Goal: Information Seeking & Learning: Compare options

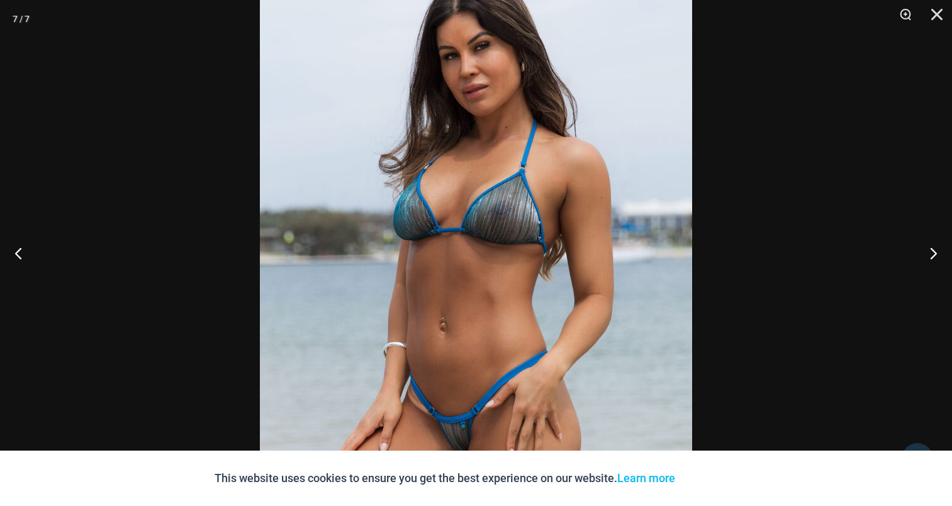
scroll to position [743, 0]
click at [931, 253] on button "Next" at bounding box center [928, 252] width 47 height 63
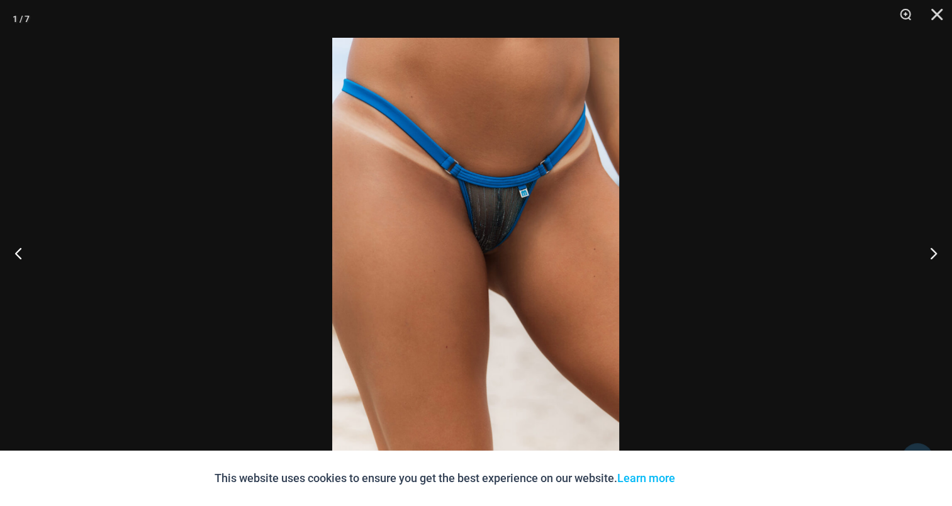
click at [511, 163] on img at bounding box center [475, 253] width 287 height 430
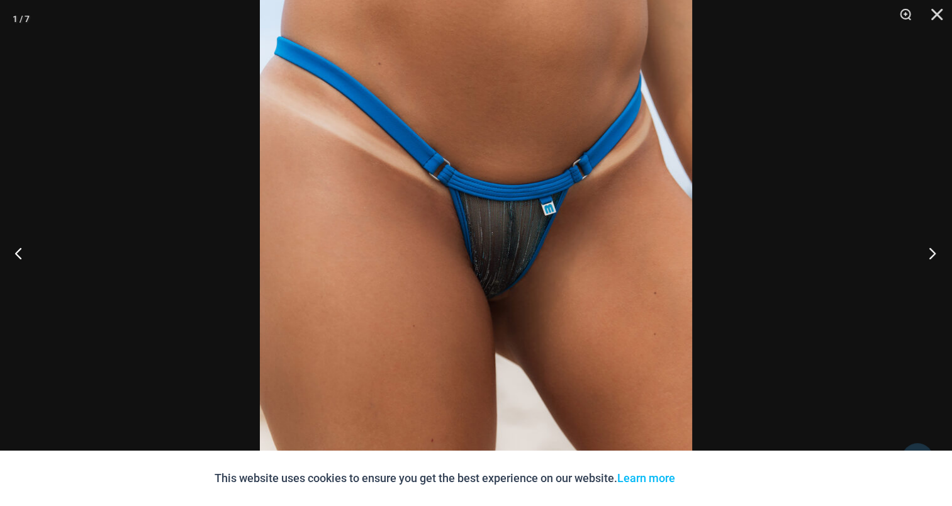
click at [937, 249] on button "Next" at bounding box center [928, 252] width 47 height 63
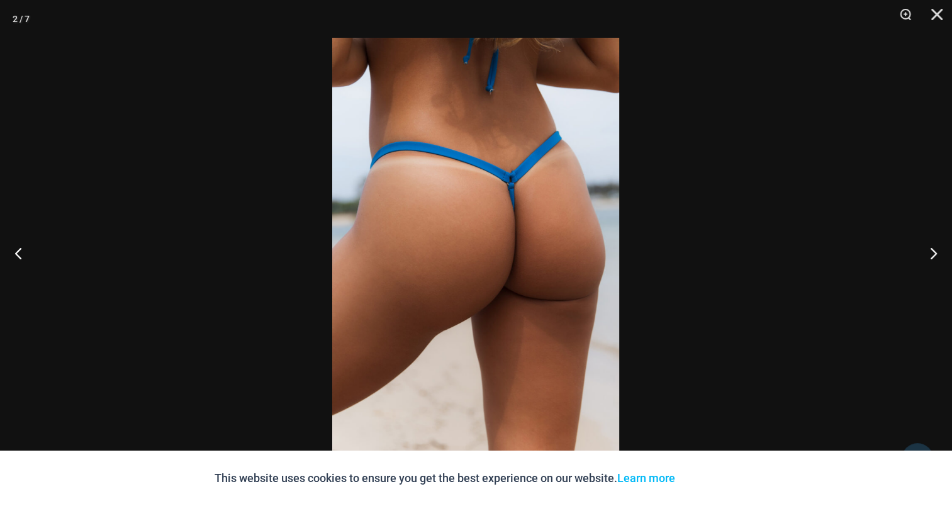
click at [508, 189] on img at bounding box center [475, 253] width 287 height 430
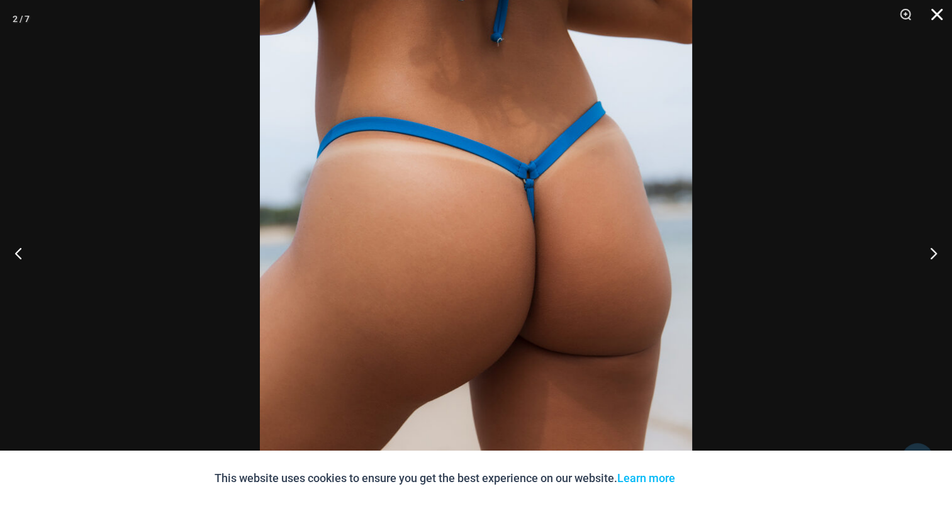
click at [936, 10] on button "Close" at bounding box center [932, 19] width 31 height 38
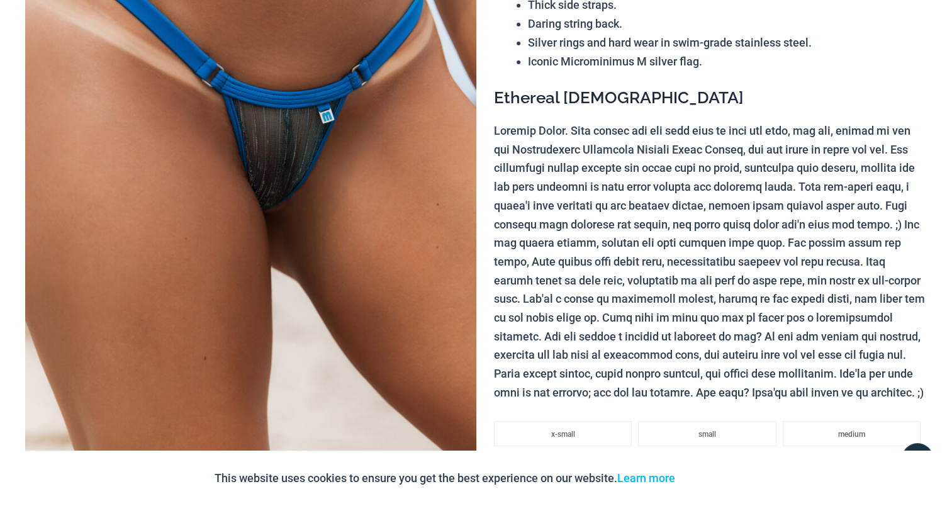
scroll to position [0, 0]
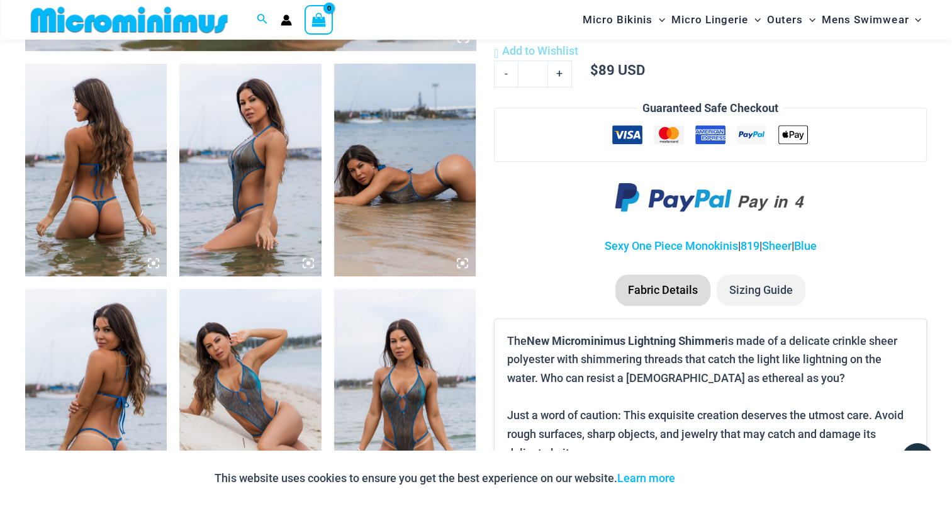
scroll to position [743, 0]
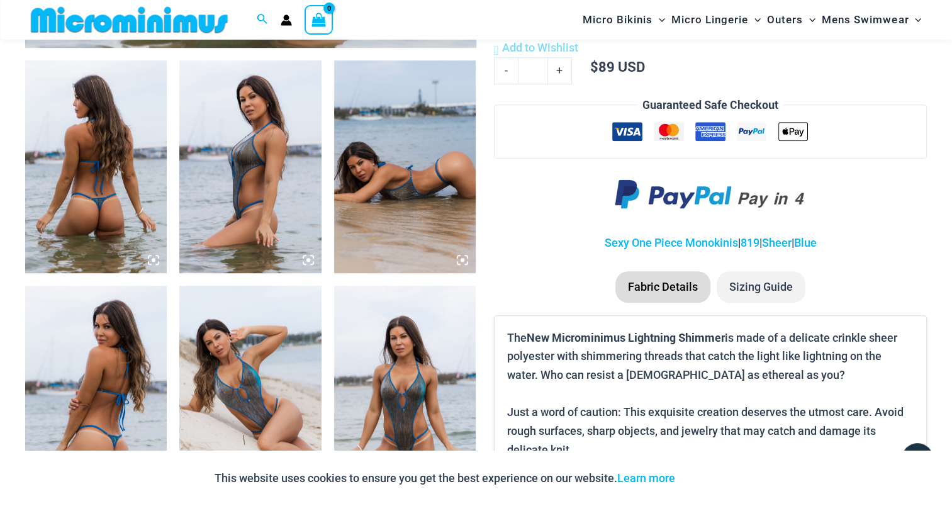
click at [77, 171] on img at bounding box center [96, 166] width 142 height 213
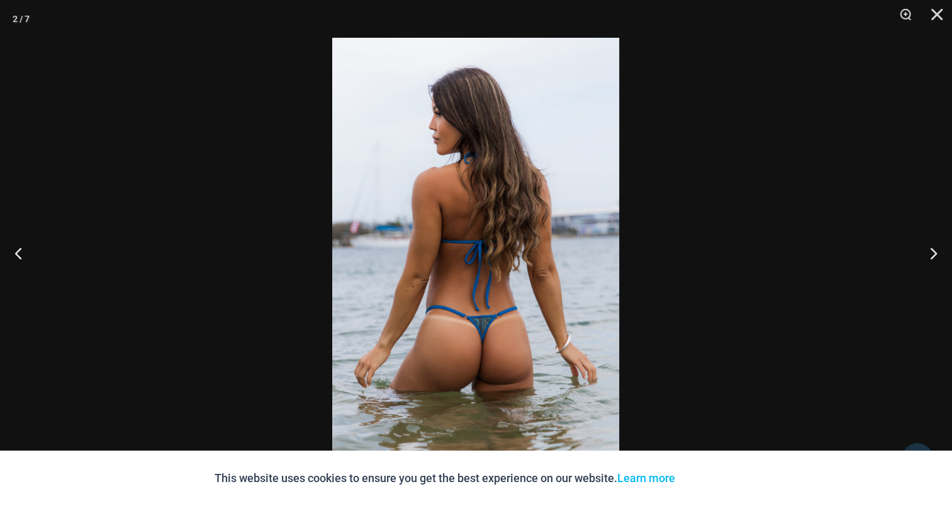
click at [522, 196] on img at bounding box center [475, 253] width 287 height 430
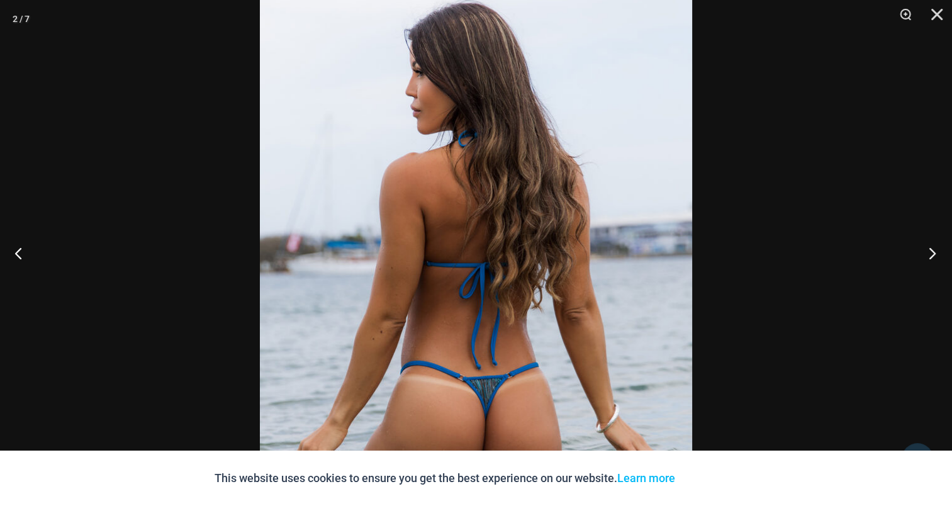
click at [931, 254] on button "Next" at bounding box center [928, 252] width 47 height 63
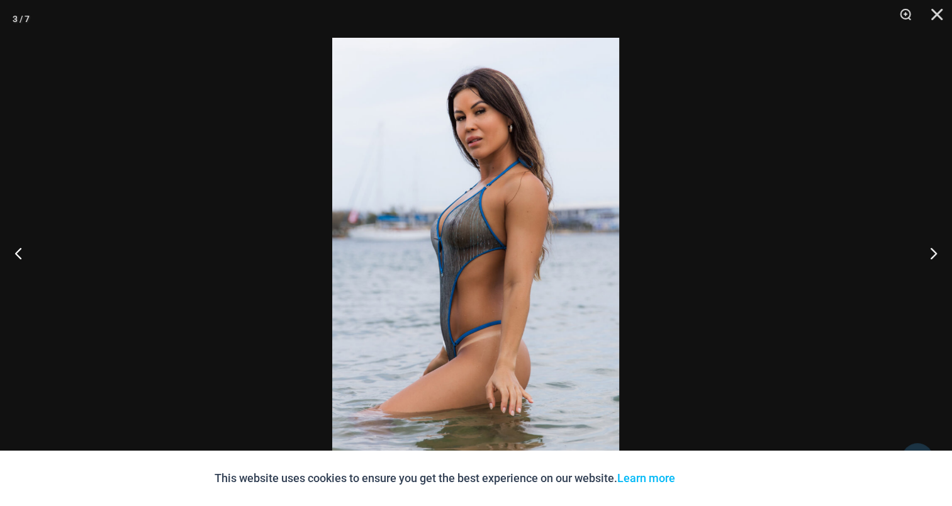
click at [493, 238] on img at bounding box center [475, 253] width 287 height 430
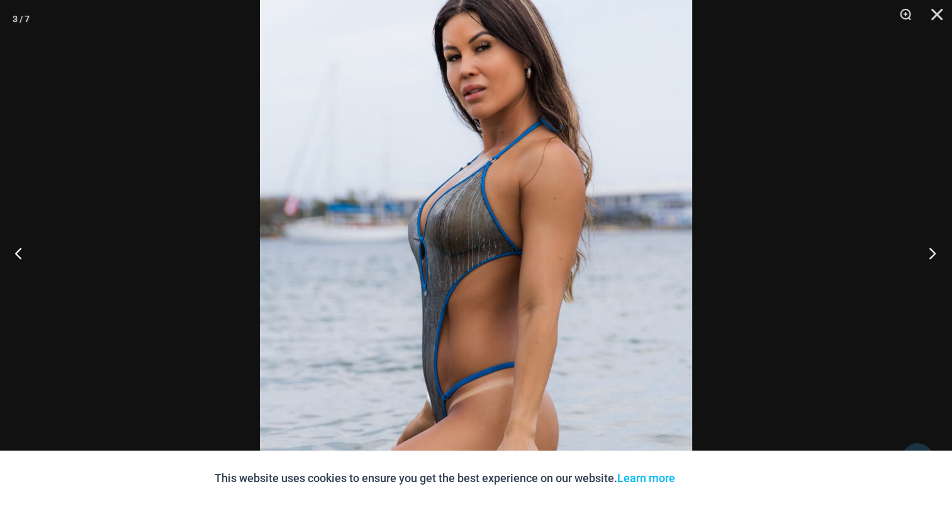
click at [937, 248] on button "Next" at bounding box center [928, 252] width 47 height 63
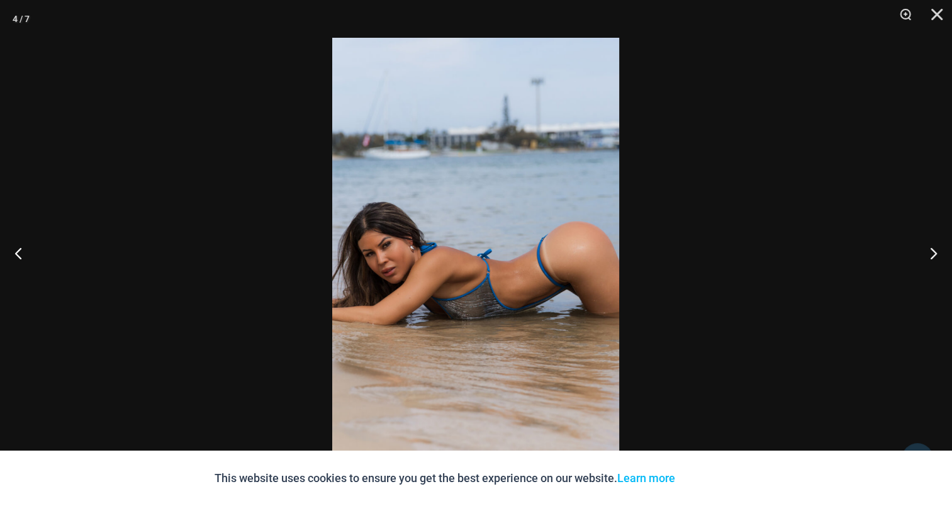
click at [473, 202] on img at bounding box center [475, 253] width 287 height 430
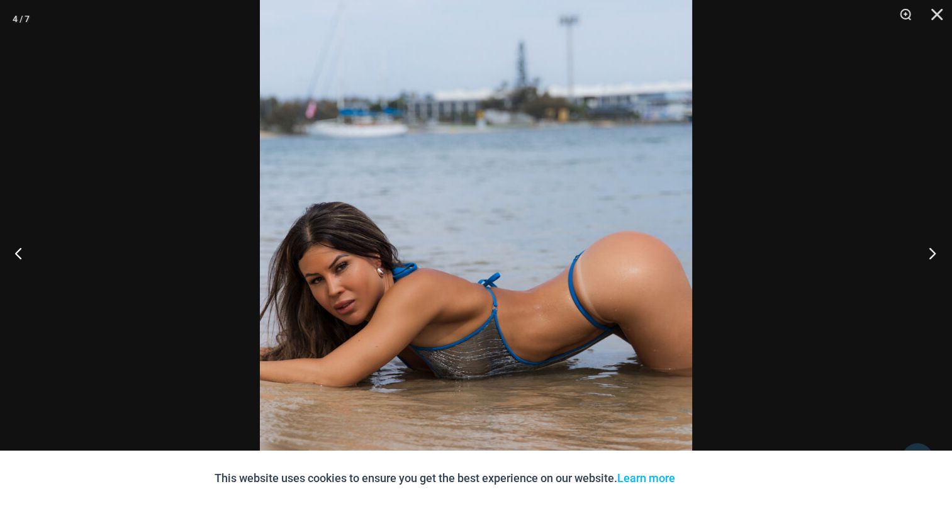
click at [931, 242] on button "Next" at bounding box center [928, 252] width 47 height 63
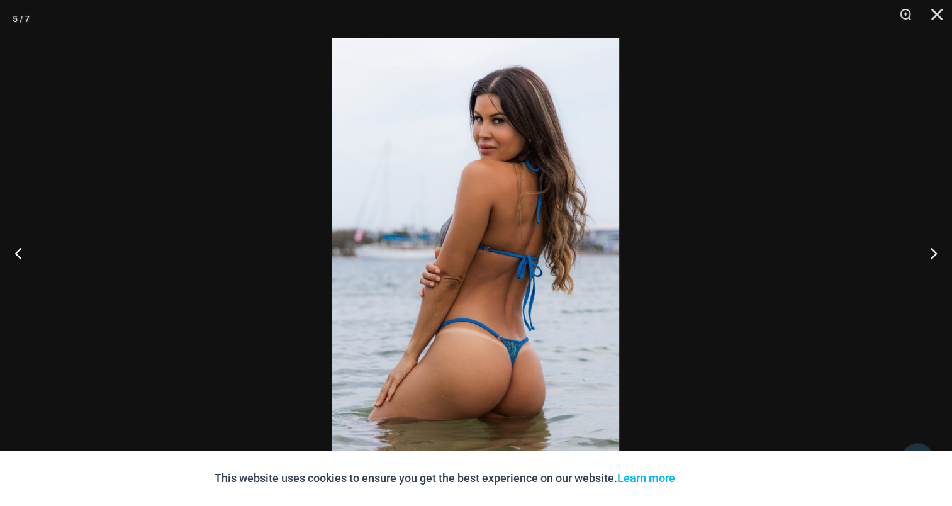
click at [464, 201] on img at bounding box center [475, 253] width 287 height 430
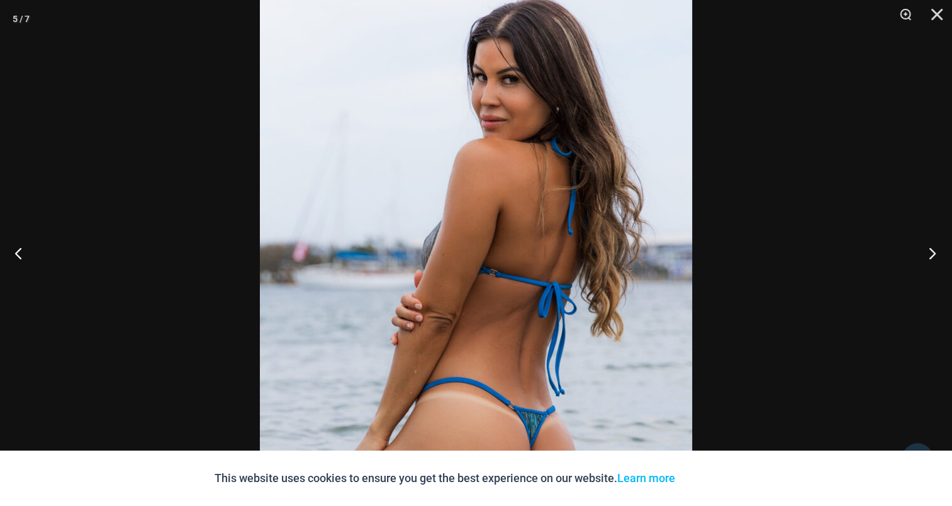
click at [938, 252] on button "Next" at bounding box center [928, 252] width 47 height 63
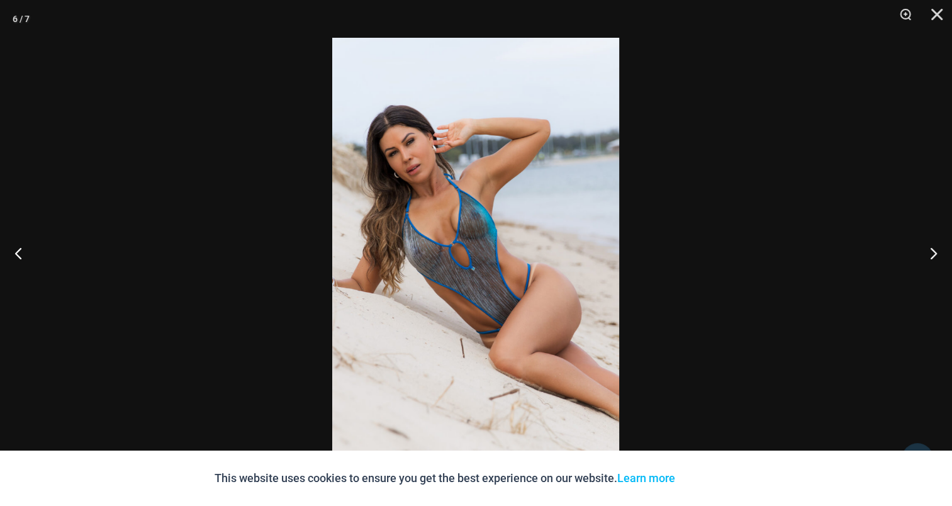
click at [469, 201] on img at bounding box center [475, 253] width 287 height 430
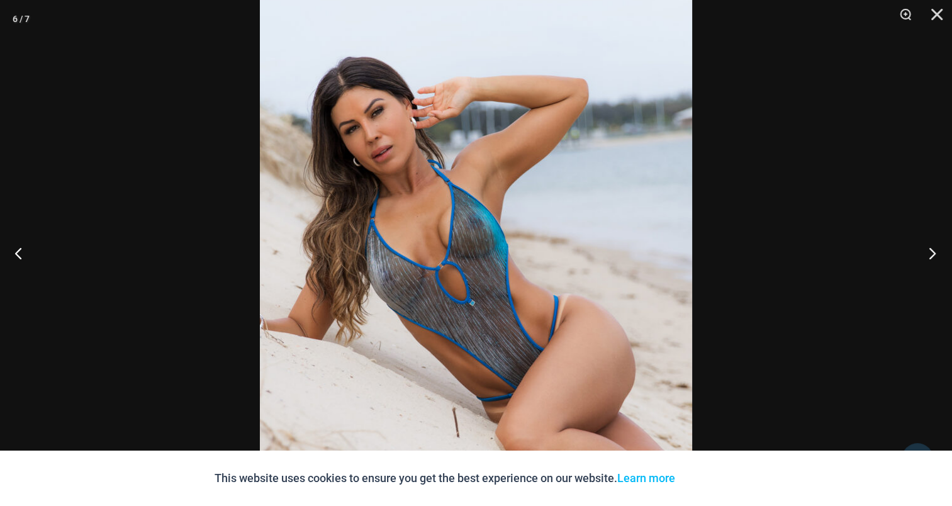
click at [939, 254] on button "Next" at bounding box center [928, 252] width 47 height 63
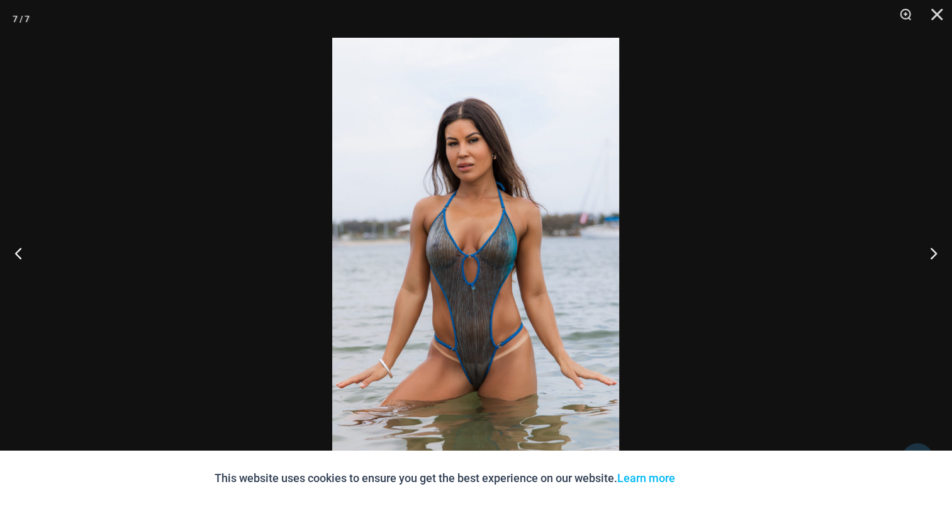
click at [480, 196] on img at bounding box center [475, 253] width 287 height 430
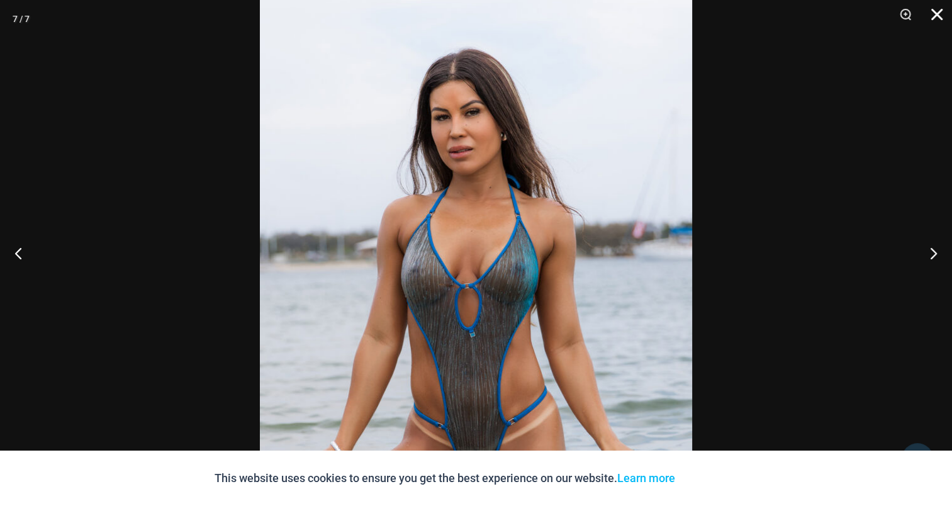
click at [934, 9] on button "Close" at bounding box center [932, 19] width 31 height 38
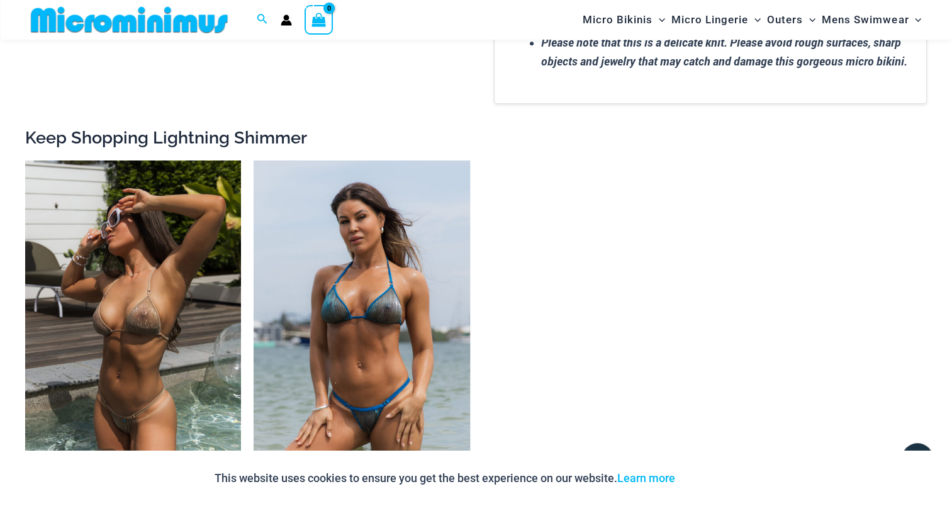
scroll to position [1058, 0]
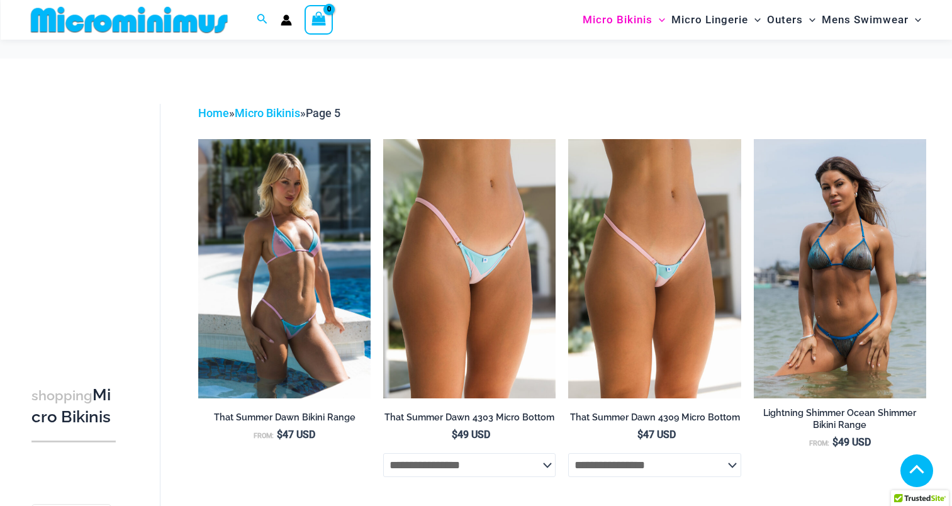
scroll to position [798, 0]
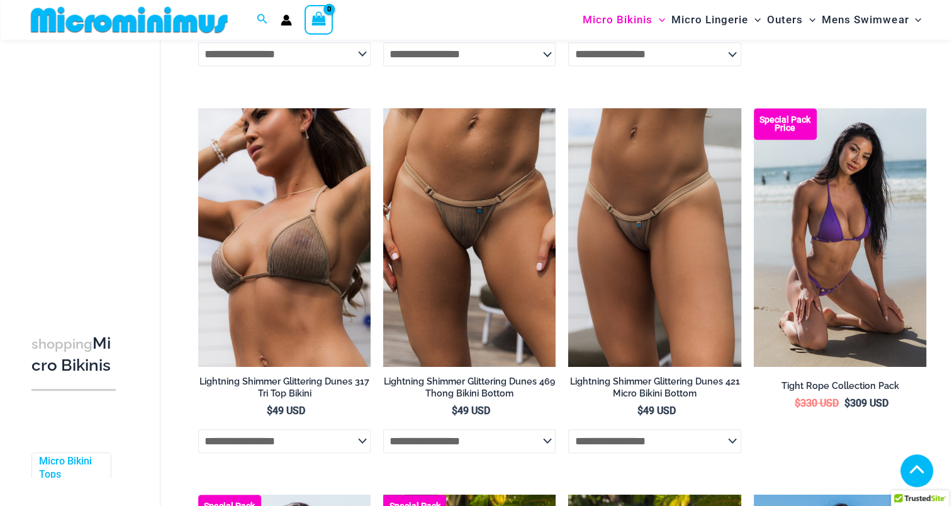
click at [198, 108] on img at bounding box center [198, 108] width 0 height 0
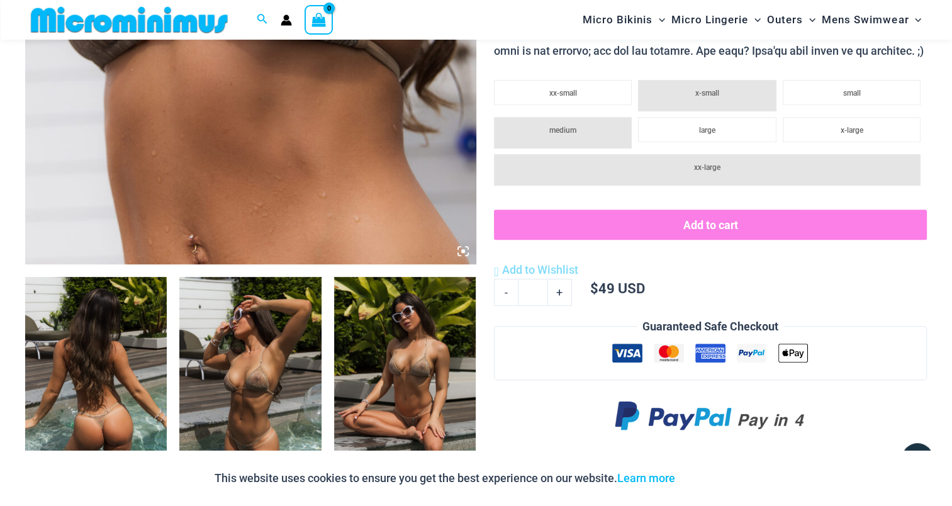
scroll to position [680, 0]
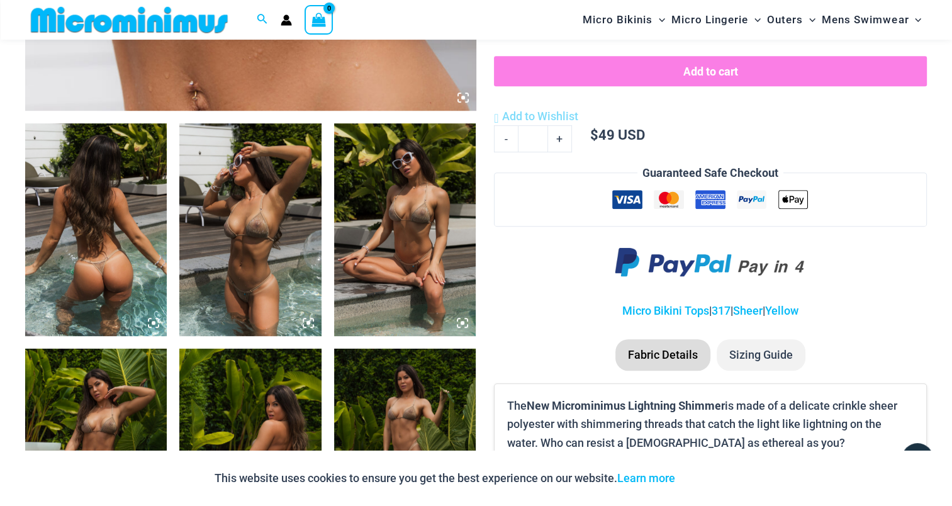
click at [106, 234] on img at bounding box center [96, 229] width 142 height 213
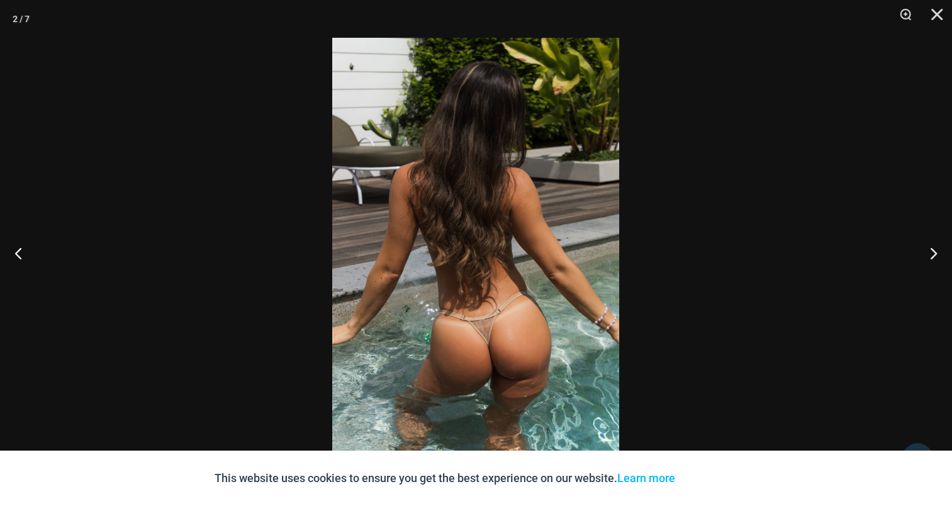
click at [462, 216] on img at bounding box center [475, 253] width 287 height 430
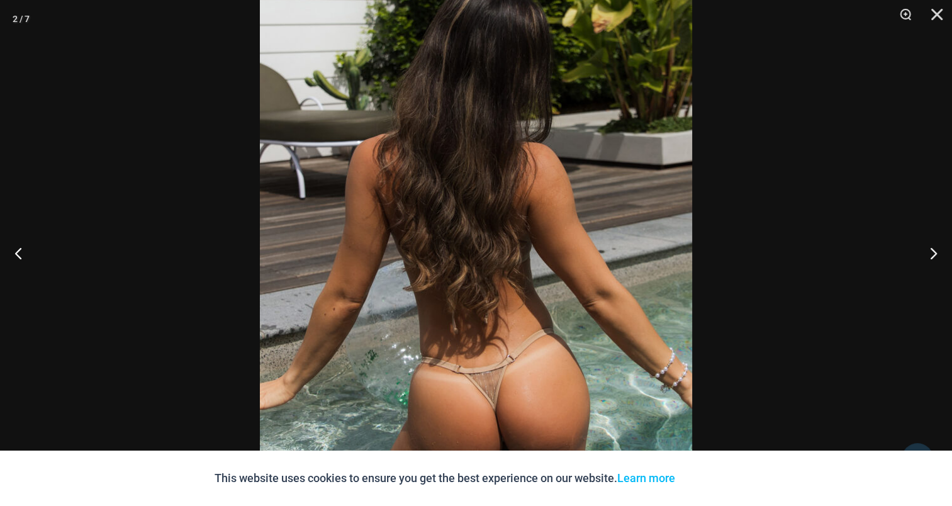
click at [500, 189] on img at bounding box center [476, 271] width 432 height 648
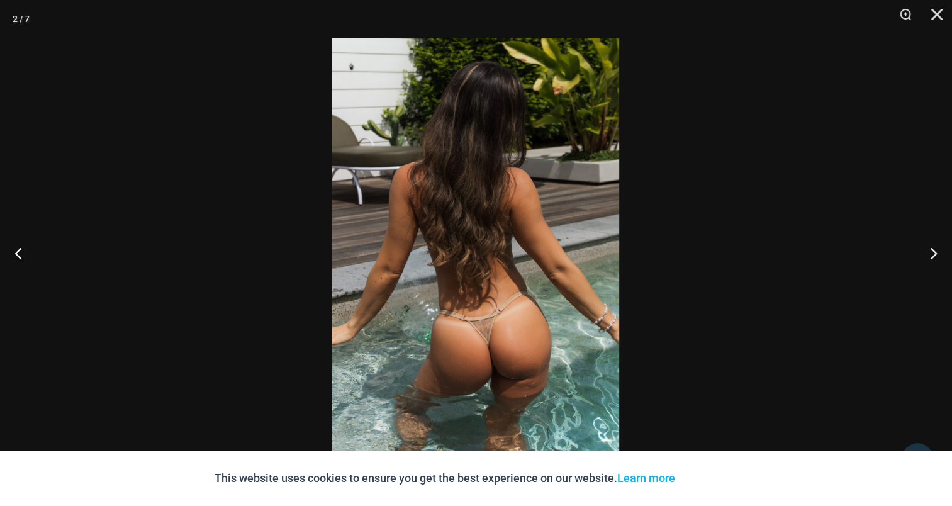
click at [500, 188] on img at bounding box center [475, 253] width 287 height 430
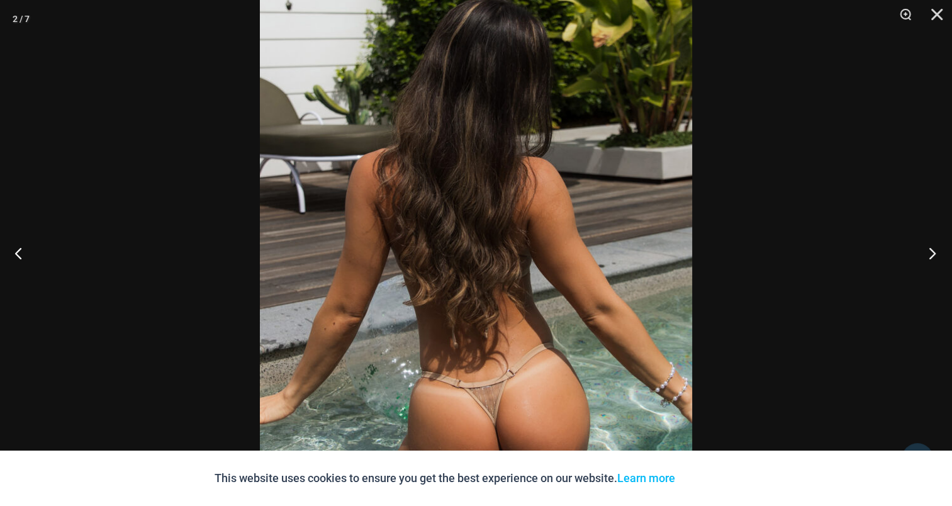
click at [933, 259] on button "Next" at bounding box center [928, 252] width 47 height 63
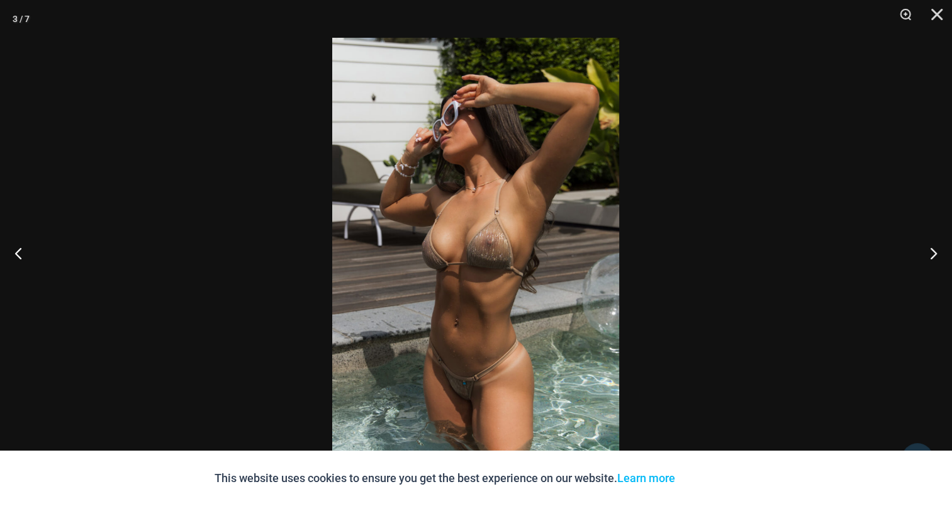
click at [539, 213] on img at bounding box center [475, 253] width 287 height 430
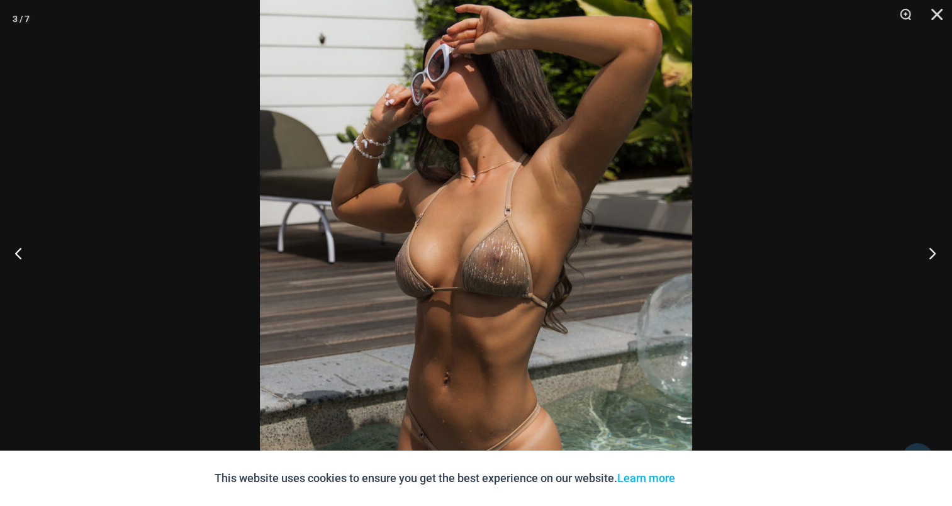
click at [932, 261] on button "Next" at bounding box center [928, 252] width 47 height 63
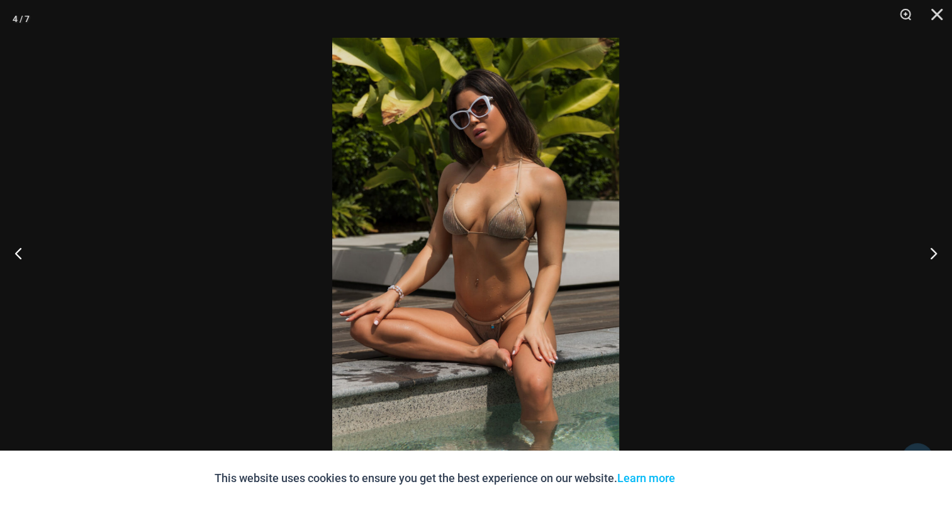
click at [516, 204] on img at bounding box center [475, 253] width 287 height 430
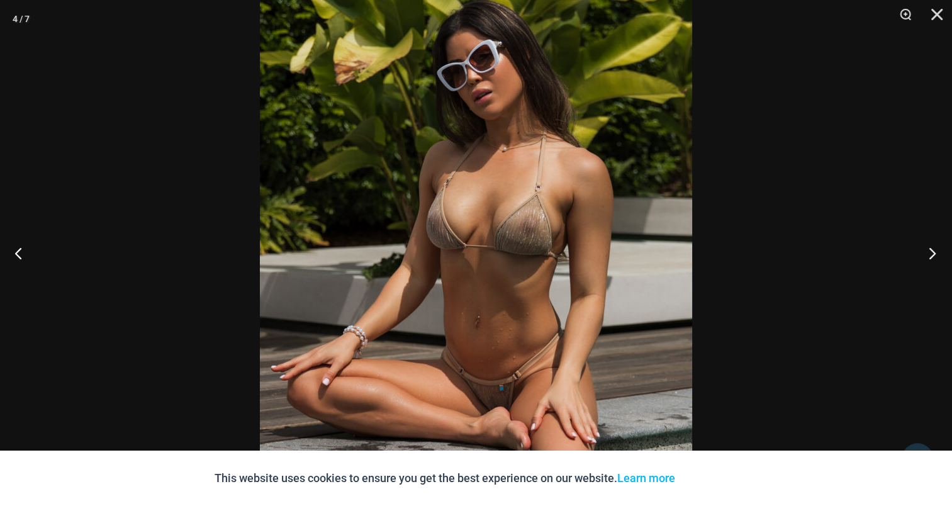
click at [934, 255] on button "Next" at bounding box center [928, 252] width 47 height 63
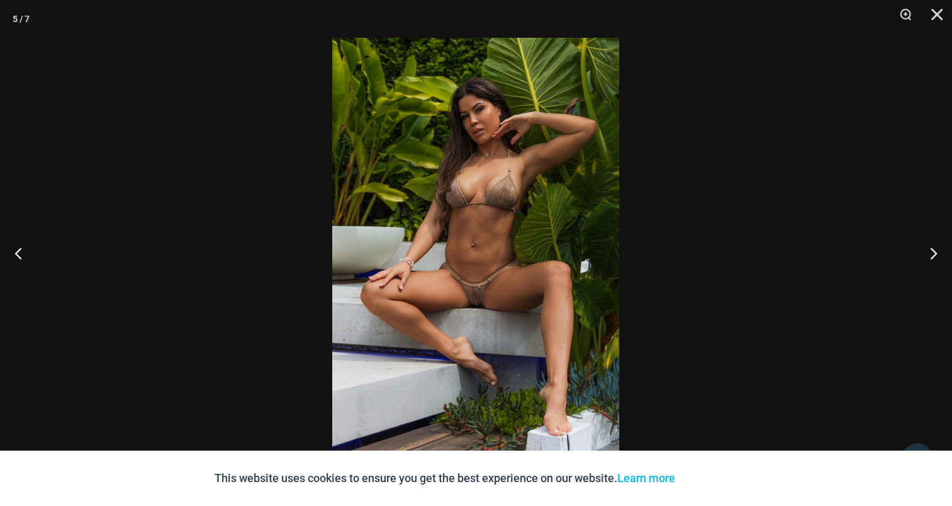
click at [520, 197] on img at bounding box center [475, 253] width 287 height 430
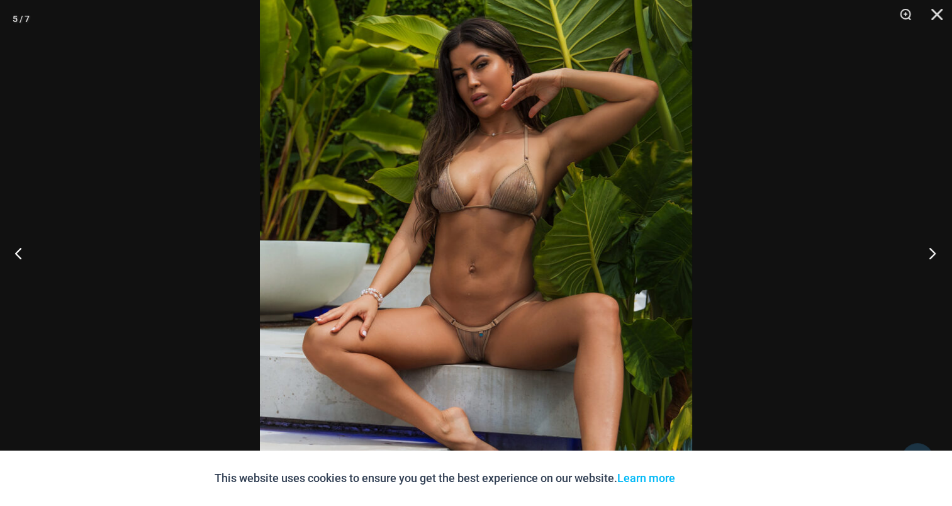
click at [930, 260] on button "Next" at bounding box center [928, 252] width 47 height 63
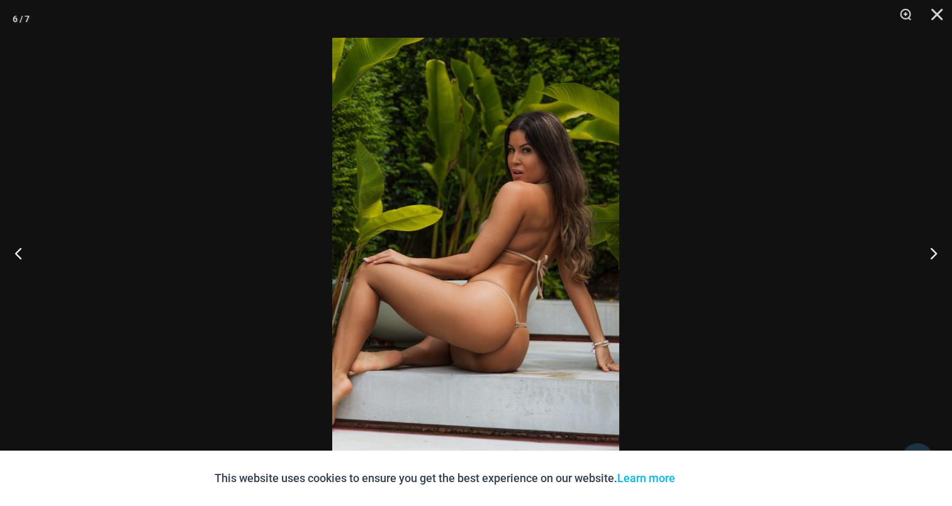
click at [523, 204] on img at bounding box center [475, 253] width 287 height 430
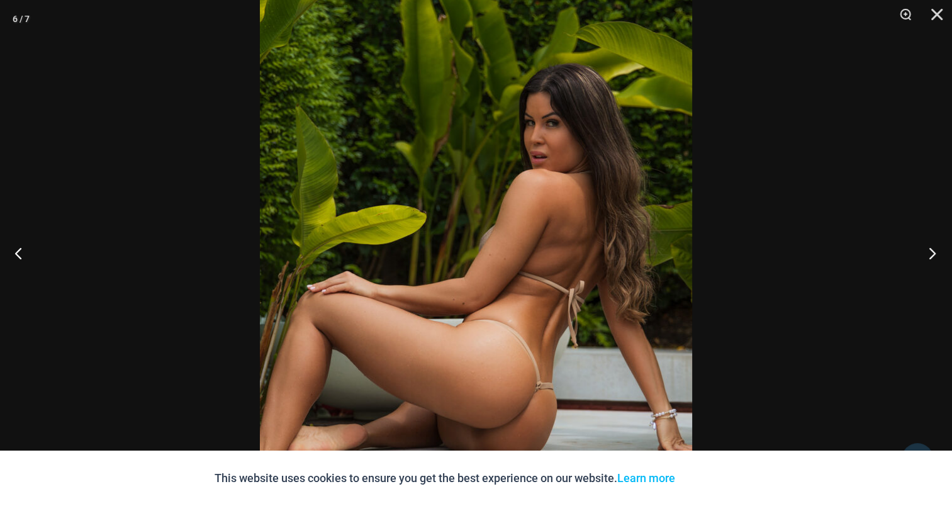
click at [941, 250] on button "Next" at bounding box center [928, 252] width 47 height 63
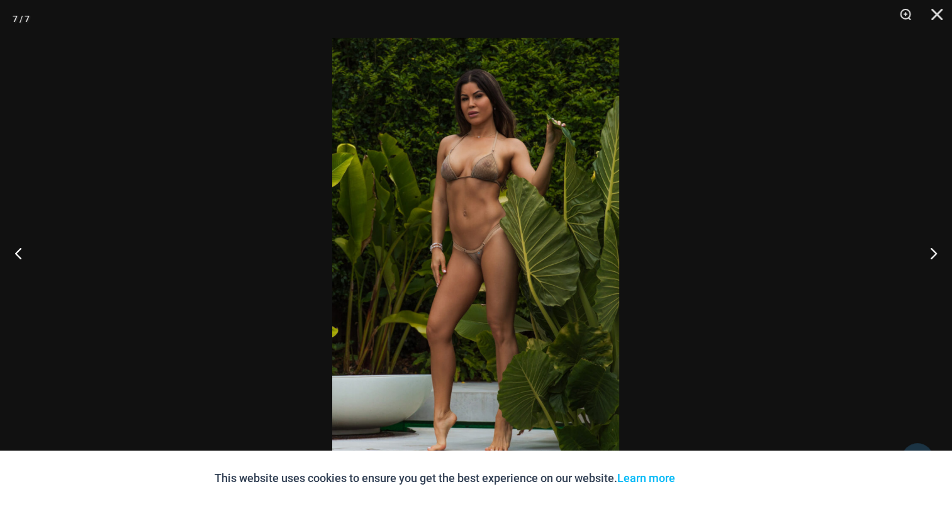
click at [488, 191] on img at bounding box center [475, 253] width 287 height 430
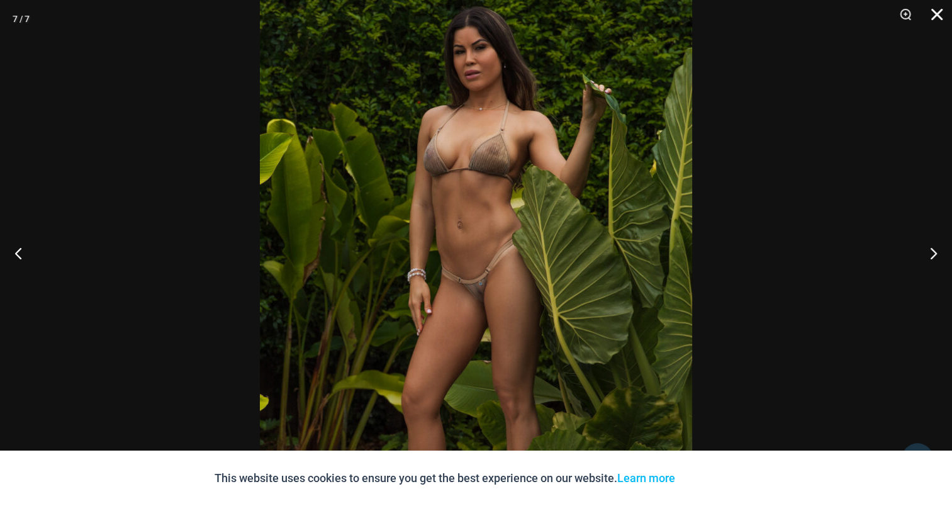
click at [934, 11] on button "Close" at bounding box center [932, 19] width 31 height 38
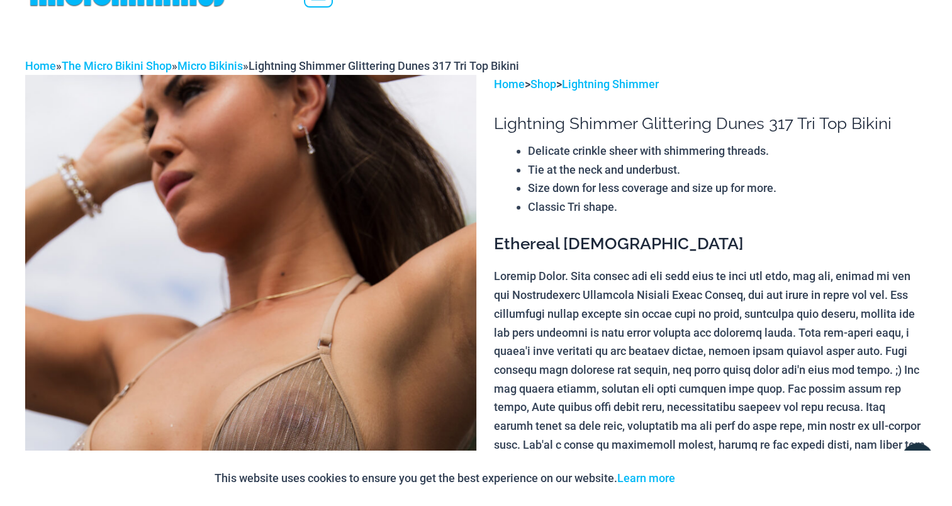
scroll to position [0, 0]
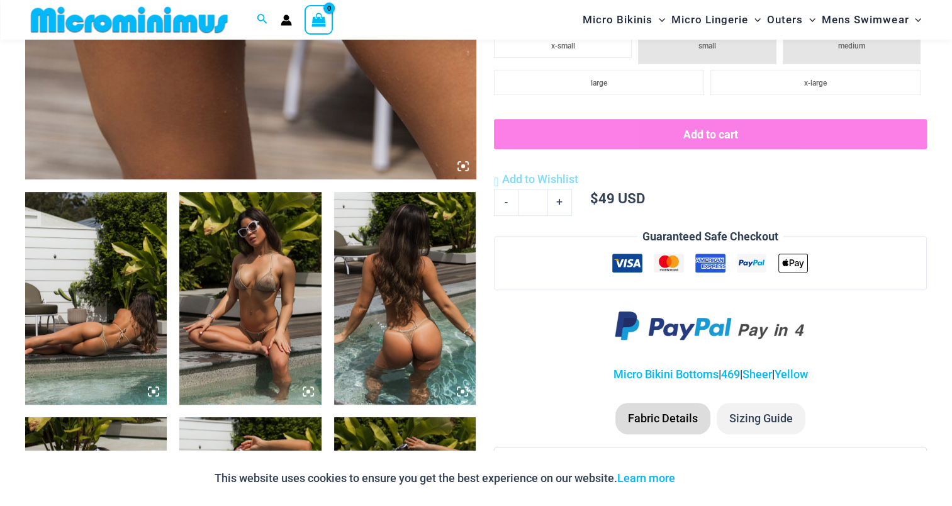
scroll to position [680, 0]
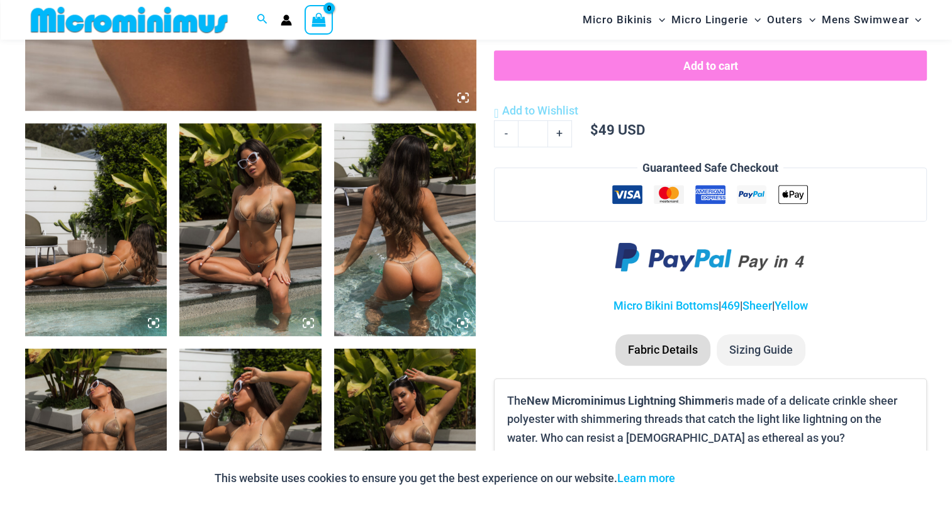
click at [99, 237] on img at bounding box center [96, 229] width 142 height 213
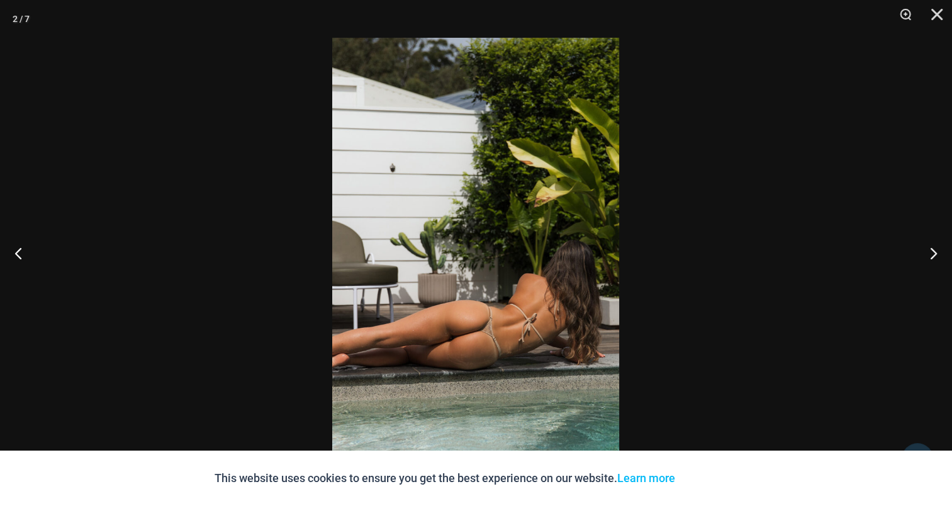
click at [488, 230] on img at bounding box center [475, 253] width 287 height 430
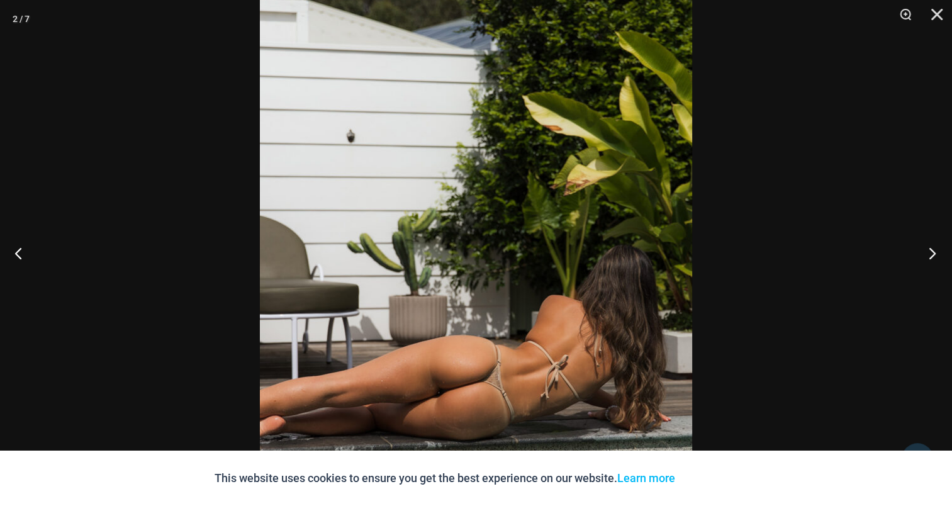
click at [936, 252] on button "Next" at bounding box center [928, 252] width 47 height 63
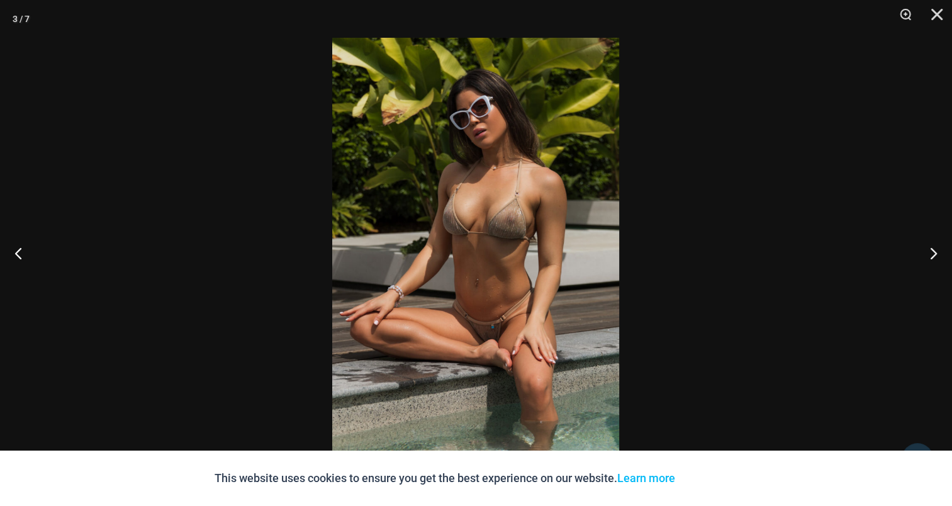
click at [483, 211] on img at bounding box center [475, 253] width 287 height 430
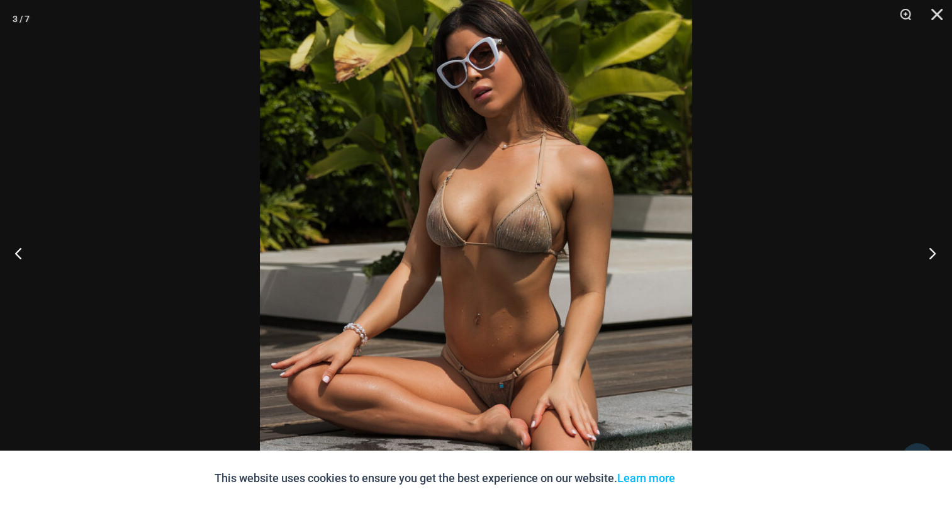
click at [927, 254] on button "Next" at bounding box center [928, 252] width 47 height 63
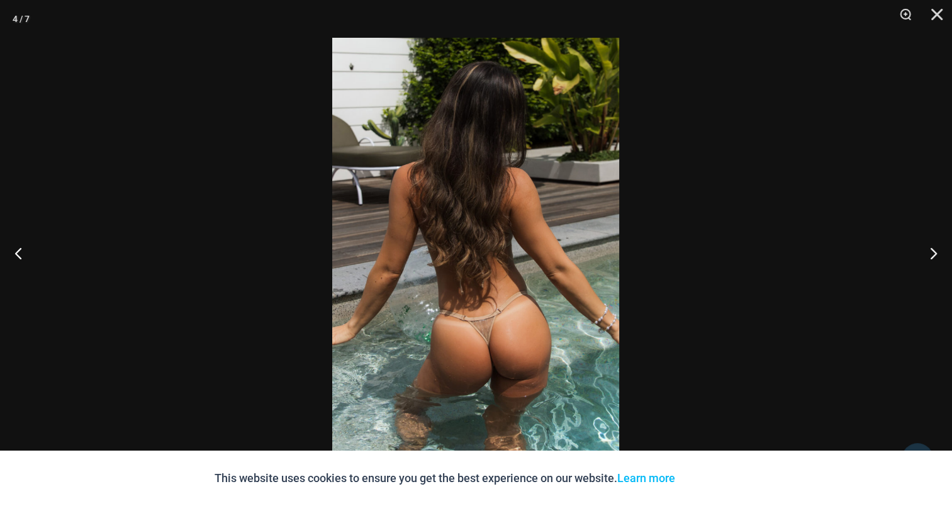
click at [506, 220] on img at bounding box center [475, 253] width 287 height 430
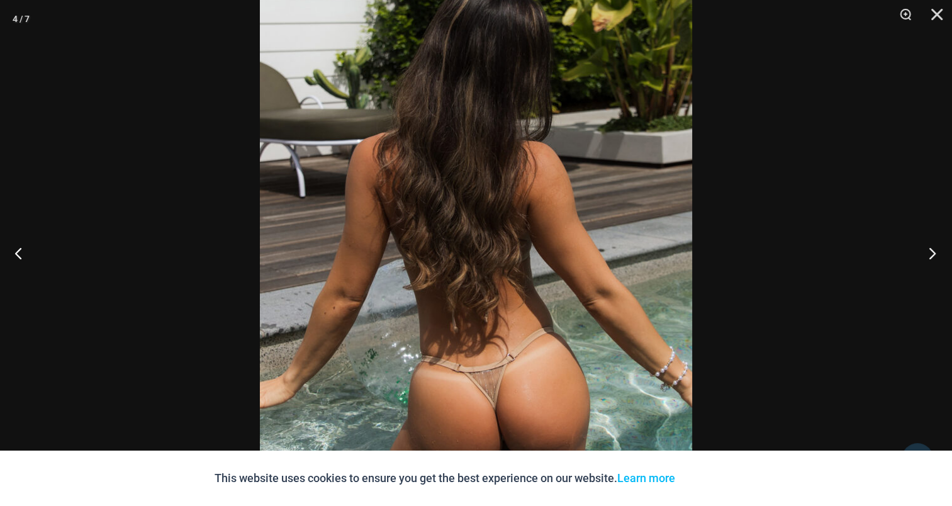
click at [936, 257] on button "Next" at bounding box center [928, 252] width 47 height 63
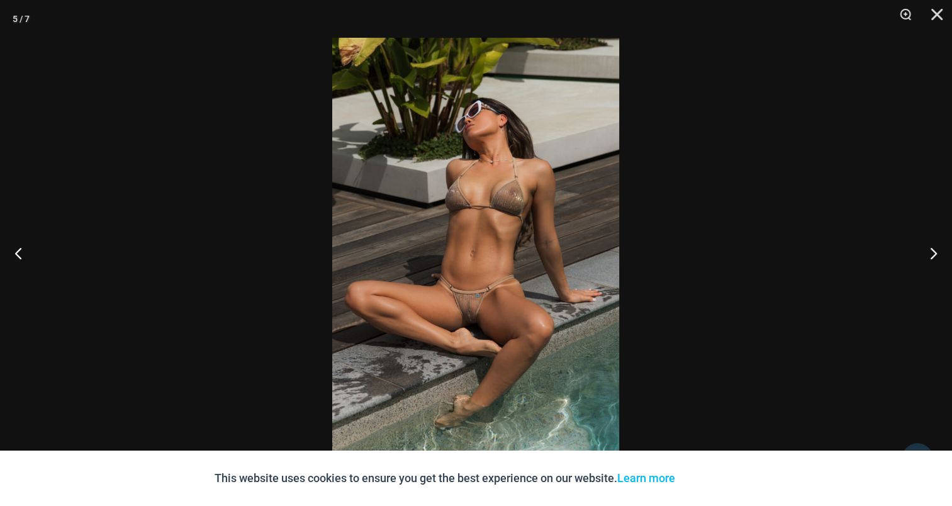
click at [486, 218] on img at bounding box center [475, 253] width 287 height 430
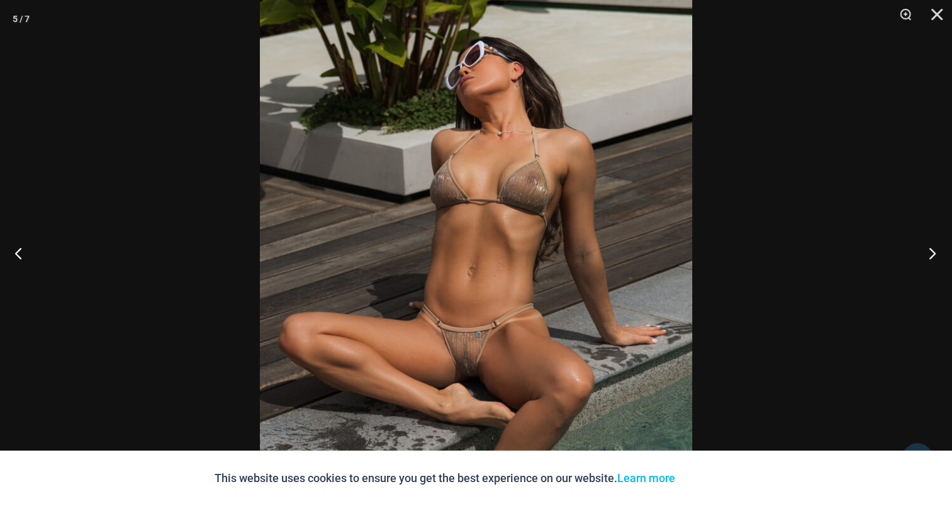
click at [936, 247] on button "Next" at bounding box center [928, 252] width 47 height 63
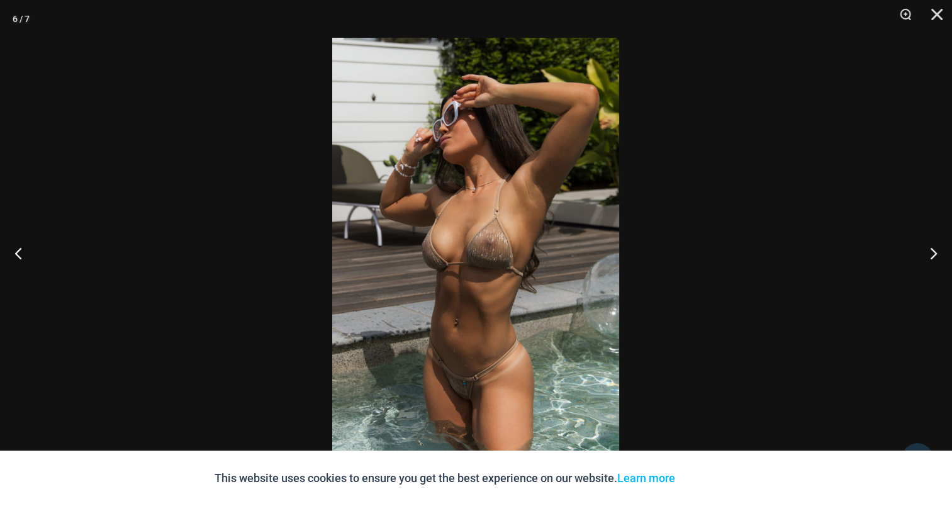
click at [473, 186] on img at bounding box center [475, 253] width 287 height 430
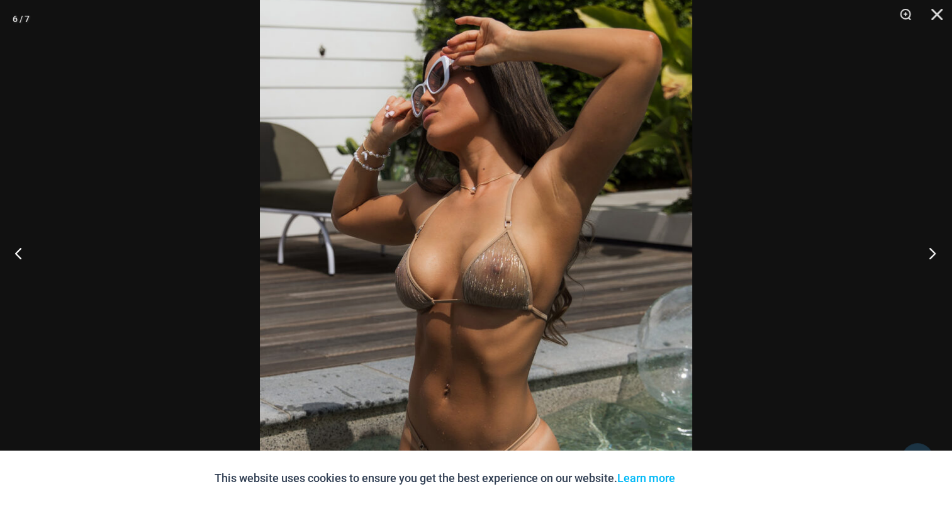
click at [933, 247] on button "Next" at bounding box center [928, 252] width 47 height 63
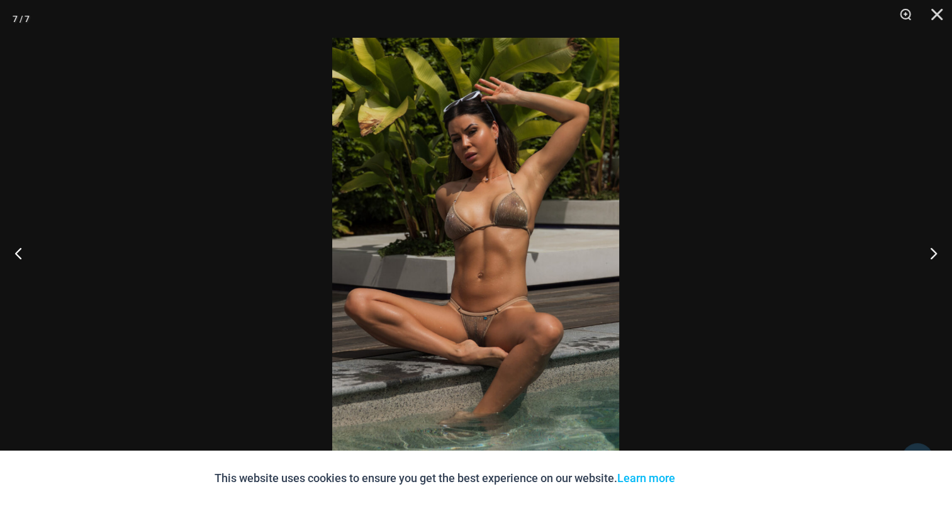
click at [464, 220] on img at bounding box center [475, 253] width 287 height 430
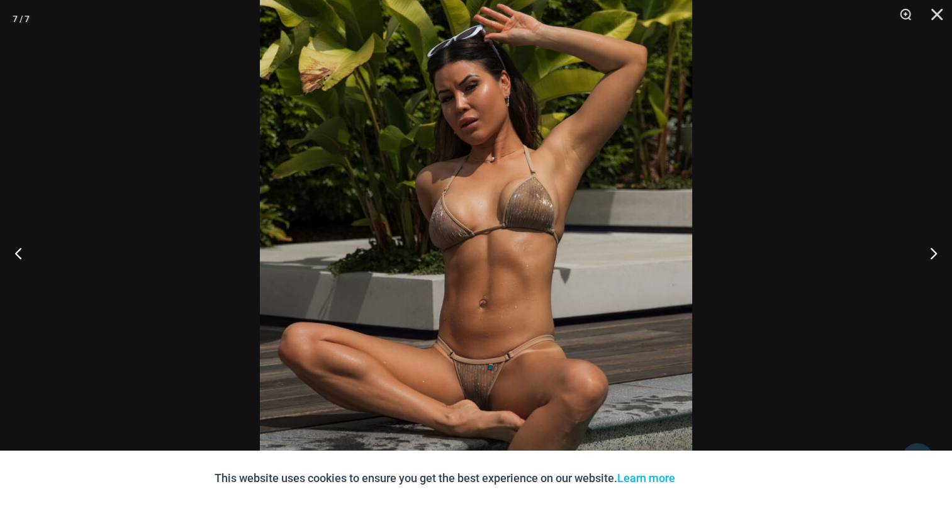
click at [917, 159] on div at bounding box center [476, 253] width 952 height 506
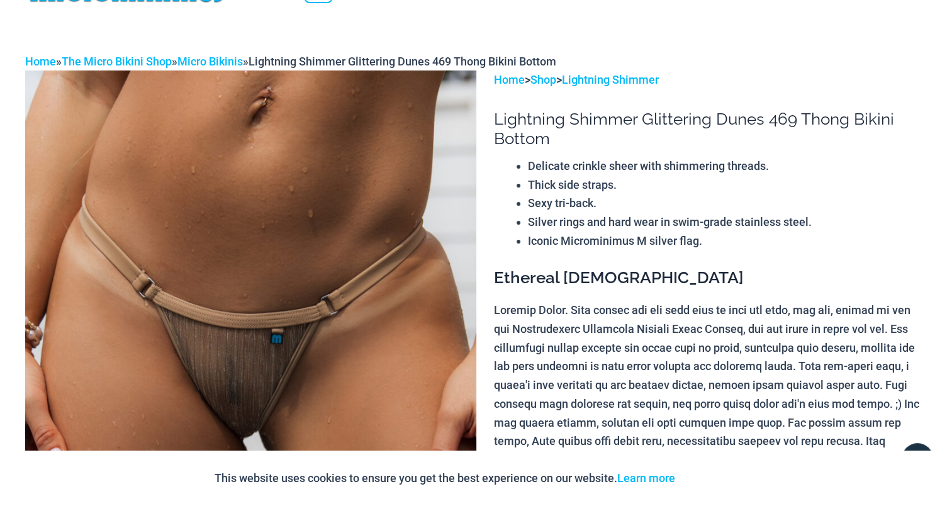
scroll to position [0, 0]
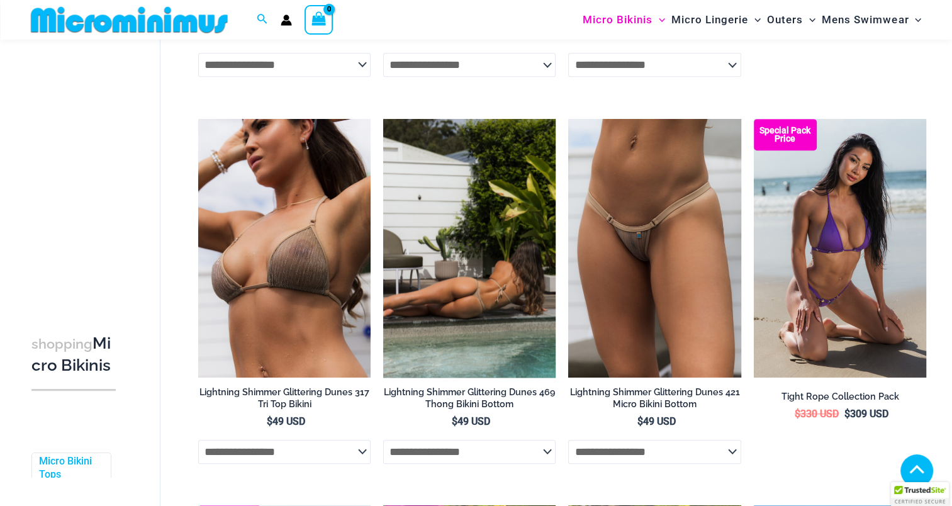
scroll to position [798, 0]
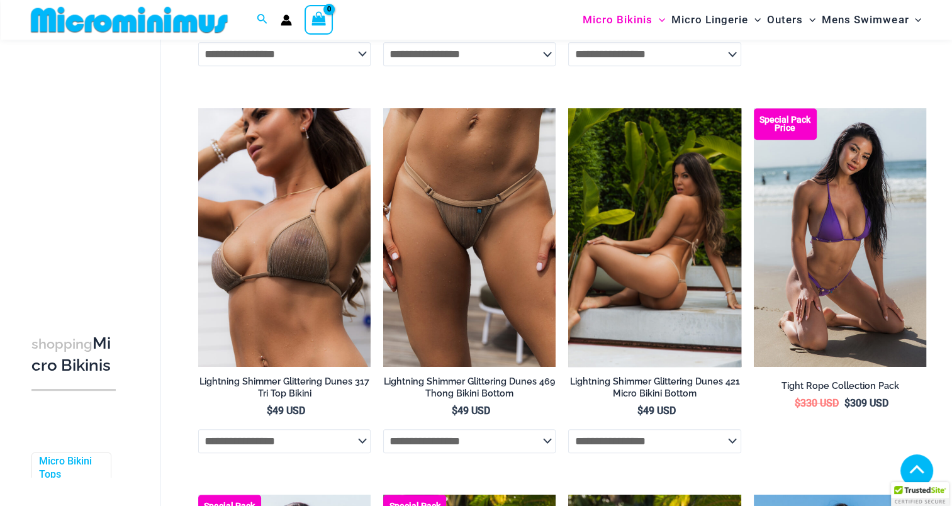
click at [648, 253] on img at bounding box center [654, 237] width 172 height 259
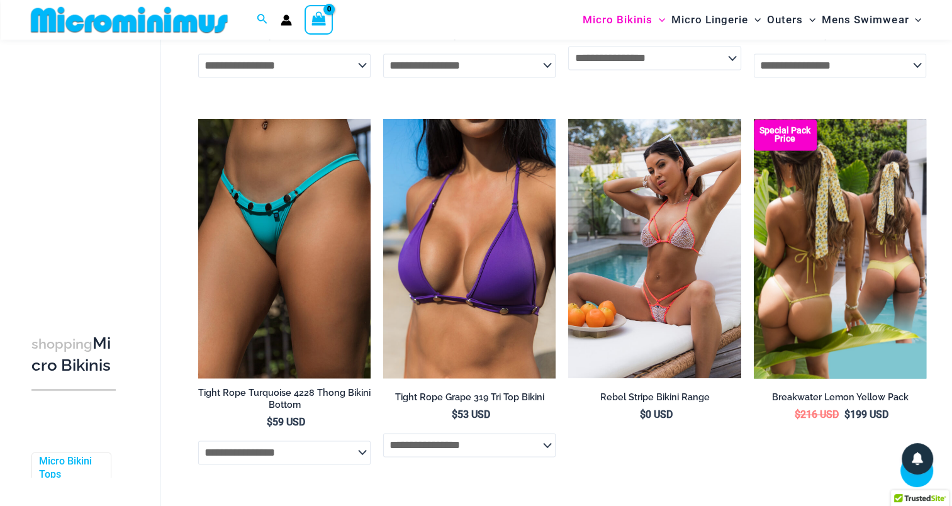
scroll to position [1930, 0]
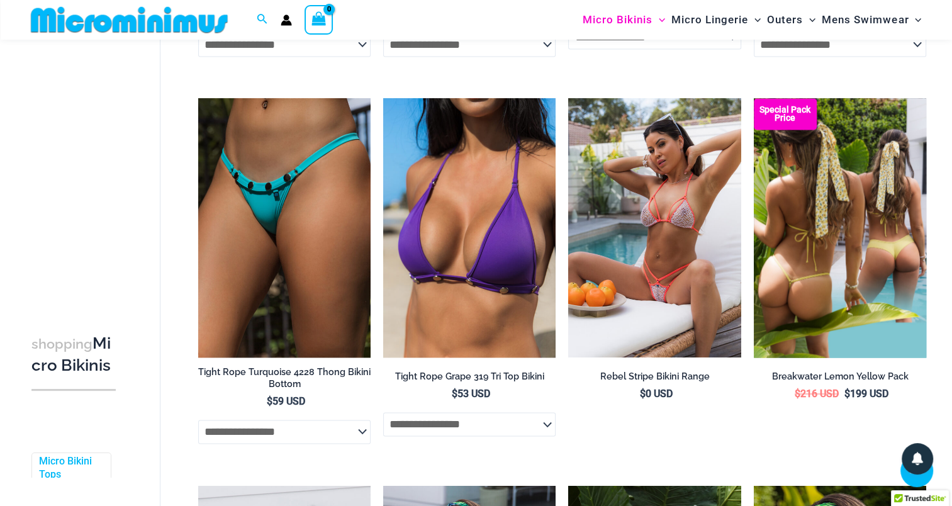
click at [824, 200] on img at bounding box center [840, 227] width 172 height 259
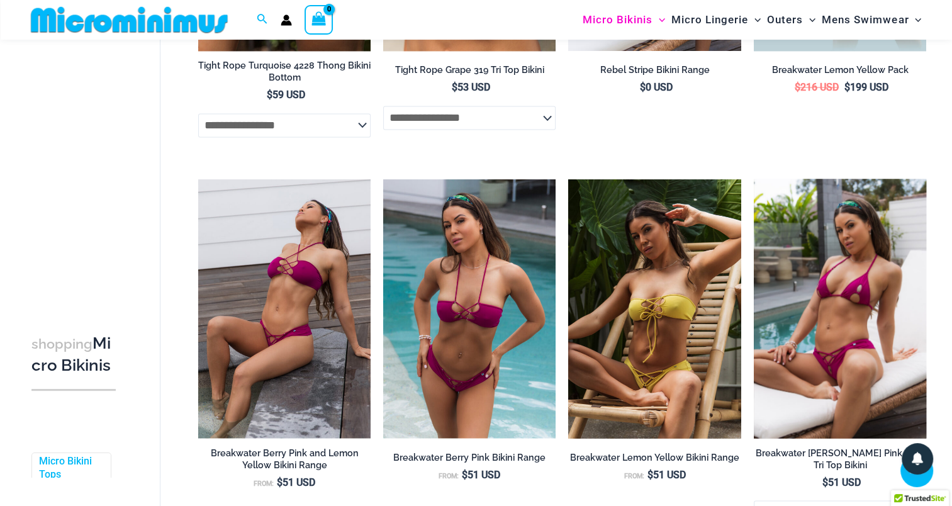
scroll to position [2245, 0]
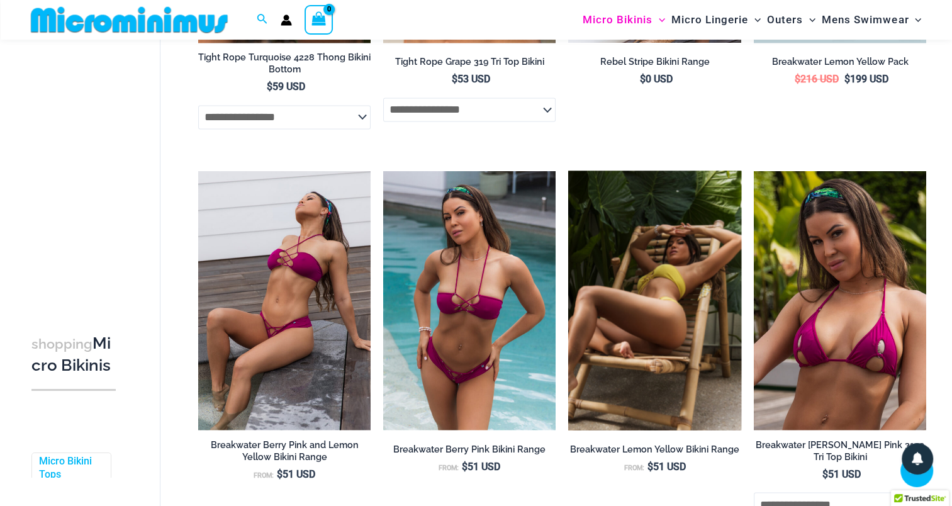
click at [646, 289] on img at bounding box center [654, 300] width 172 height 259
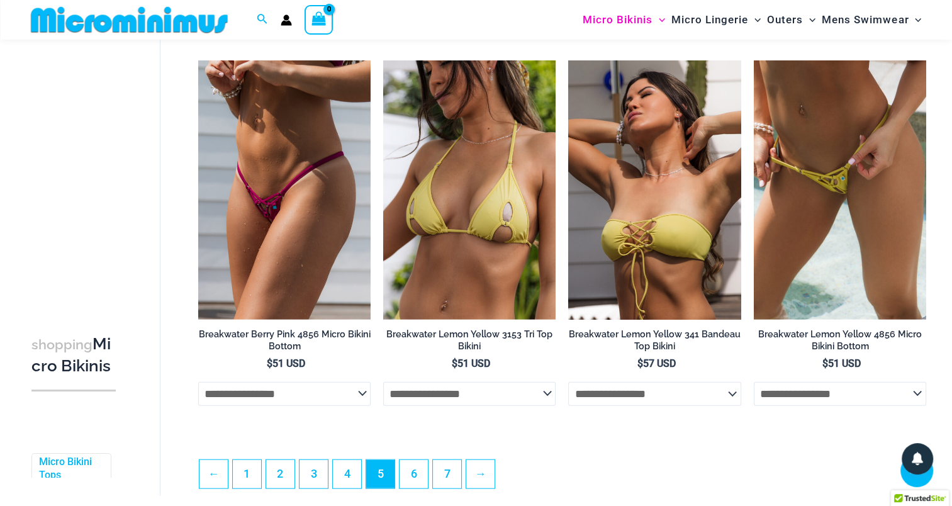
scroll to position [2748, 0]
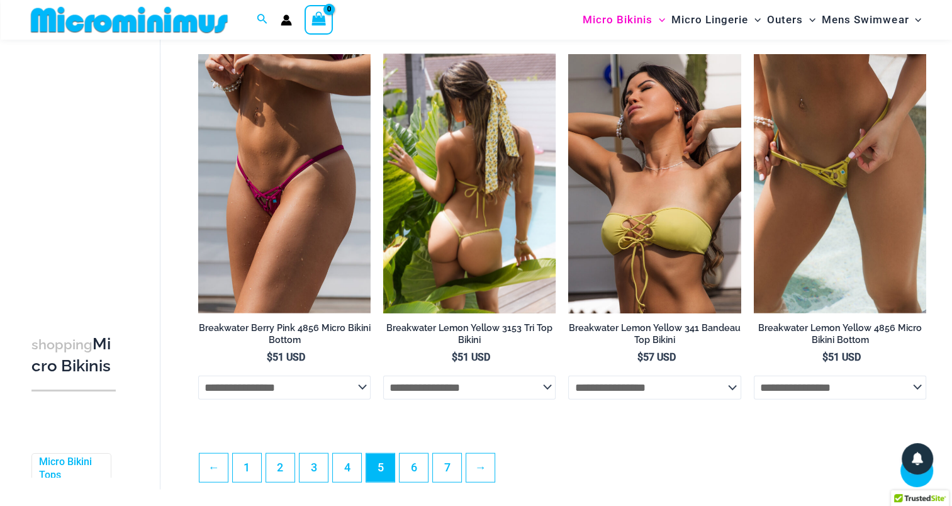
click at [482, 224] on img at bounding box center [469, 183] width 172 height 259
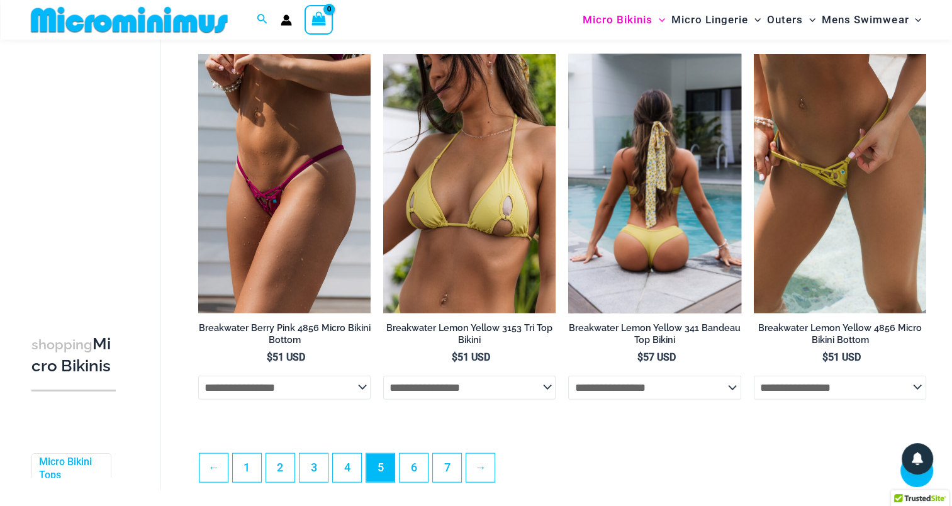
click at [654, 169] on img at bounding box center [654, 183] width 172 height 259
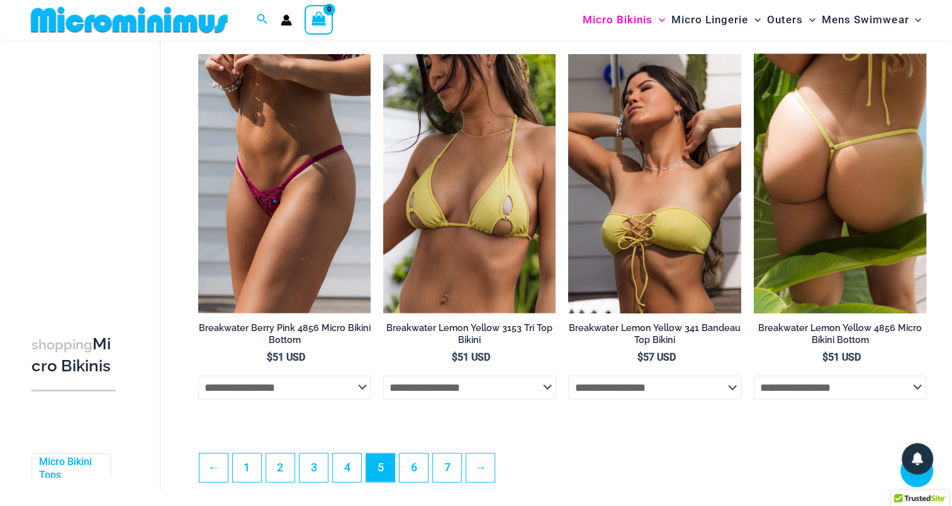
click at [843, 189] on img at bounding box center [840, 183] width 172 height 259
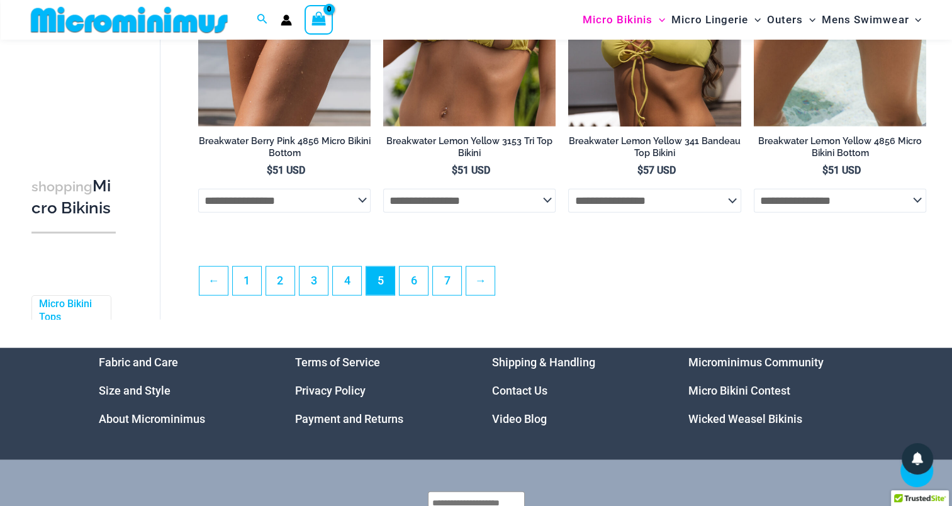
scroll to position [2937, 0]
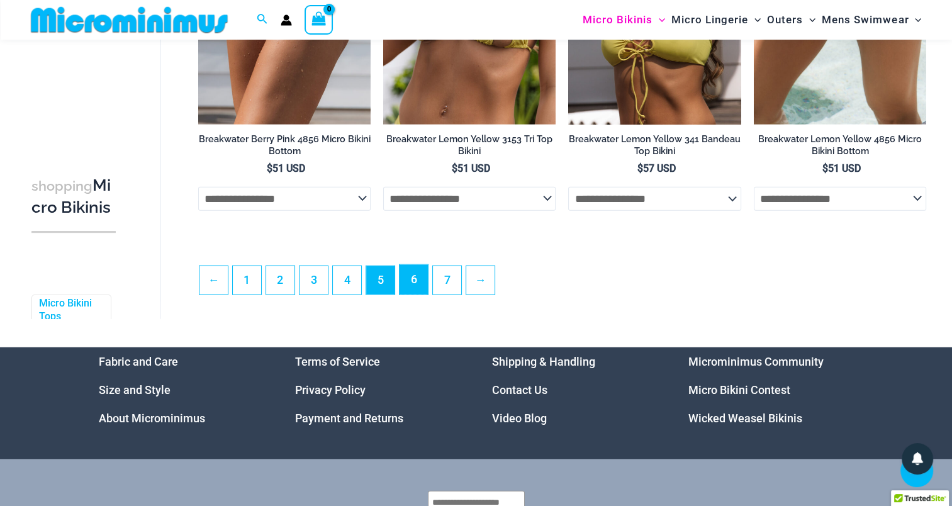
click at [413, 283] on link "6" at bounding box center [414, 280] width 28 height 30
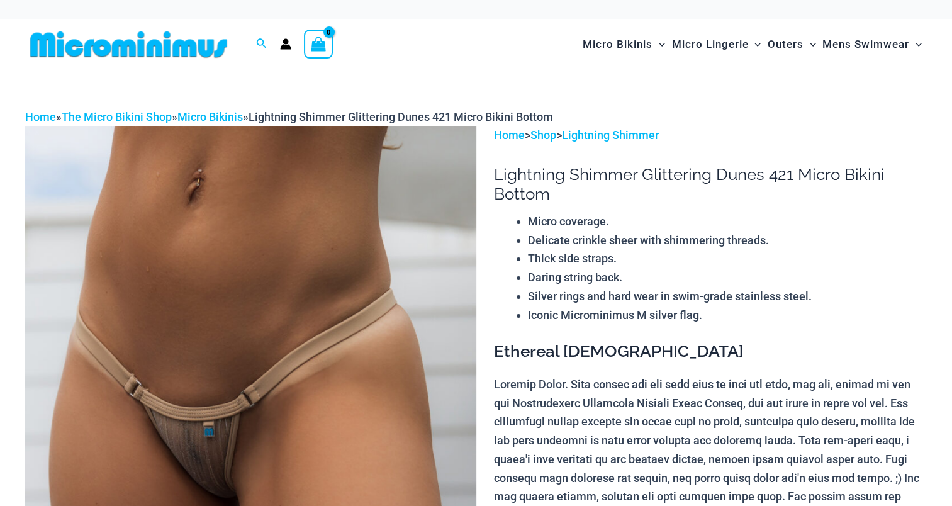
click at [292, 269] on img at bounding box center [250, 464] width 451 height 676
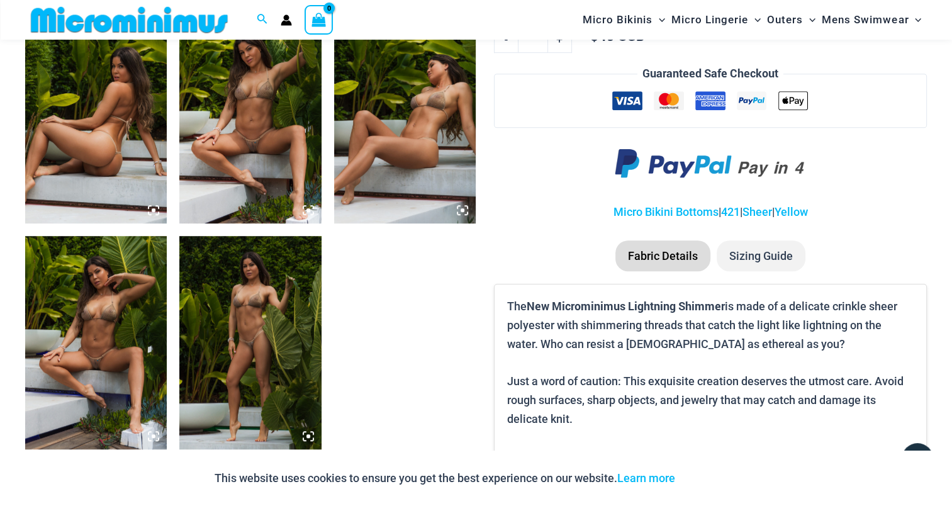
scroll to position [806, 0]
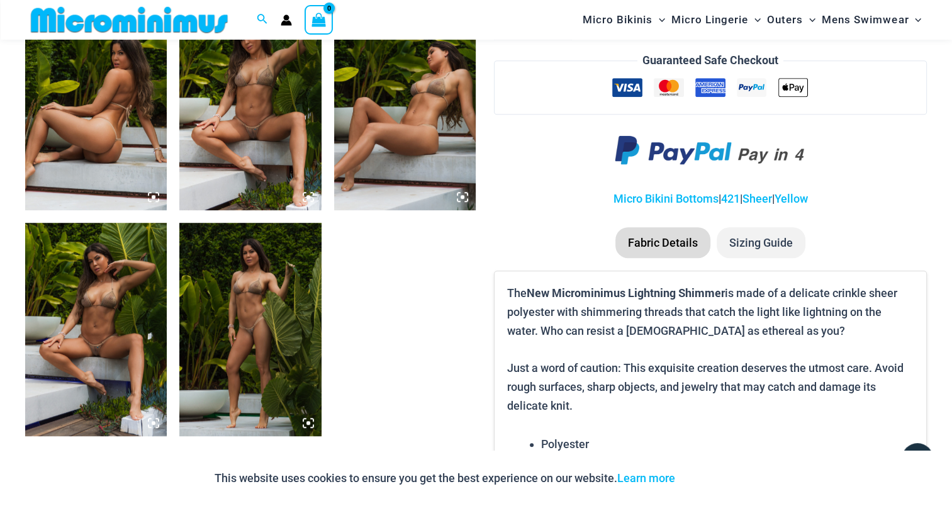
click at [109, 123] on img at bounding box center [96, 103] width 142 height 213
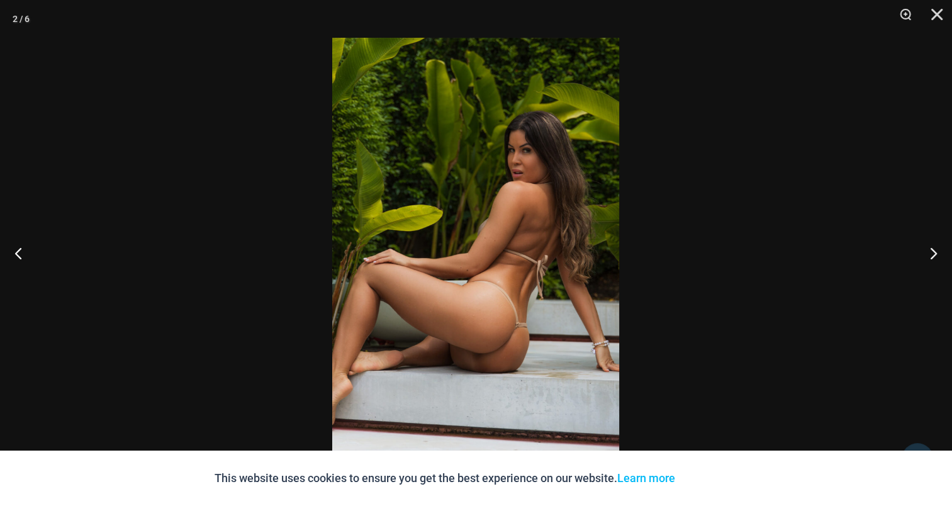
click at [527, 232] on img at bounding box center [475, 253] width 287 height 430
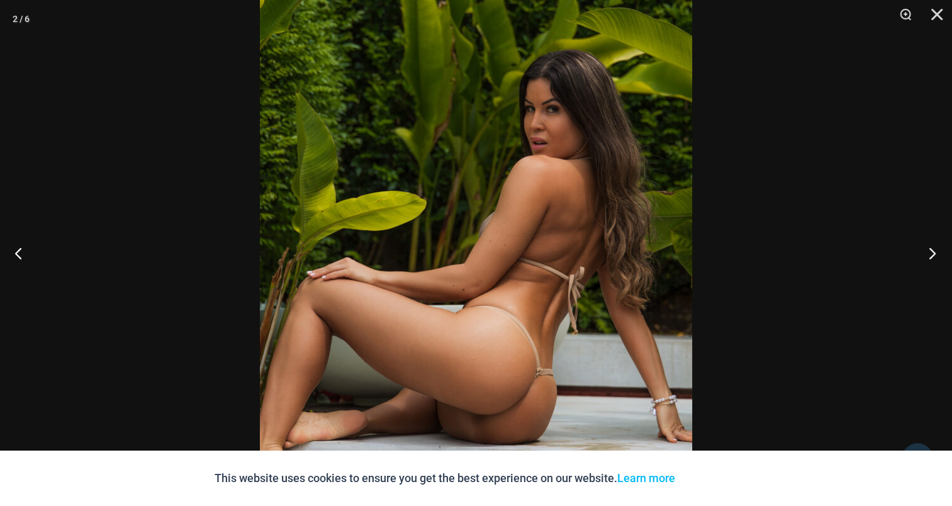
click at [924, 254] on button "Next" at bounding box center [928, 252] width 47 height 63
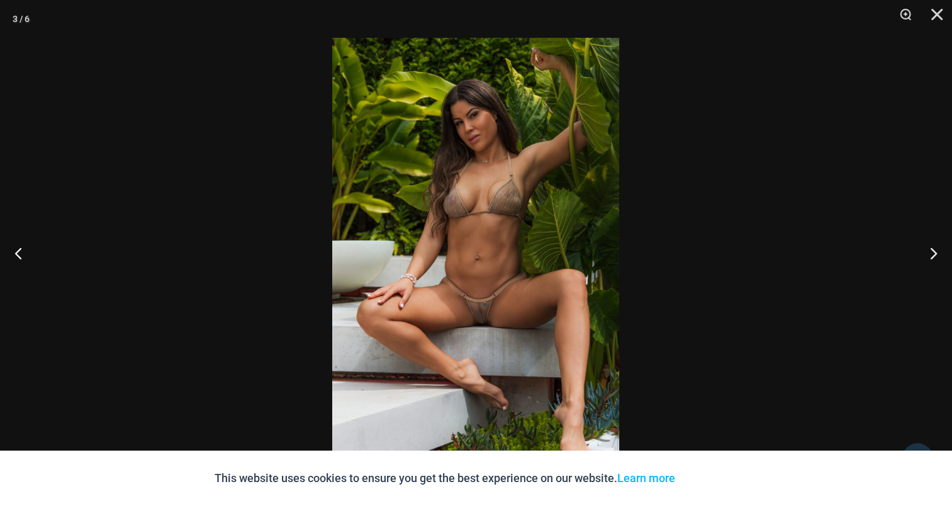
click at [469, 225] on img at bounding box center [475, 253] width 287 height 430
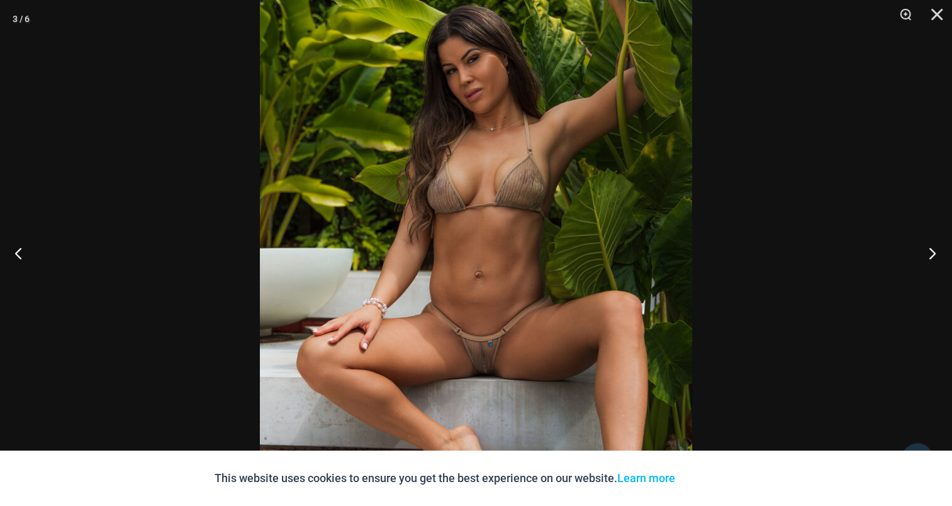
click at [934, 252] on button "Next" at bounding box center [928, 252] width 47 height 63
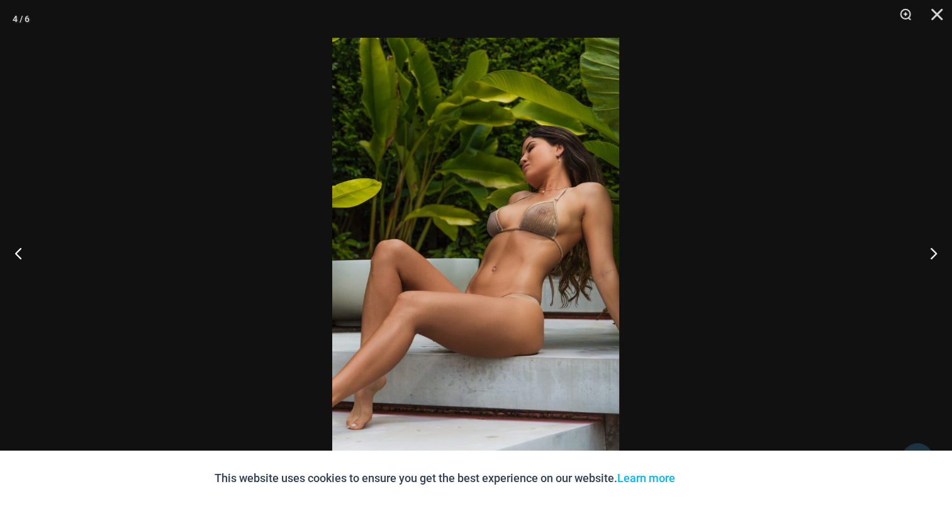
click at [478, 198] on img at bounding box center [475, 253] width 287 height 430
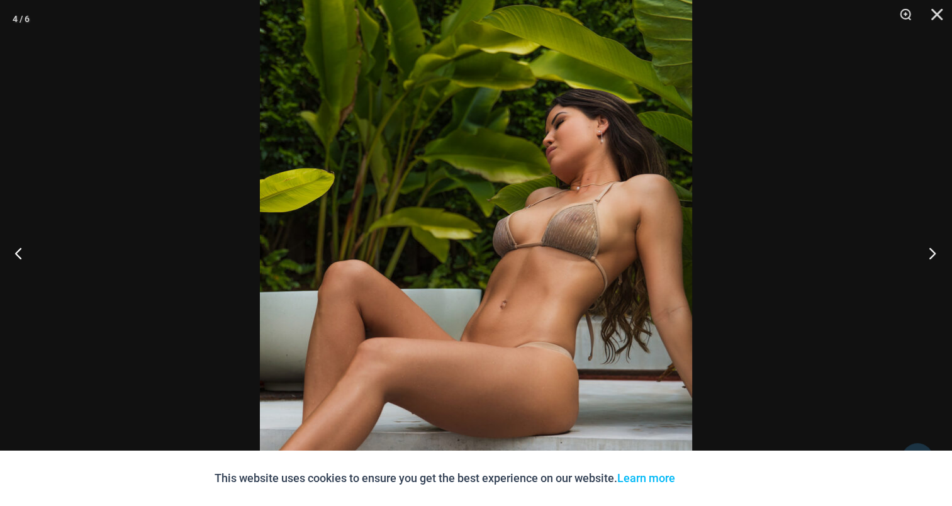
click at [924, 249] on button "Next" at bounding box center [928, 252] width 47 height 63
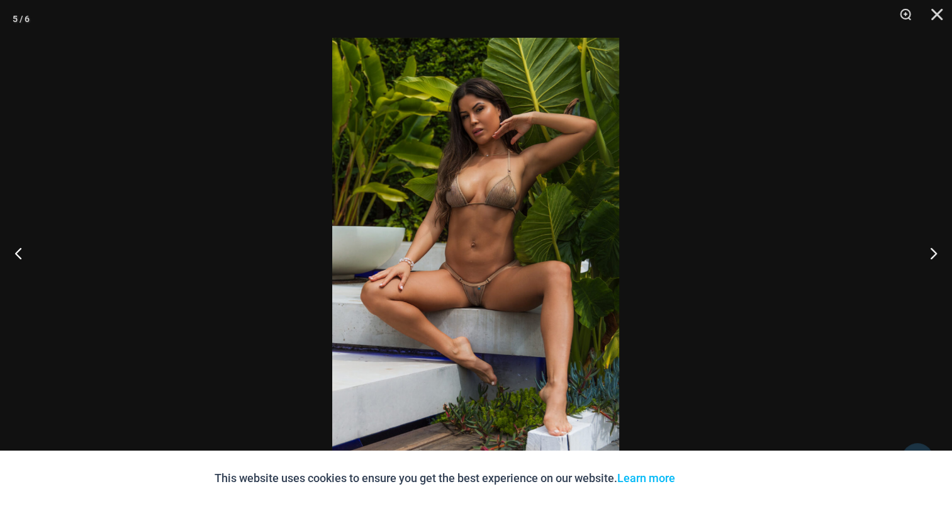
click at [469, 194] on img at bounding box center [475, 253] width 287 height 430
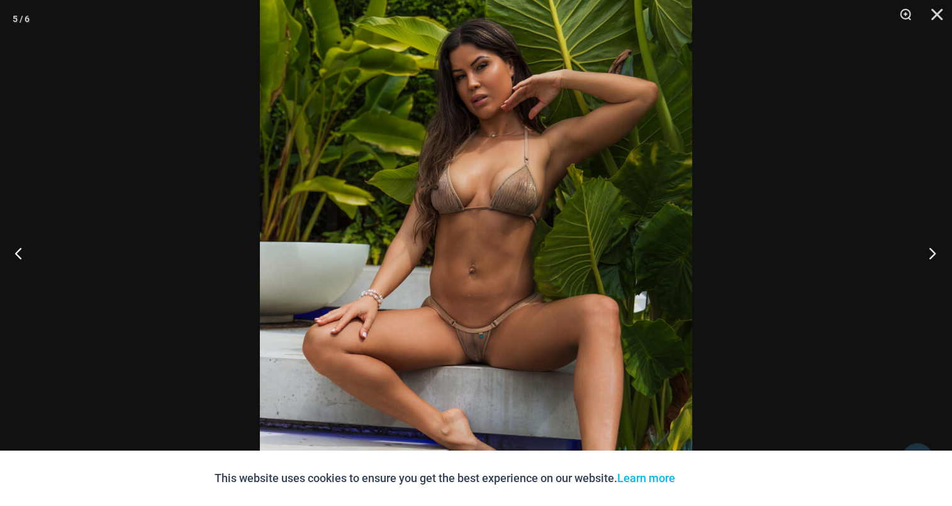
click at [932, 259] on button "Next" at bounding box center [928, 252] width 47 height 63
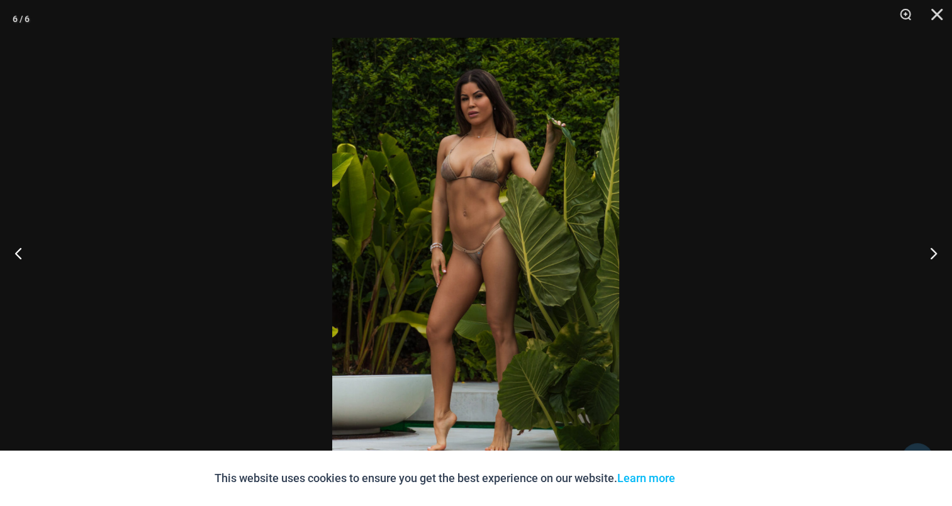
click at [486, 207] on img at bounding box center [475, 253] width 287 height 430
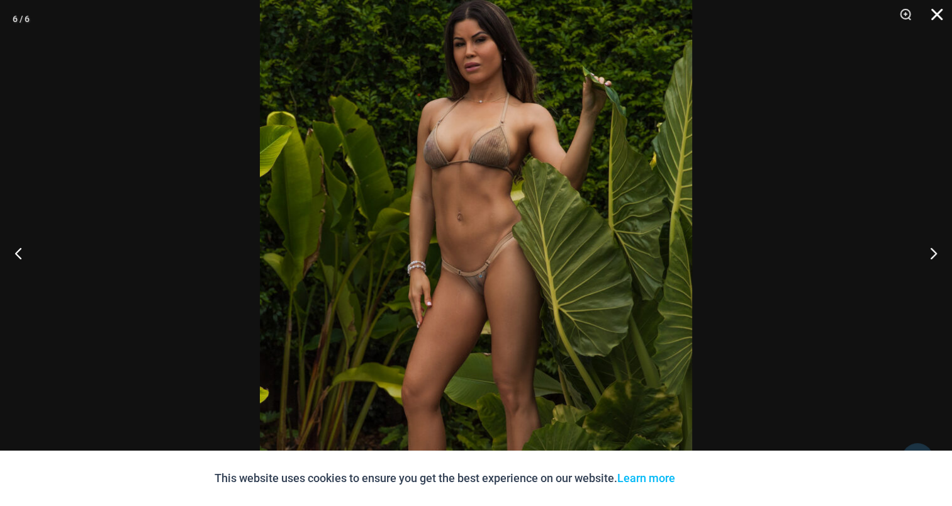
click at [946, 12] on button "Close" at bounding box center [932, 19] width 31 height 38
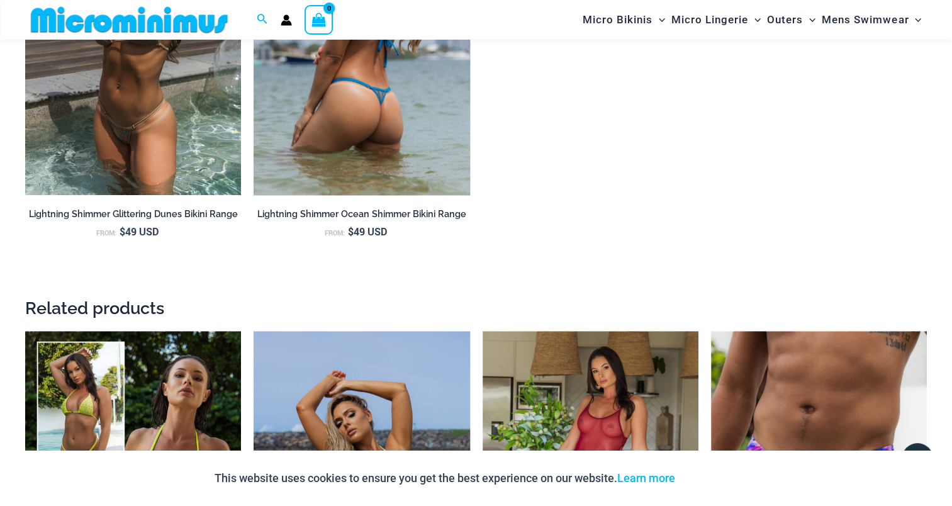
scroll to position [1624, 0]
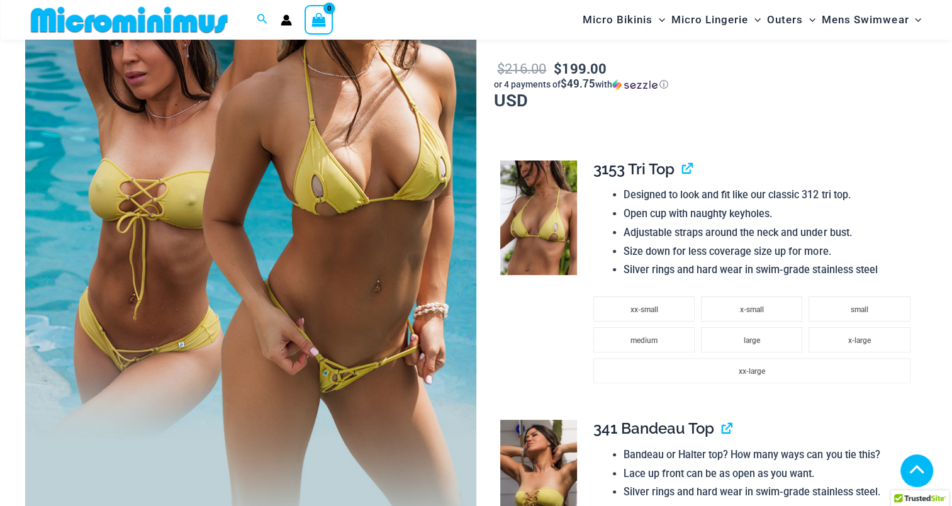
scroll to position [252, 0]
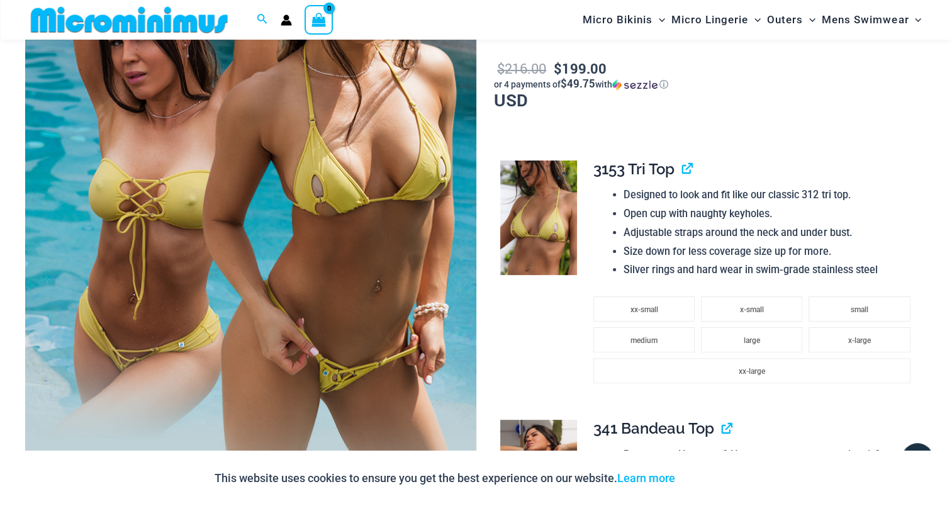
click at [535, 207] on img at bounding box center [538, 217] width 76 height 115
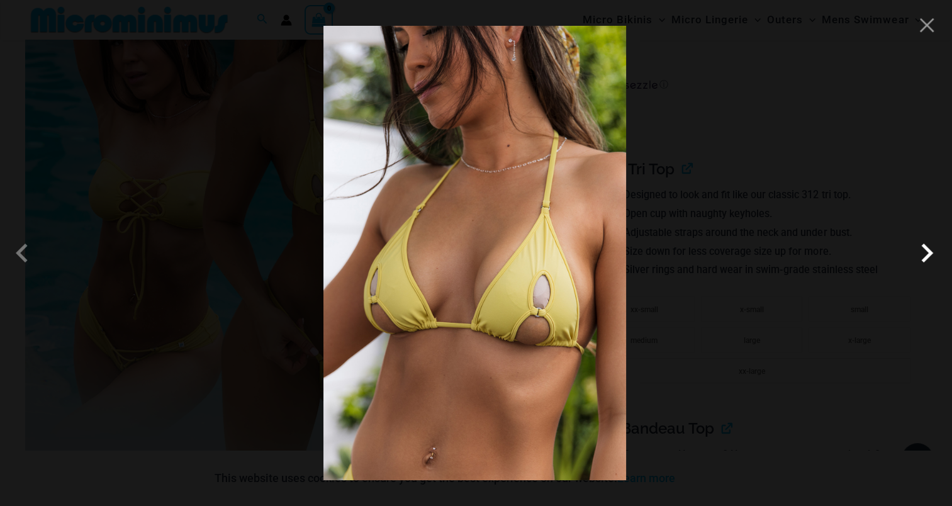
click at [926, 247] on span at bounding box center [927, 253] width 38 height 38
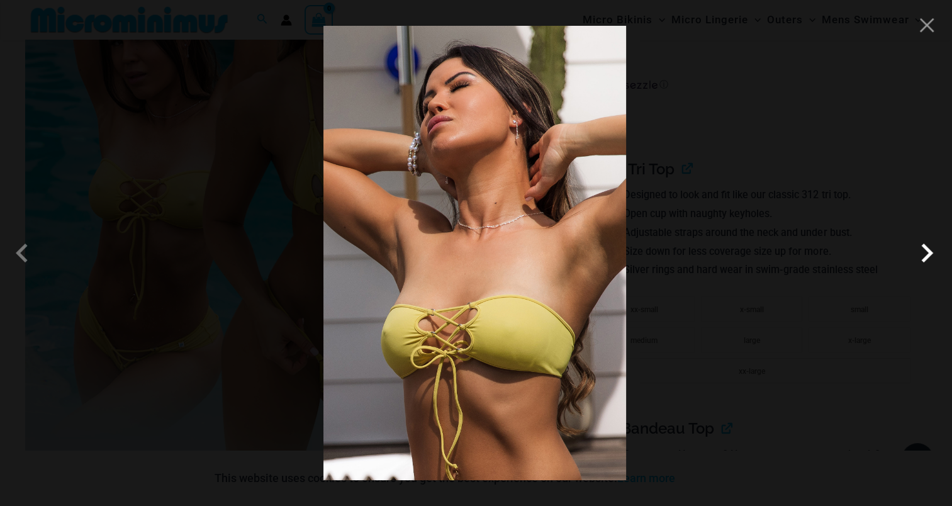
click at [921, 252] on span at bounding box center [927, 253] width 38 height 38
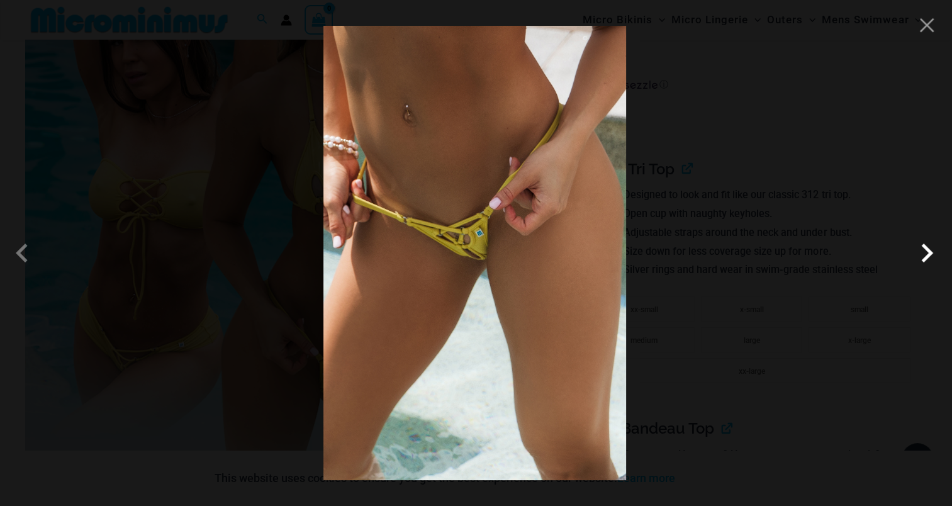
click at [927, 251] on span at bounding box center [927, 253] width 38 height 38
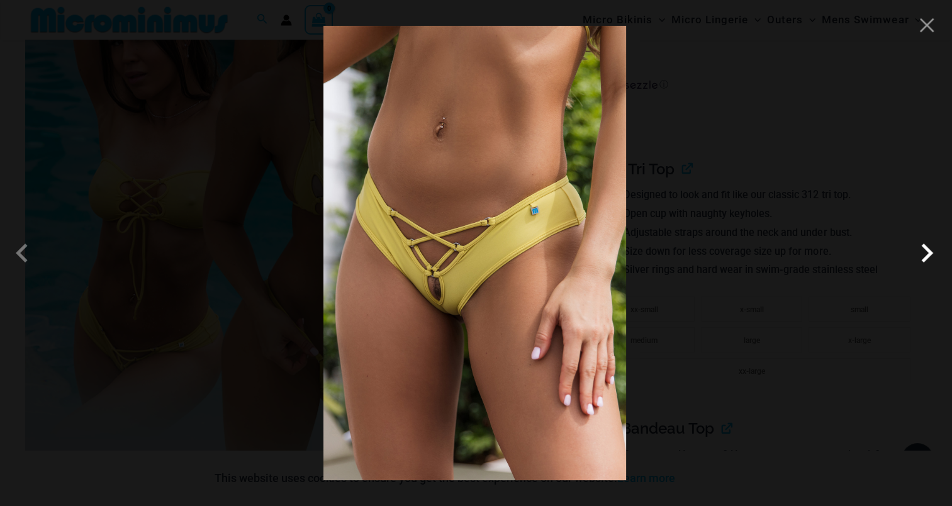
click at [925, 252] on span at bounding box center [927, 253] width 38 height 38
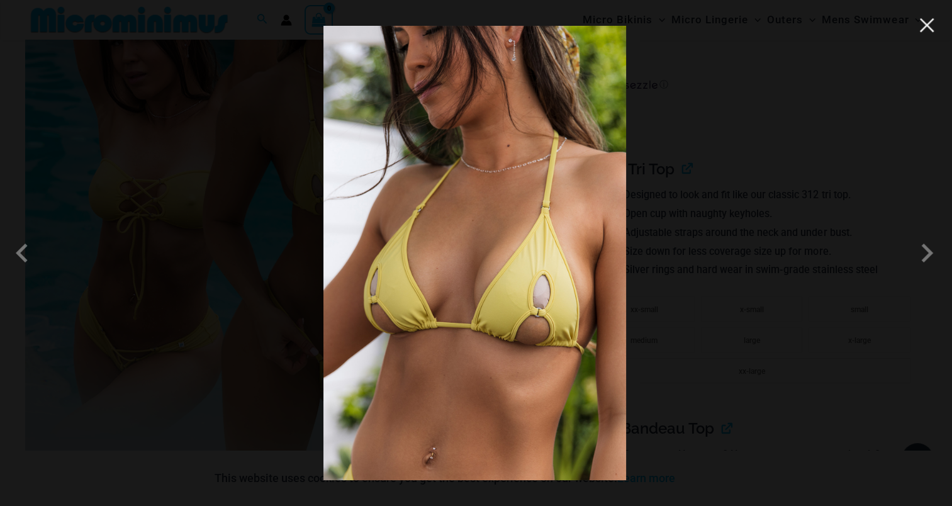
click at [929, 28] on button "Close" at bounding box center [926, 25] width 19 height 19
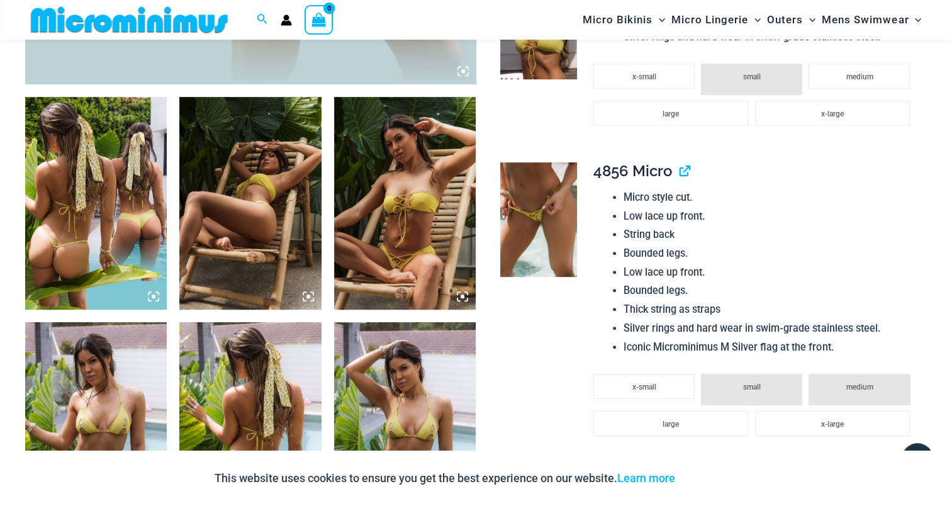
scroll to position [692, 0]
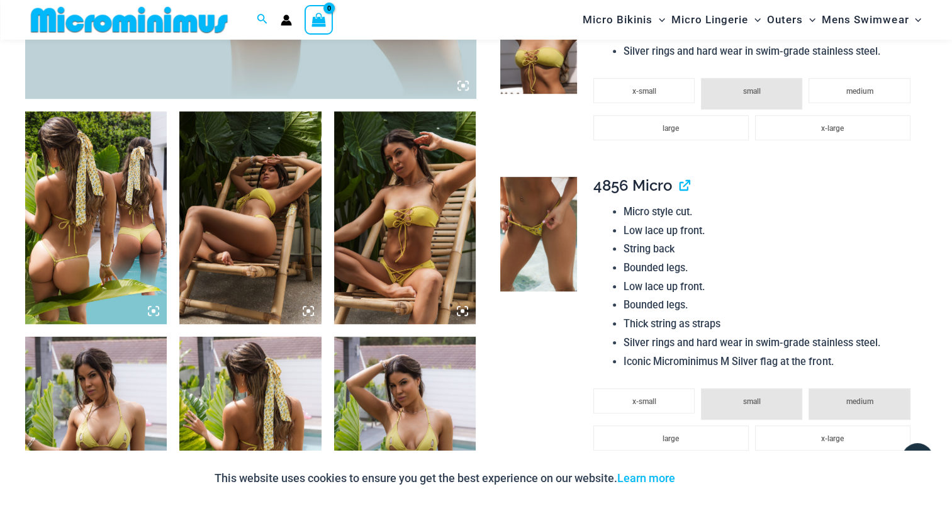
click at [96, 195] on img at bounding box center [96, 217] width 142 height 213
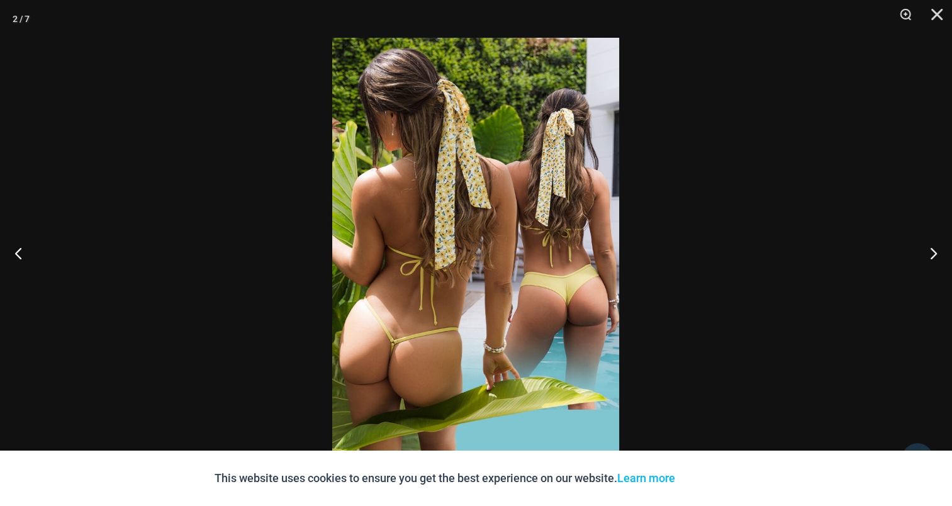
click at [471, 233] on img at bounding box center [475, 253] width 287 height 430
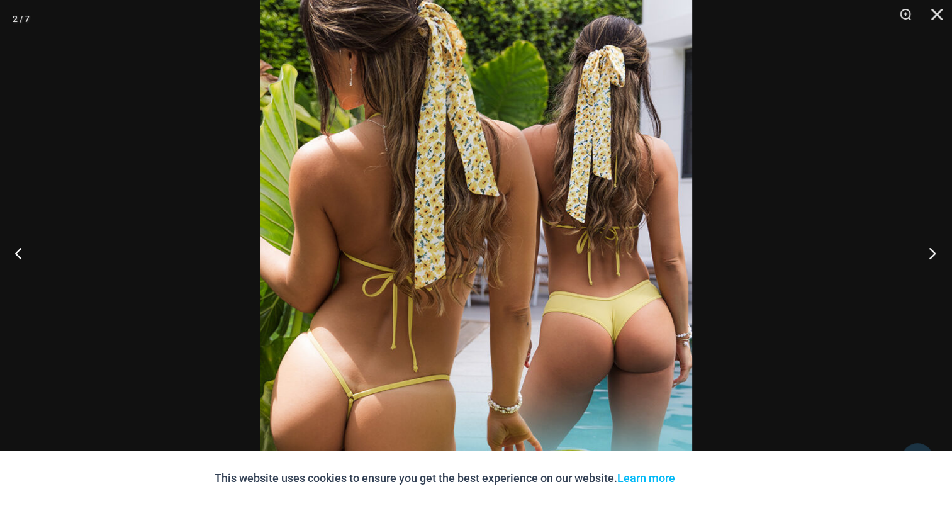
click at [921, 249] on button "Next" at bounding box center [928, 252] width 47 height 63
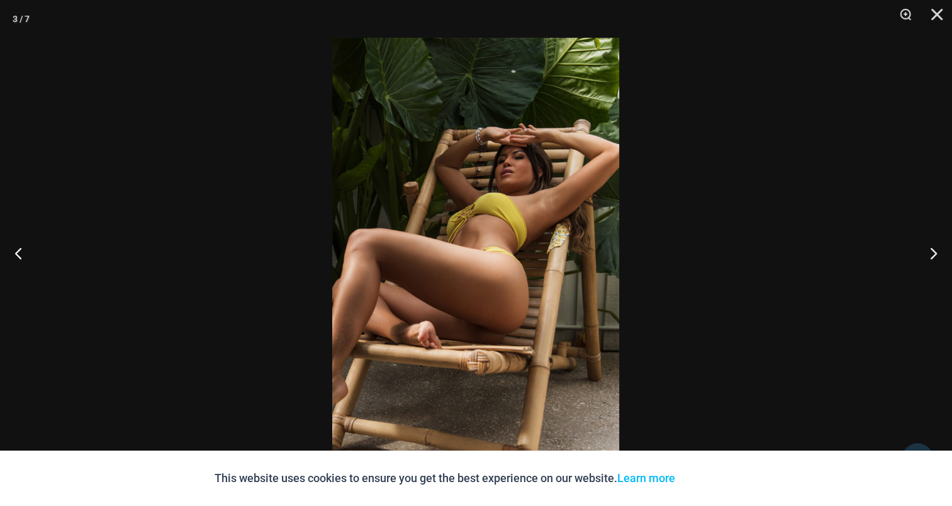
click at [535, 201] on img at bounding box center [475, 253] width 287 height 430
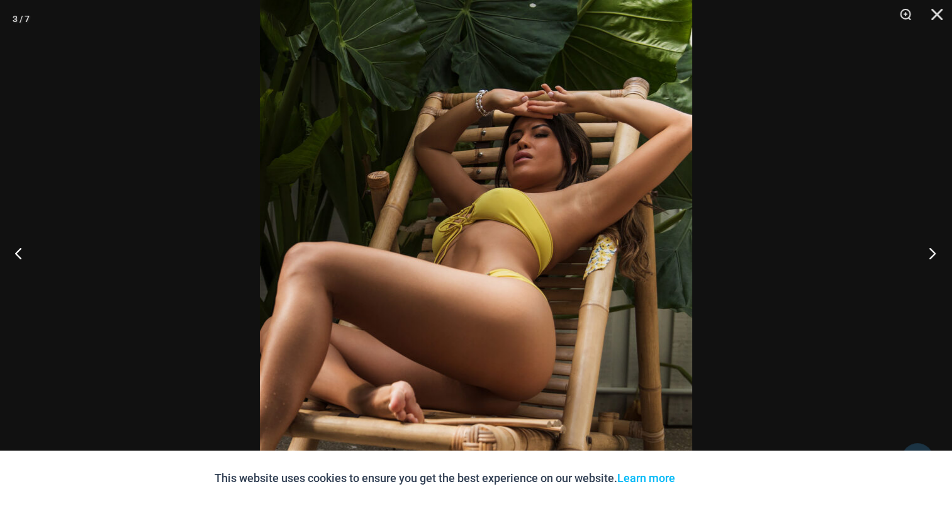
click at [926, 247] on button "Next" at bounding box center [928, 252] width 47 height 63
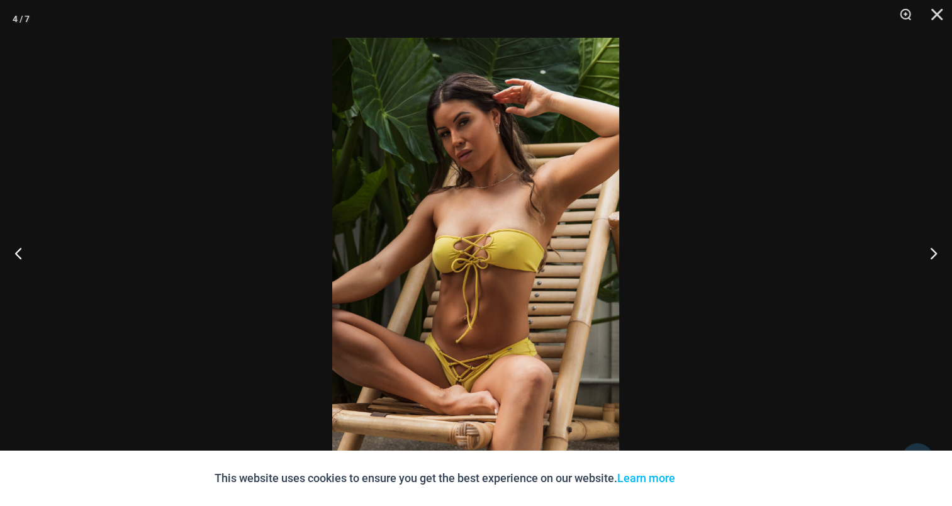
click at [453, 220] on img at bounding box center [475, 253] width 287 height 430
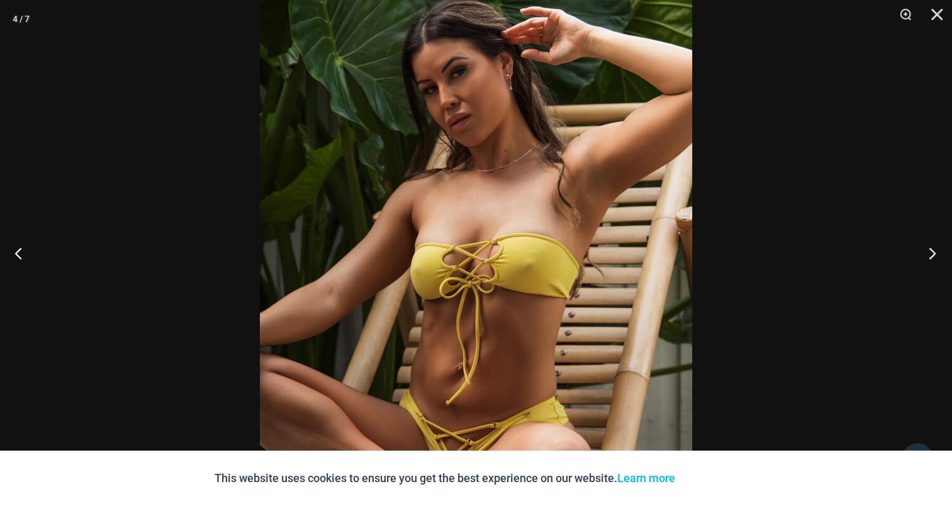
click at [924, 249] on button "Next" at bounding box center [928, 252] width 47 height 63
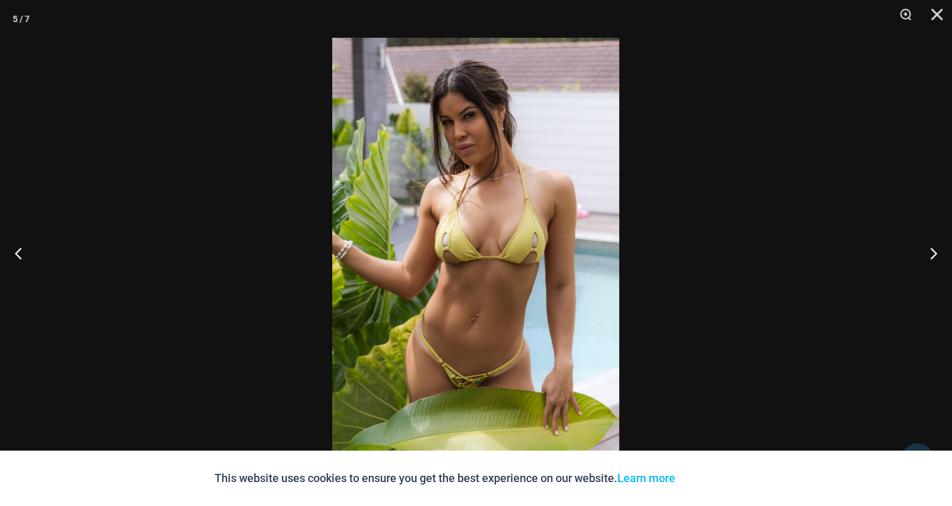
click at [489, 214] on img at bounding box center [475, 253] width 287 height 430
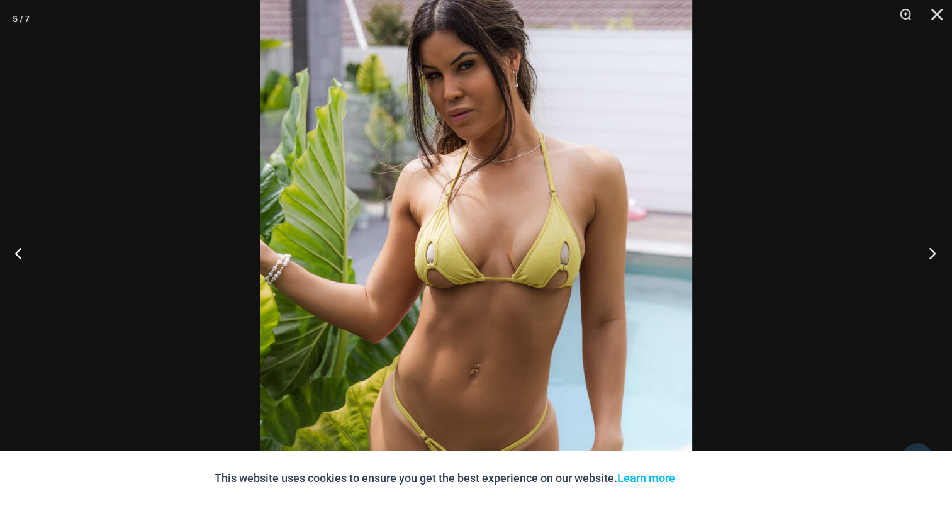
click at [929, 252] on button "Next" at bounding box center [928, 252] width 47 height 63
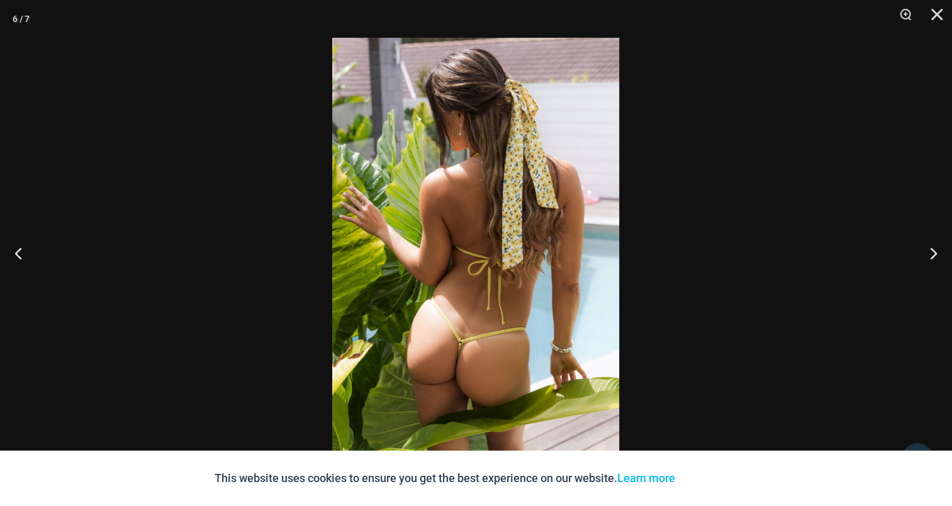
click at [461, 192] on img at bounding box center [475, 253] width 287 height 430
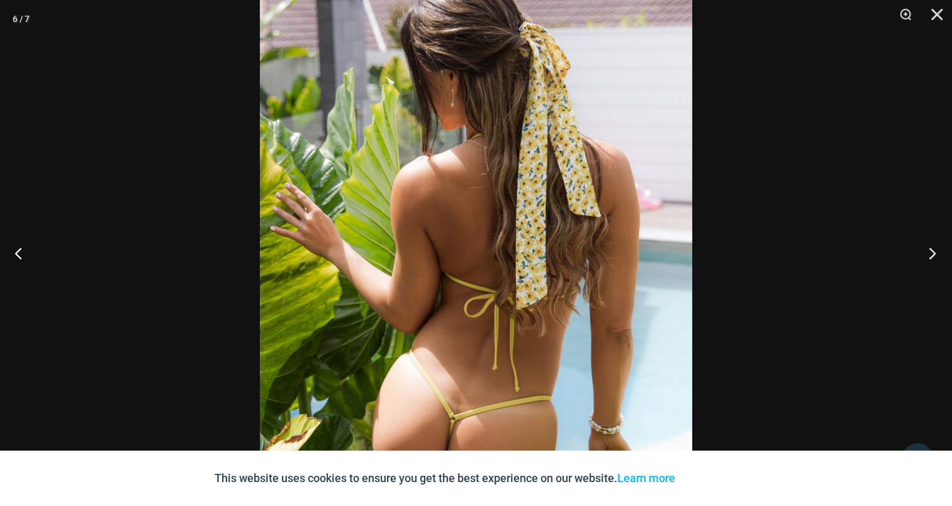
click at [931, 249] on button "Next" at bounding box center [928, 252] width 47 height 63
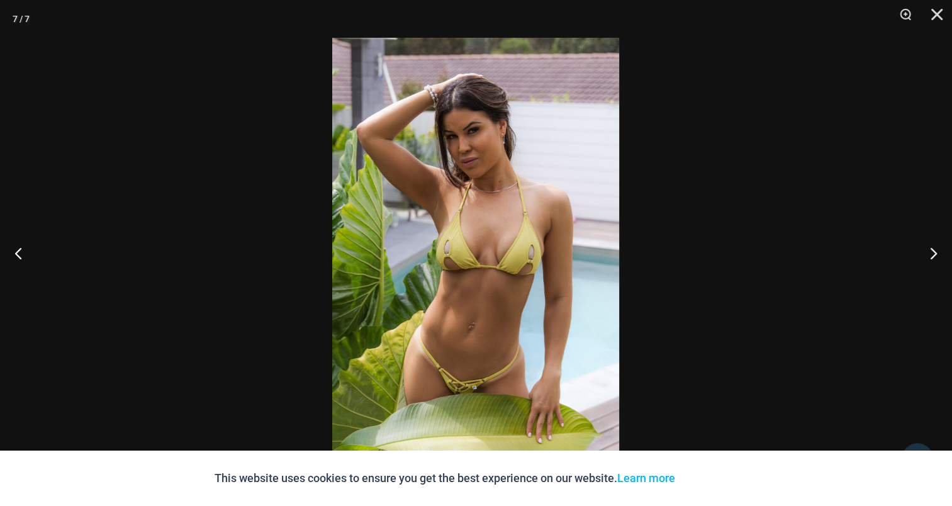
click at [389, 194] on img at bounding box center [475, 253] width 287 height 430
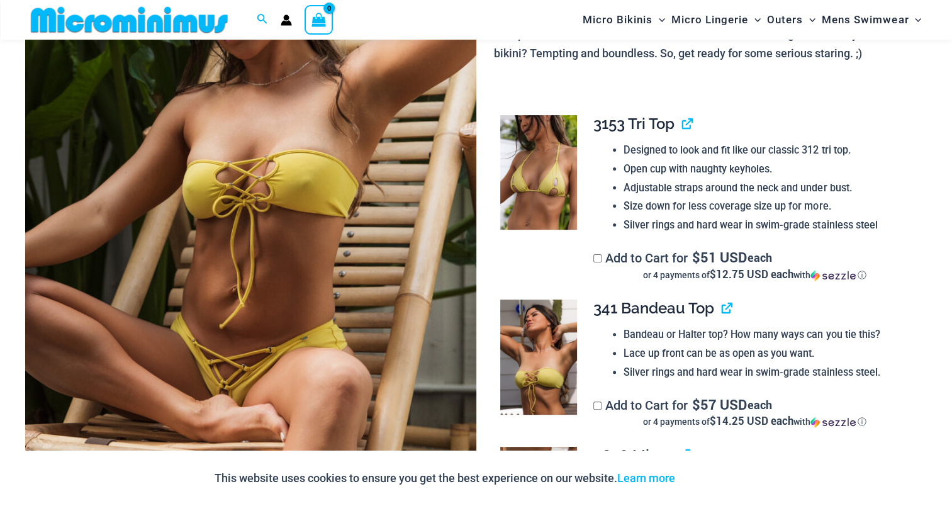
scroll to position [303, 0]
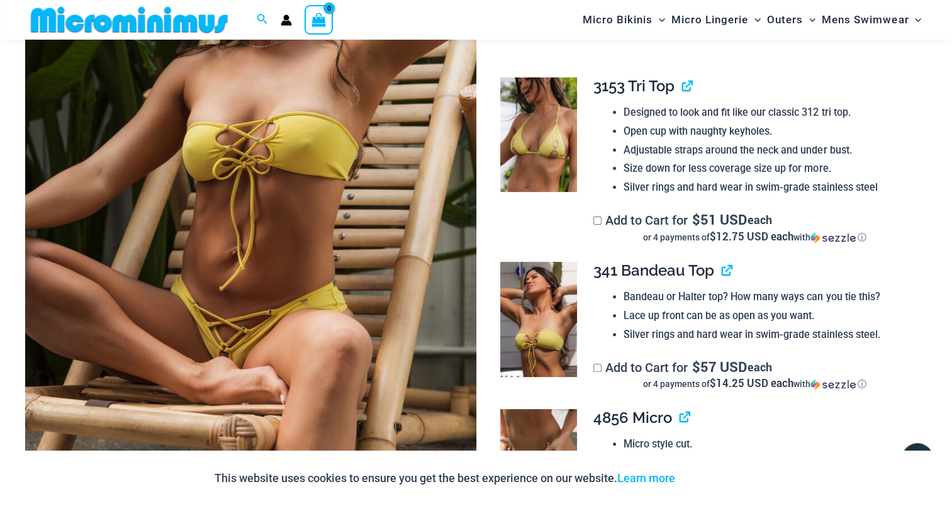
click at [536, 143] on img at bounding box center [538, 134] width 76 height 115
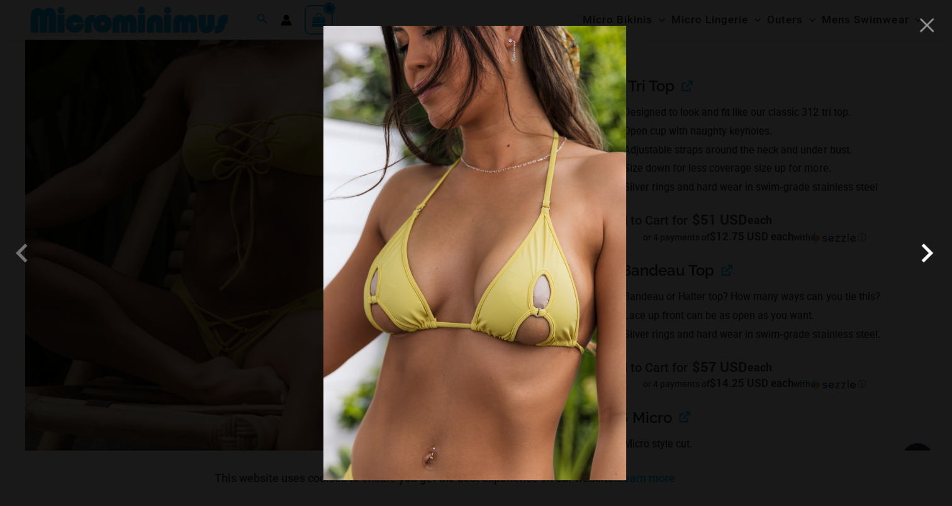
click at [929, 254] on span at bounding box center [927, 253] width 38 height 38
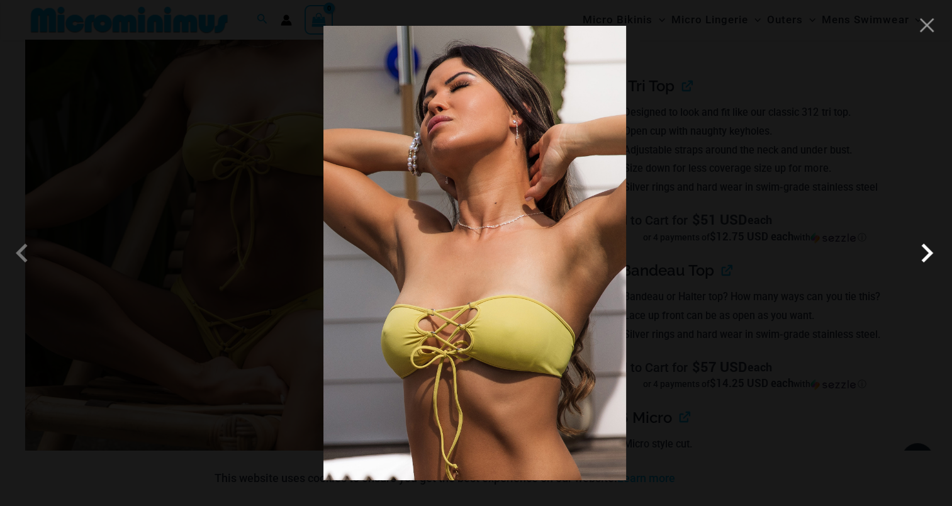
click at [923, 247] on span at bounding box center [927, 253] width 38 height 38
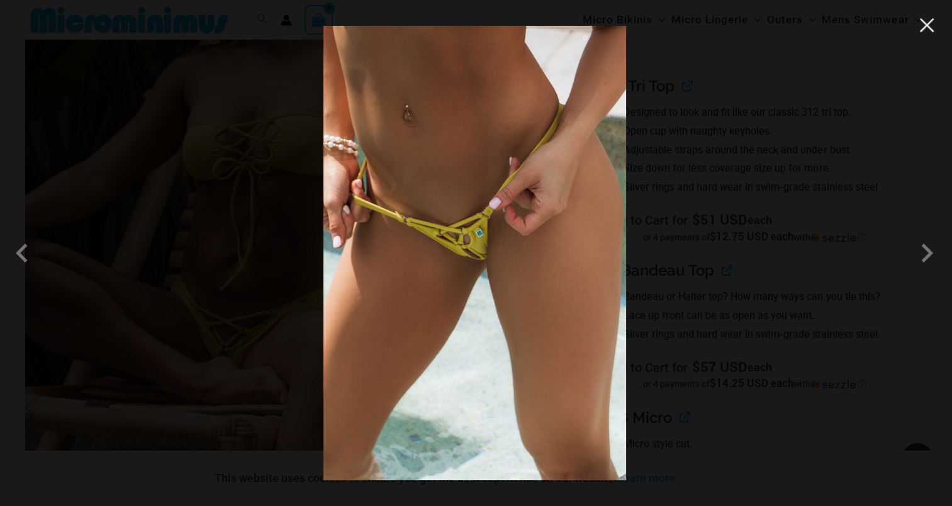
click at [926, 28] on button "Close" at bounding box center [926, 25] width 19 height 19
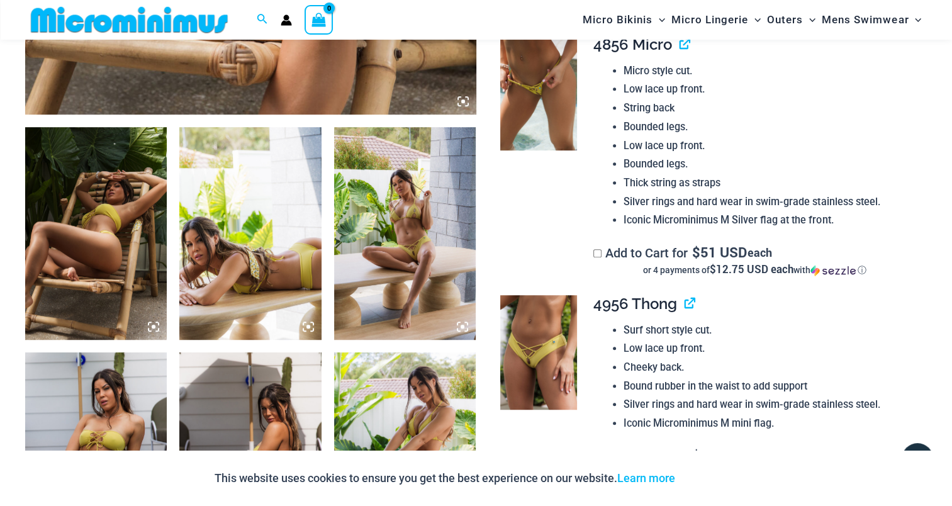
scroll to position [807, 0]
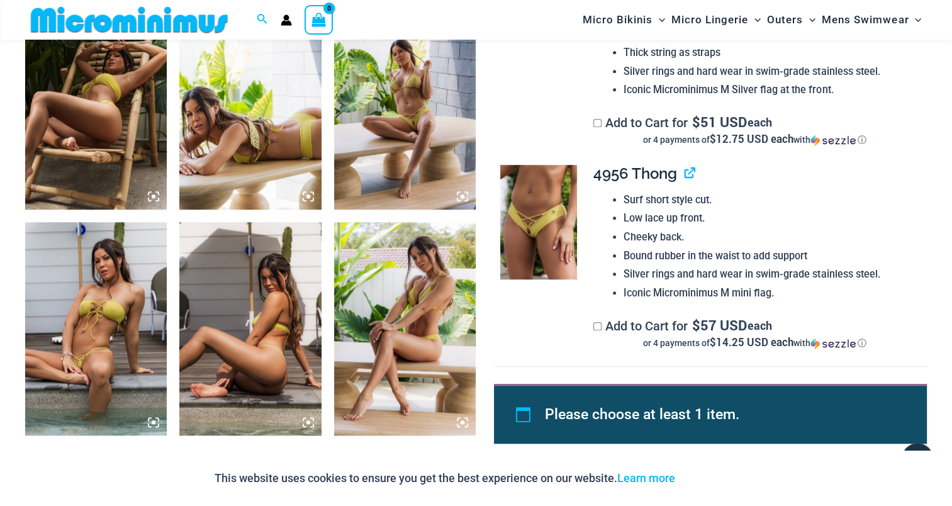
click at [67, 121] on img at bounding box center [96, 103] width 142 height 213
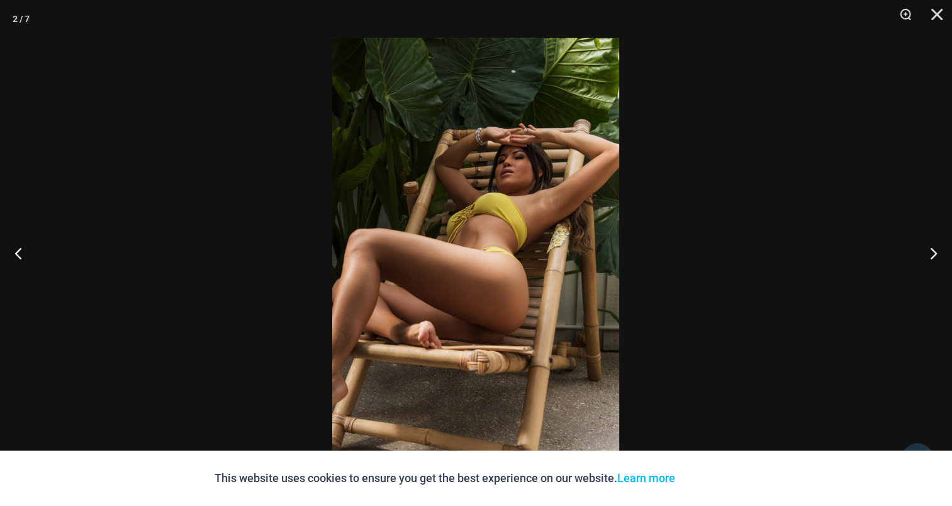
click at [461, 225] on img at bounding box center [475, 253] width 287 height 430
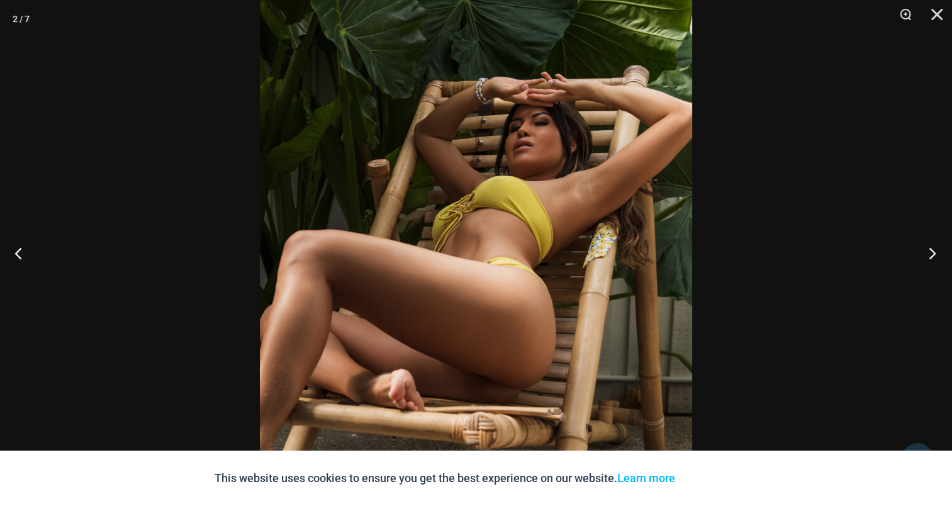
click at [922, 249] on button "Next" at bounding box center [928, 252] width 47 height 63
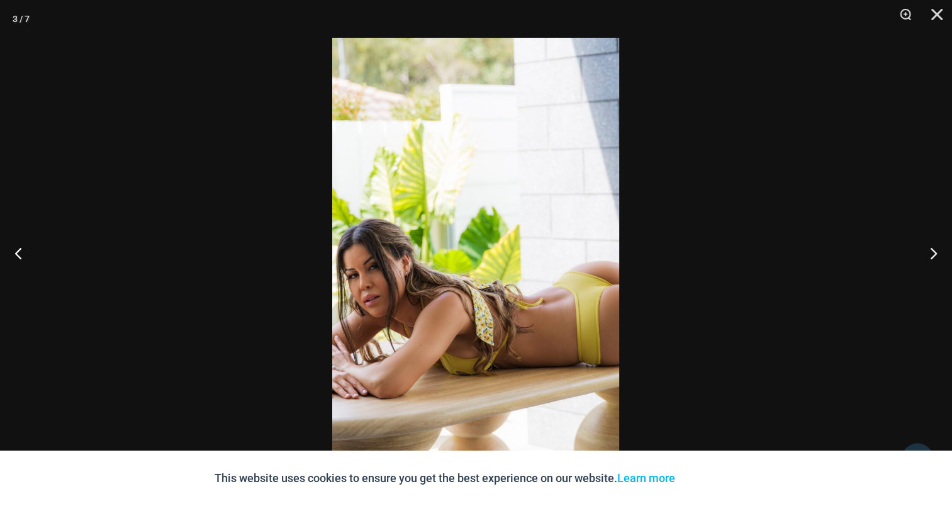
click at [493, 237] on img at bounding box center [475, 253] width 287 height 430
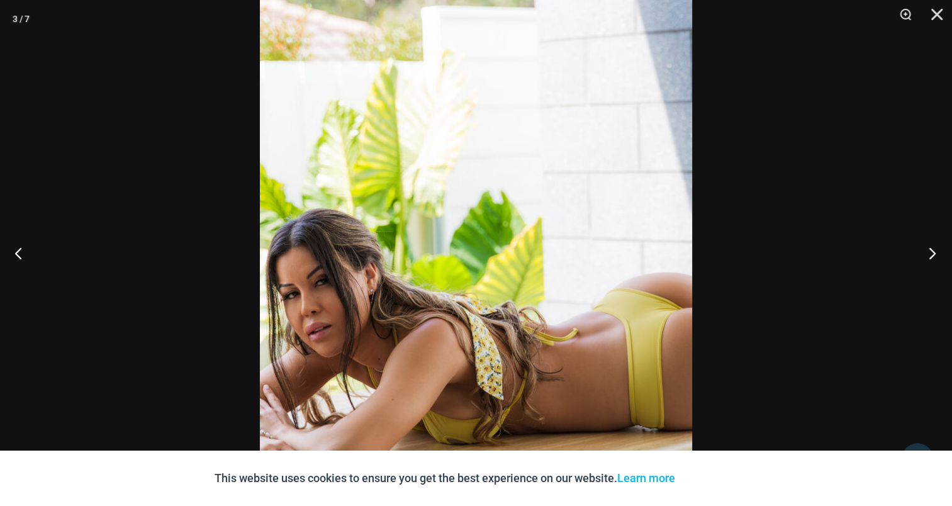
click at [914, 253] on button "Next" at bounding box center [928, 252] width 47 height 63
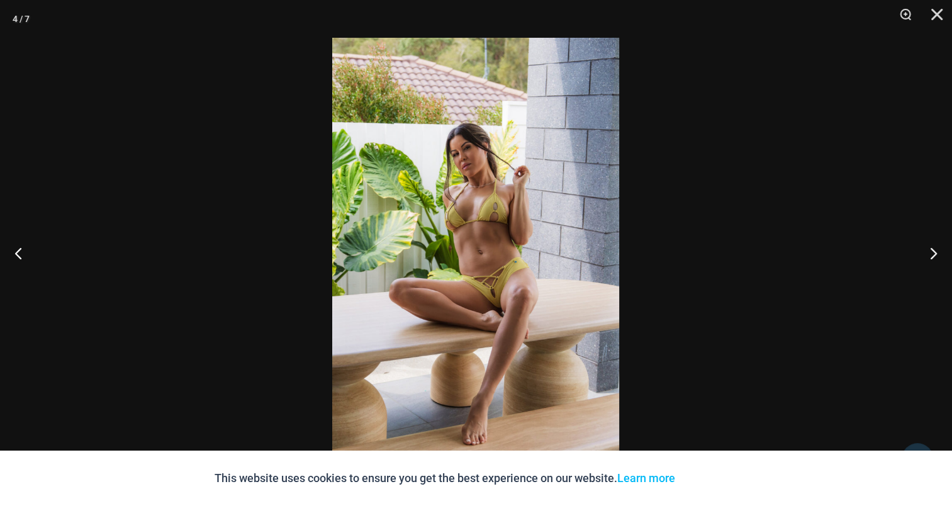
click at [512, 229] on img at bounding box center [475, 253] width 287 height 430
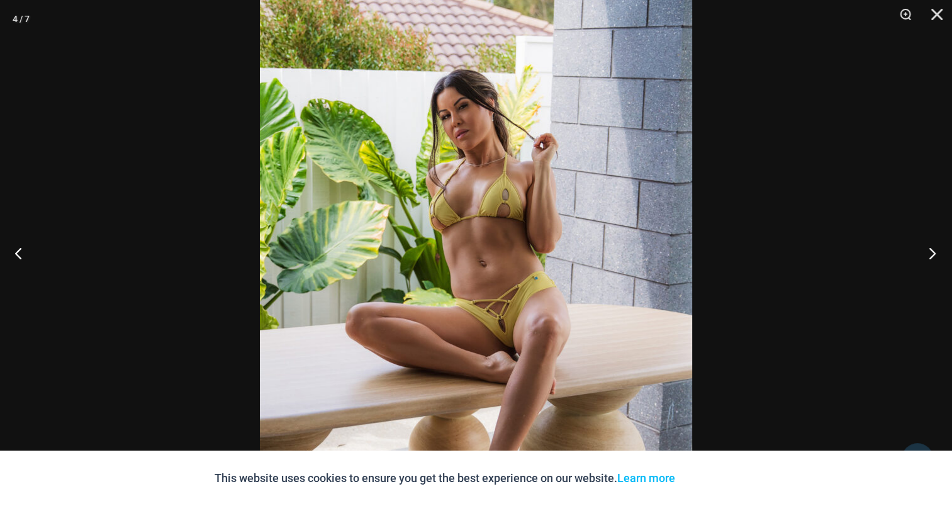
click at [941, 255] on button "Next" at bounding box center [928, 252] width 47 height 63
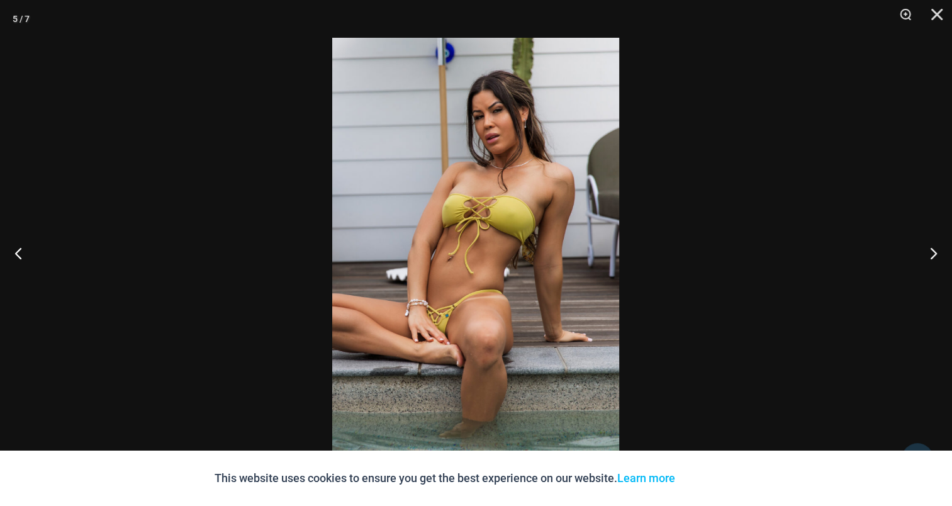
click at [468, 193] on img at bounding box center [475, 253] width 287 height 430
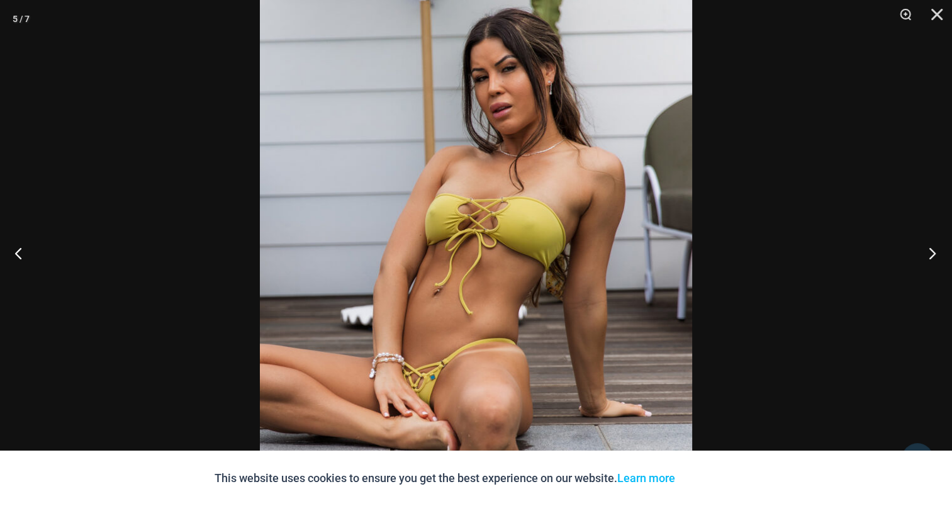
click at [932, 258] on button "Next" at bounding box center [928, 252] width 47 height 63
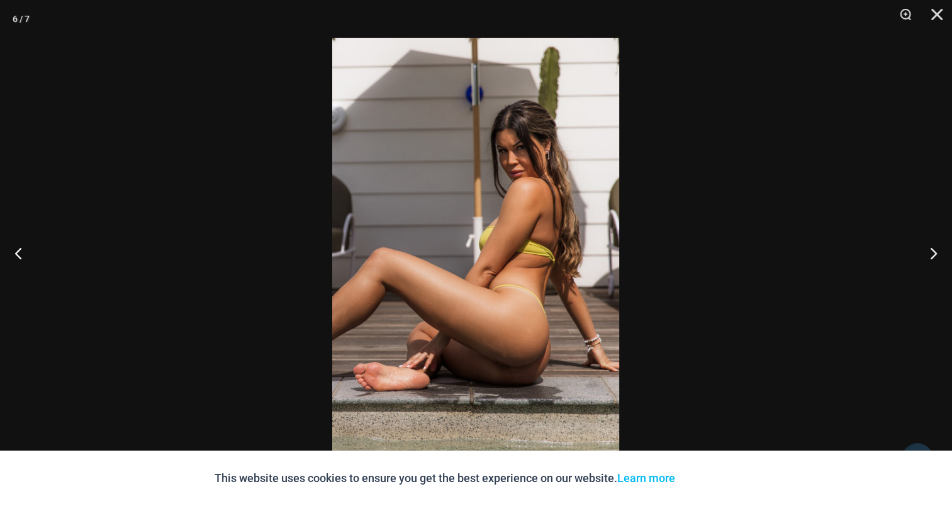
click at [488, 221] on img at bounding box center [475, 253] width 287 height 430
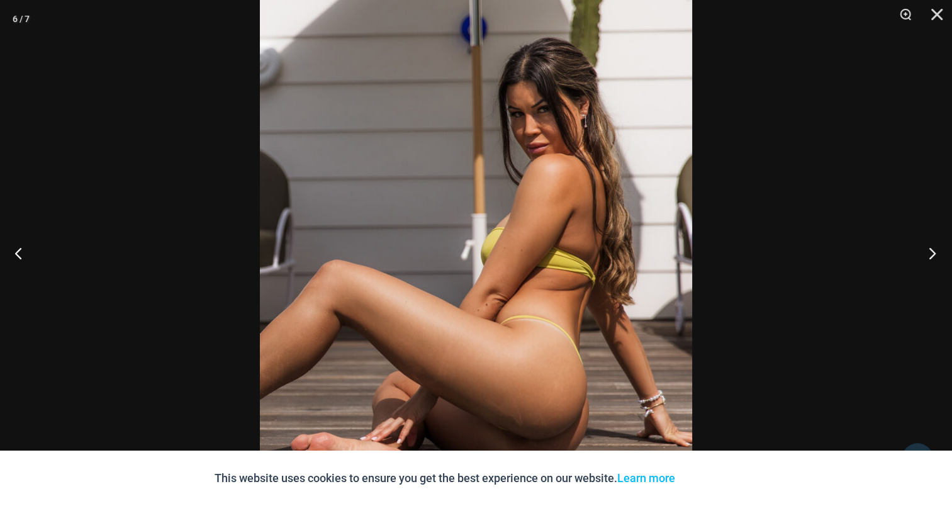
click at [936, 250] on button "Next" at bounding box center [928, 252] width 47 height 63
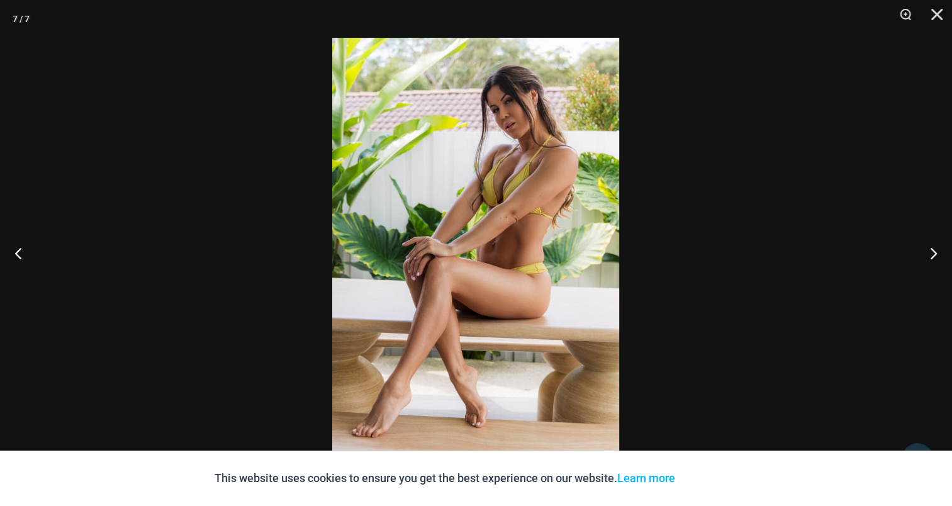
click at [515, 237] on img at bounding box center [475, 253] width 287 height 430
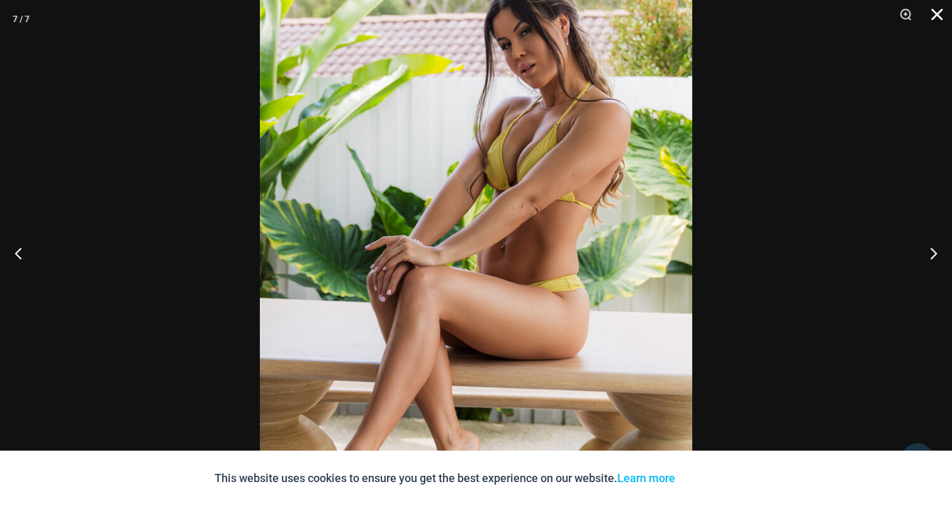
click at [943, 10] on button "Close" at bounding box center [932, 19] width 31 height 38
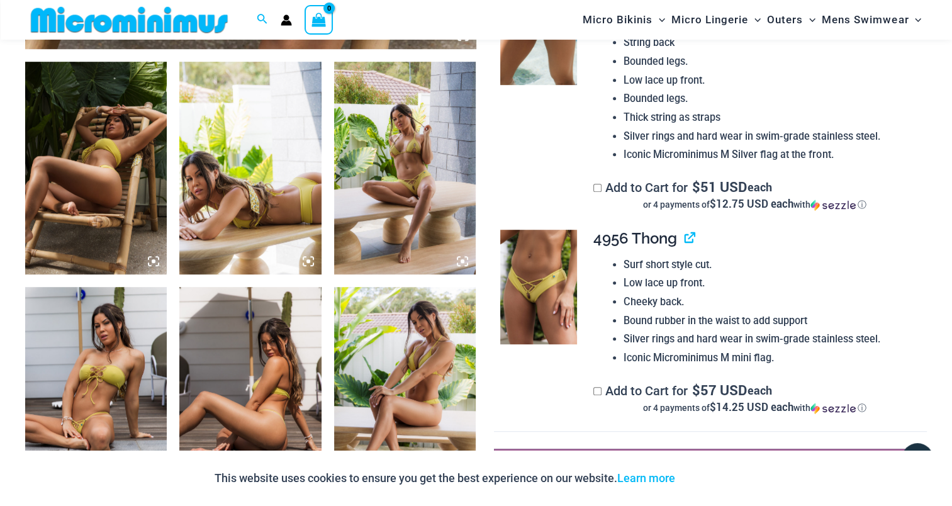
scroll to position [681, 0]
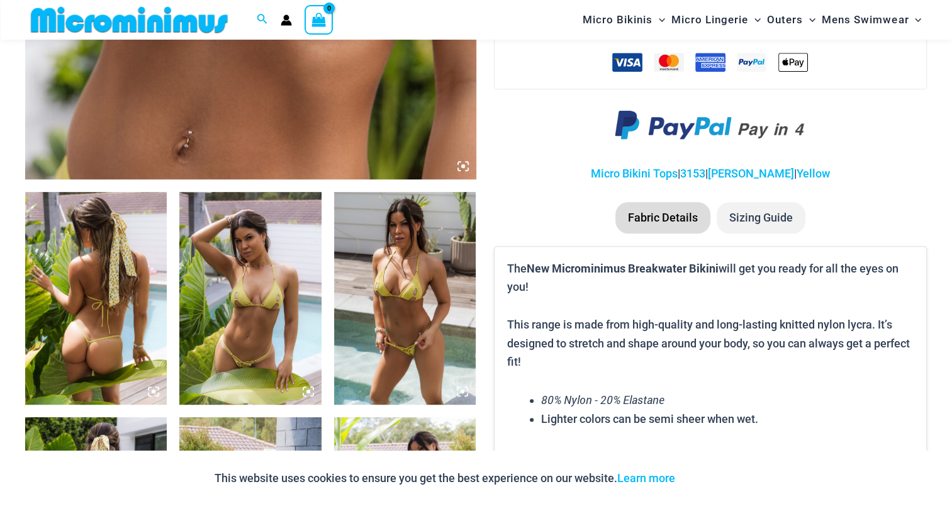
scroll to position [617, 0]
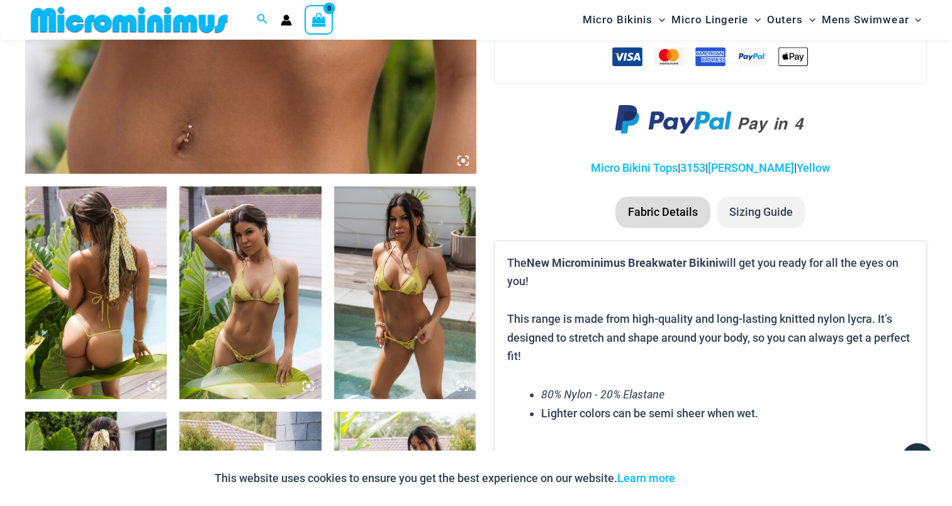
click at [93, 242] on img at bounding box center [96, 292] width 142 height 213
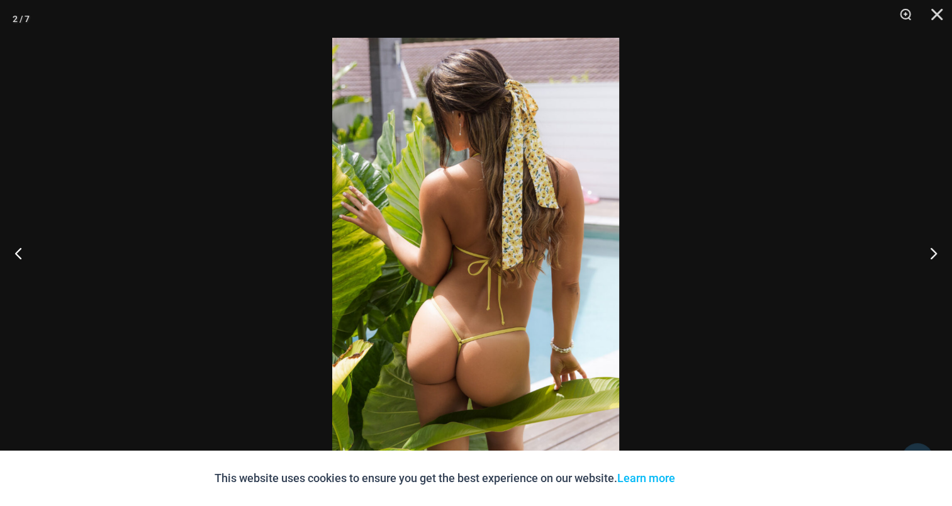
click at [452, 242] on img at bounding box center [475, 253] width 287 height 430
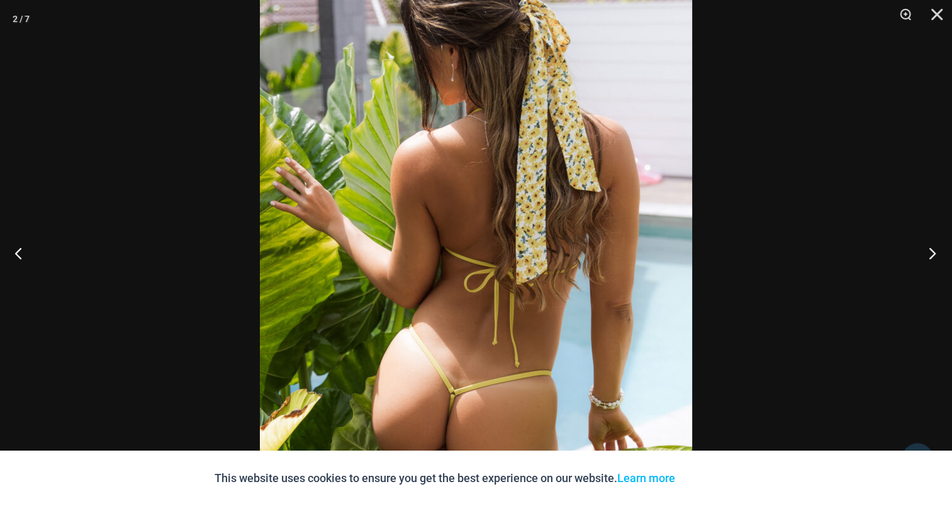
click at [931, 254] on button "Next" at bounding box center [928, 252] width 47 height 63
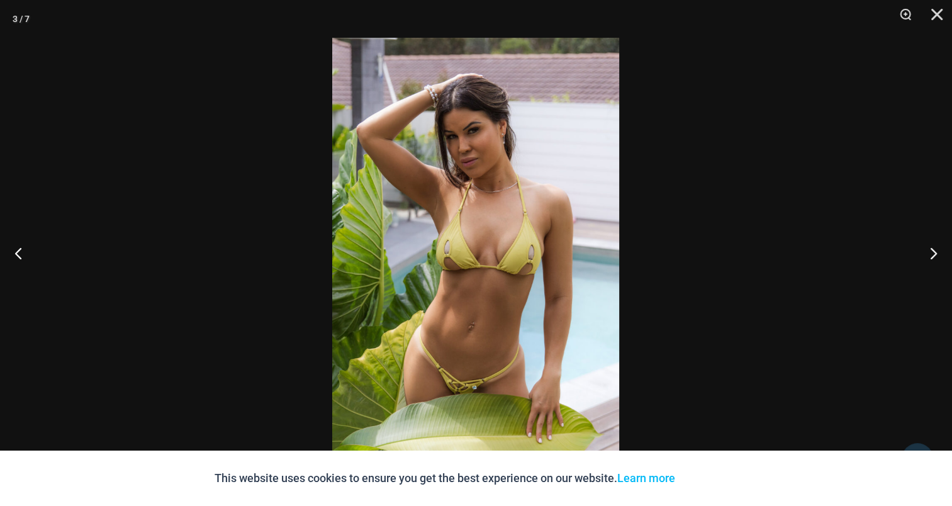
click at [479, 216] on img at bounding box center [475, 253] width 287 height 430
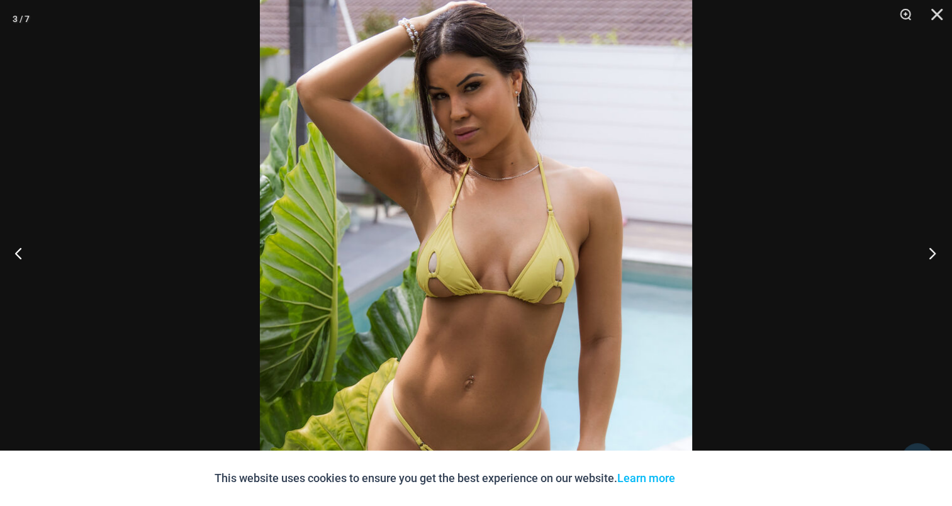
click at [939, 249] on button "Next" at bounding box center [928, 252] width 47 height 63
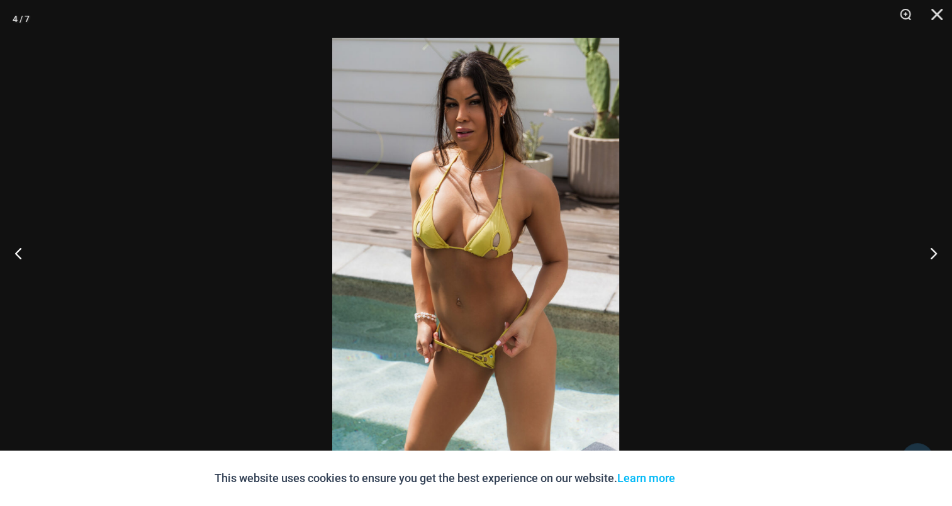
click at [490, 227] on img at bounding box center [475, 253] width 287 height 430
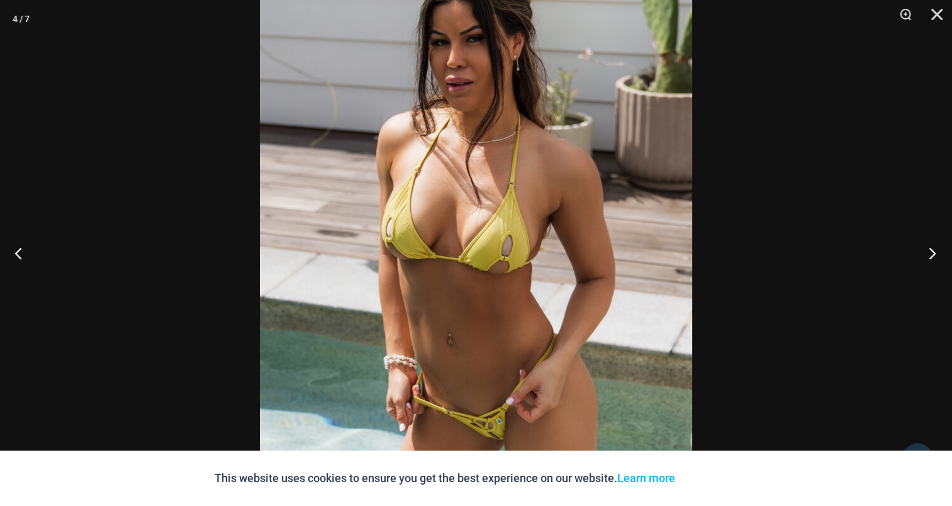
click at [938, 244] on button "Next" at bounding box center [928, 252] width 47 height 63
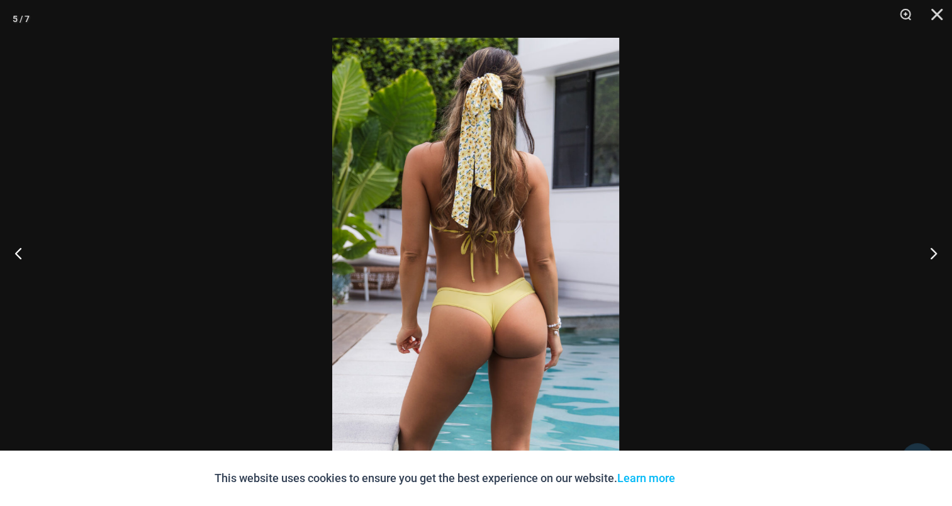
click at [457, 244] on img at bounding box center [475, 253] width 287 height 430
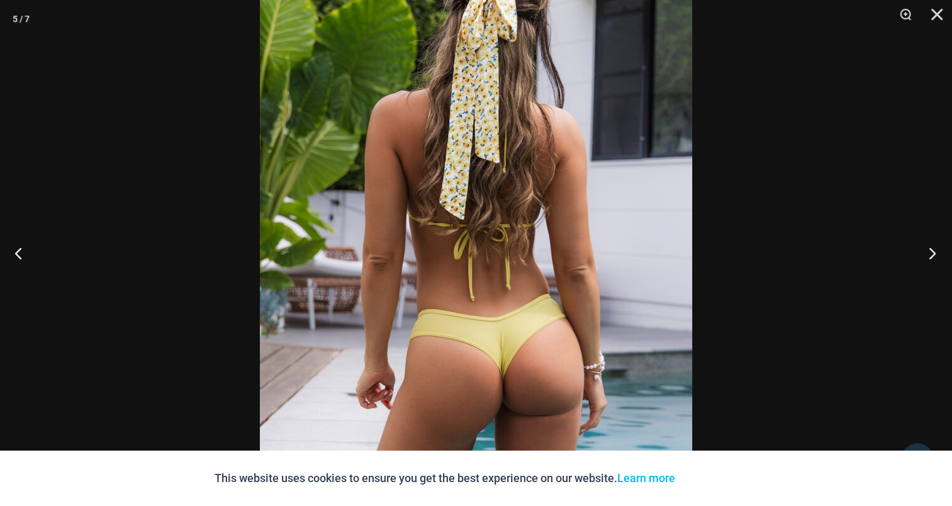
click at [929, 255] on button "Next" at bounding box center [928, 252] width 47 height 63
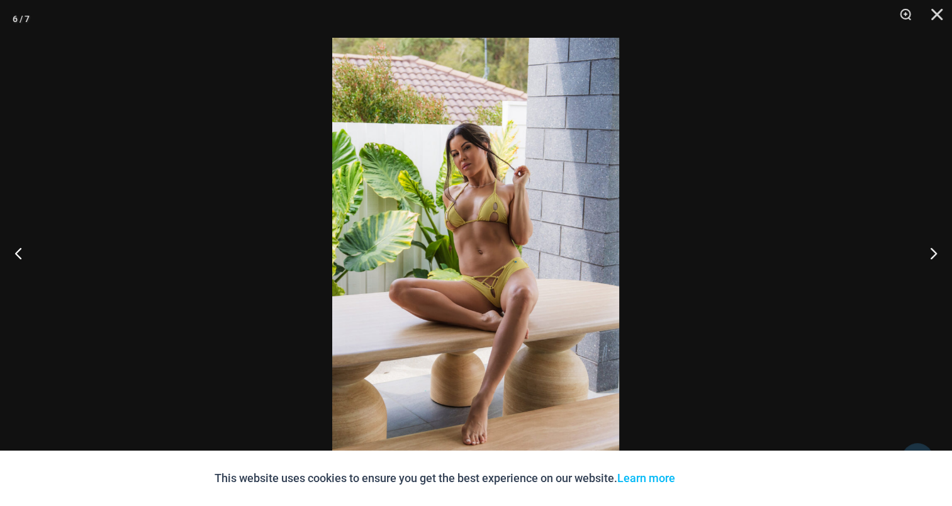
click at [476, 229] on img at bounding box center [475, 253] width 287 height 430
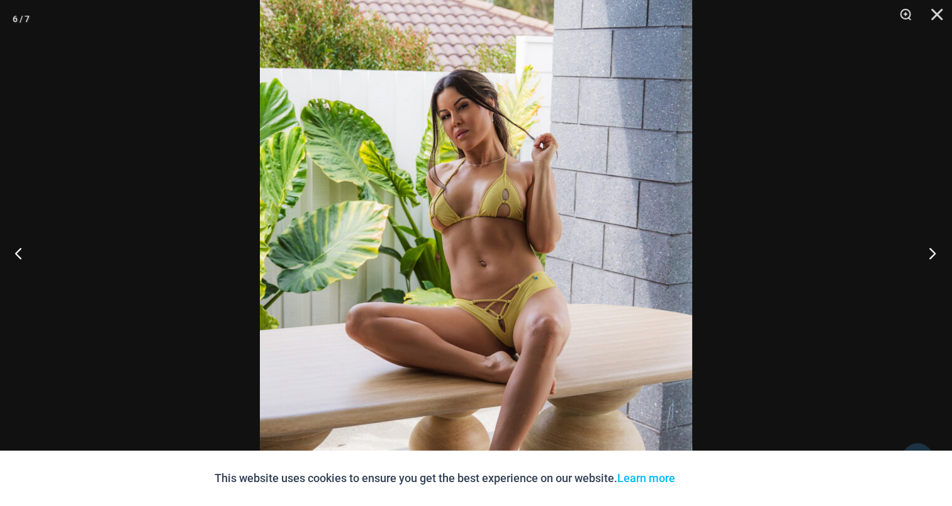
click at [934, 257] on button "Next" at bounding box center [928, 252] width 47 height 63
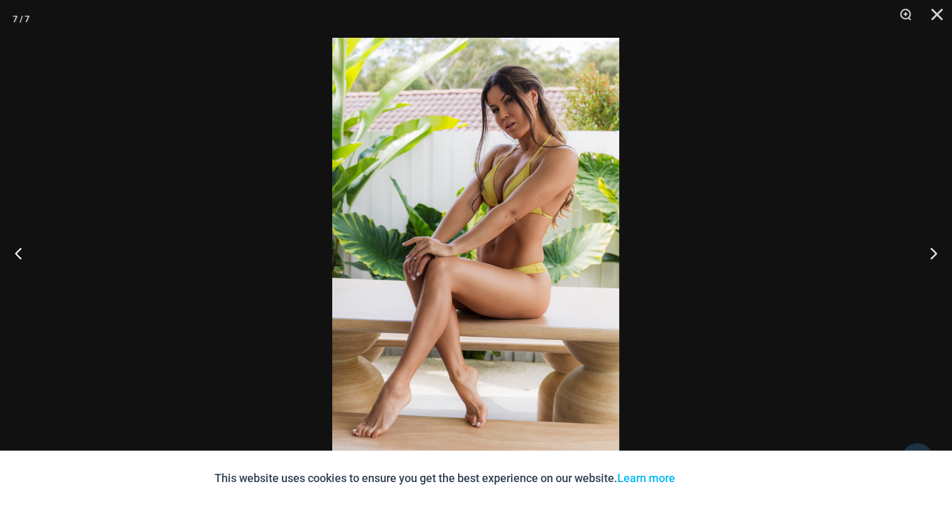
click at [512, 193] on img at bounding box center [475, 253] width 287 height 430
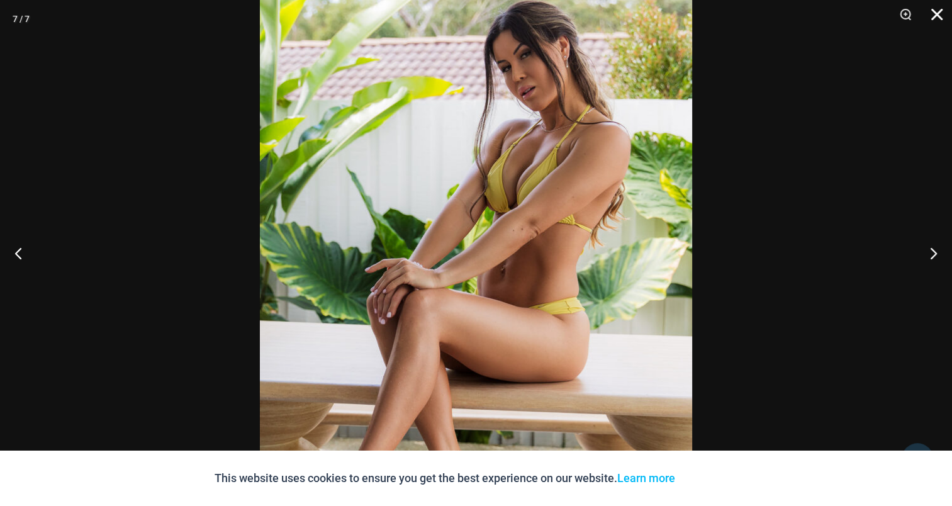
click at [931, 10] on button "Close" at bounding box center [932, 19] width 31 height 38
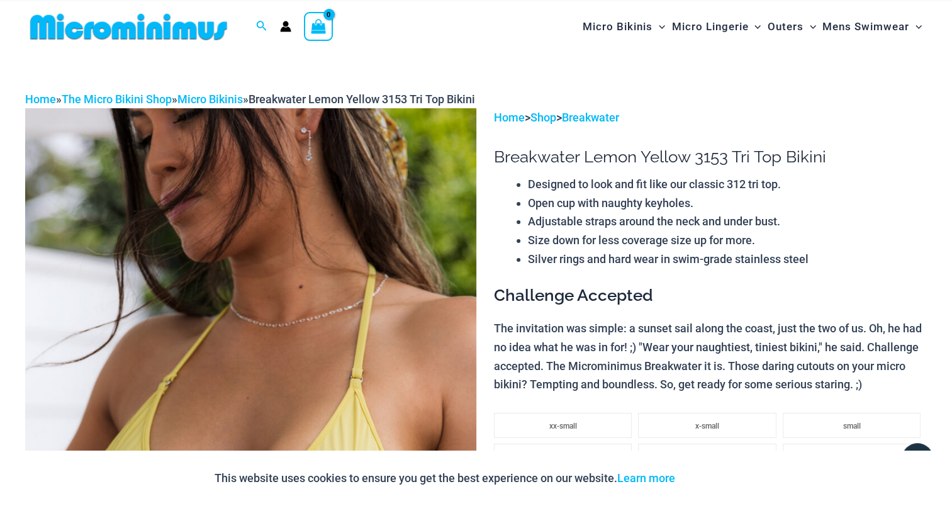
scroll to position [0, 0]
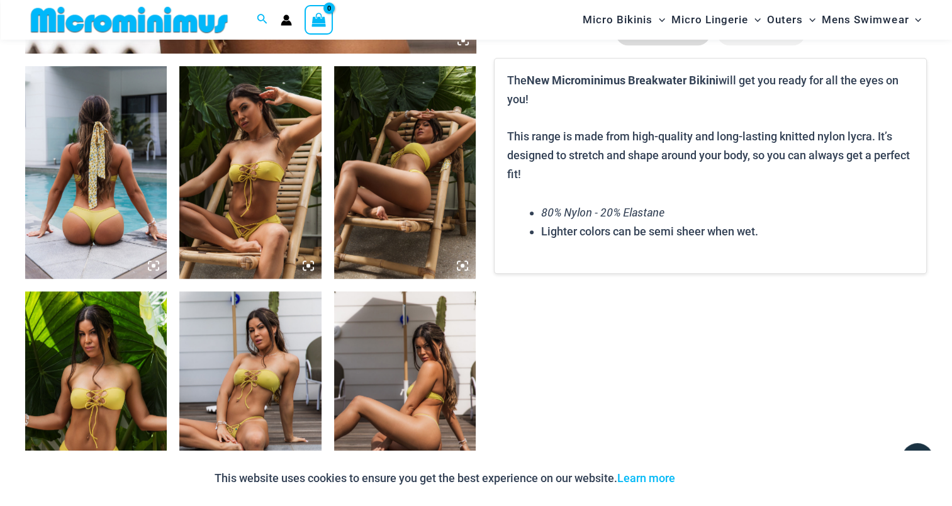
scroll to position [744, 0]
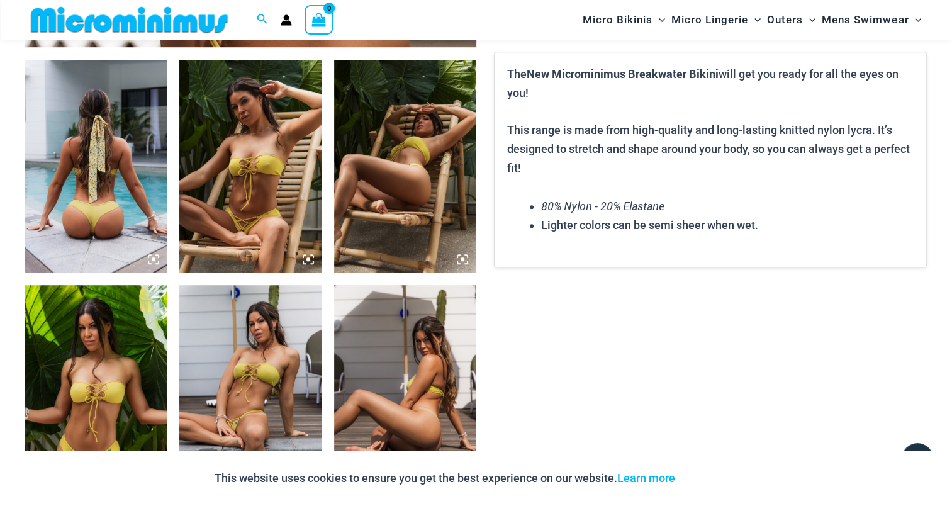
click at [99, 169] on img at bounding box center [96, 166] width 142 height 213
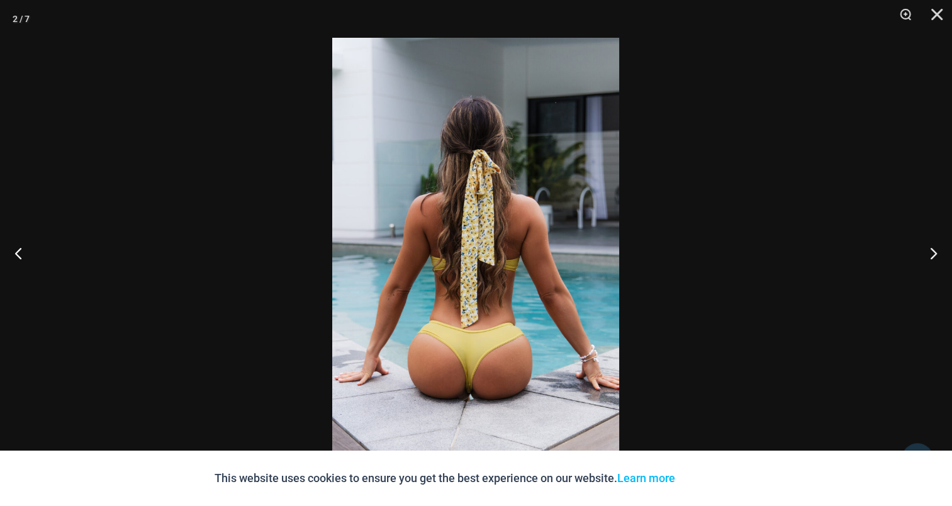
click at [447, 228] on img at bounding box center [475, 253] width 287 height 430
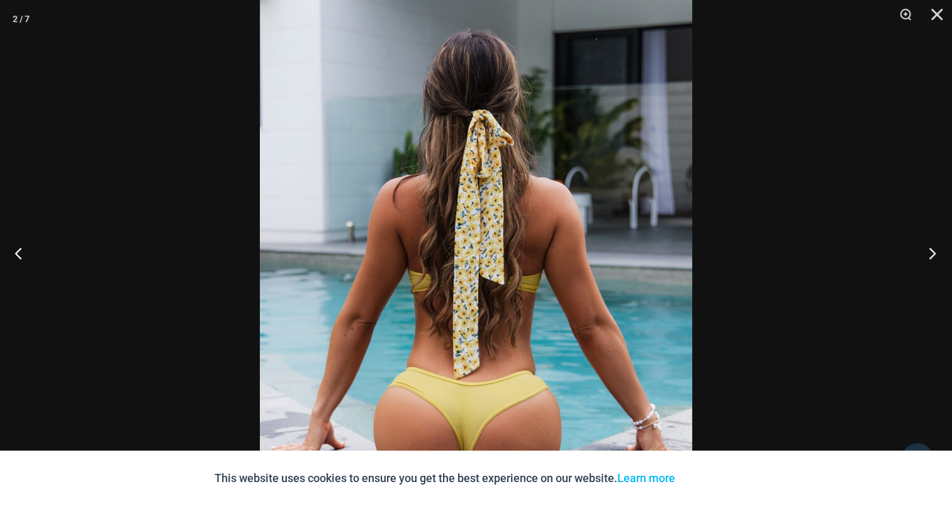
click at [926, 247] on button "Next" at bounding box center [928, 252] width 47 height 63
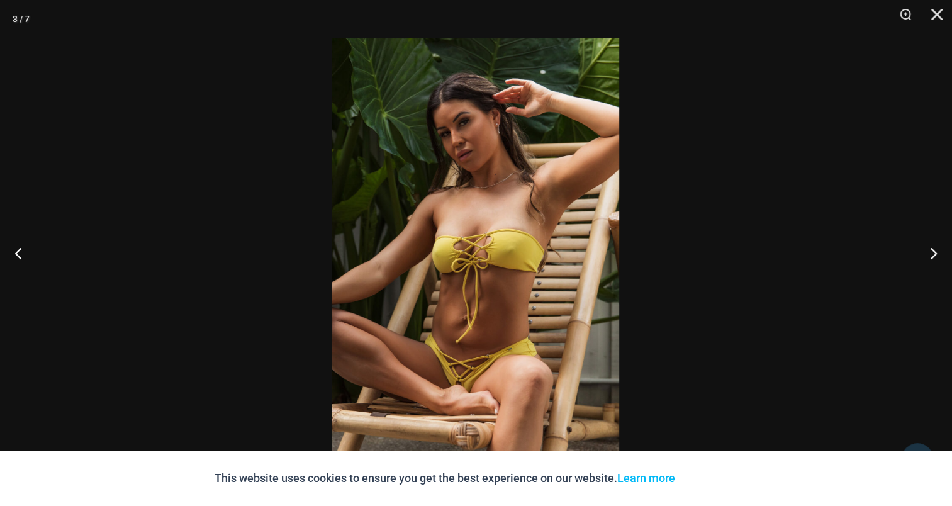
click at [505, 223] on img at bounding box center [475, 253] width 287 height 430
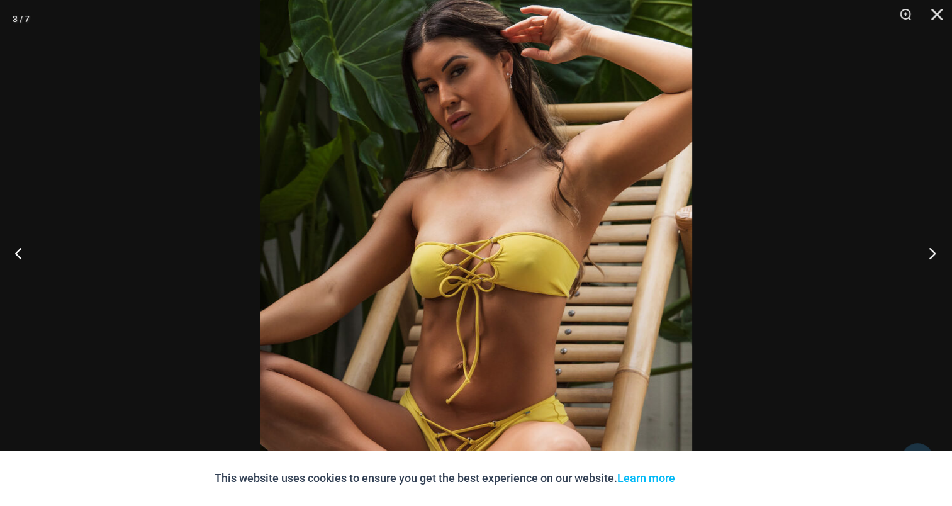
click at [922, 249] on button "Next" at bounding box center [928, 252] width 47 height 63
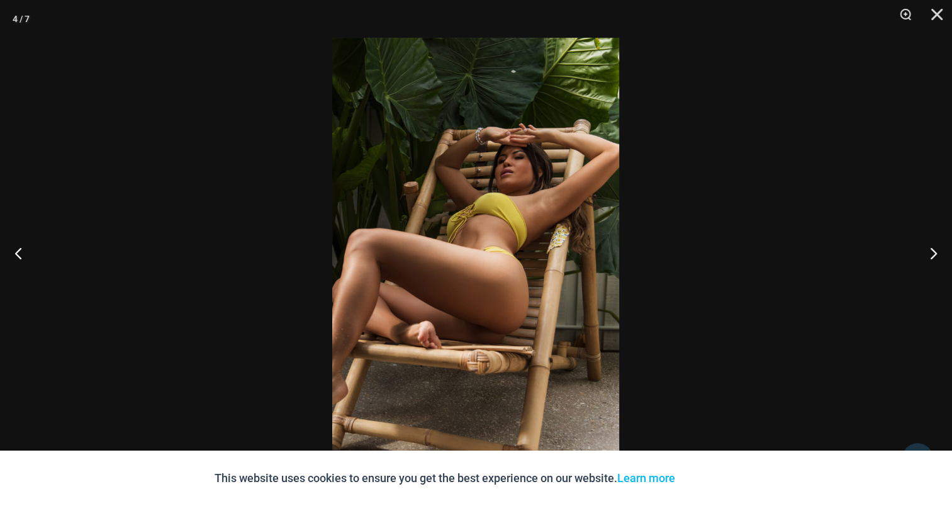
click at [537, 213] on img at bounding box center [475, 253] width 287 height 430
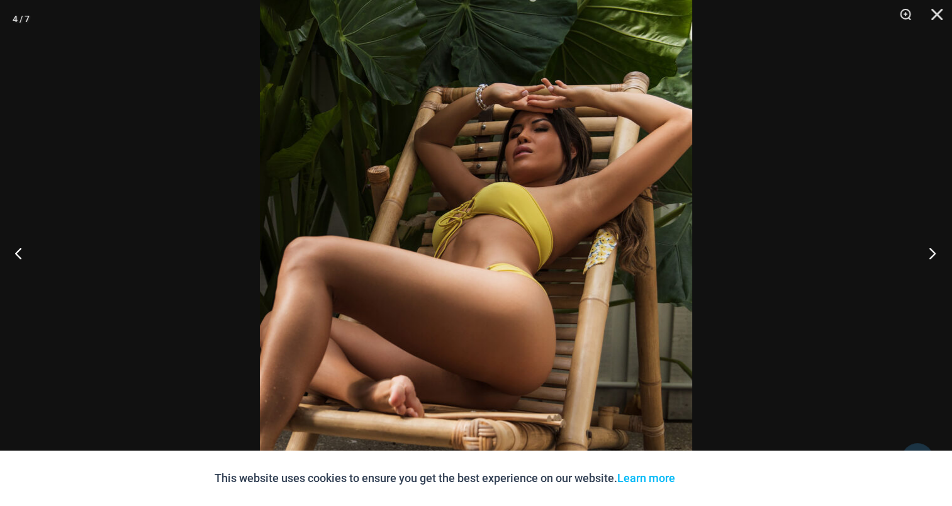
click at [929, 256] on button "Next" at bounding box center [928, 252] width 47 height 63
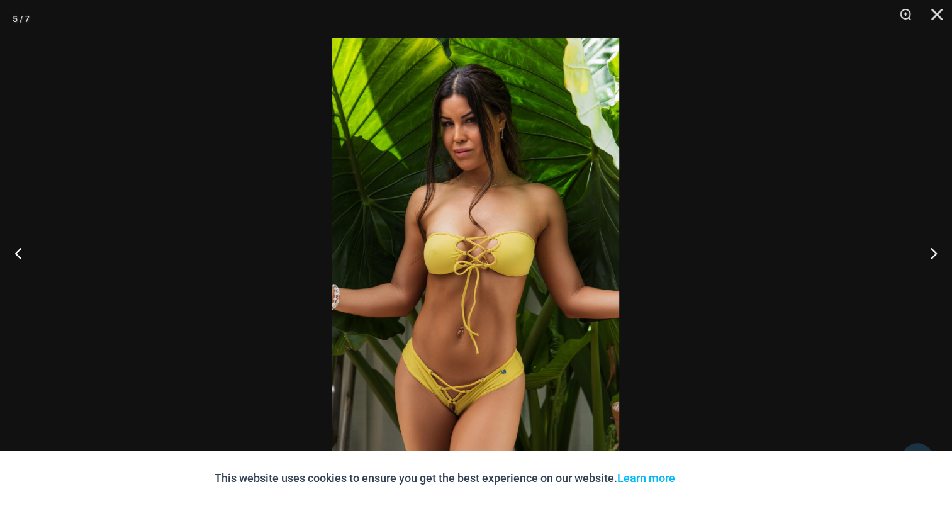
click at [478, 215] on img at bounding box center [475, 253] width 287 height 430
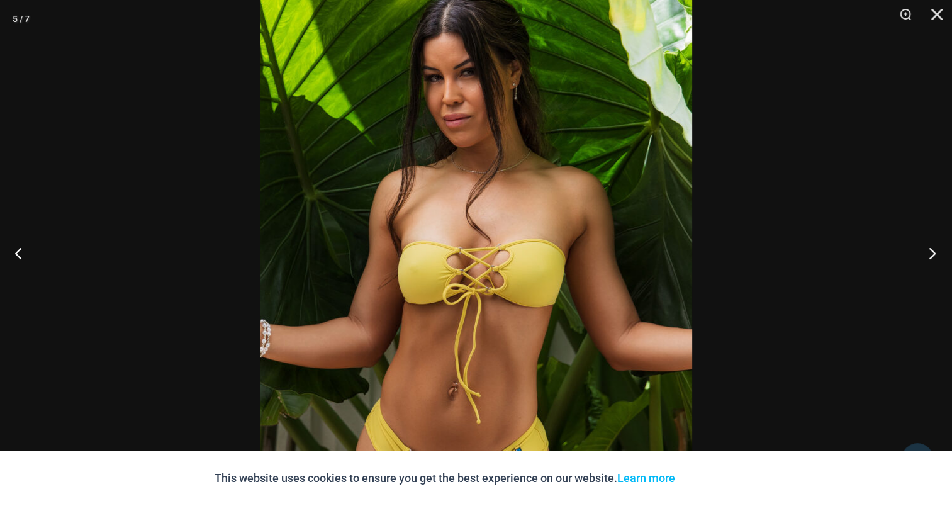
click at [936, 250] on button "Next" at bounding box center [928, 252] width 47 height 63
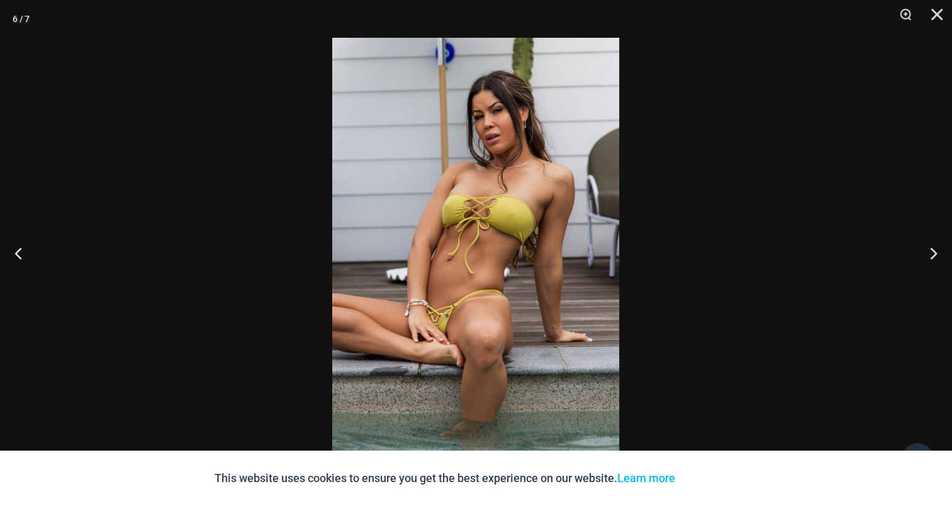
click at [504, 227] on img at bounding box center [475, 253] width 287 height 430
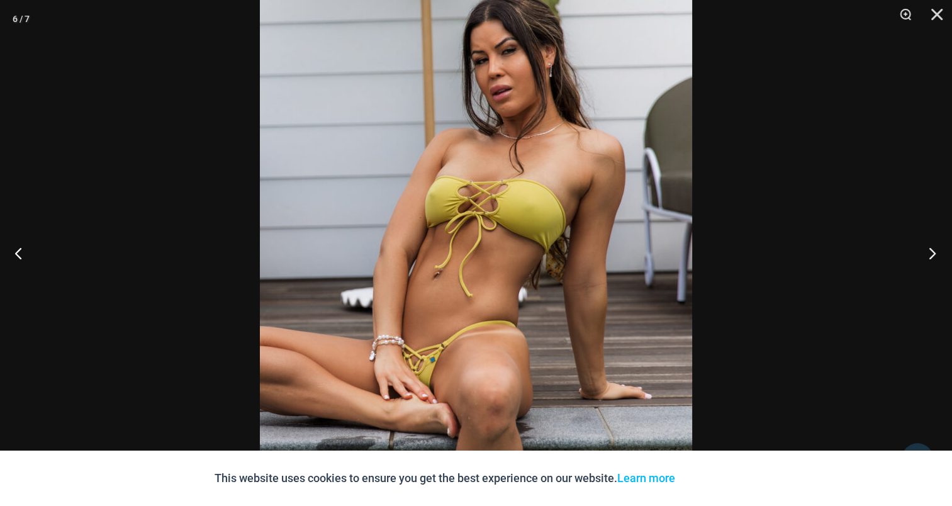
click at [924, 259] on button "Next" at bounding box center [928, 252] width 47 height 63
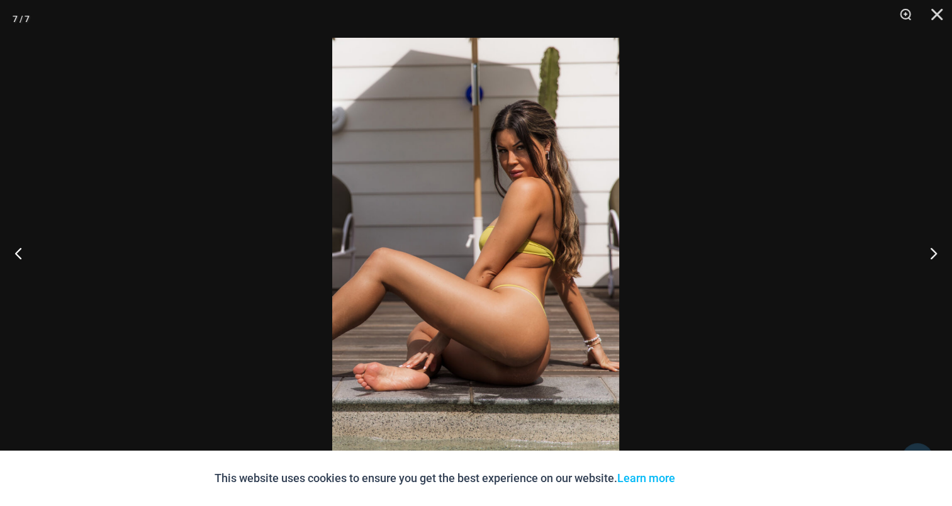
click at [493, 213] on img at bounding box center [475, 253] width 287 height 430
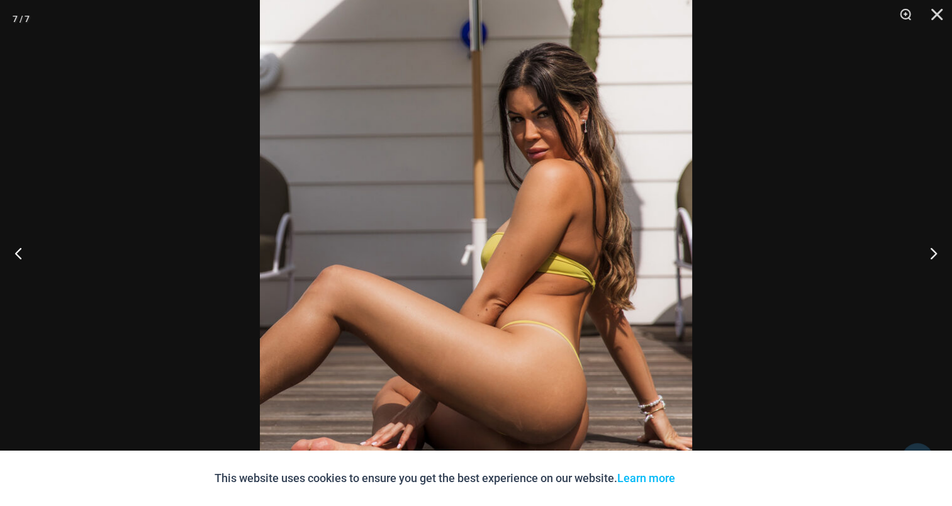
click at [874, 84] on div at bounding box center [476, 253] width 952 height 506
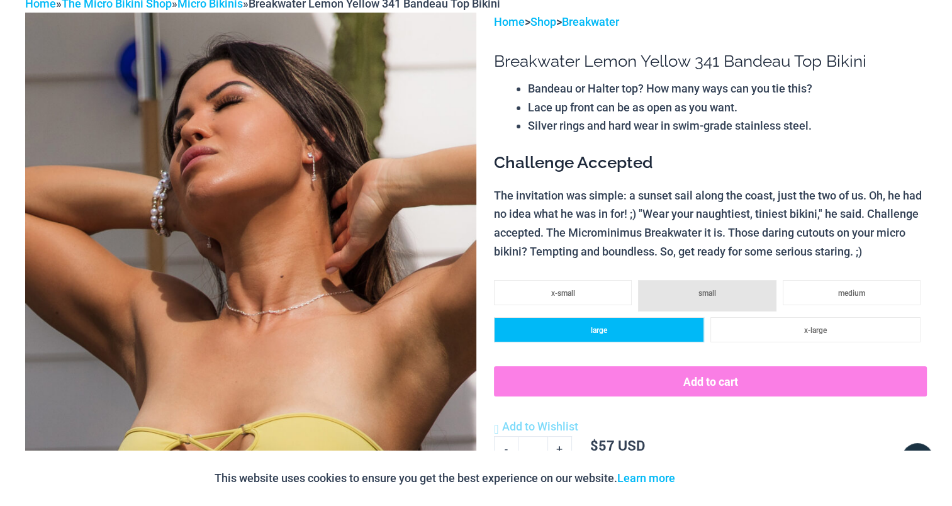
scroll to position [0, 0]
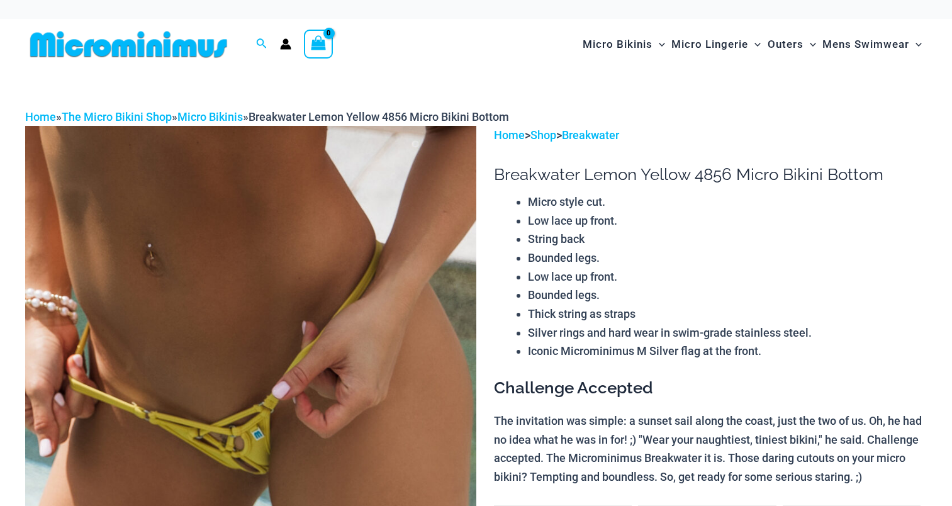
click at [340, 267] on img at bounding box center [250, 464] width 451 height 676
click at [325, 264] on img at bounding box center [250, 464] width 451 height 676
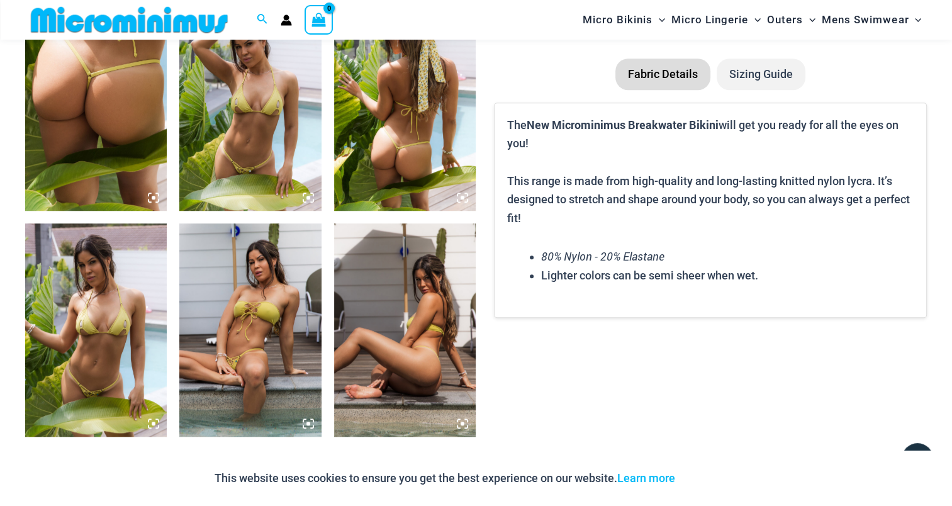
scroll to position [806, 0]
click at [114, 114] on img at bounding box center [96, 103] width 142 height 213
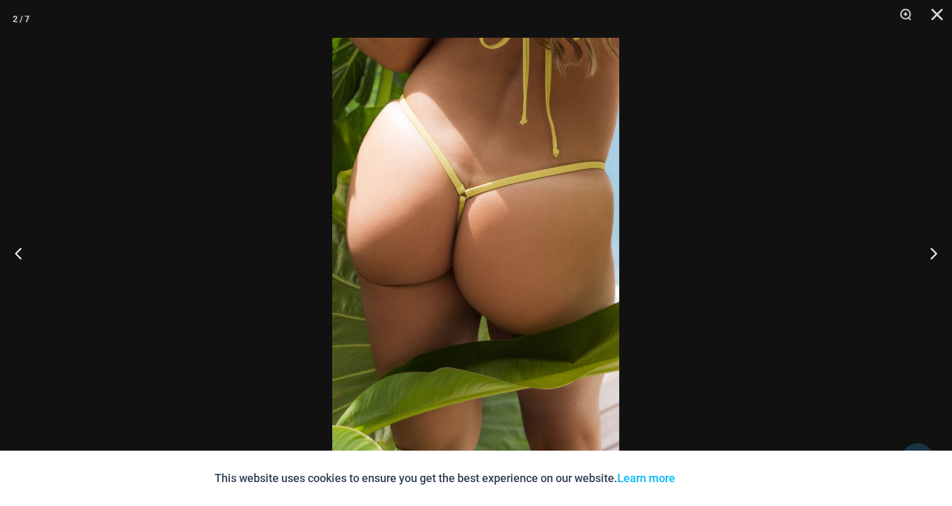
click at [506, 209] on img at bounding box center [475, 253] width 287 height 430
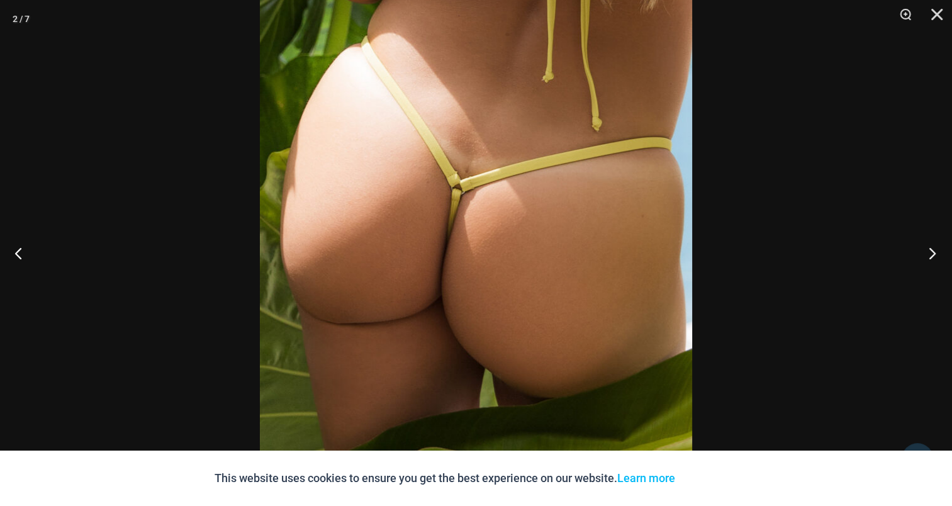
click at [931, 247] on button "Next" at bounding box center [928, 252] width 47 height 63
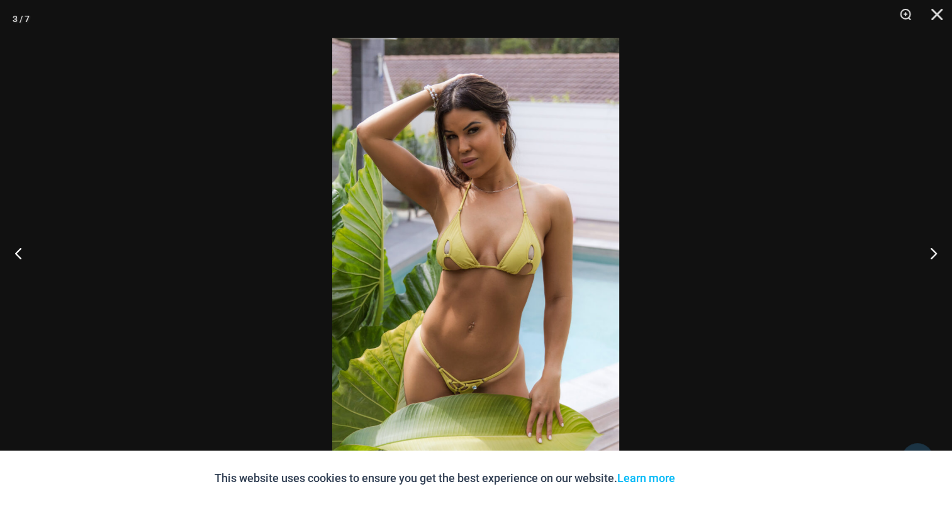
click at [463, 210] on img at bounding box center [475, 253] width 287 height 430
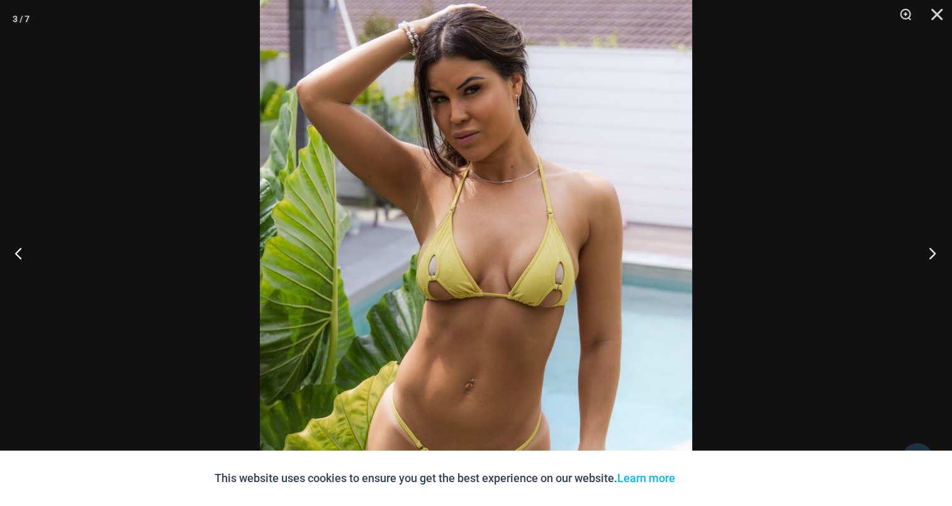
click at [924, 255] on button "Next" at bounding box center [928, 252] width 47 height 63
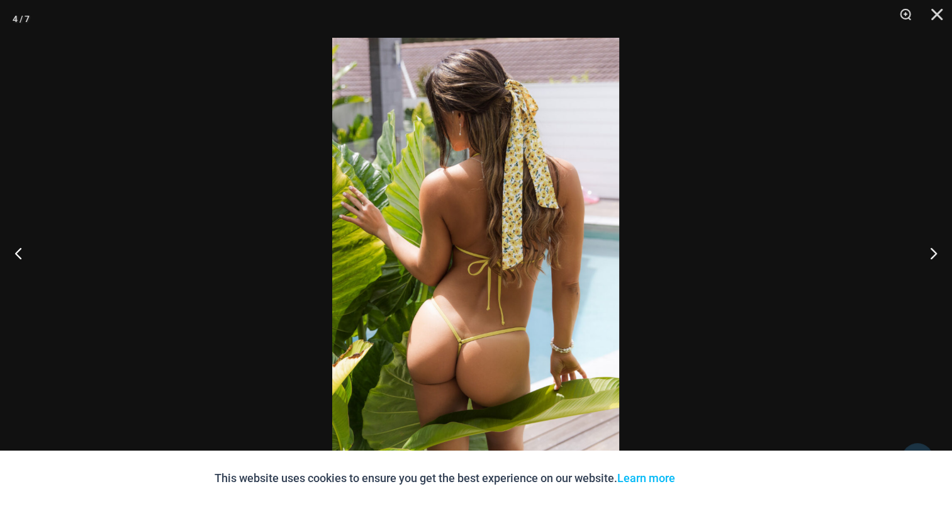
click at [425, 247] on img at bounding box center [475, 253] width 287 height 430
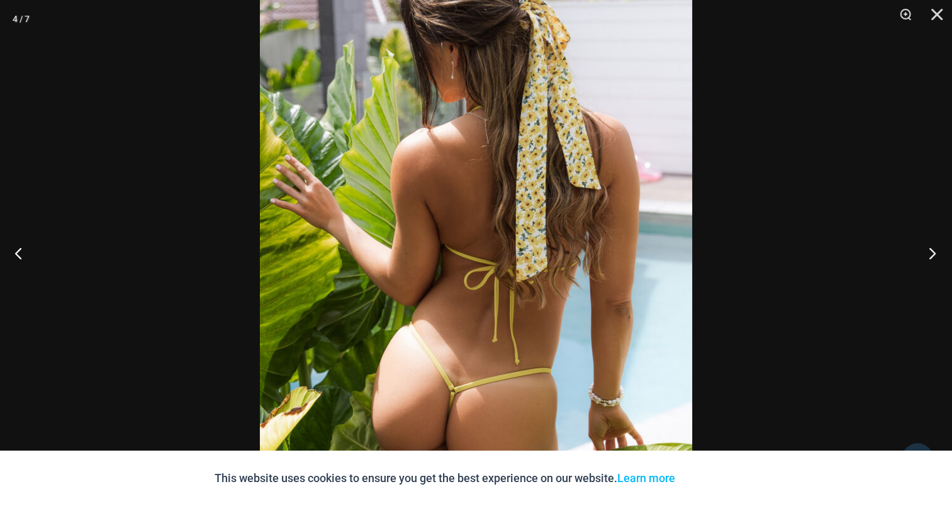
click at [927, 255] on button "Next" at bounding box center [928, 252] width 47 height 63
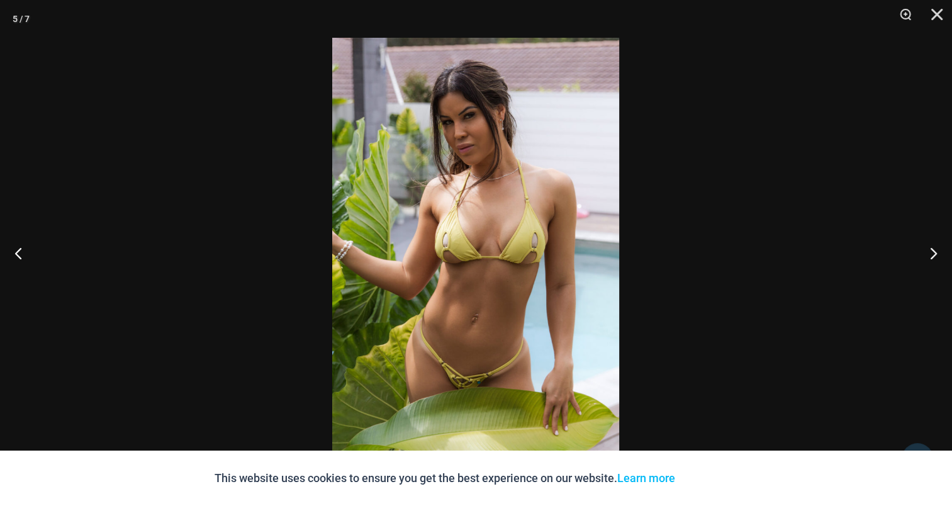
click at [478, 216] on img at bounding box center [475, 253] width 287 height 430
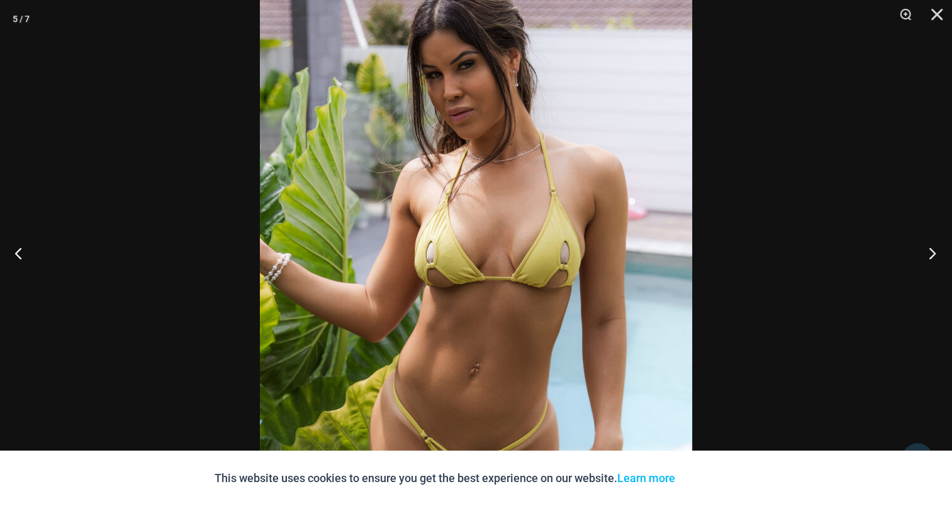
click at [920, 252] on button "Next" at bounding box center [928, 252] width 47 height 63
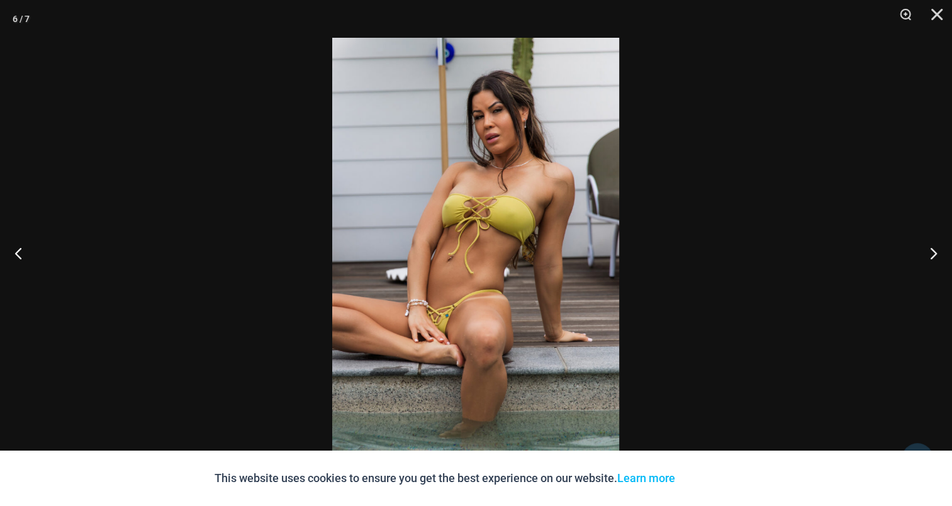
click at [486, 230] on img at bounding box center [475, 253] width 287 height 430
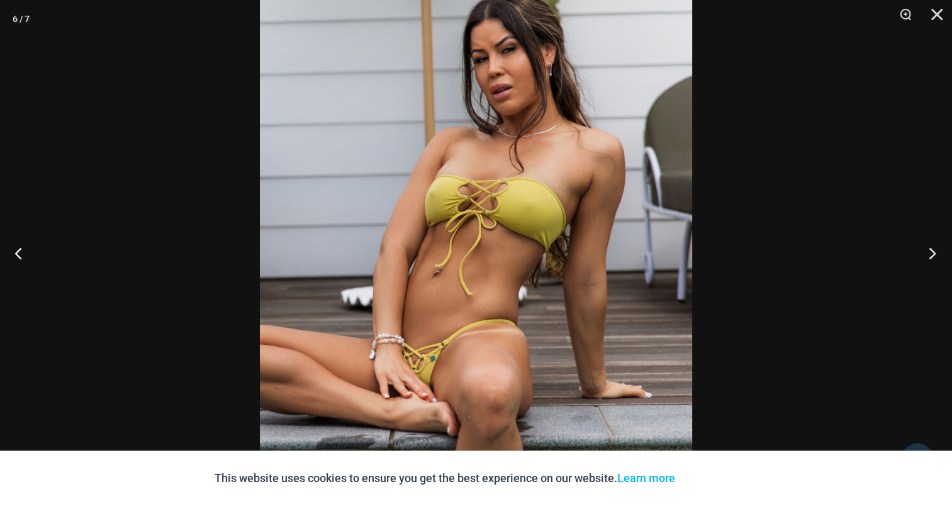
click at [924, 252] on button "Next" at bounding box center [928, 252] width 47 height 63
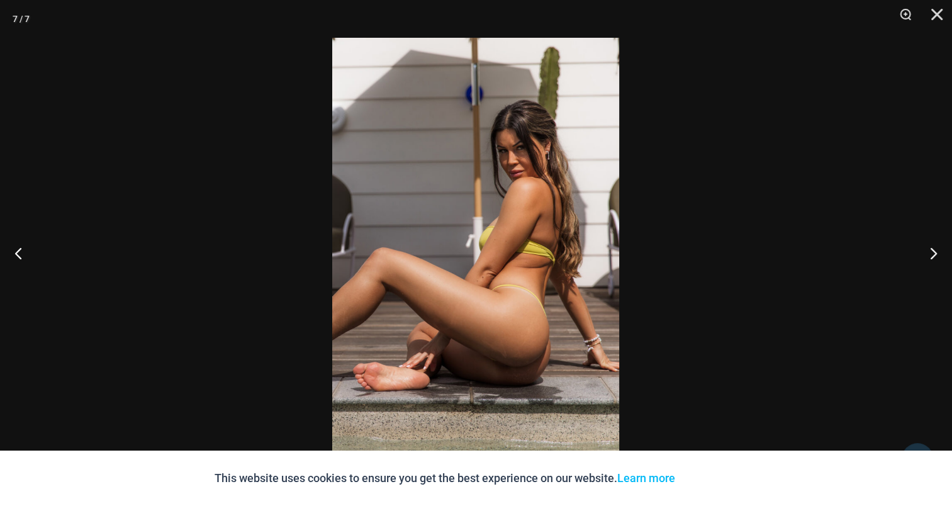
click at [523, 234] on img at bounding box center [475, 253] width 287 height 430
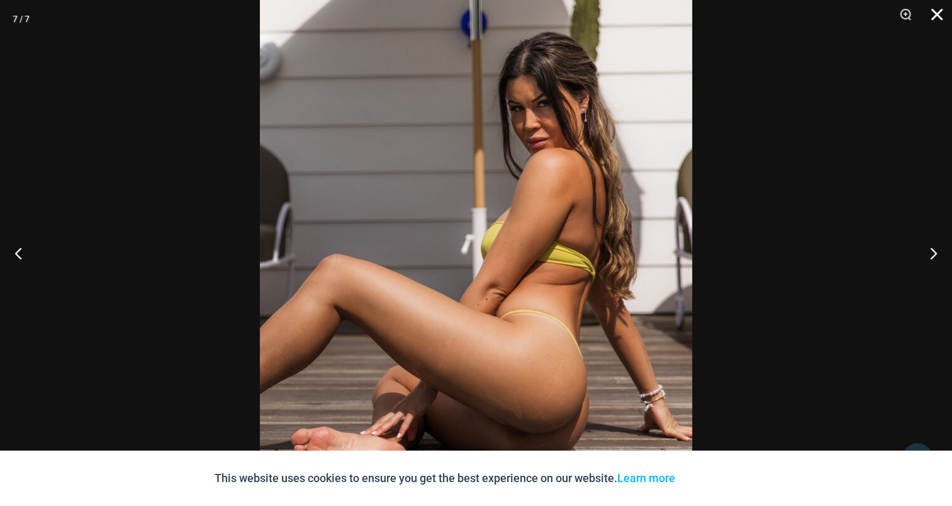
click at [932, 14] on button "Close" at bounding box center [932, 19] width 31 height 38
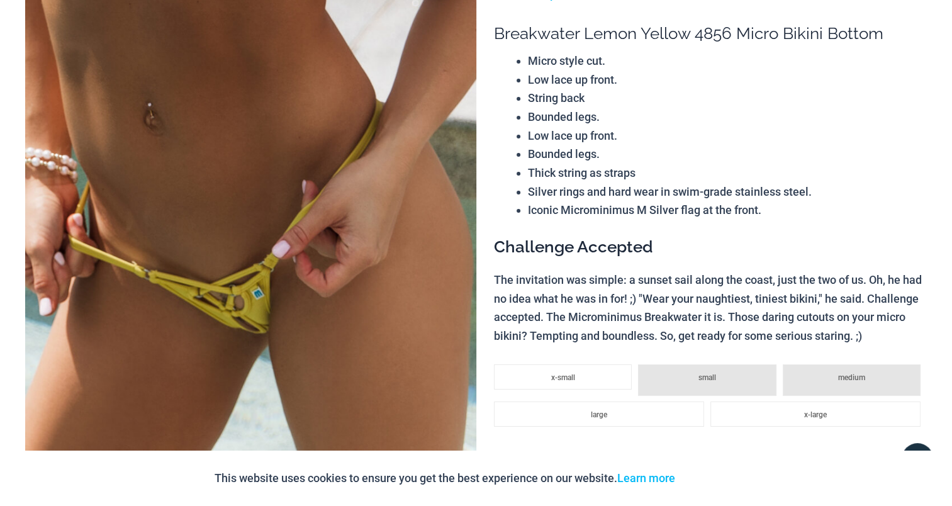
scroll to position [0, 0]
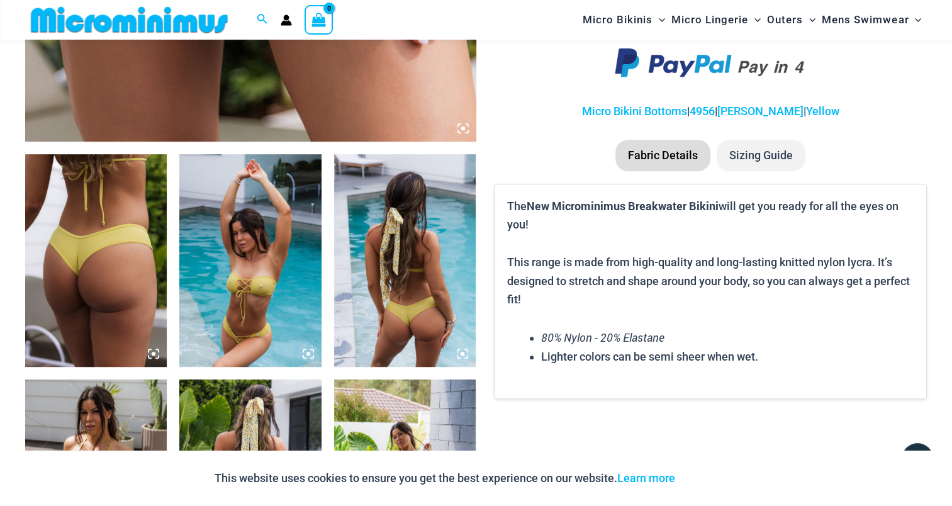
scroll to position [681, 0]
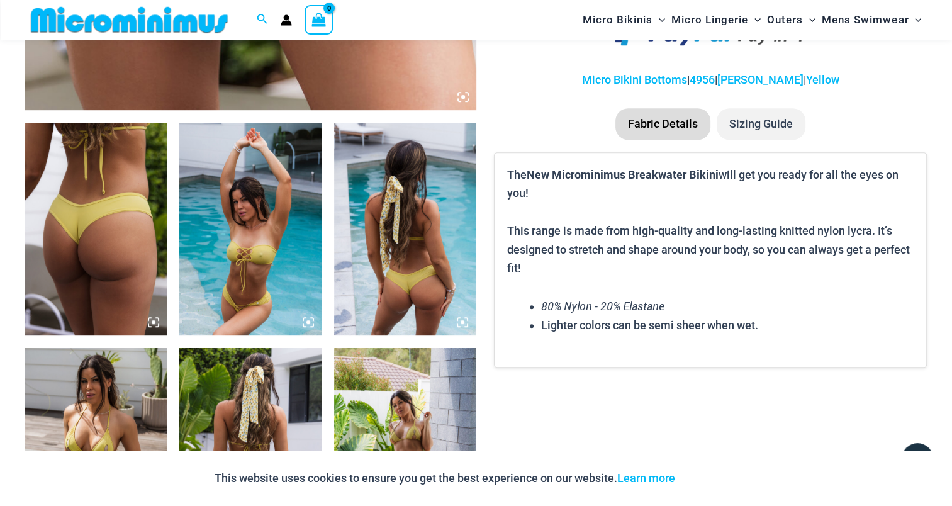
click at [65, 220] on img at bounding box center [96, 229] width 142 height 213
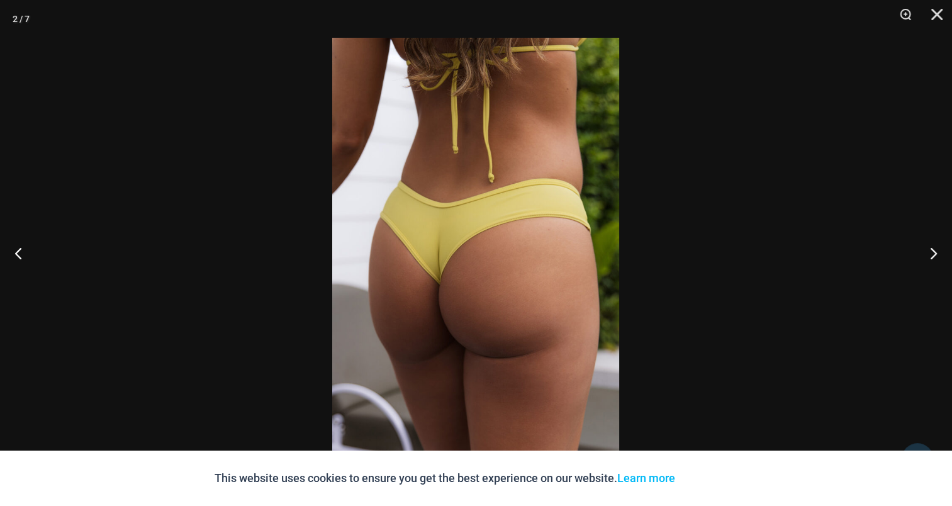
click at [425, 239] on img at bounding box center [475, 253] width 287 height 430
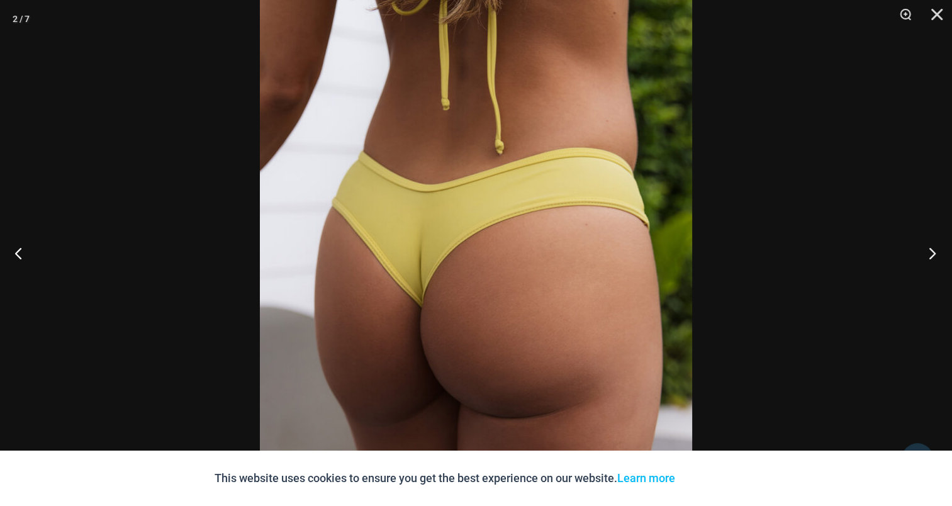
click at [914, 249] on button "Next" at bounding box center [928, 252] width 47 height 63
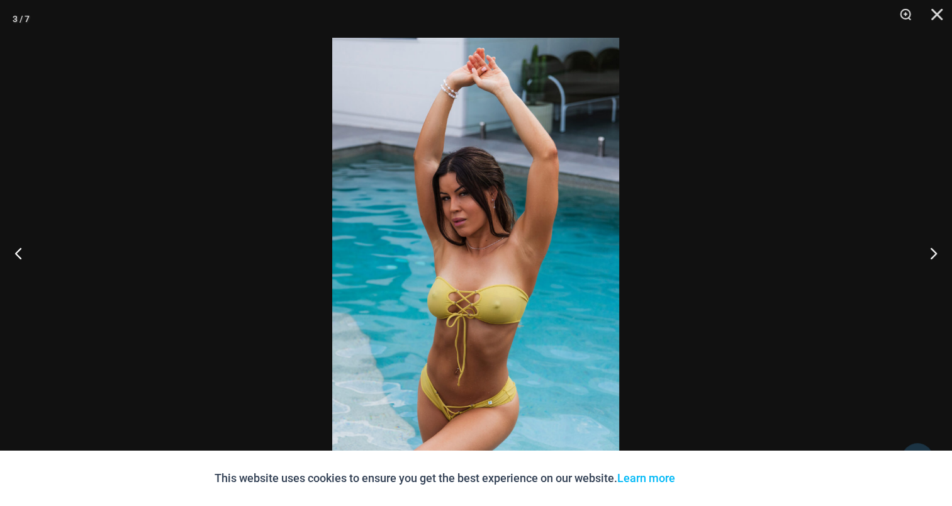
click at [488, 234] on img at bounding box center [475, 253] width 287 height 430
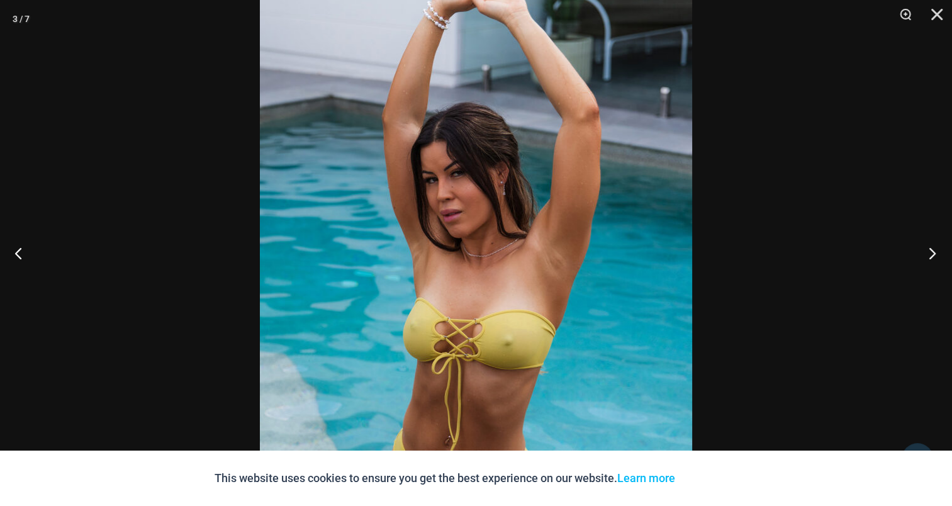
click at [931, 252] on button "Next" at bounding box center [928, 252] width 47 height 63
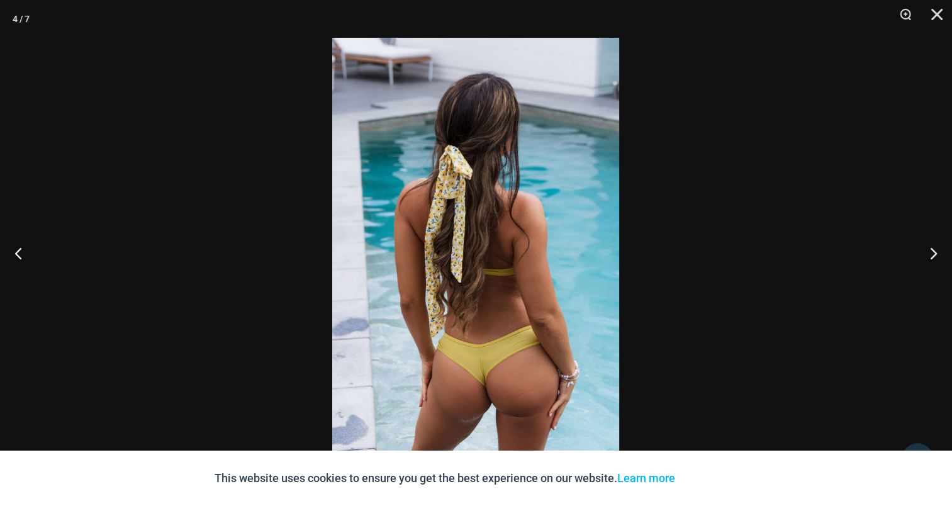
click at [463, 218] on img at bounding box center [475, 253] width 287 height 430
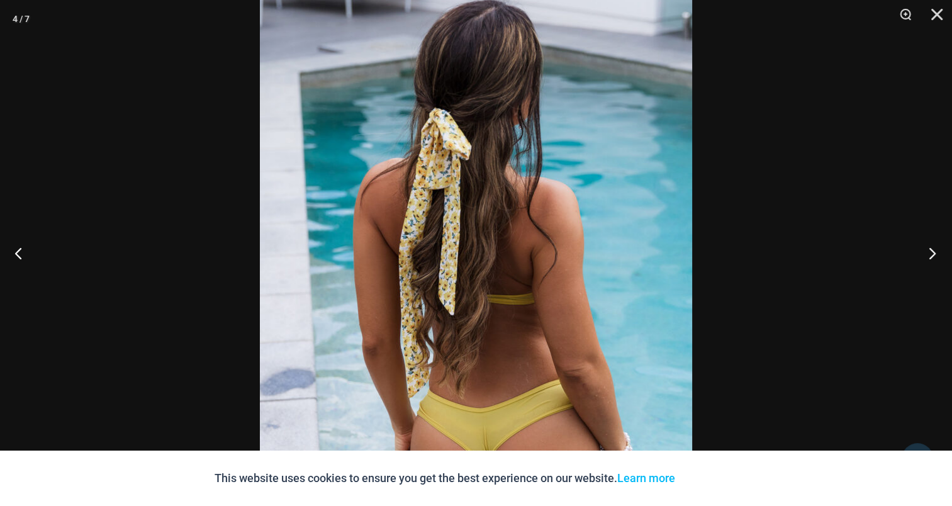
click at [931, 249] on button "Next" at bounding box center [928, 252] width 47 height 63
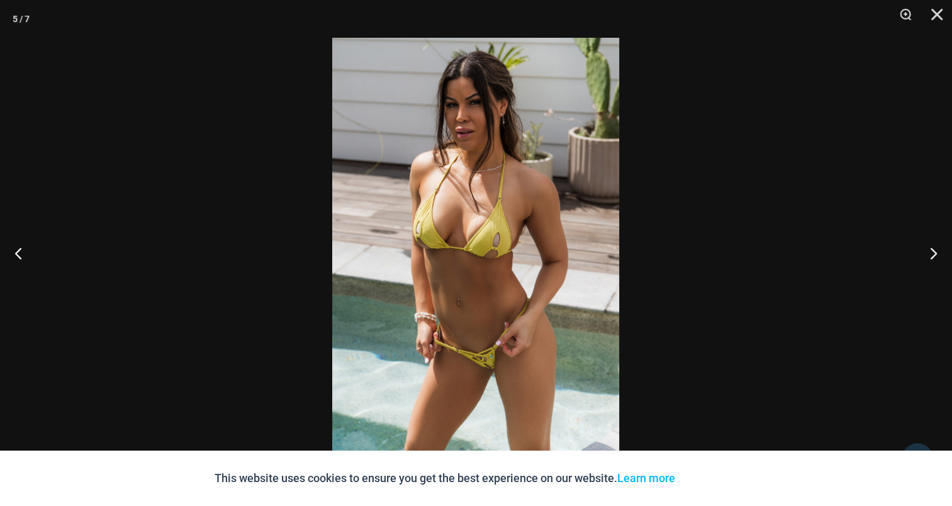
click at [498, 262] on img at bounding box center [475, 253] width 287 height 430
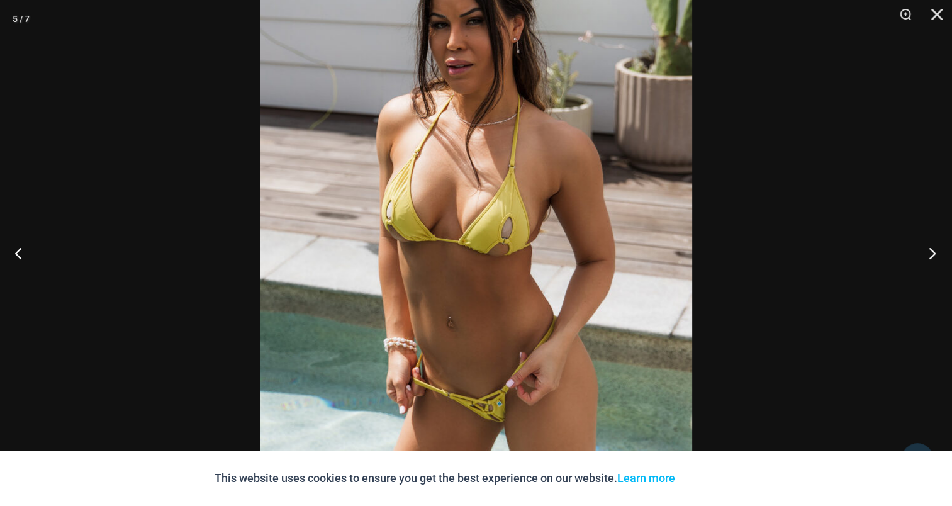
click at [932, 255] on button "Next" at bounding box center [928, 252] width 47 height 63
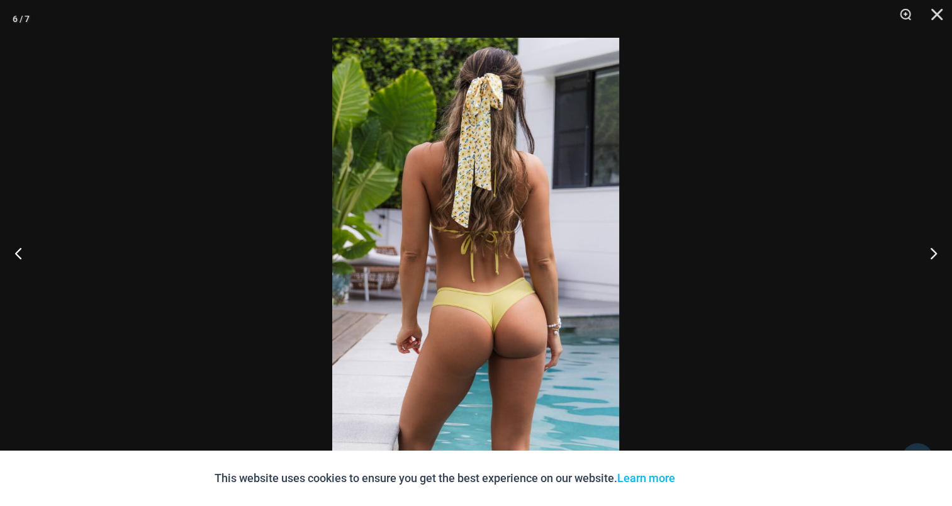
click at [547, 224] on img at bounding box center [475, 253] width 287 height 430
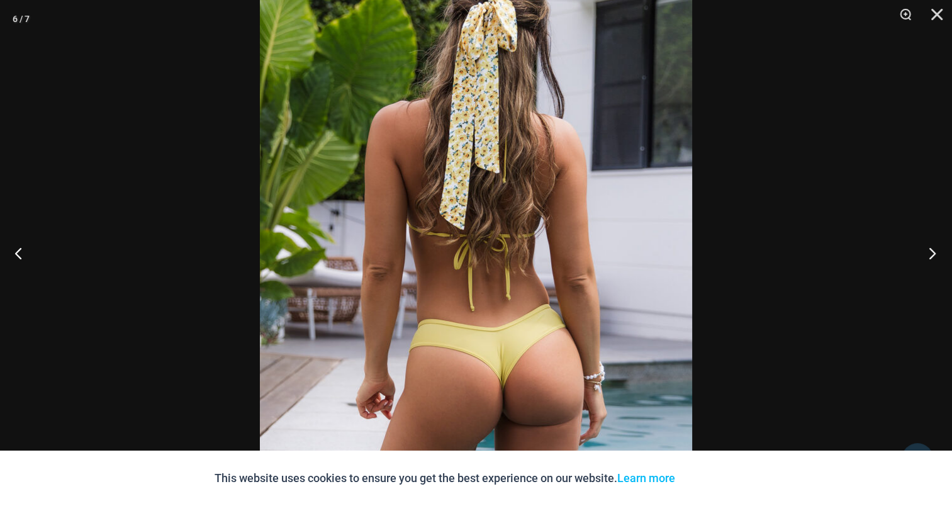
click at [934, 252] on button "Next" at bounding box center [928, 252] width 47 height 63
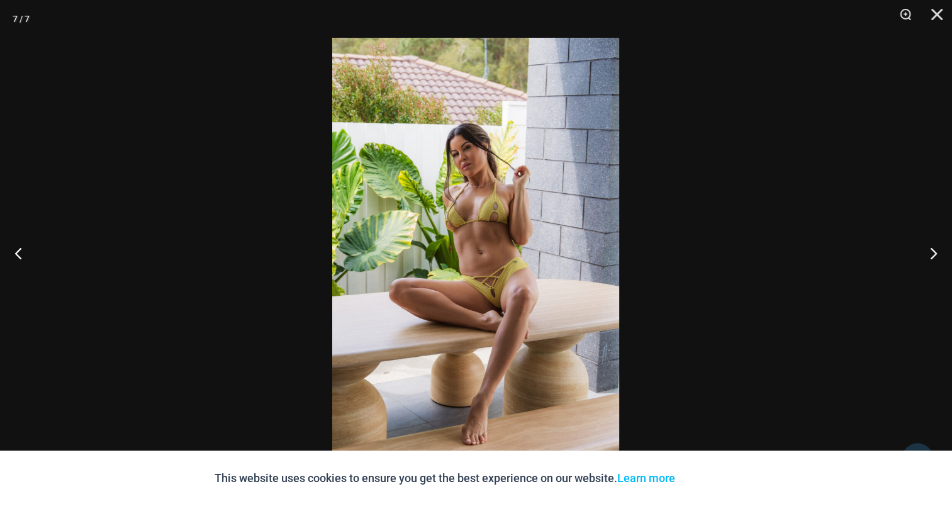
click at [515, 206] on img at bounding box center [475, 253] width 287 height 430
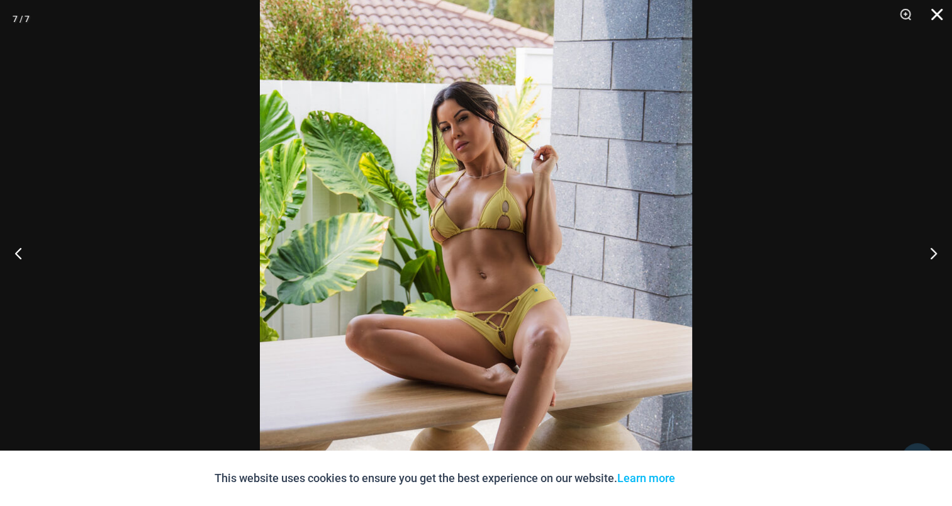
click at [938, 12] on button "Close" at bounding box center [932, 19] width 31 height 38
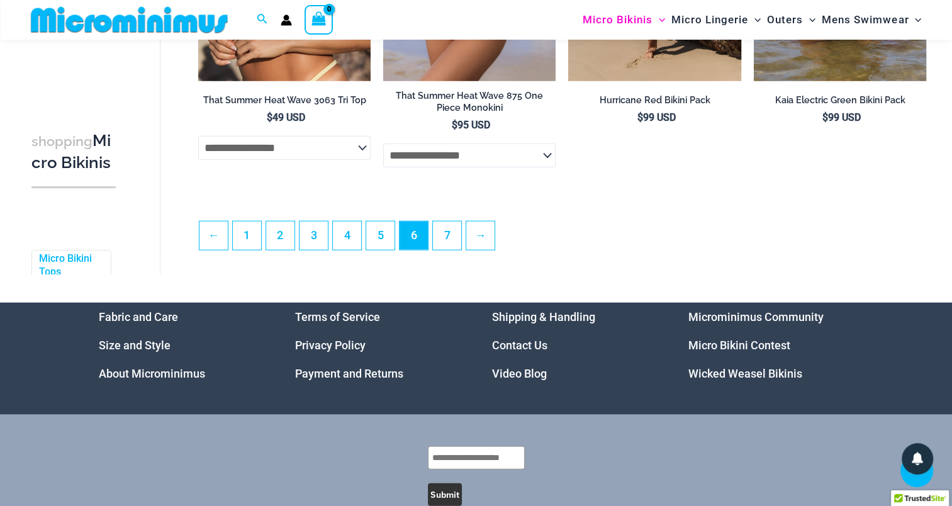
scroll to position [3121, 0]
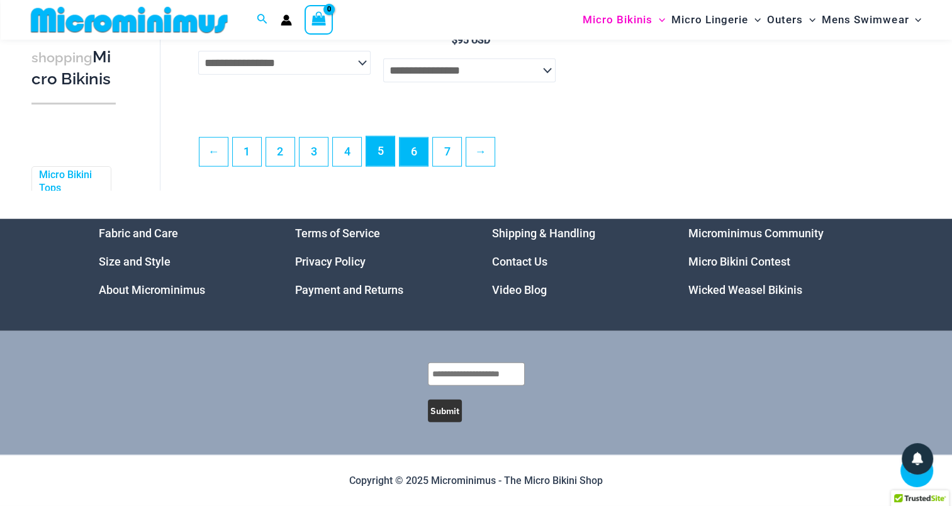
click at [378, 146] on link "5" at bounding box center [380, 152] width 28 height 30
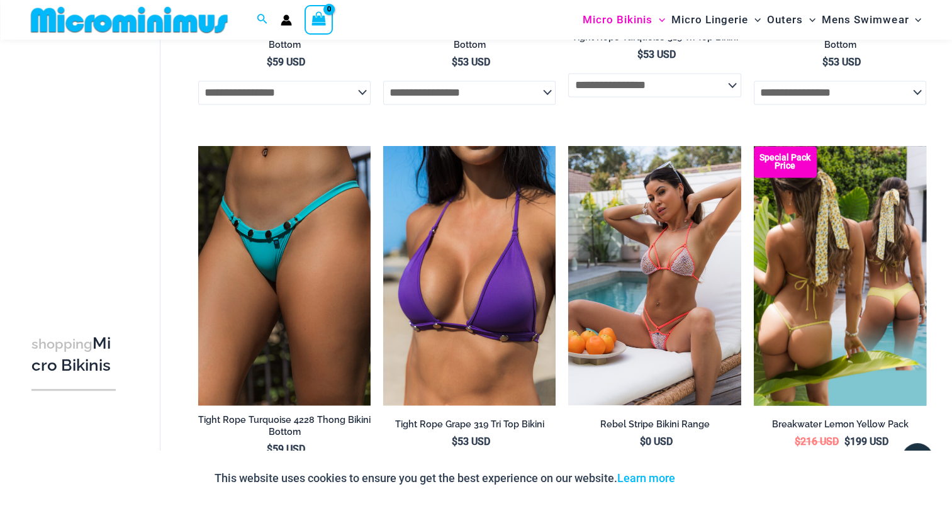
scroll to position [1886, 0]
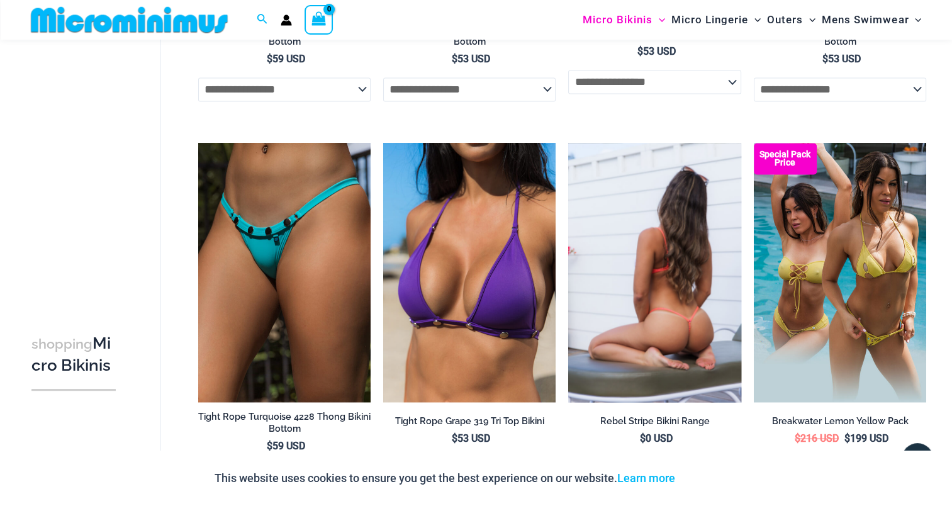
click at [635, 283] on img at bounding box center [654, 272] width 172 height 259
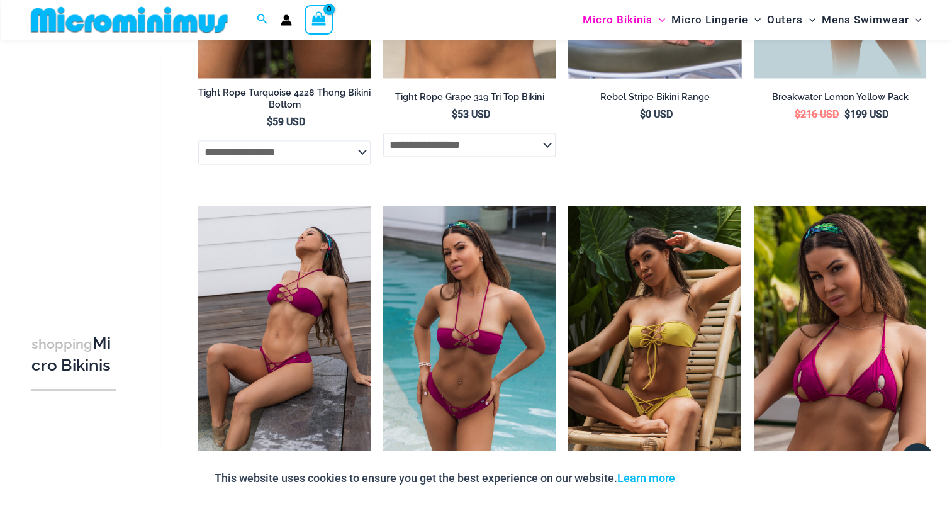
scroll to position [2310, 0]
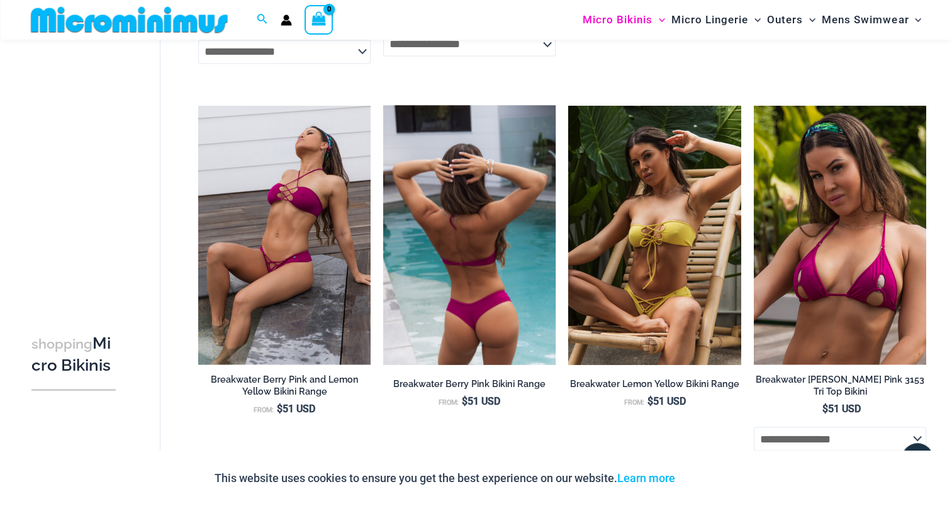
click at [471, 228] on img at bounding box center [469, 234] width 172 height 259
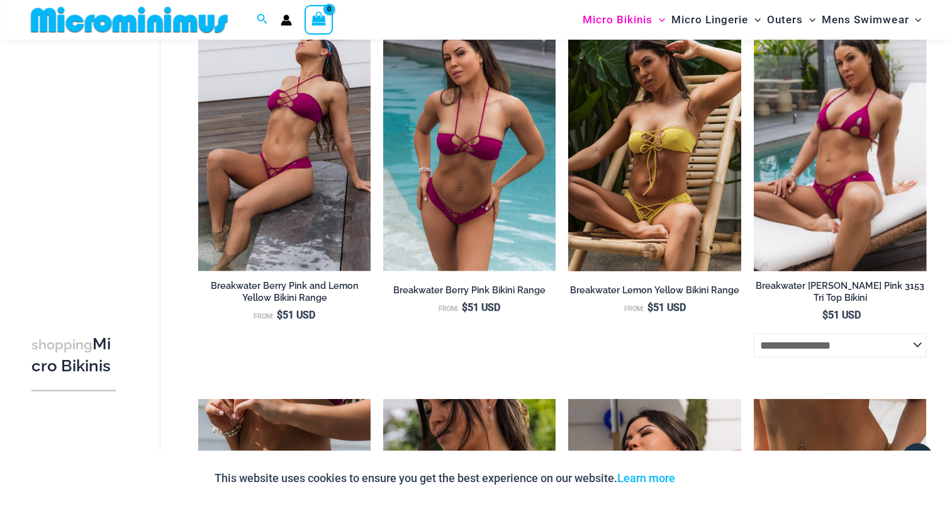
scroll to position [2373, 0]
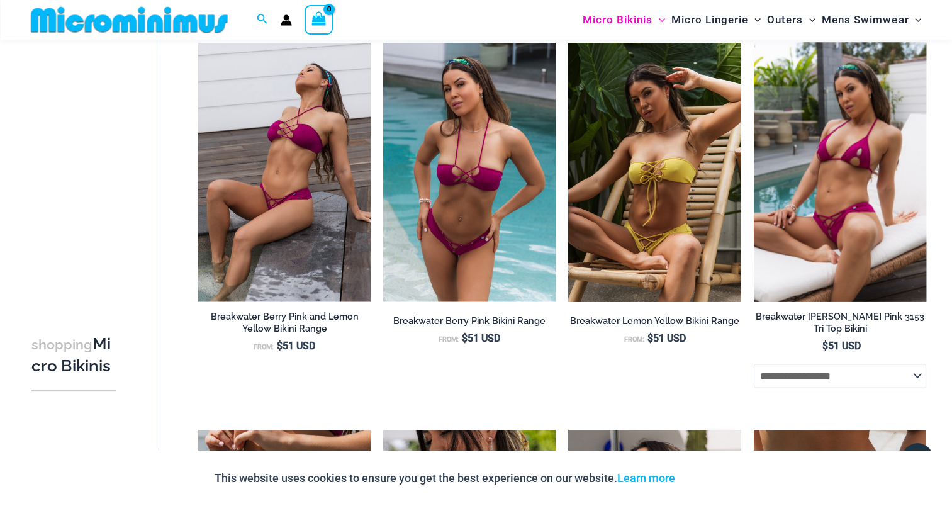
click at [829, 176] on img at bounding box center [840, 171] width 172 height 259
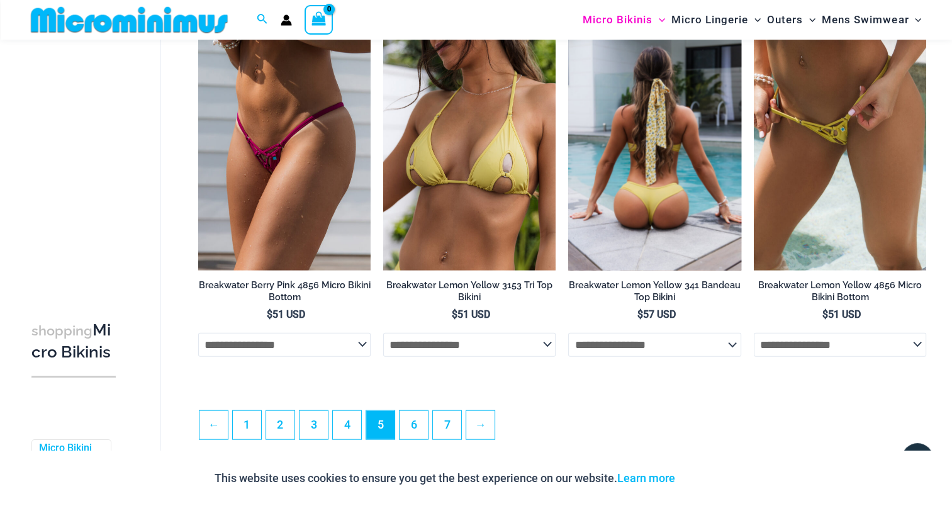
scroll to position [2814, 0]
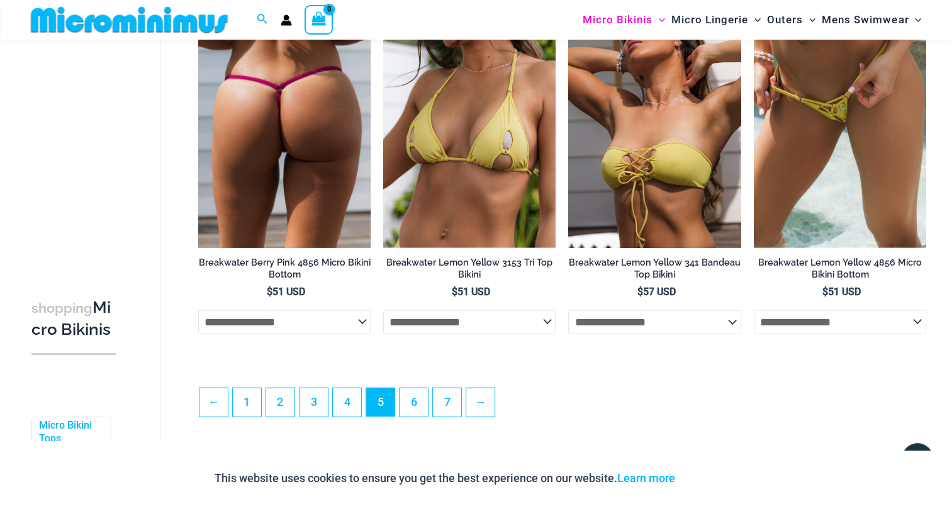
click at [262, 142] on img at bounding box center [284, 118] width 172 height 259
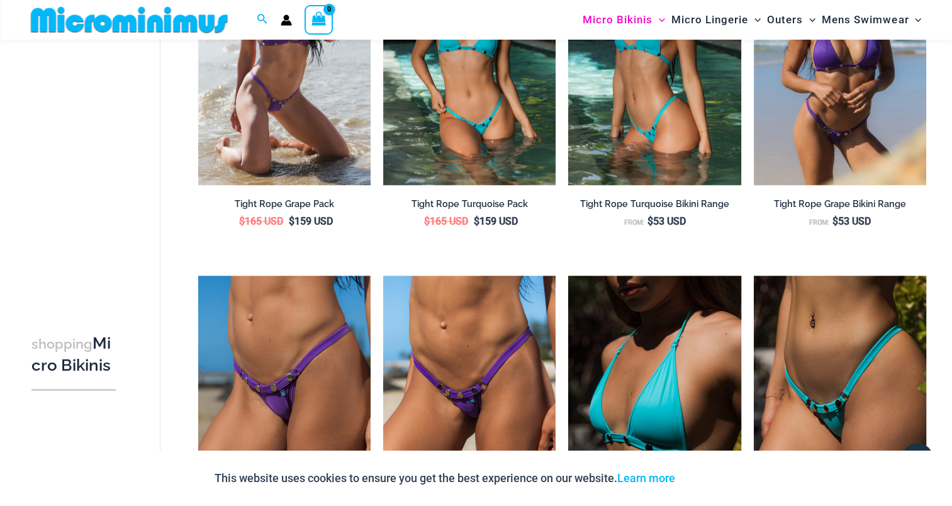
scroll to position [1178, 0]
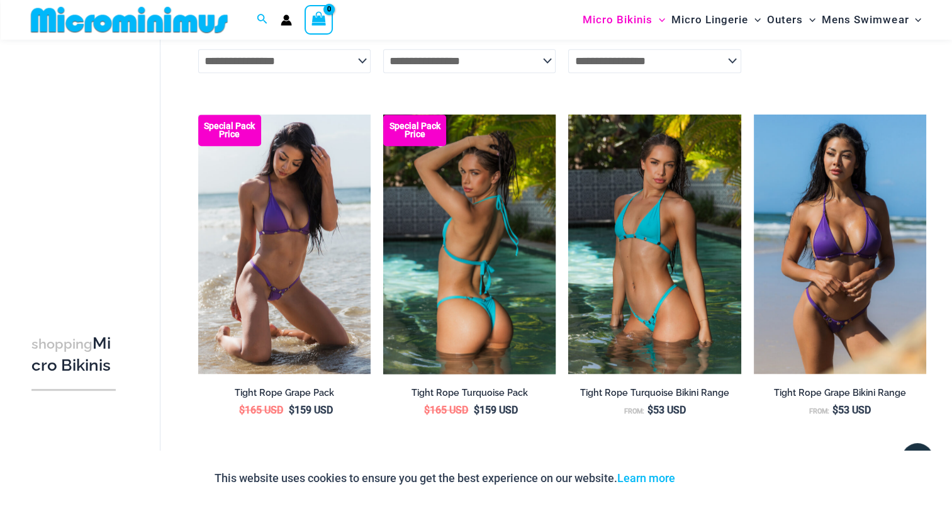
click at [474, 180] on img at bounding box center [469, 244] width 172 height 259
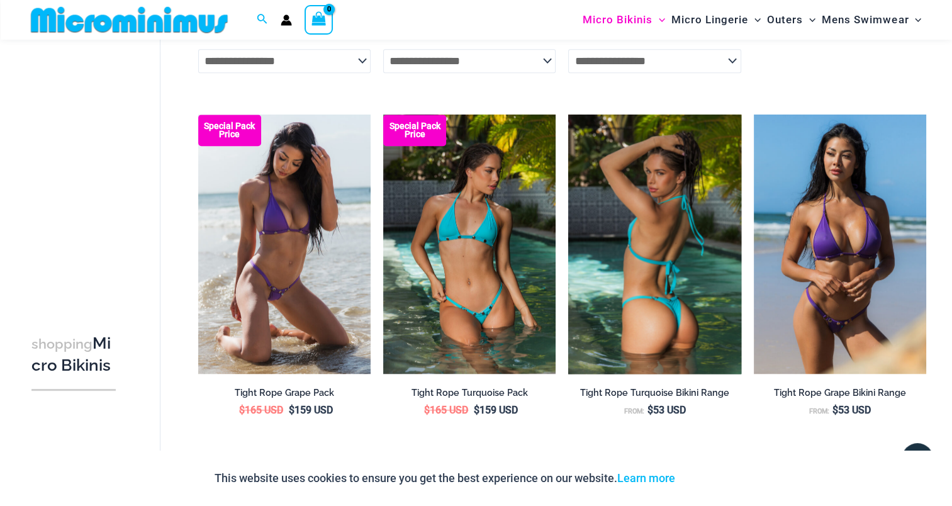
click at [657, 222] on img at bounding box center [654, 244] width 172 height 259
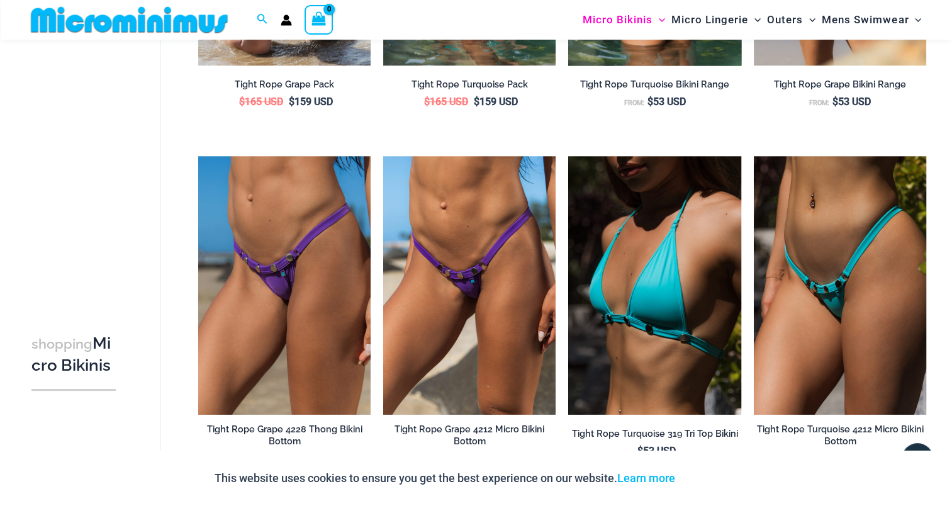
scroll to position [1492, 0]
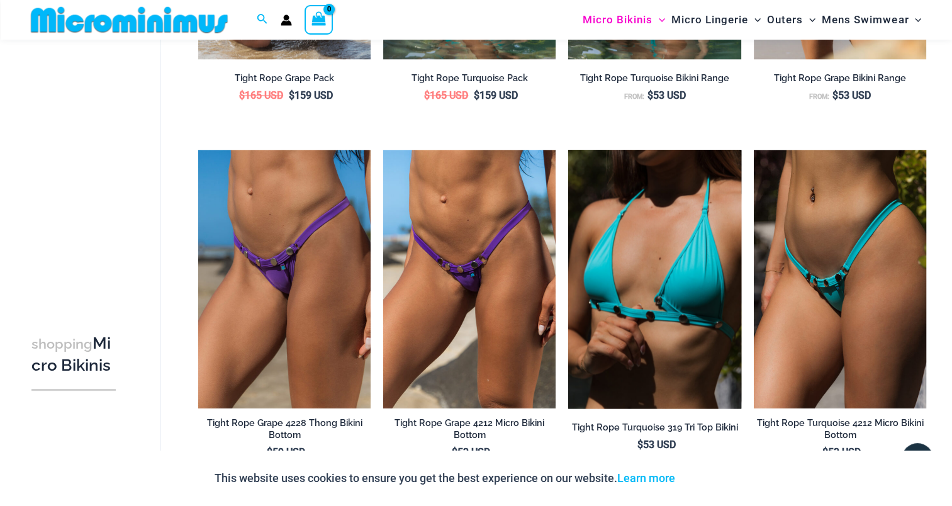
click at [667, 237] on img at bounding box center [654, 279] width 172 height 259
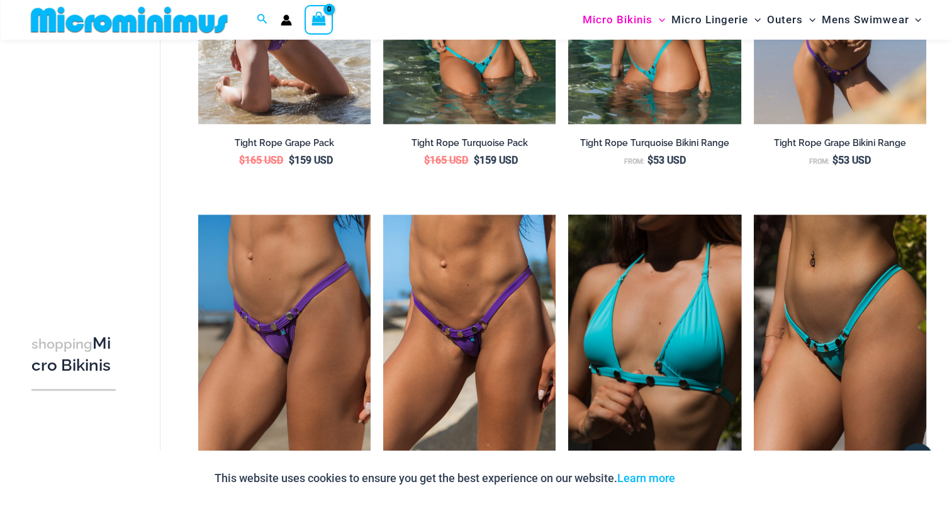
scroll to position [1429, 0]
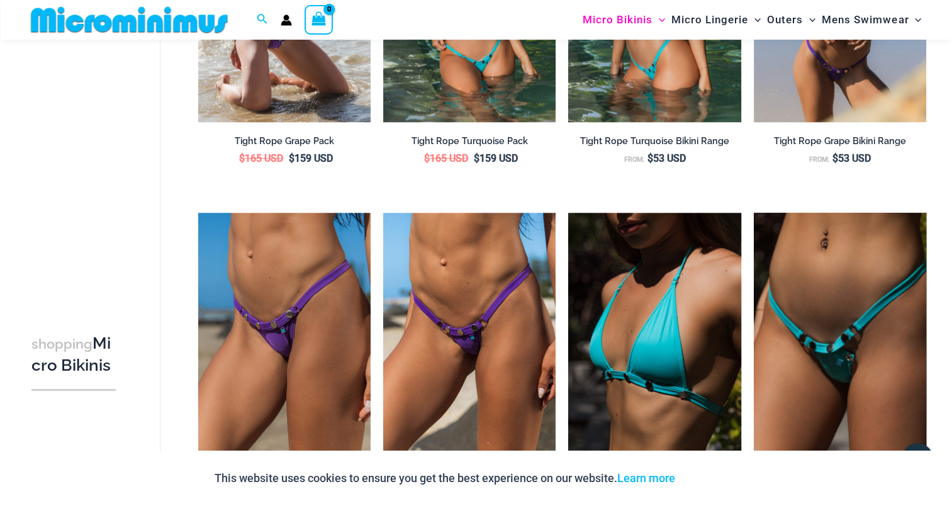
click at [827, 289] on img at bounding box center [840, 342] width 172 height 259
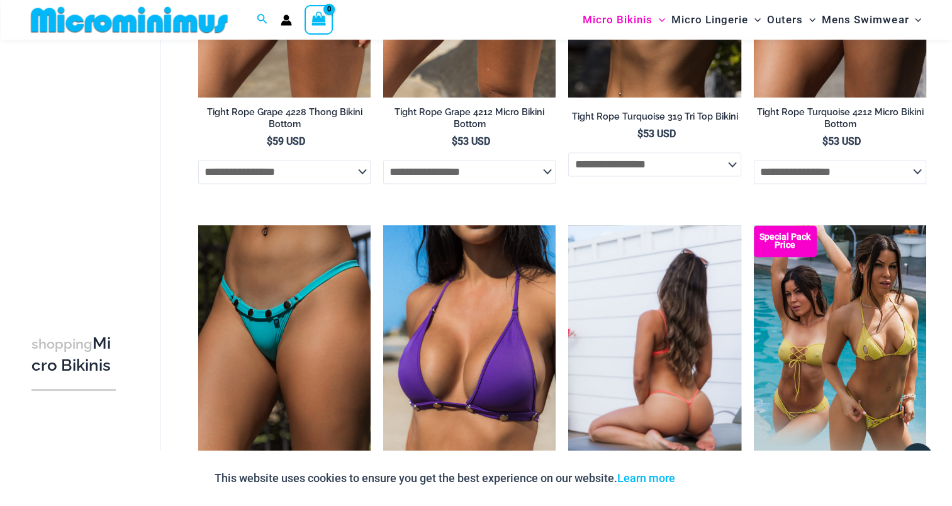
scroll to position [1807, 0]
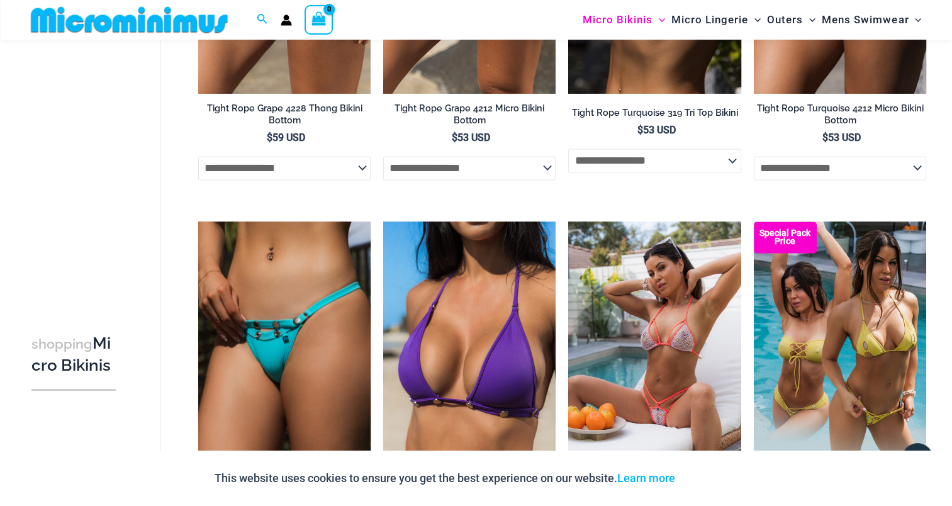
click at [265, 272] on img at bounding box center [284, 350] width 172 height 259
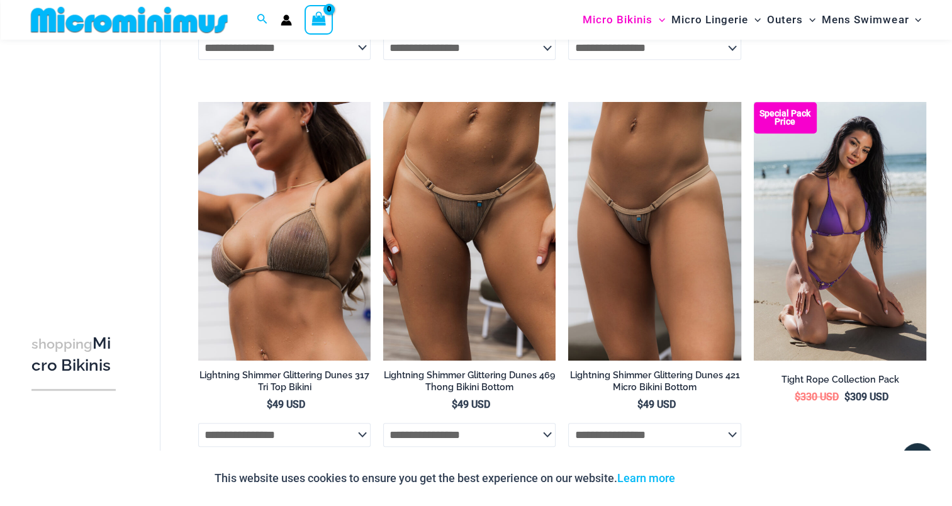
scroll to position [800, 0]
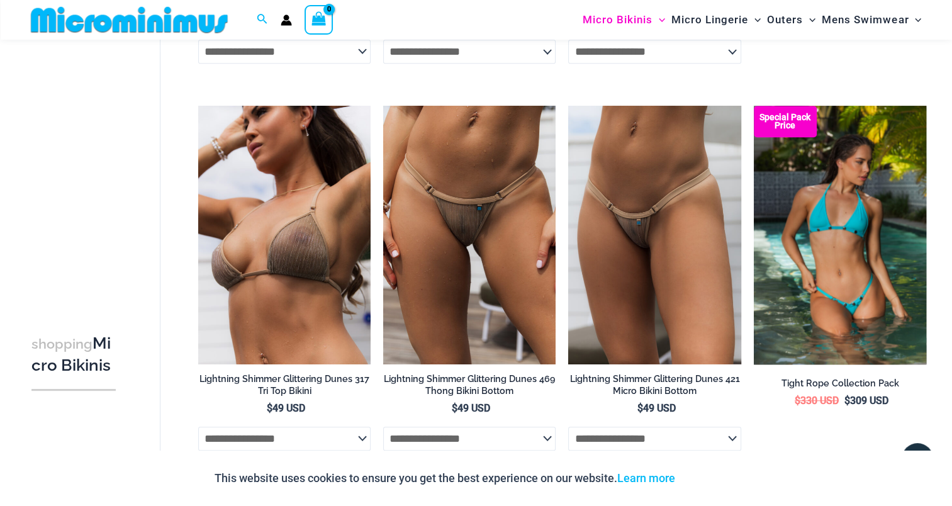
click at [839, 201] on img at bounding box center [840, 235] width 172 height 259
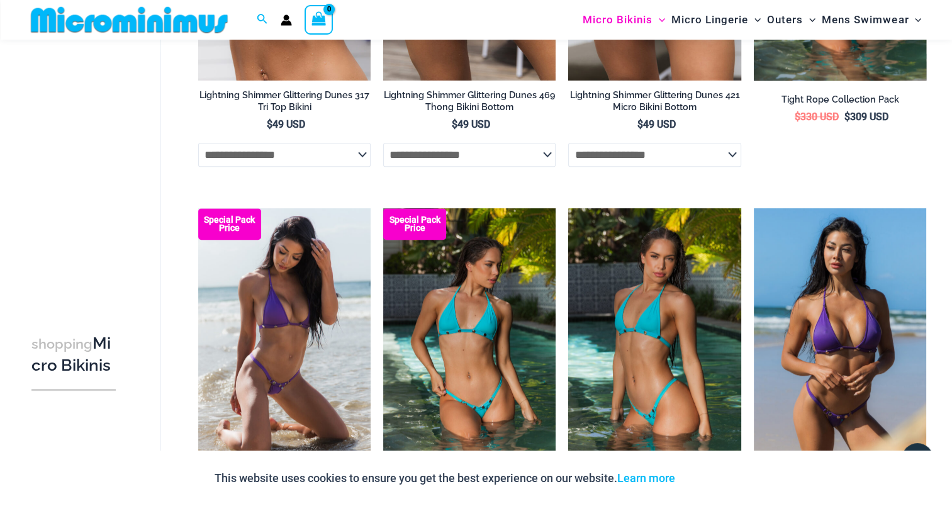
scroll to position [1115, 0]
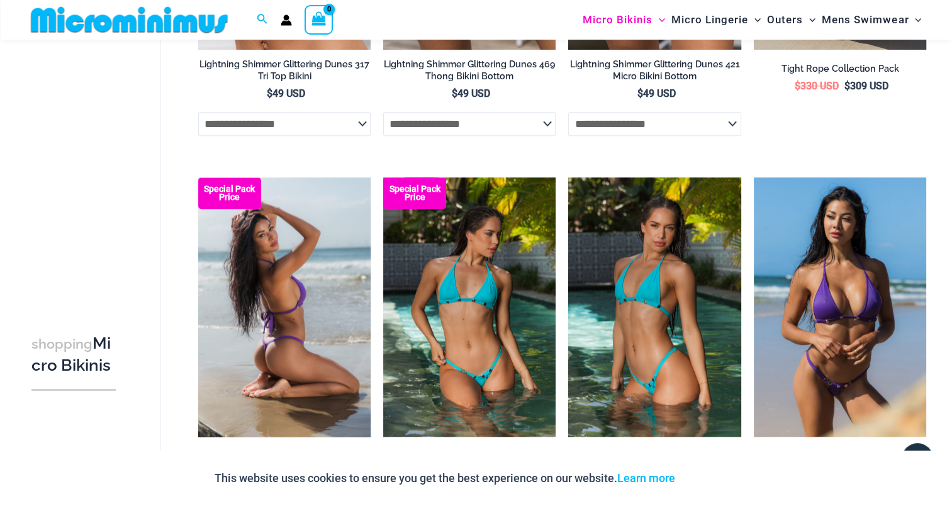
click at [274, 217] on img at bounding box center [284, 306] width 172 height 259
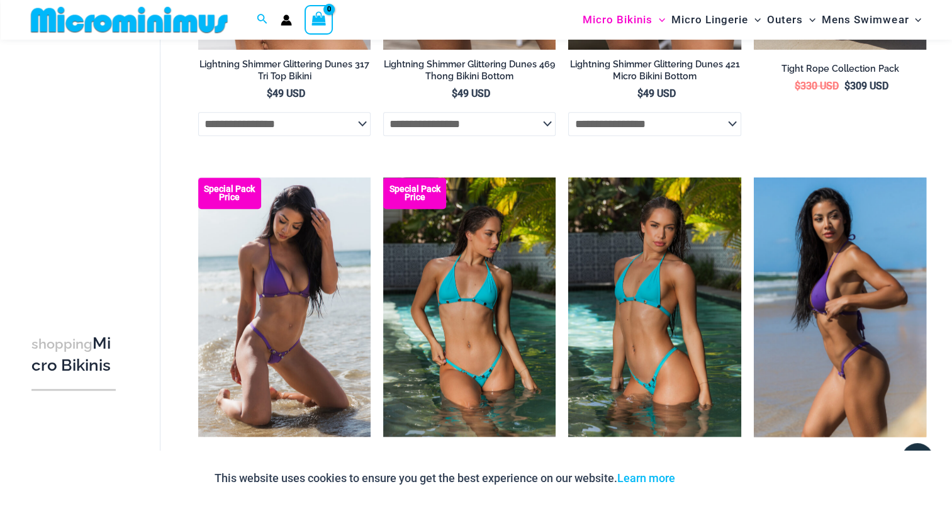
click at [852, 292] on img at bounding box center [840, 306] width 172 height 259
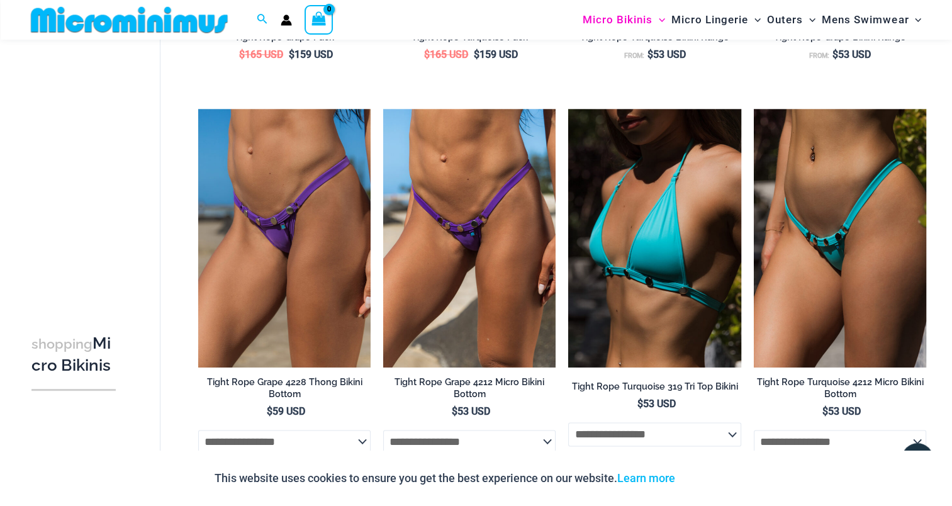
scroll to position [1618, 0]
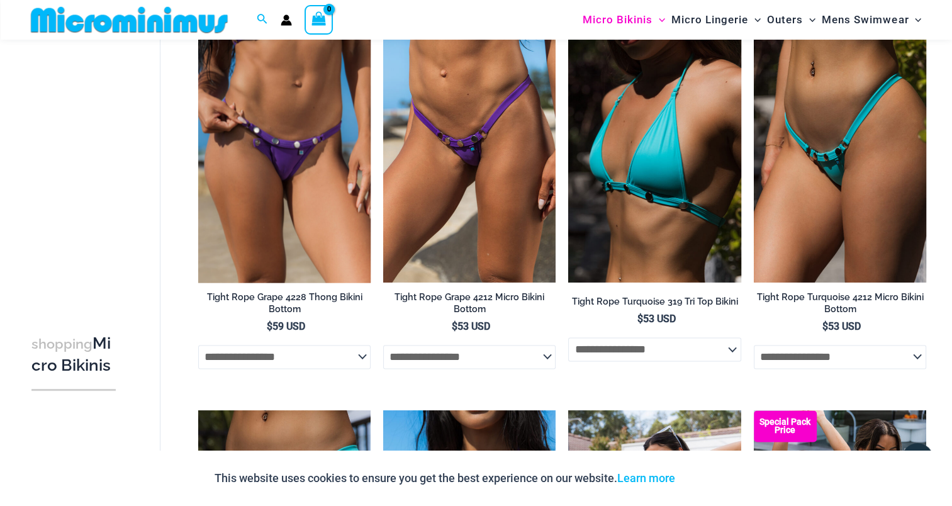
click at [276, 136] on img at bounding box center [284, 153] width 172 height 259
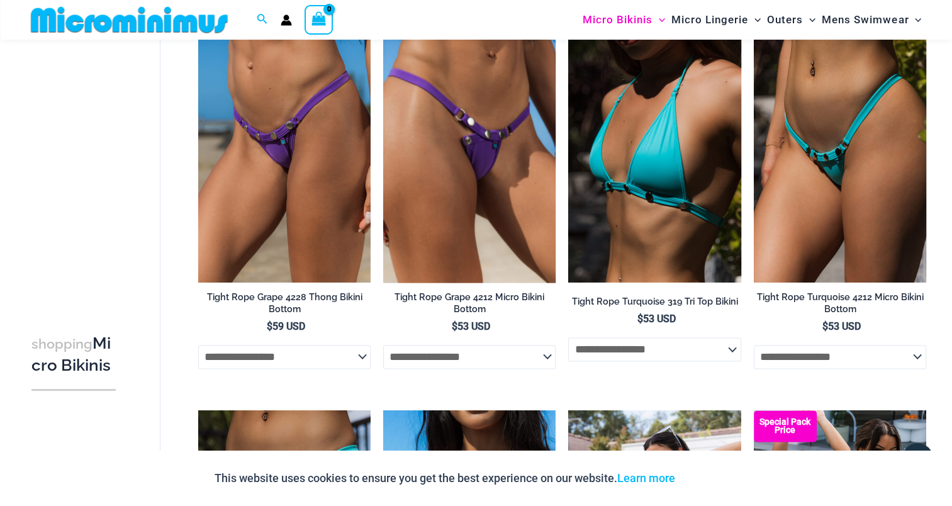
click at [456, 153] on img at bounding box center [469, 153] width 172 height 259
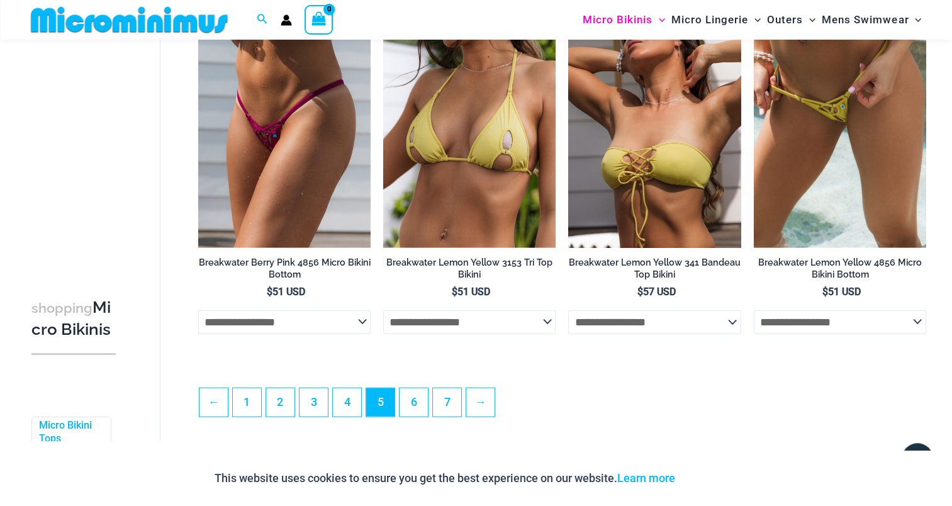
scroll to position [2877, 0]
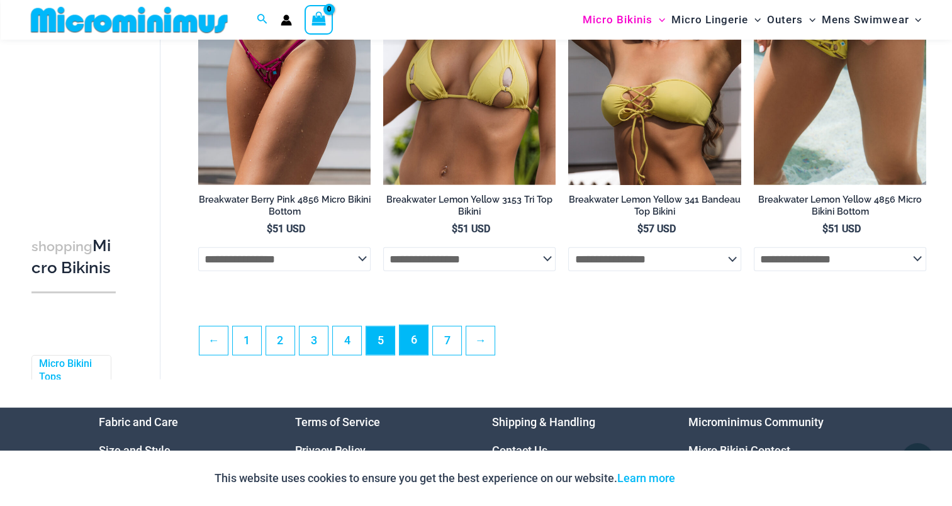
click at [410, 342] on link "6" at bounding box center [414, 340] width 28 height 30
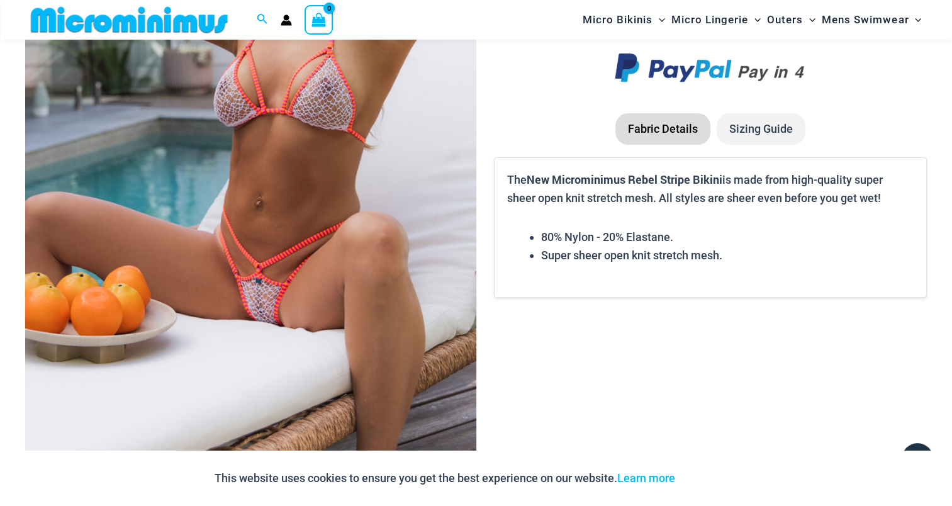
scroll to position [680, 0]
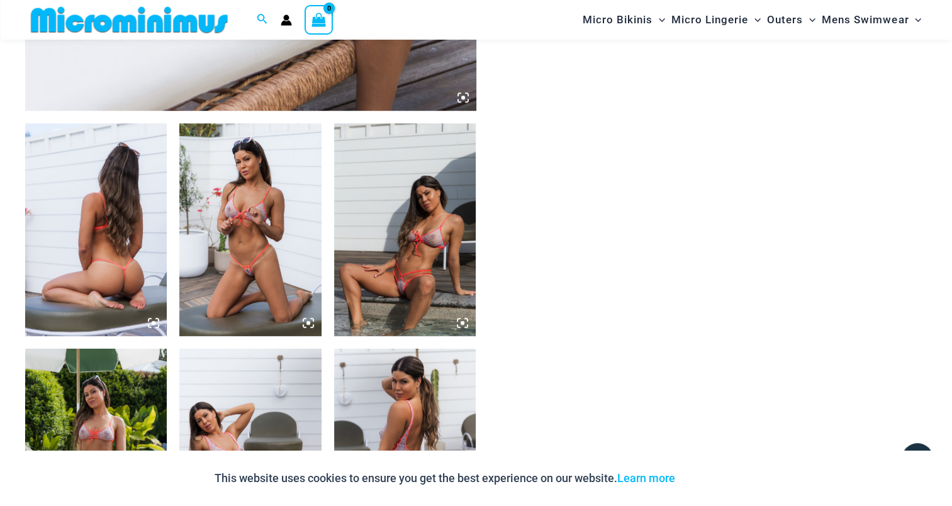
click at [96, 224] on img at bounding box center [96, 229] width 142 height 213
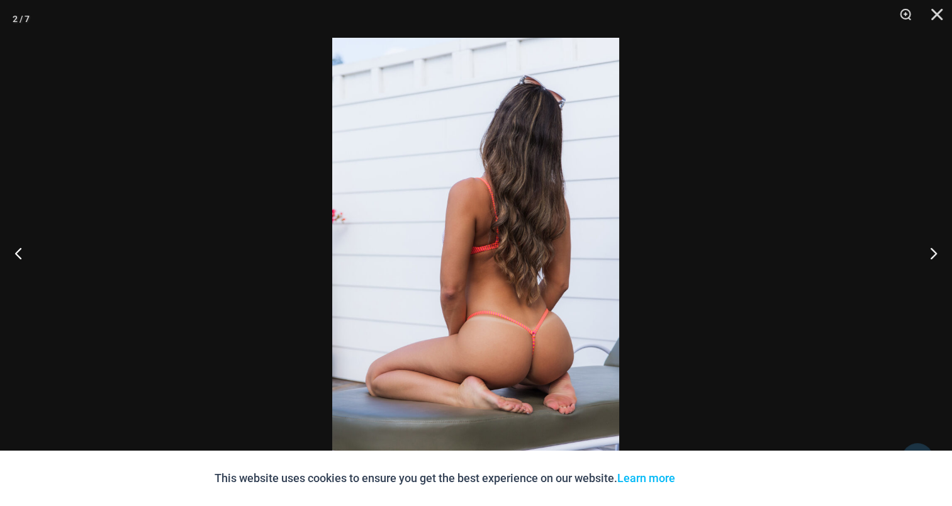
click at [430, 257] on img at bounding box center [475, 253] width 287 height 430
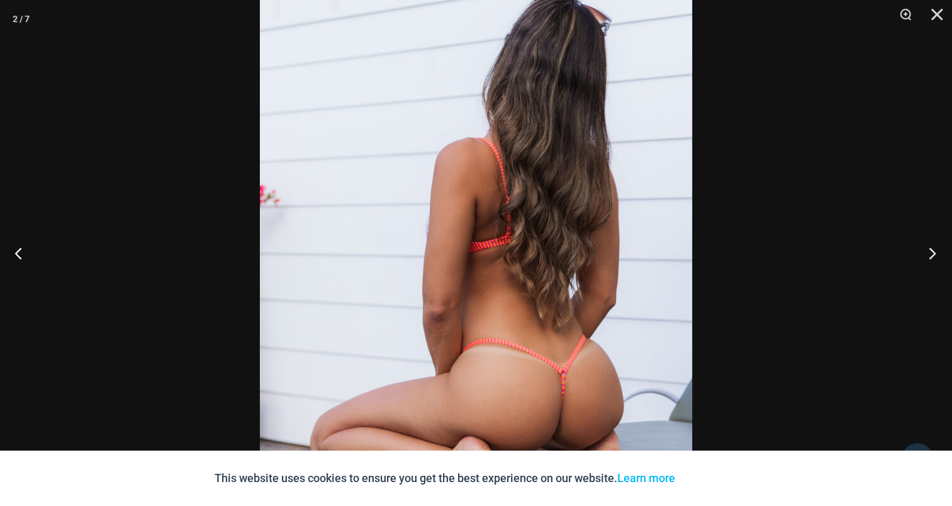
click at [926, 249] on button "Next" at bounding box center [928, 252] width 47 height 63
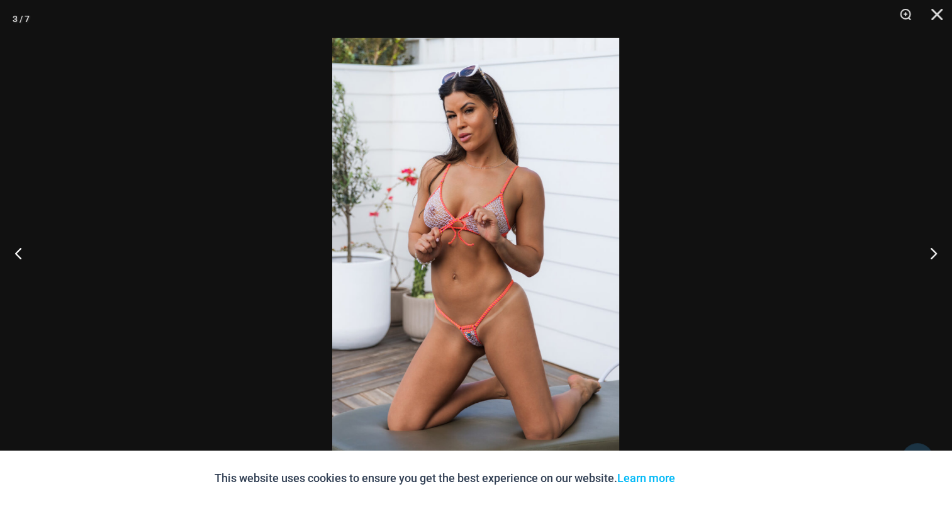
click at [540, 220] on img at bounding box center [475, 253] width 287 height 430
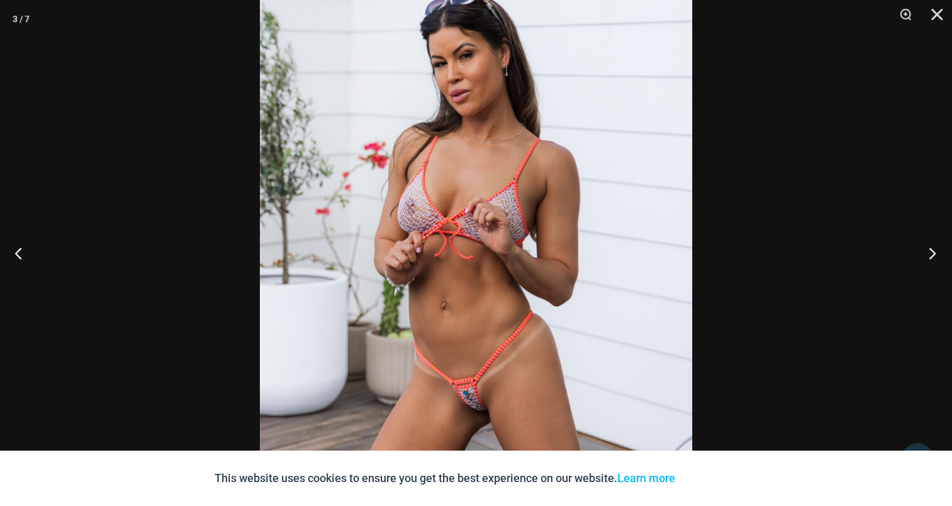
click at [932, 257] on button "Next" at bounding box center [928, 252] width 47 height 63
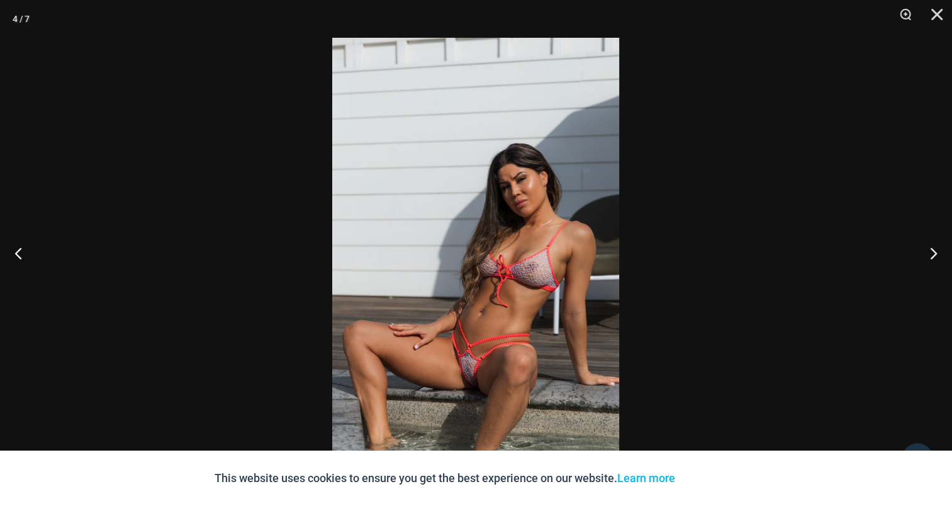
click at [525, 204] on img at bounding box center [475, 253] width 287 height 430
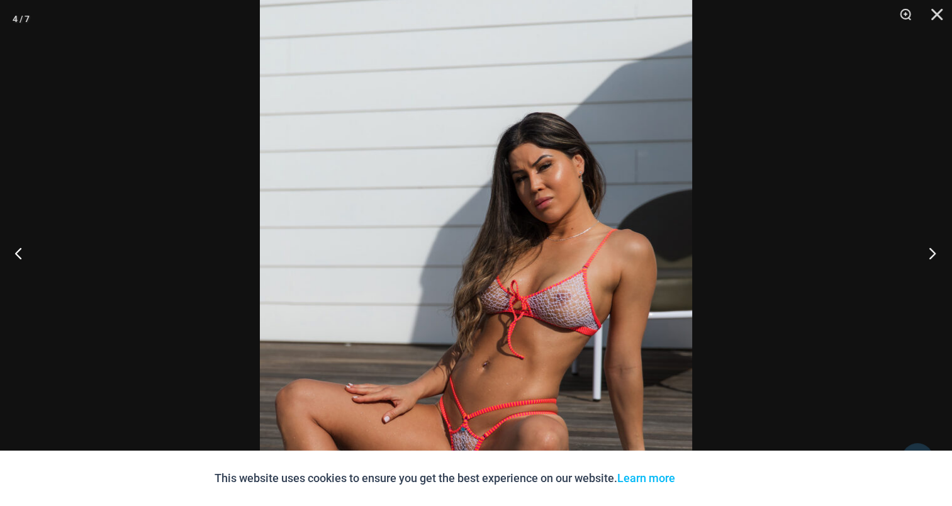
click at [931, 251] on button "Next" at bounding box center [928, 252] width 47 height 63
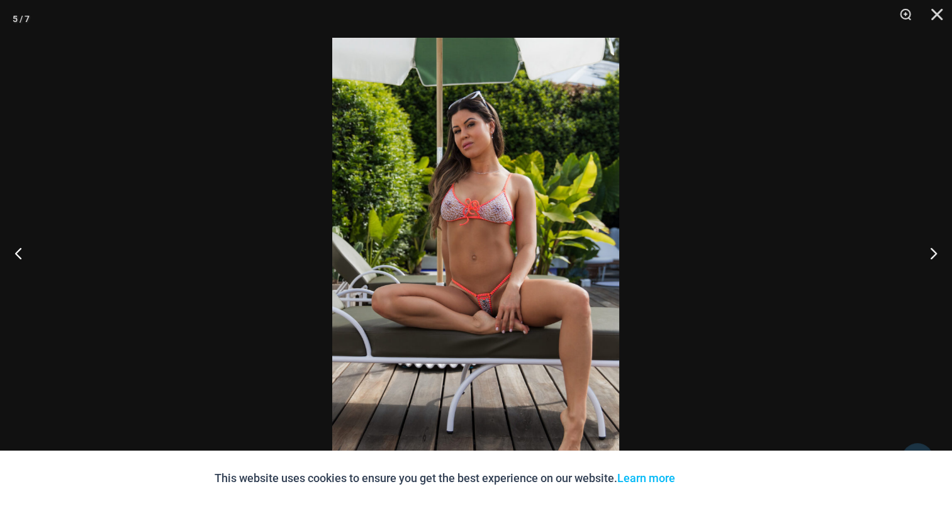
click at [497, 237] on img at bounding box center [475, 253] width 287 height 430
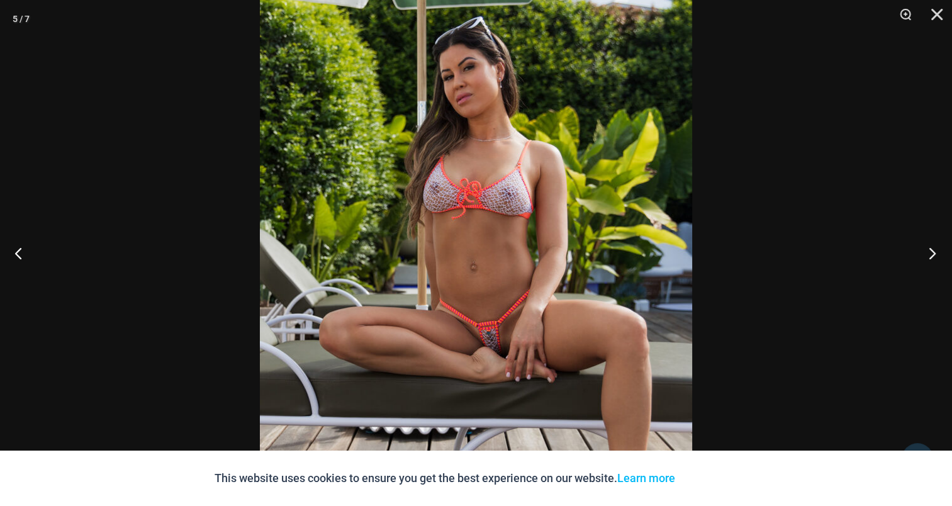
click at [923, 247] on button "Next" at bounding box center [928, 252] width 47 height 63
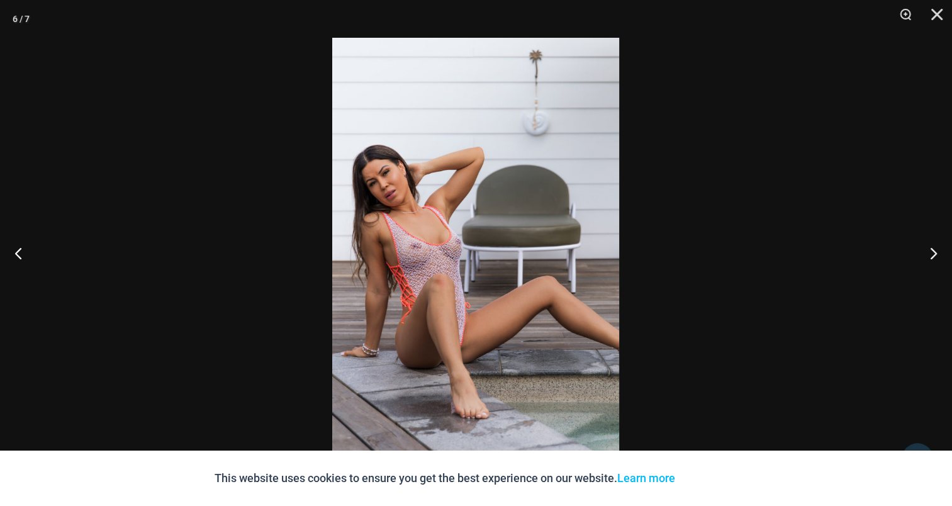
click at [489, 204] on img at bounding box center [475, 253] width 287 height 430
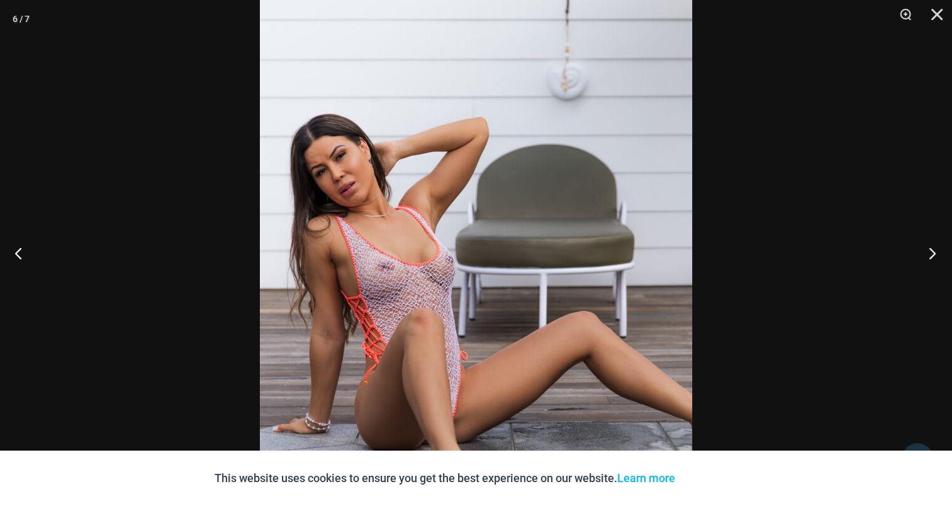
click at [931, 243] on button "Next" at bounding box center [928, 252] width 47 height 63
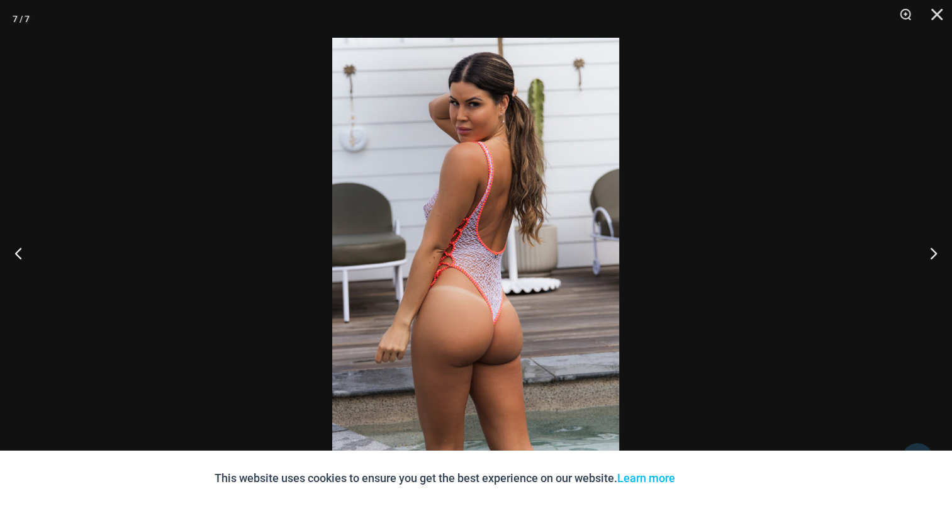
click at [545, 213] on img at bounding box center [475, 253] width 287 height 430
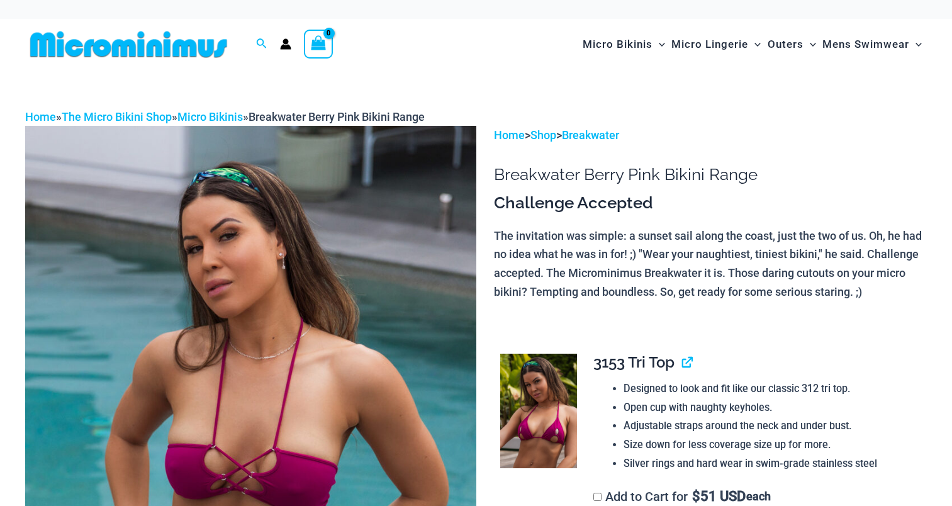
drag, startPoint x: 0, startPoint y: 0, endPoint x: 262, endPoint y: 230, distance: 348.2
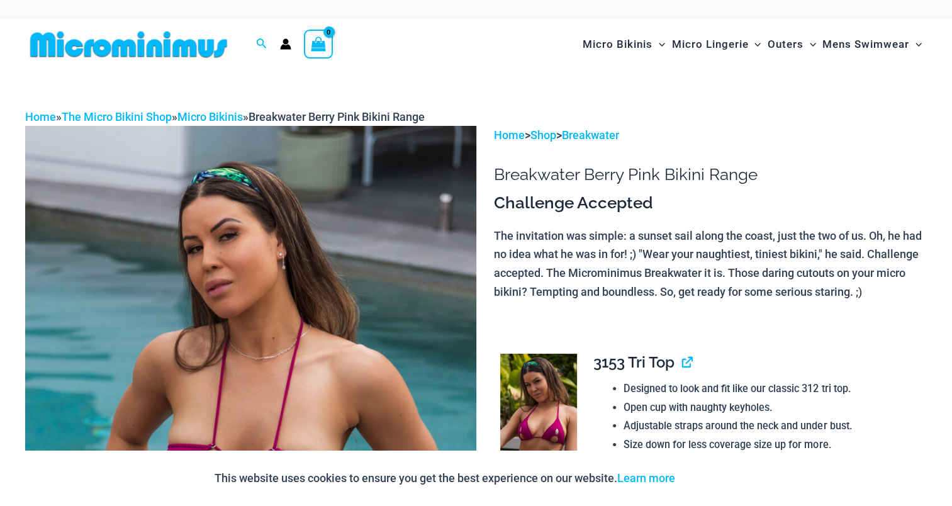
click at [535, 378] on img at bounding box center [538, 411] width 76 height 115
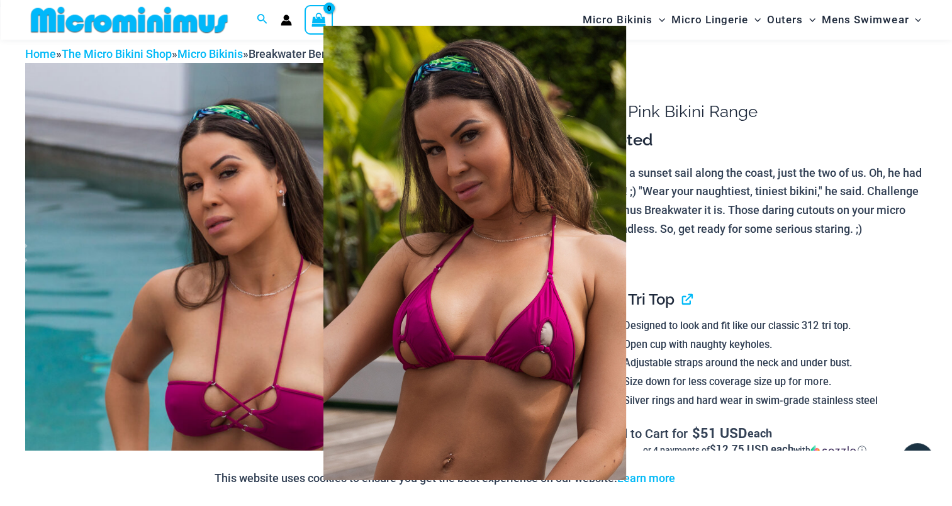
click at [866, 179] on div at bounding box center [476, 253] width 952 height 506
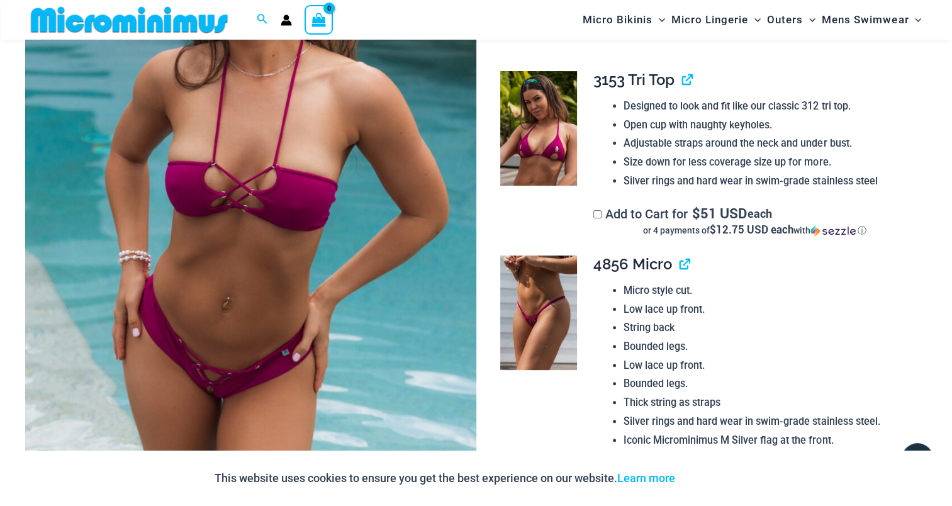
scroll to position [303, 0]
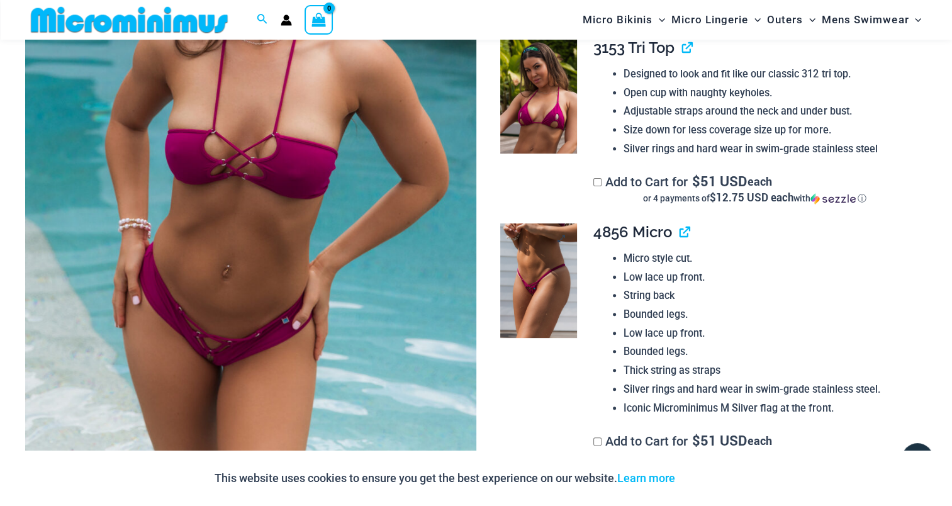
click at [527, 262] on img at bounding box center [538, 280] width 76 height 115
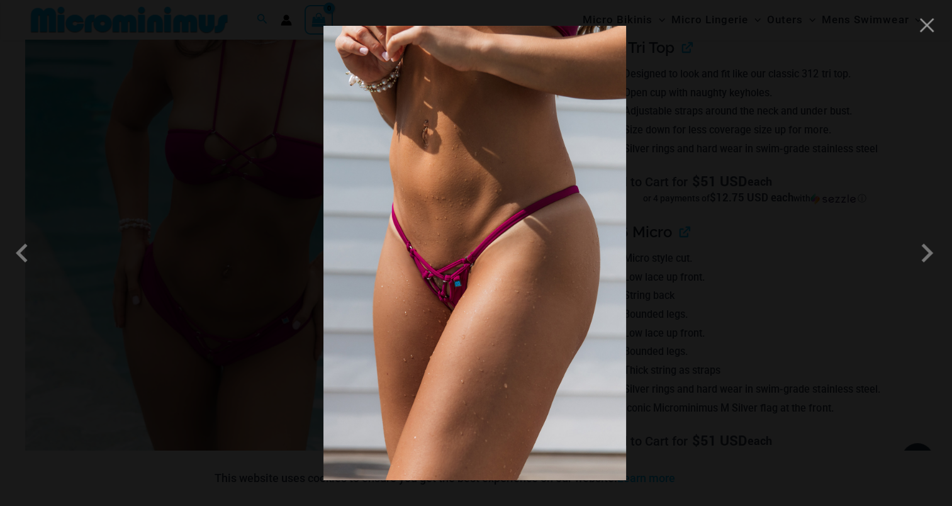
click at [479, 249] on img at bounding box center [474, 253] width 303 height 454
click at [924, 257] on span at bounding box center [927, 253] width 38 height 38
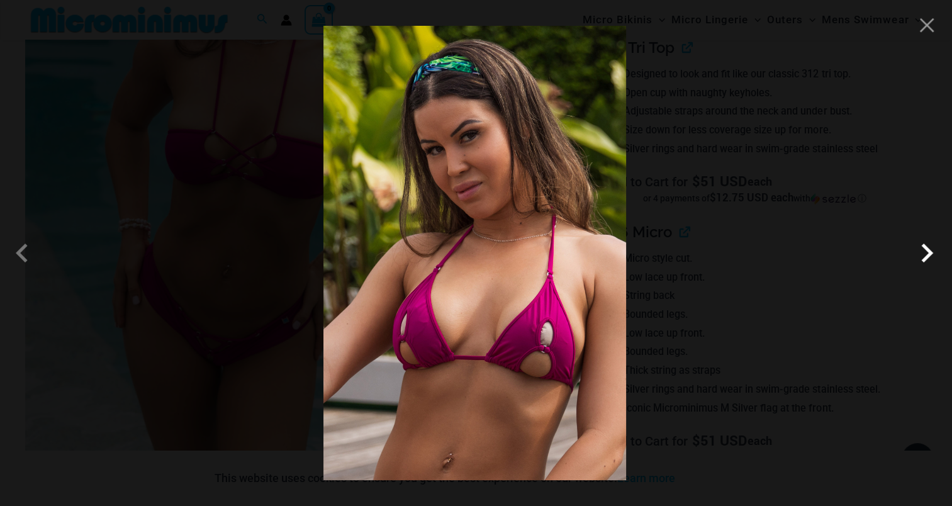
click at [926, 252] on span at bounding box center [927, 253] width 38 height 38
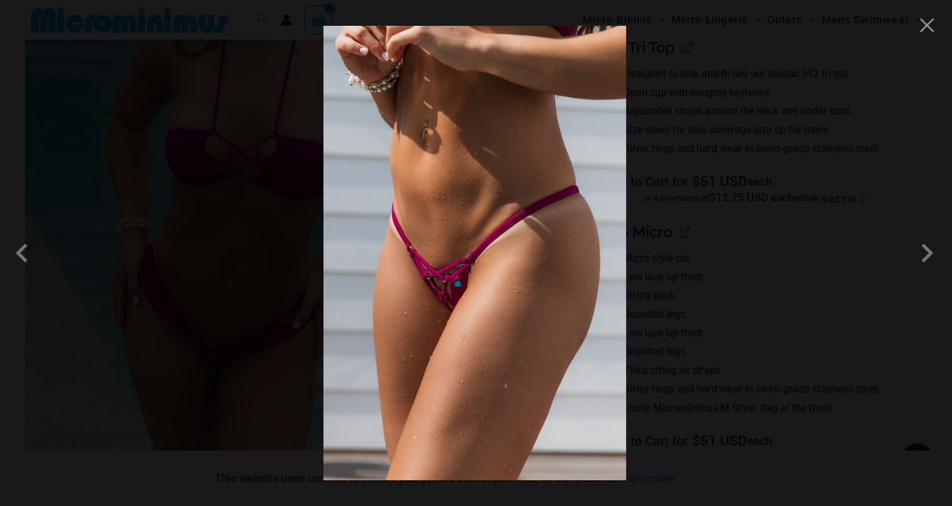
click at [932, 38] on div at bounding box center [476, 253] width 952 height 506
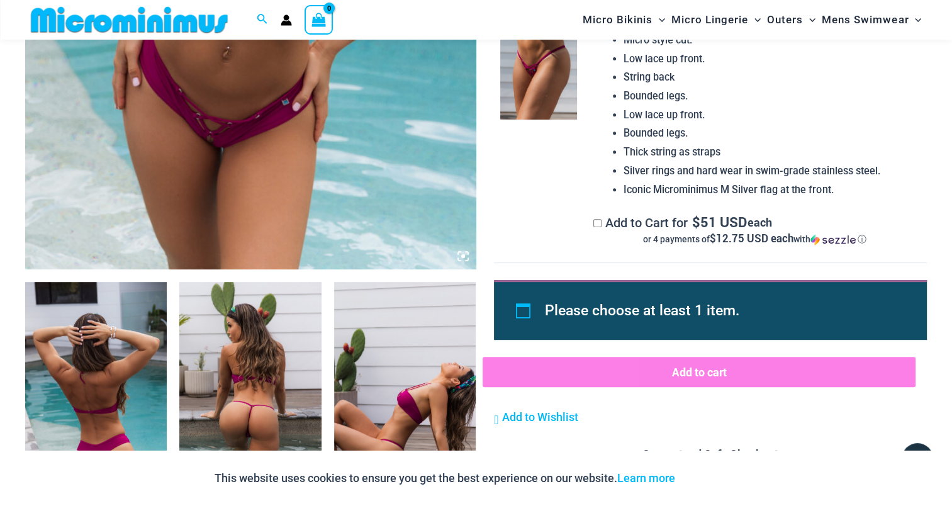
scroll to position [618, 0]
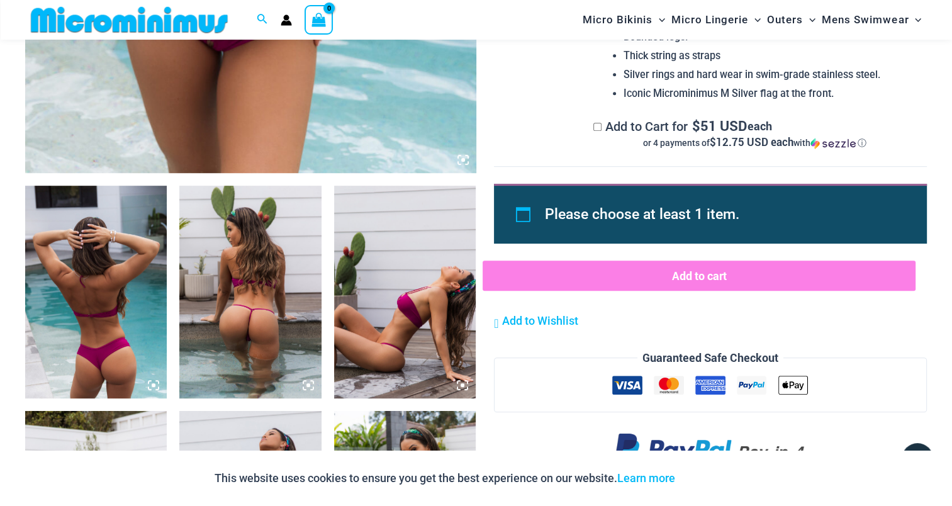
click at [80, 293] on img at bounding box center [96, 292] width 142 height 213
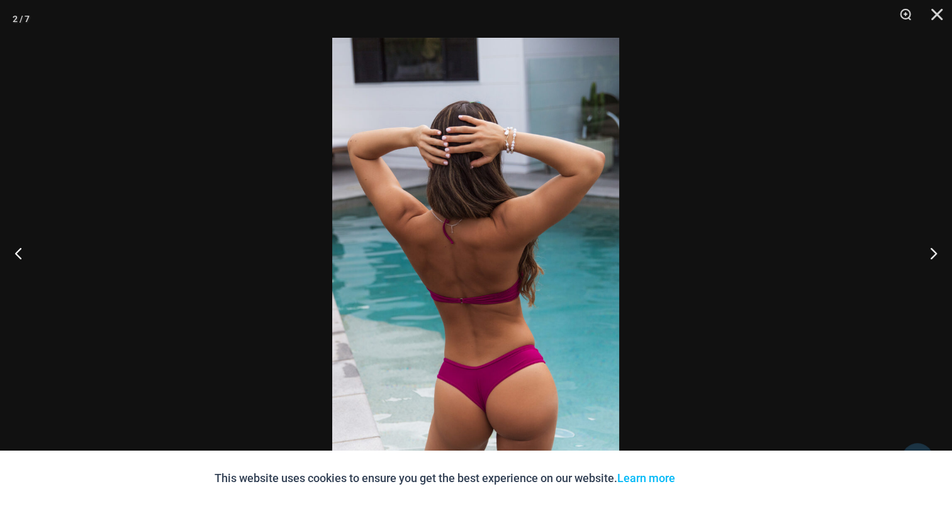
click at [511, 267] on img at bounding box center [475, 253] width 287 height 430
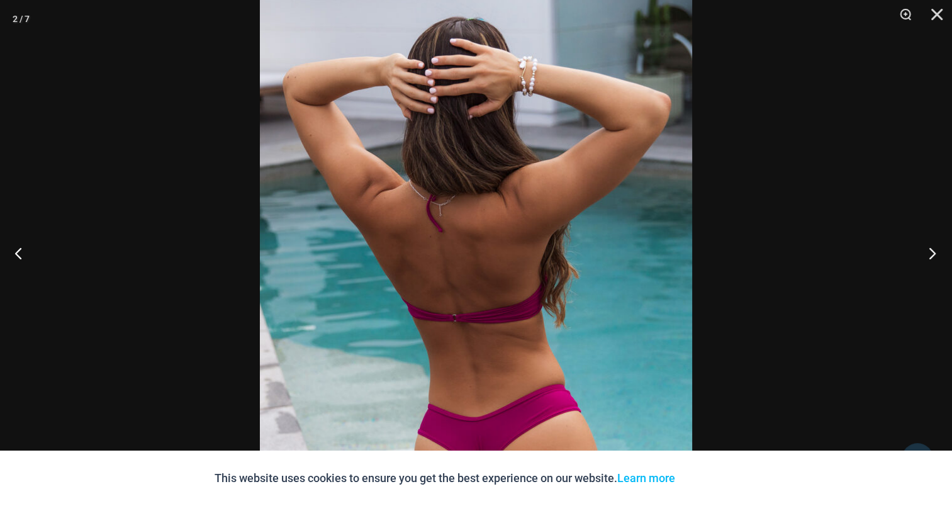
click at [936, 251] on button "Next" at bounding box center [928, 252] width 47 height 63
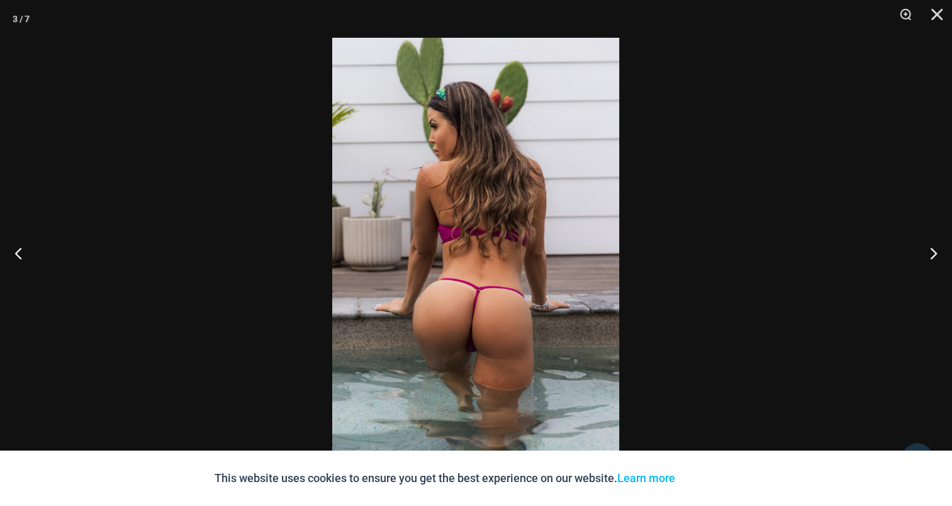
click at [569, 213] on img at bounding box center [475, 253] width 287 height 430
click at [520, 213] on img at bounding box center [475, 253] width 287 height 430
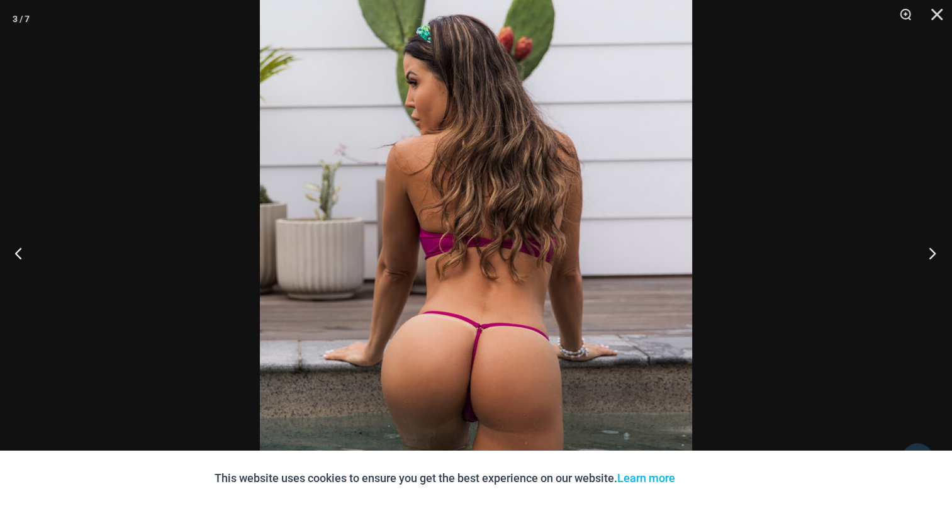
click at [931, 254] on button "Next" at bounding box center [928, 252] width 47 height 63
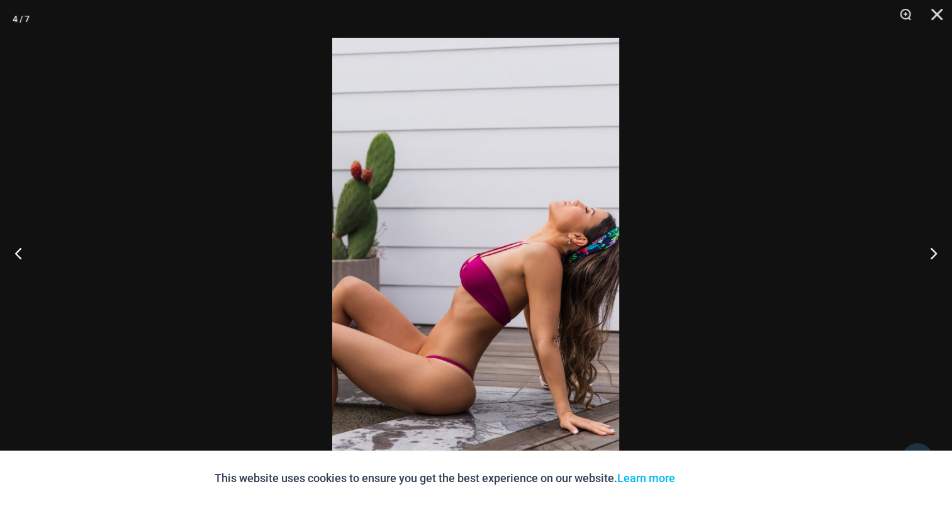
click at [518, 220] on img at bounding box center [475, 253] width 287 height 430
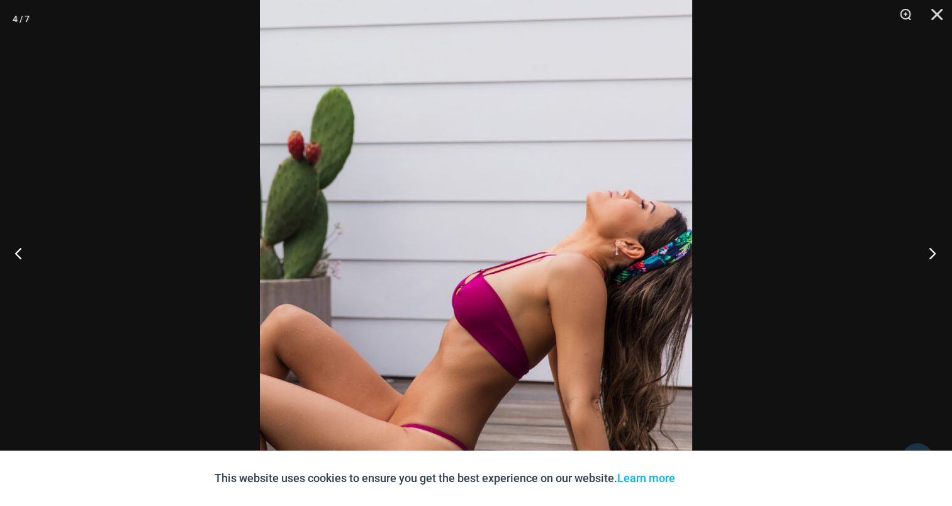
click at [933, 252] on button "Next" at bounding box center [928, 252] width 47 height 63
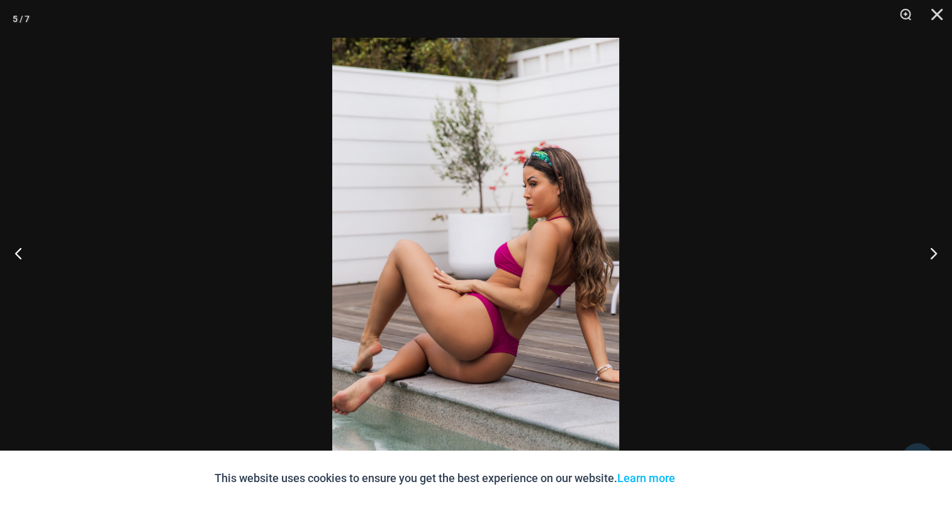
click at [501, 216] on img at bounding box center [475, 253] width 287 height 430
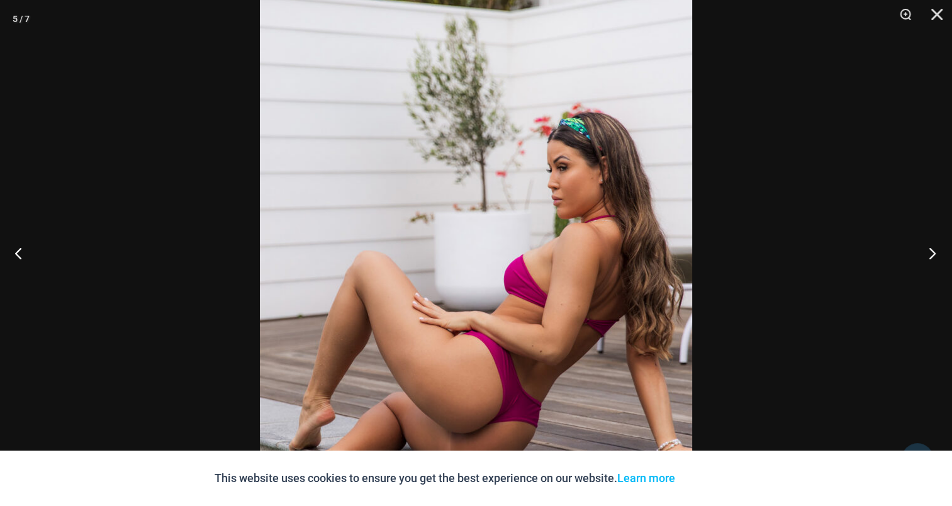
click at [925, 253] on button "Next" at bounding box center [928, 252] width 47 height 63
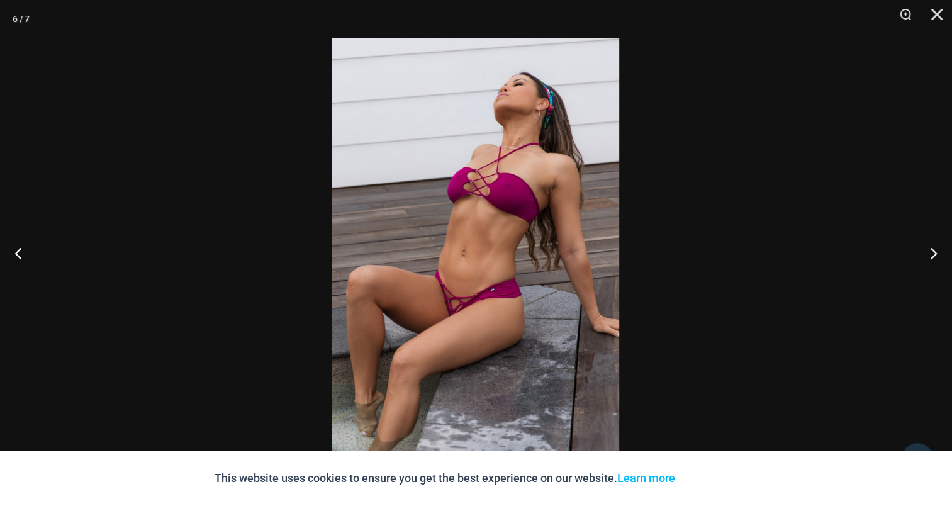
click at [533, 199] on img at bounding box center [475, 253] width 287 height 430
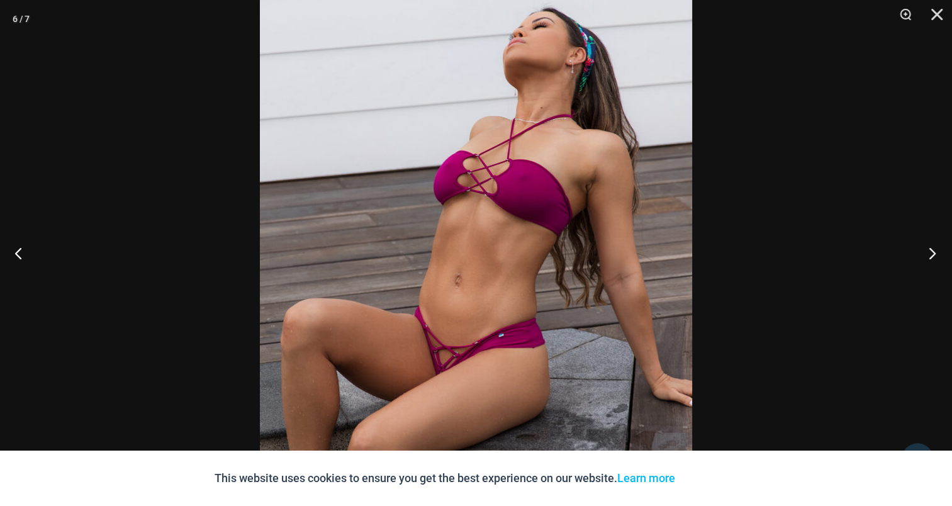
click at [936, 252] on button "Next" at bounding box center [928, 252] width 47 height 63
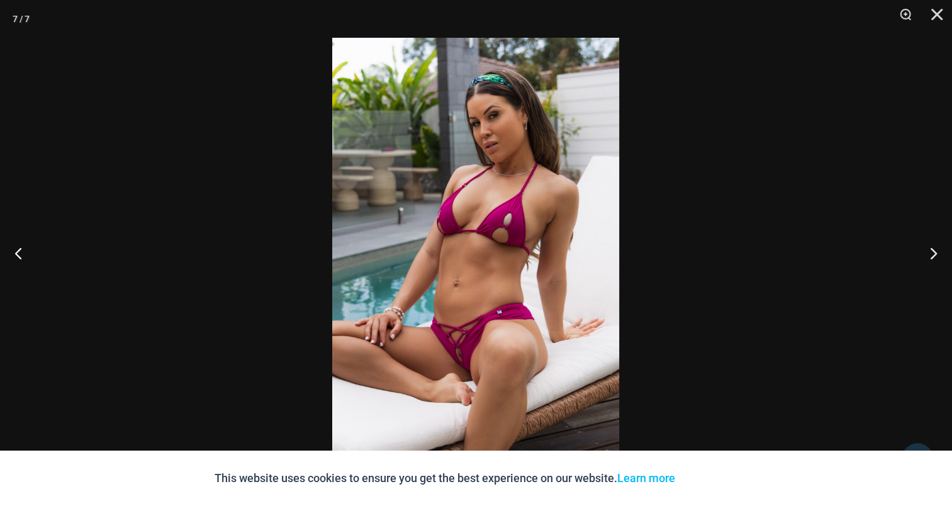
click at [478, 166] on img at bounding box center [475, 253] width 287 height 430
click at [464, 225] on img at bounding box center [475, 253] width 287 height 430
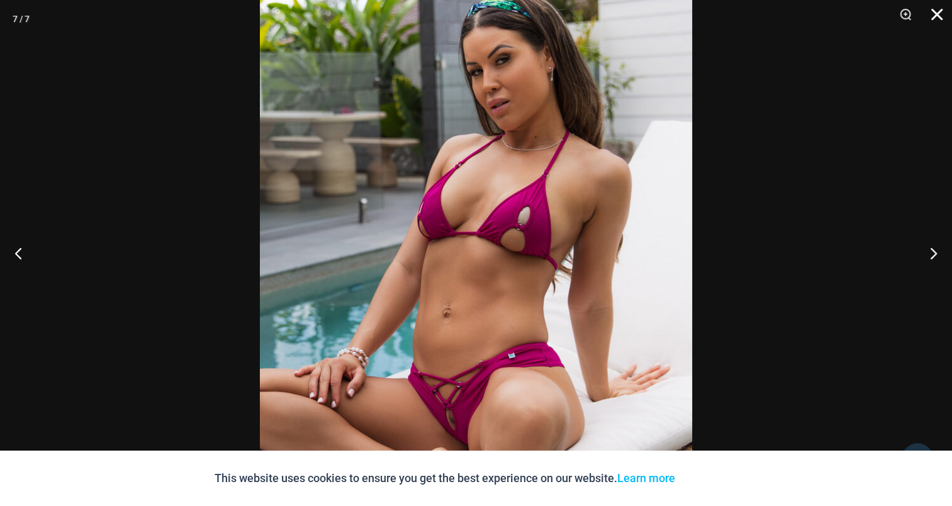
click at [934, 13] on button "Close" at bounding box center [932, 19] width 31 height 38
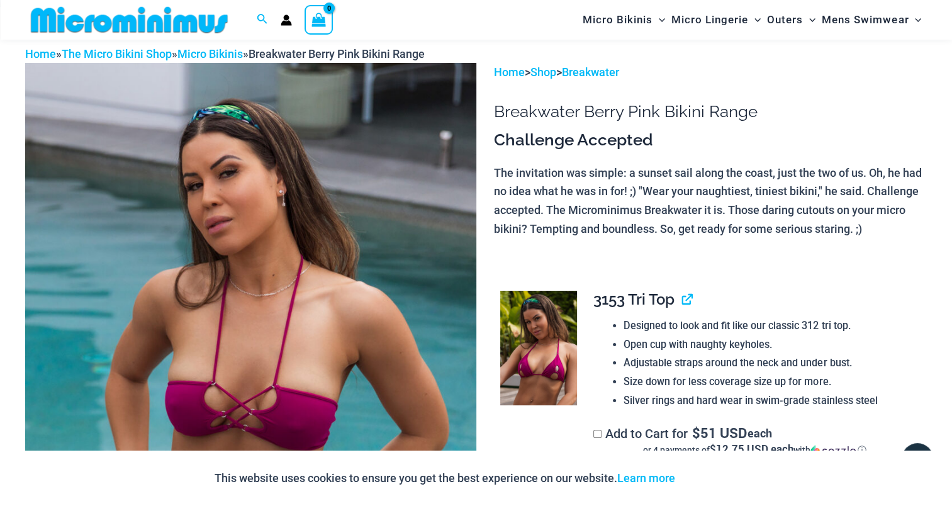
scroll to position [0, 0]
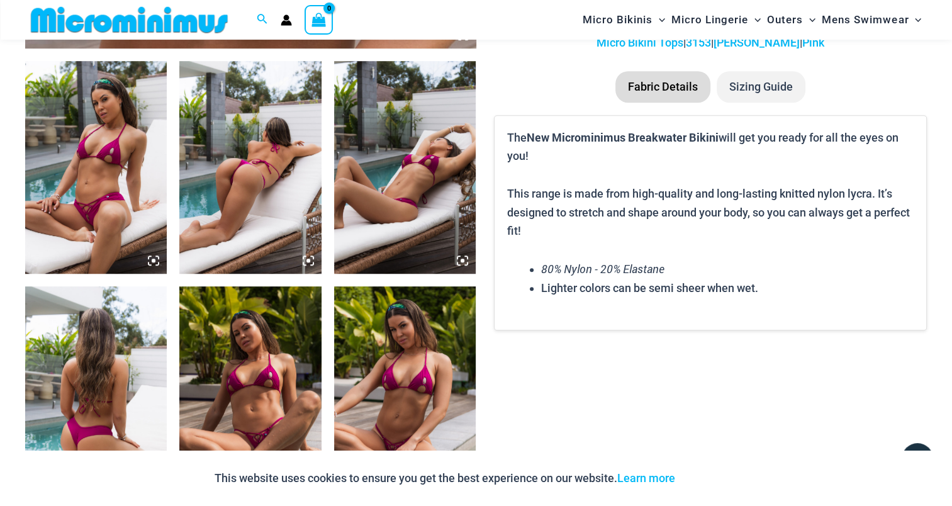
scroll to position [744, 0]
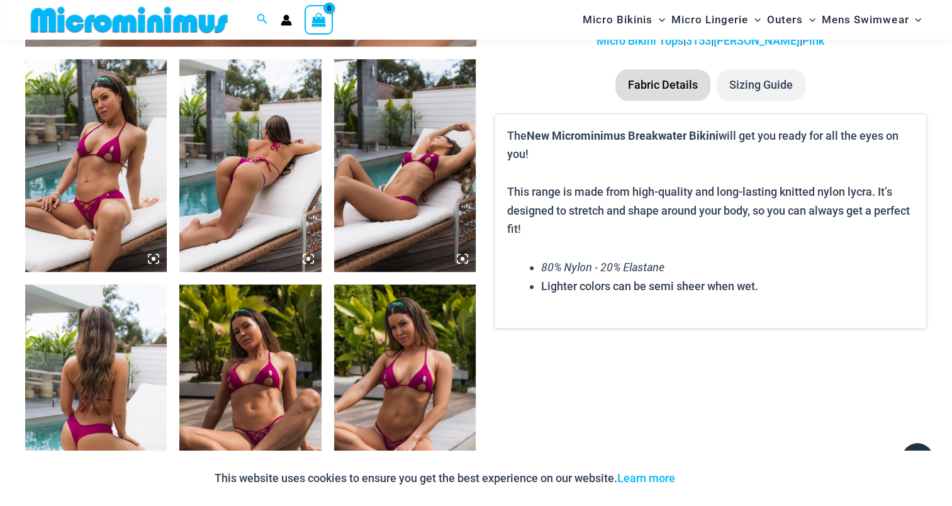
click at [108, 161] on img at bounding box center [96, 165] width 142 height 213
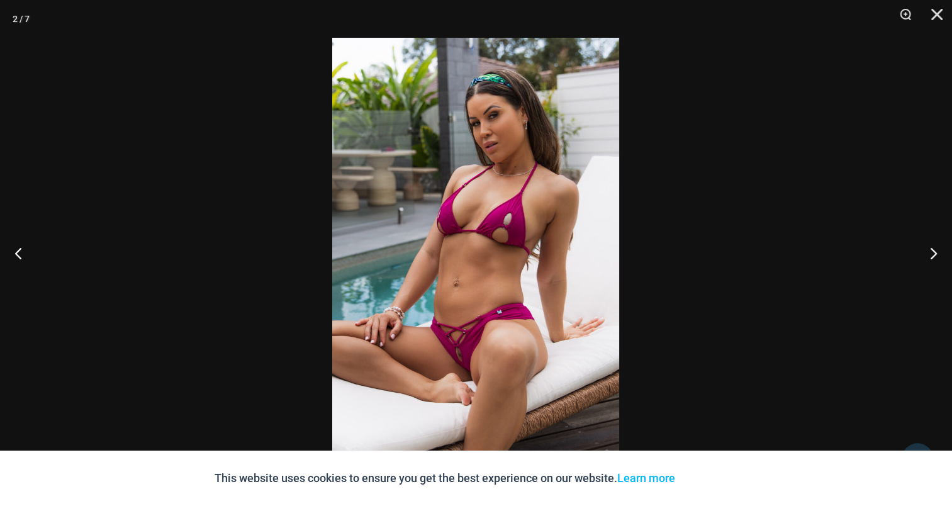
click at [492, 199] on img at bounding box center [475, 253] width 287 height 430
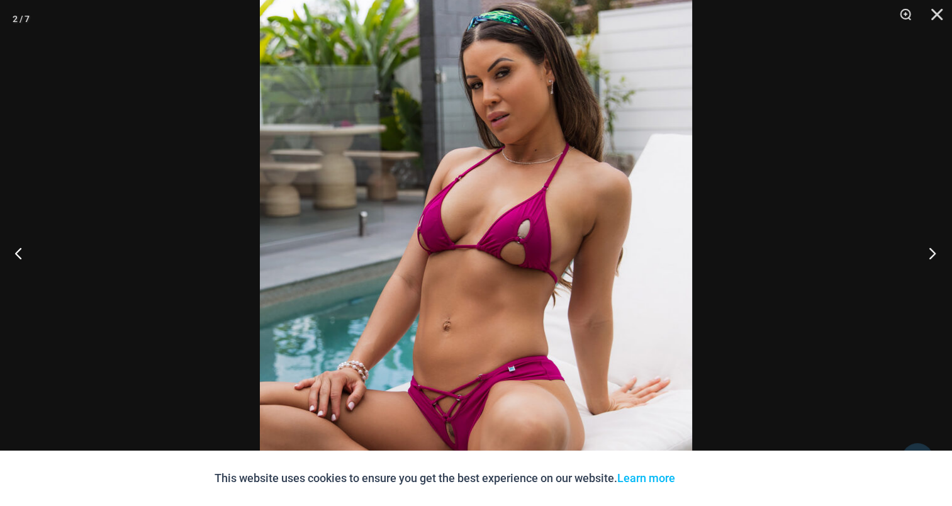
click at [927, 245] on button "Next" at bounding box center [928, 252] width 47 height 63
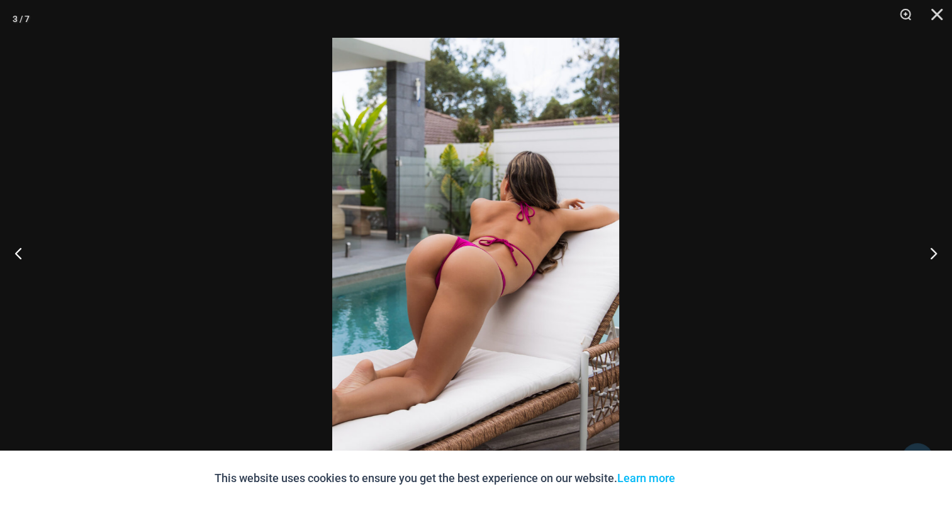
click at [490, 249] on img at bounding box center [475, 253] width 287 height 430
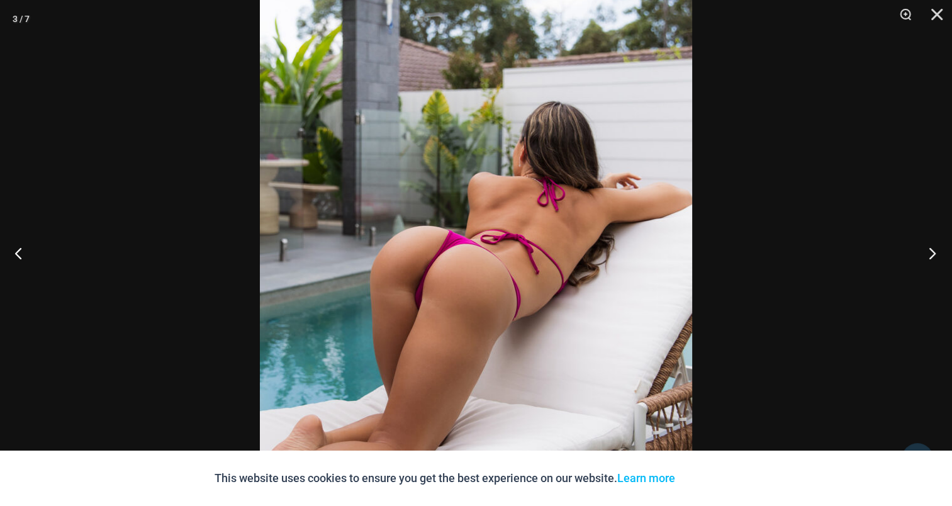
click at [936, 254] on button "Next" at bounding box center [928, 252] width 47 height 63
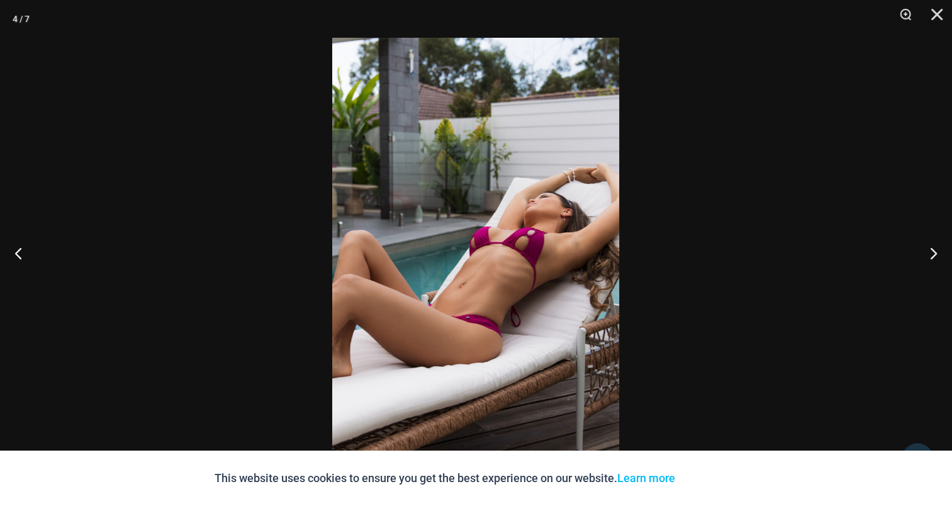
click at [520, 230] on img at bounding box center [475, 253] width 287 height 430
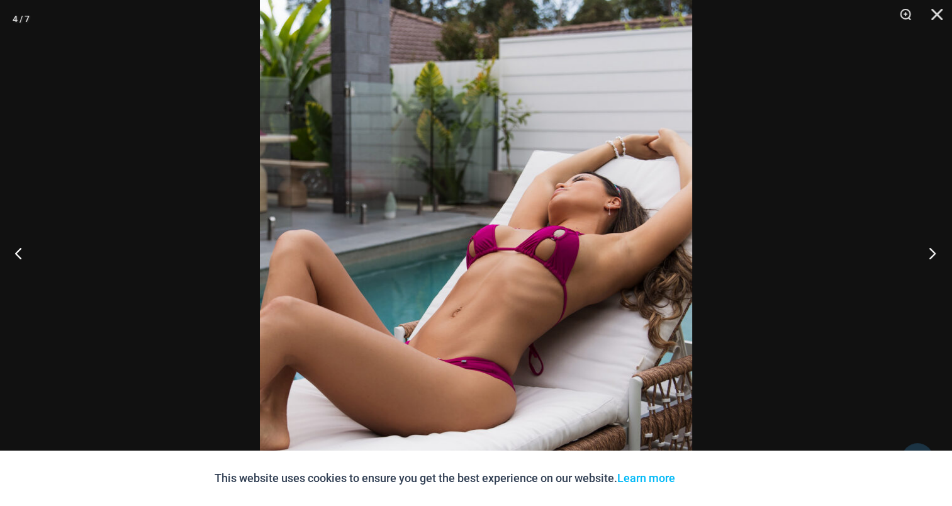
click at [924, 252] on button "Next" at bounding box center [928, 252] width 47 height 63
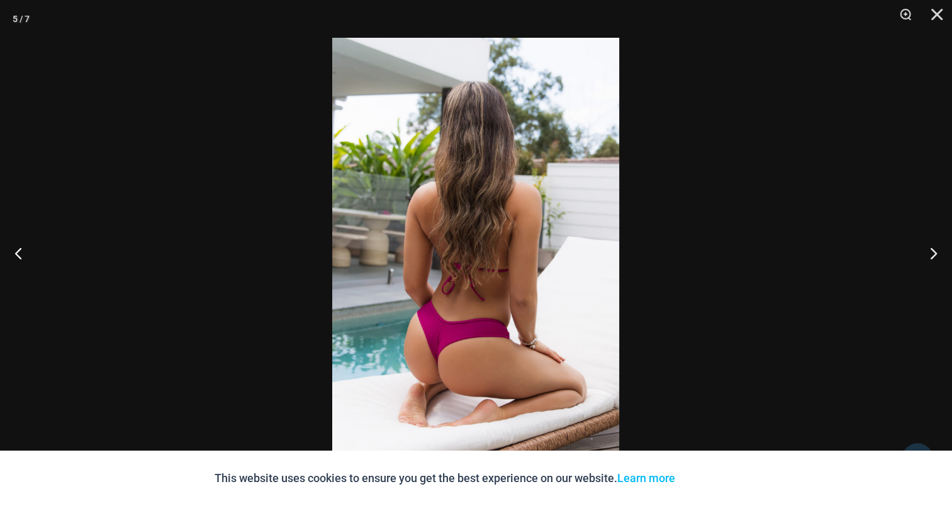
click at [523, 242] on img at bounding box center [475, 253] width 287 height 430
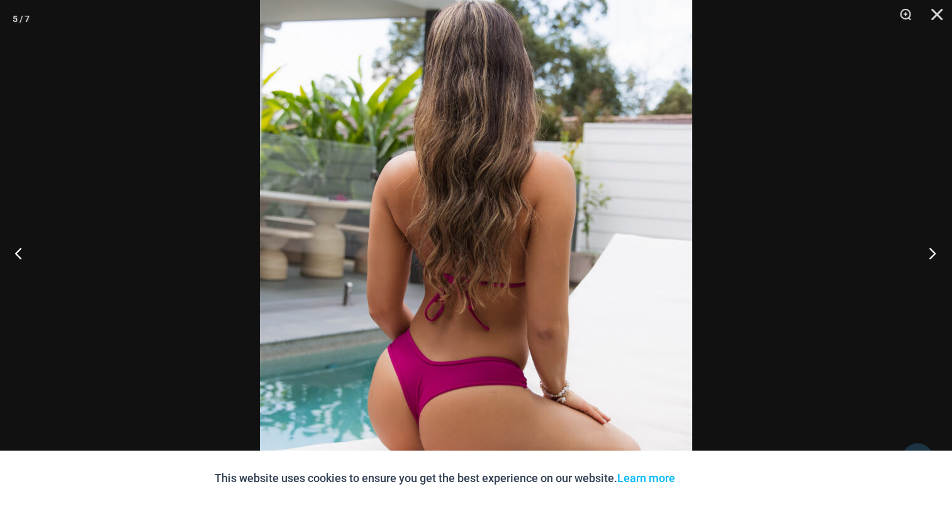
click at [927, 254] on button "Next" at bounding box center [928, 252] width 47 height 63
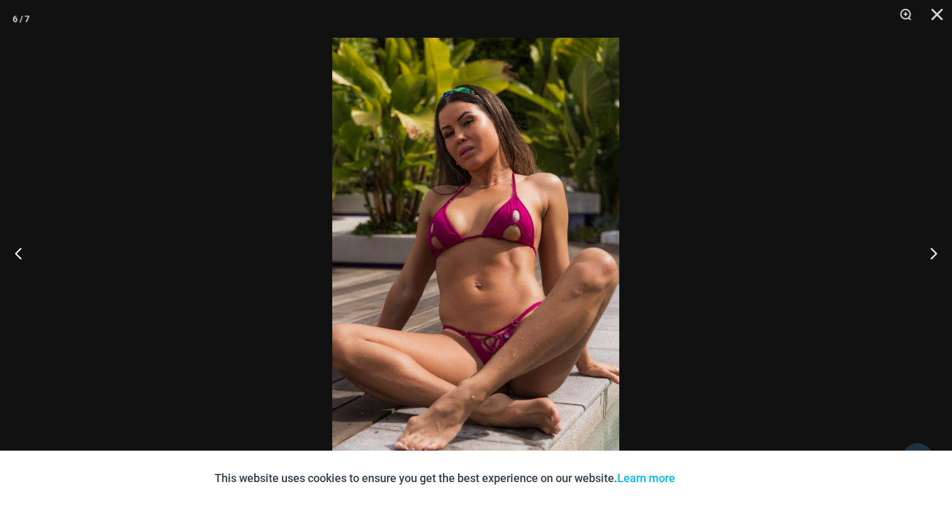
click at [502, 214] on img at bounding box center [475, 253] width 287 height 430
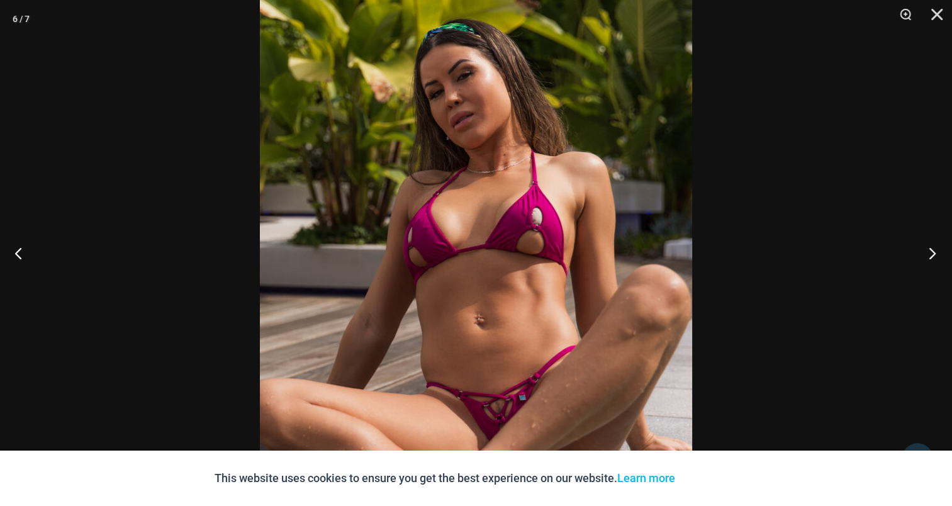
click at [933, 249] on button "Next" at bounding box center [928, 252] width 47 height 63
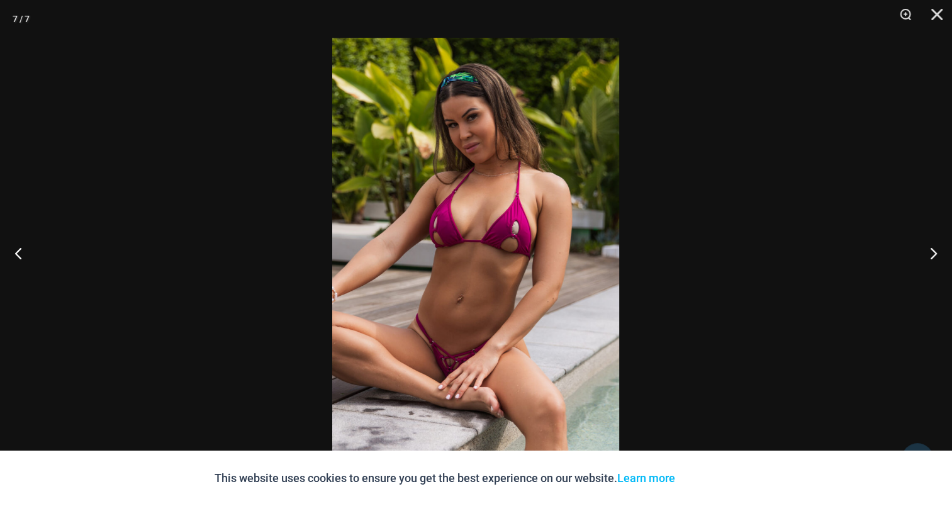
click at [476, 205] on img at bounding box center [475, 253] width 287 height 430
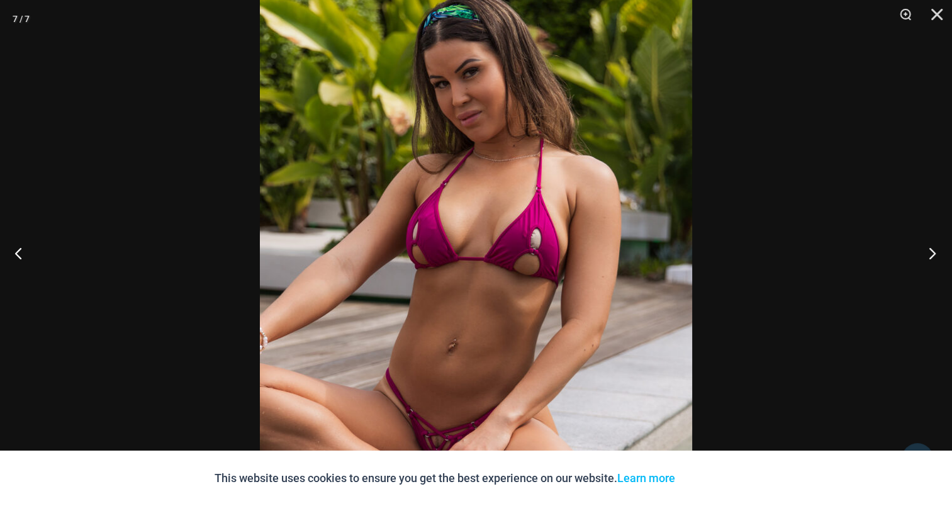
click at [934, 251] on button "Next" at bounding box center [928, 252] width 47 height 63
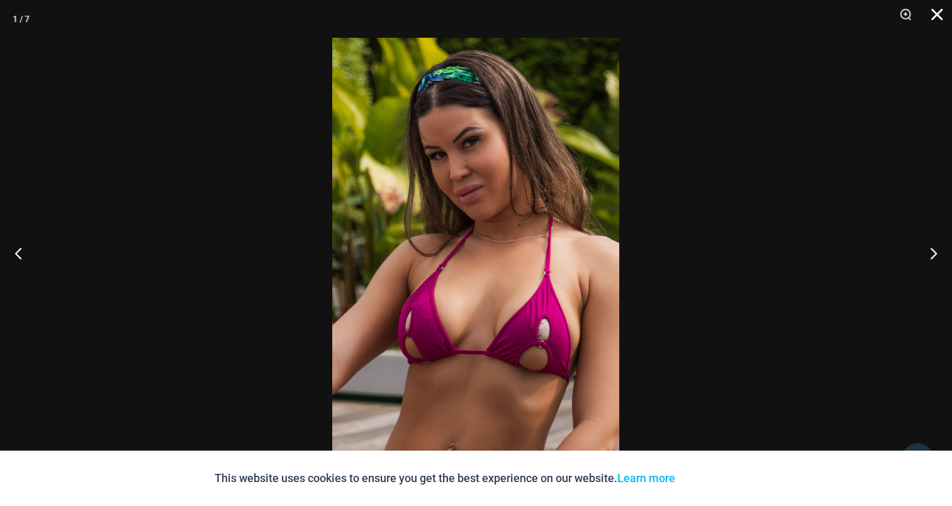
click at [940, 8] on button "Close" at bounding box center [932, 19] width 31 height 38
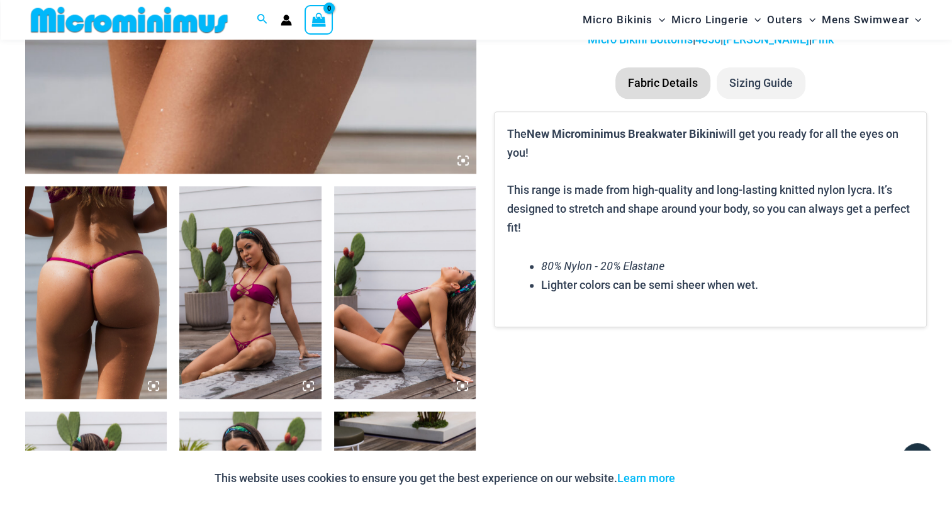
scroll to position [807, 0]
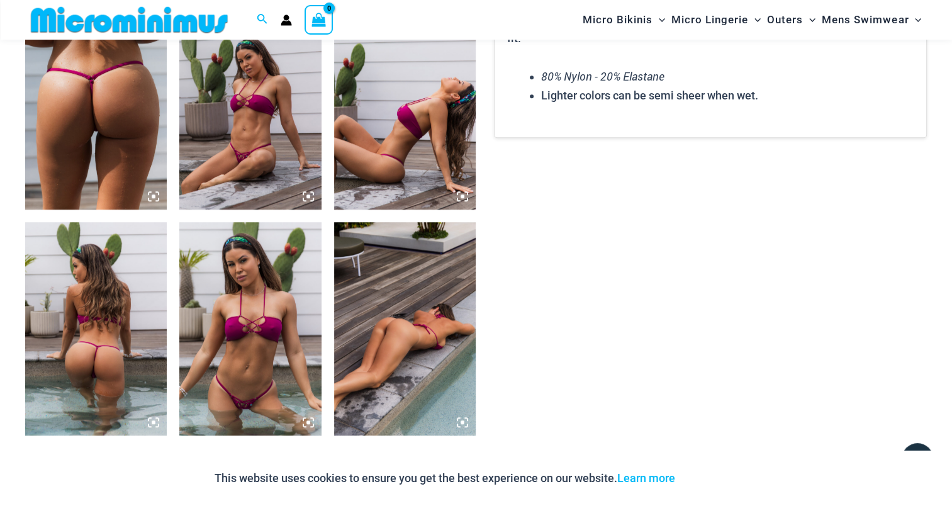
click at [92, 110] on img at bounding box center [96, 103] width 142 height 213
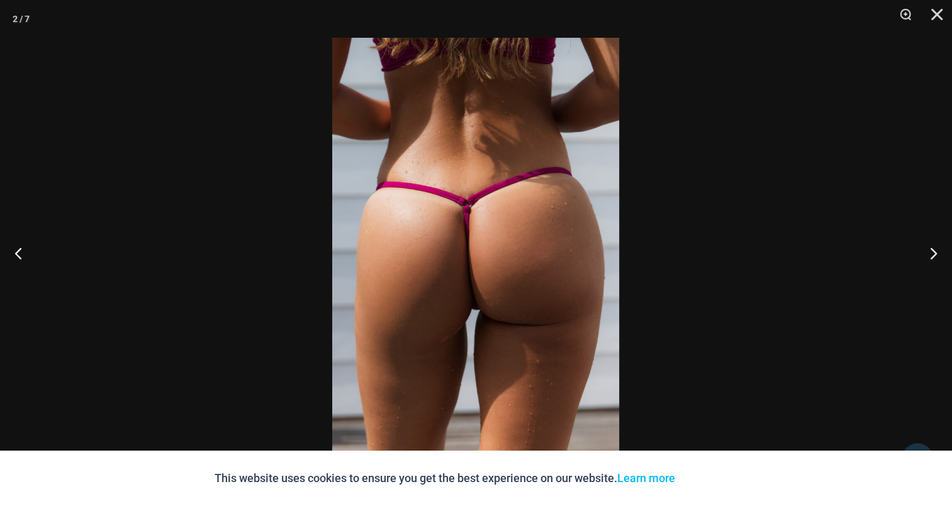
click at [526, 210] on img at bounding box center [475, 253] width 287 height 430
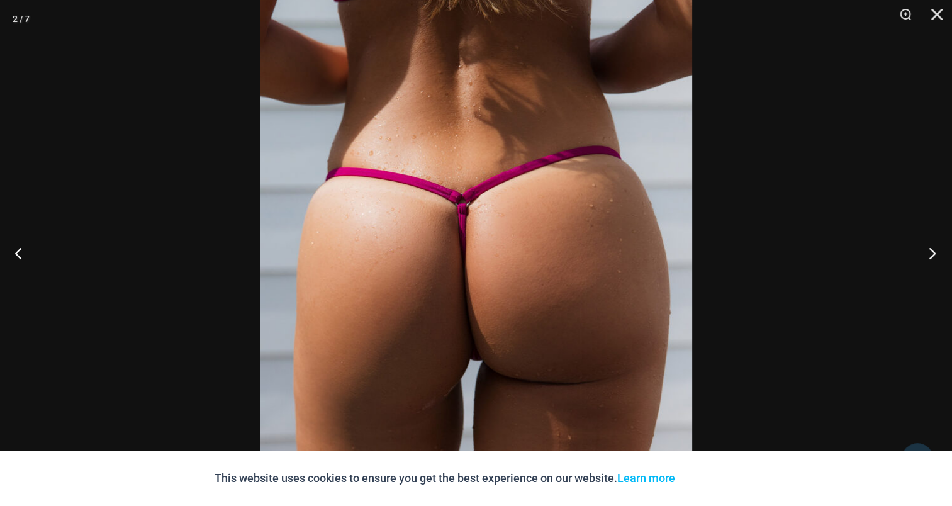
click at [931, 254] on button "Next" at bounding box center [928, 252] width 47 height 63
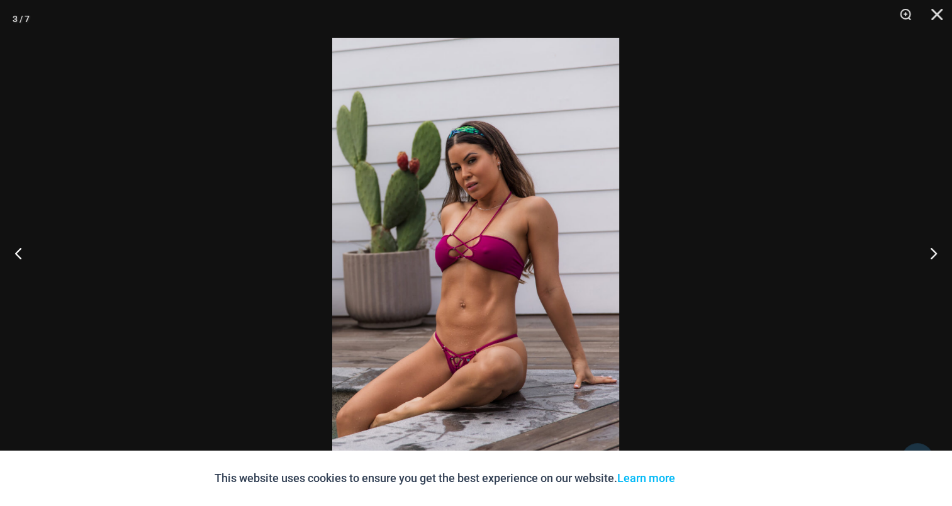
click at [495, 193] on img at bounding box center [475, 253] width 287 height 430
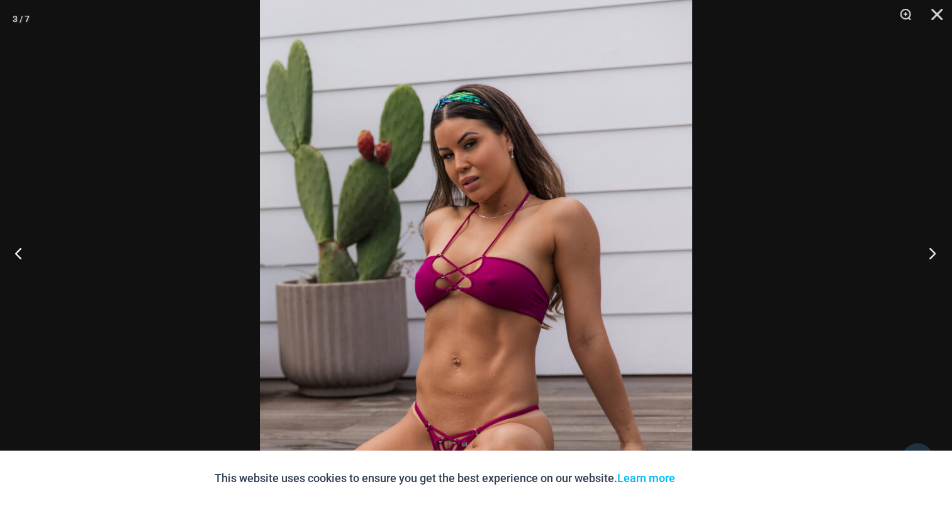
click at [940, 243] on button "Next" at bounding box center [928, 252] width 47 height 63
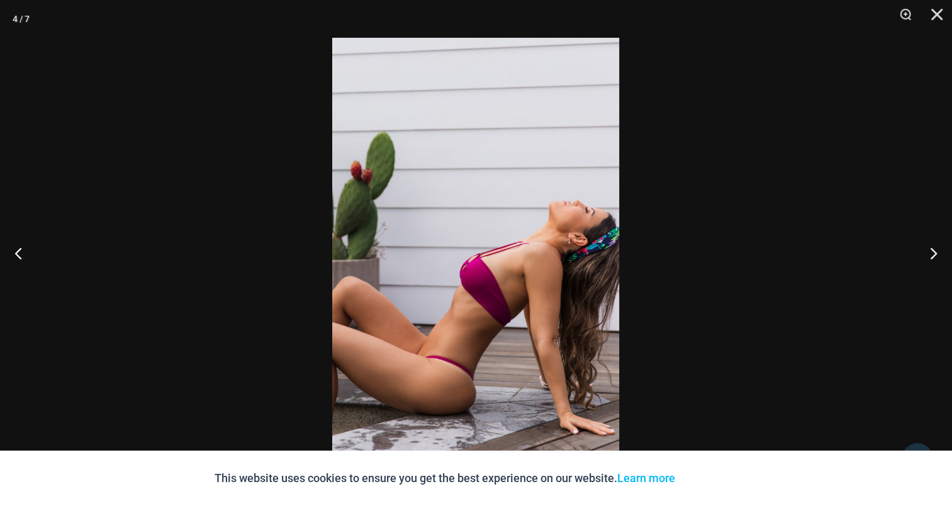
click at [500, 211] on img at bounding box center [475, 253] width 287 height 430
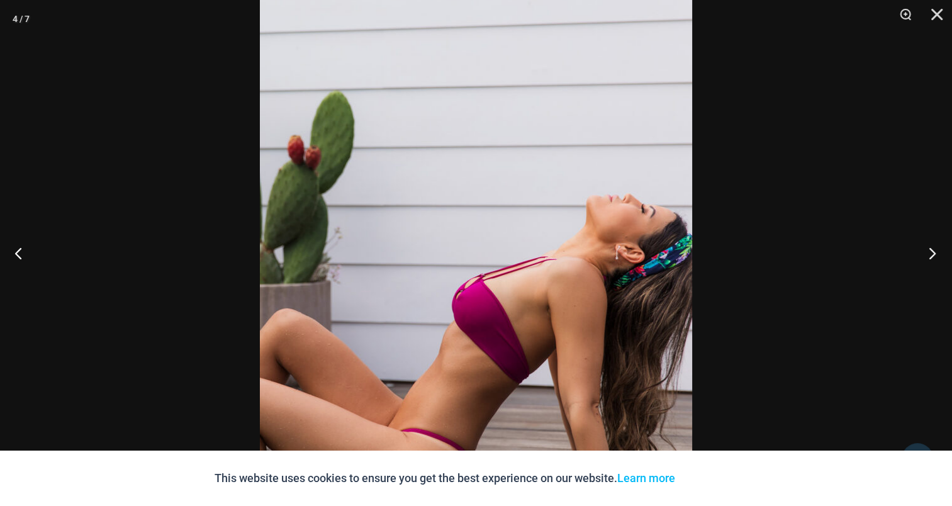
click at [924, 255] on button "Next" at bounding box center [928, 252] width 47 height 63
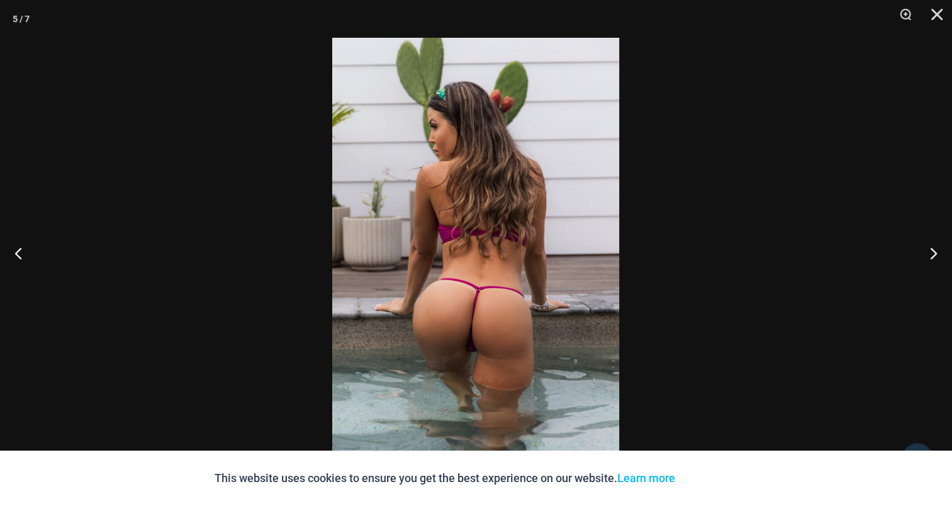
click at [468, 197] on img at bounding box center [475, 253] width 287 height 430
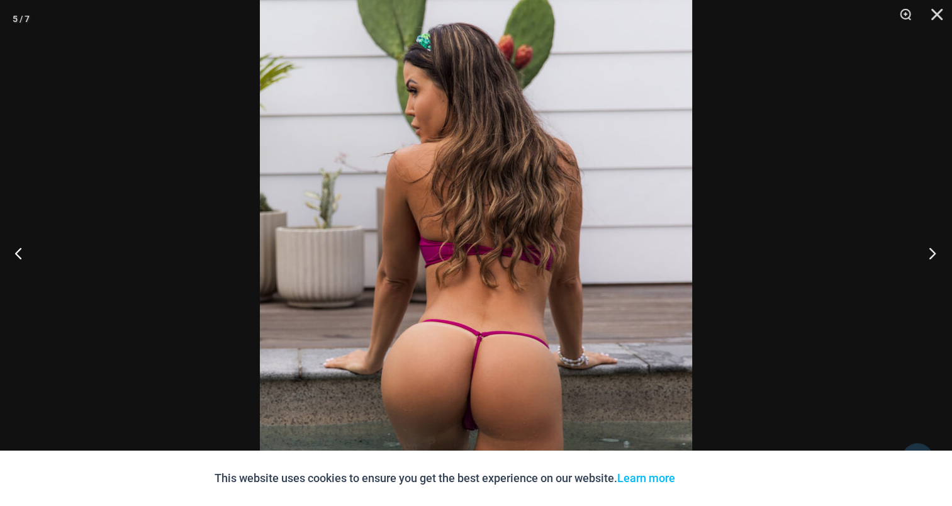
click at [928, 247] on button "Next" at bounding box center [928, 252] width 47 height 63
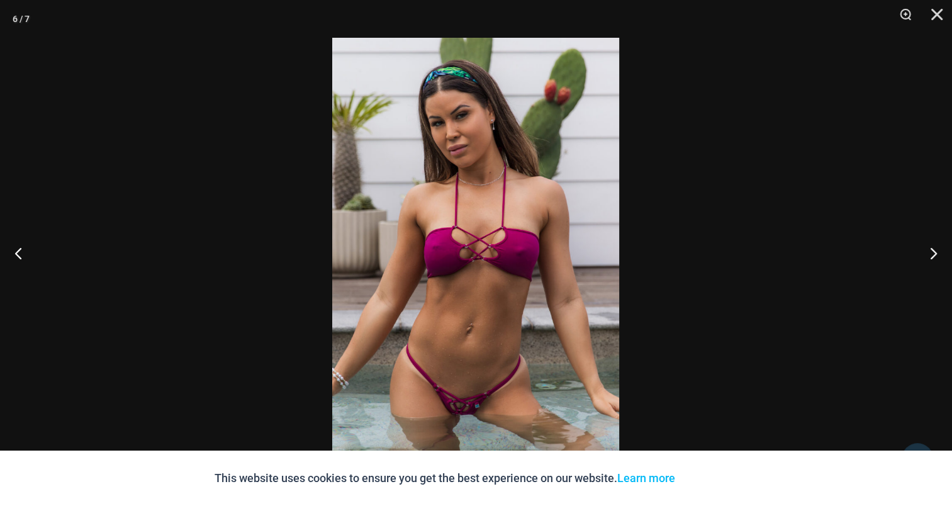
click at [463, 233] on img at bounding box center [475, 253] width 287 height 430
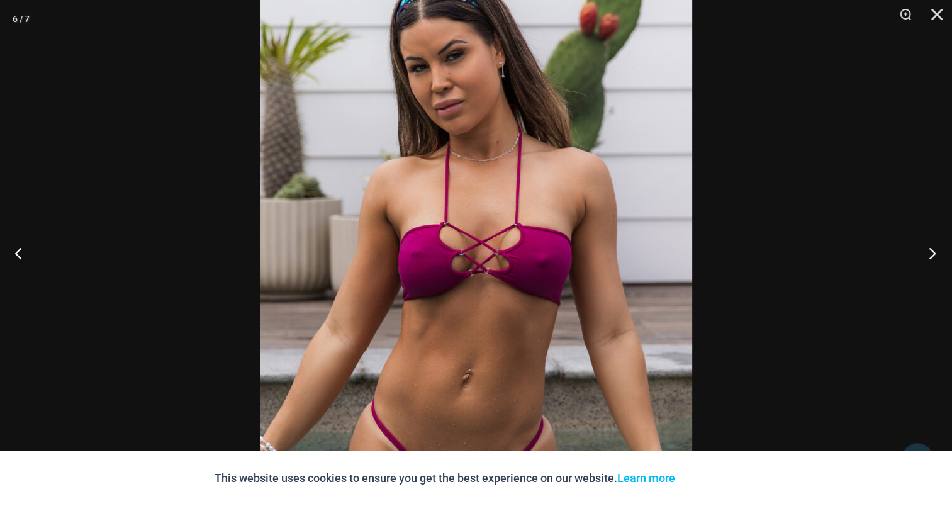
click at [919, 246] on button "Next" at bounding box center [928, 252] width 47 height 63
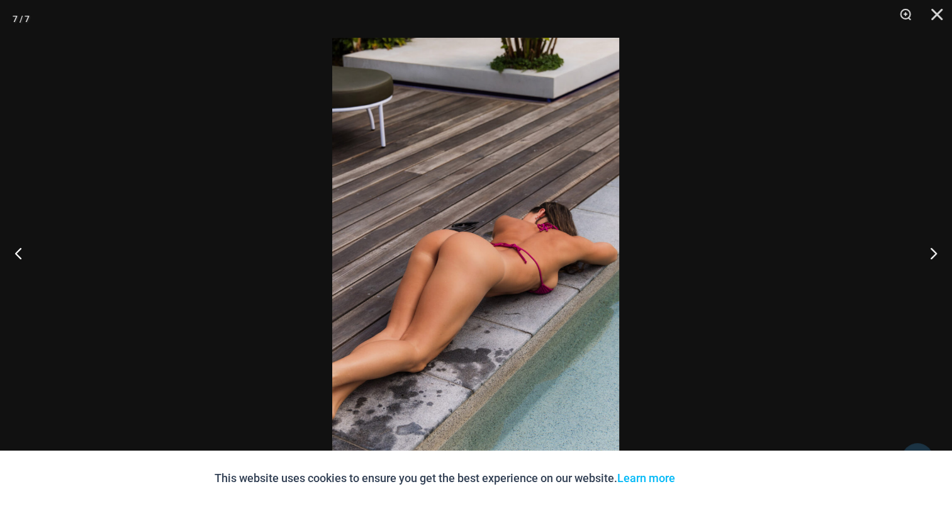
click at [461, 200] on img at bounding box center [475, 253] width 287 height 430
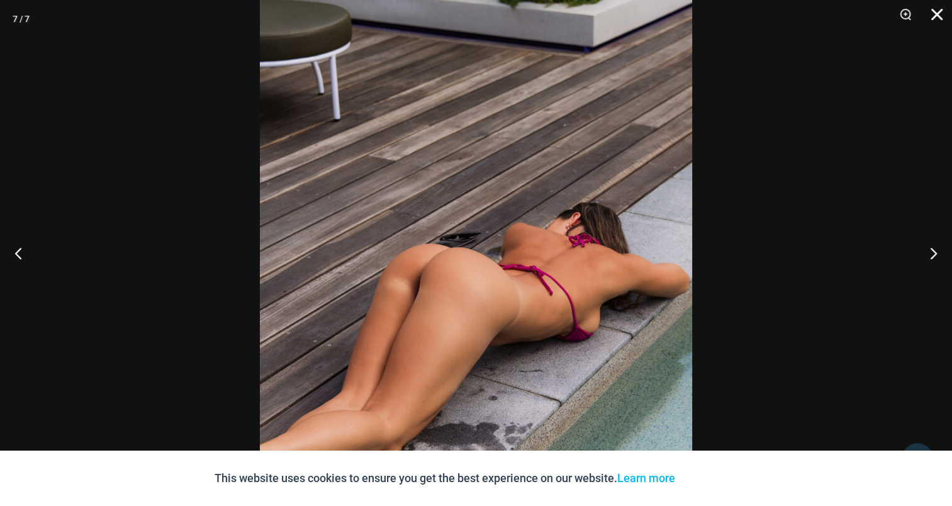
click at [936, 13] on button "Close" at bounding box center [932, 19] width 31 height 38
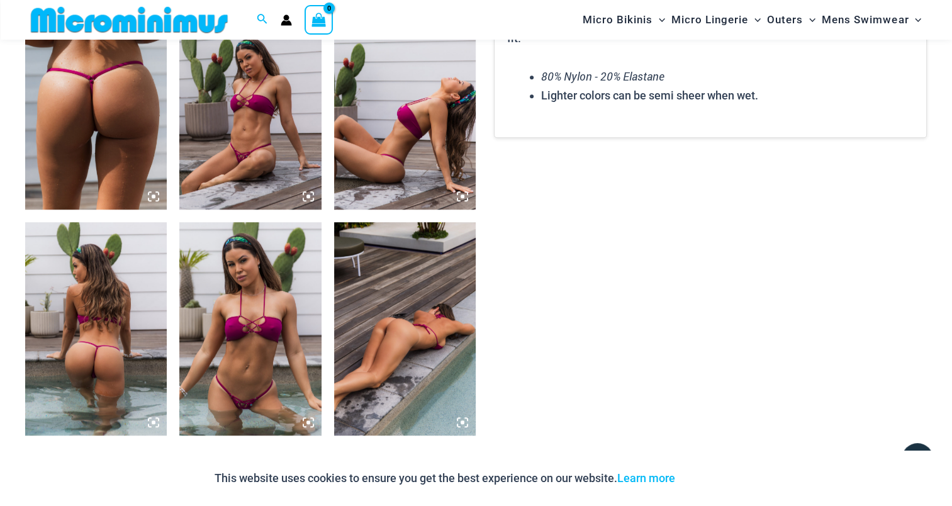
click at [898, 194] on section "Keep Shopping Breakwater Breakwater Lemon Yellow Bikini Range From: $ 51 USD Br…" at bounding box center [476, 316] width 902 height 2016
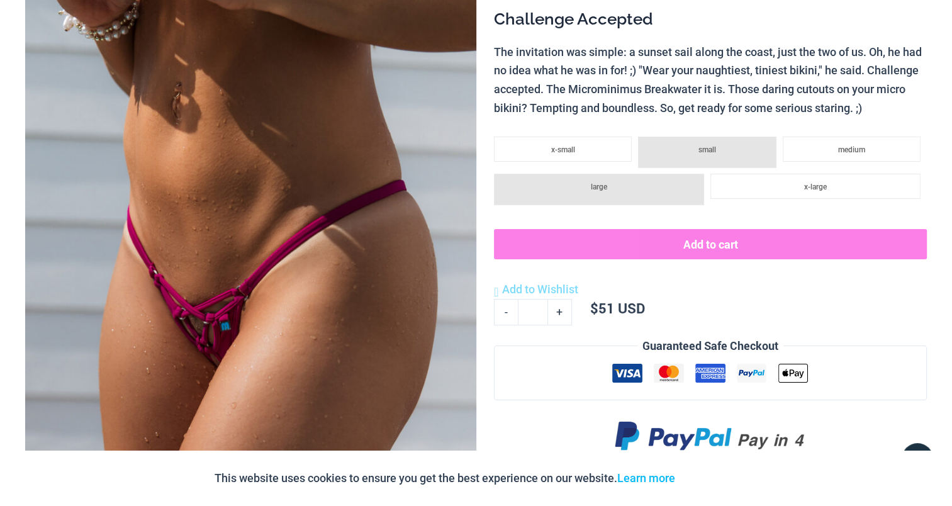
scroll to position [0, 0]
